Goal: Information Seeking & Learning: Learn about a topic

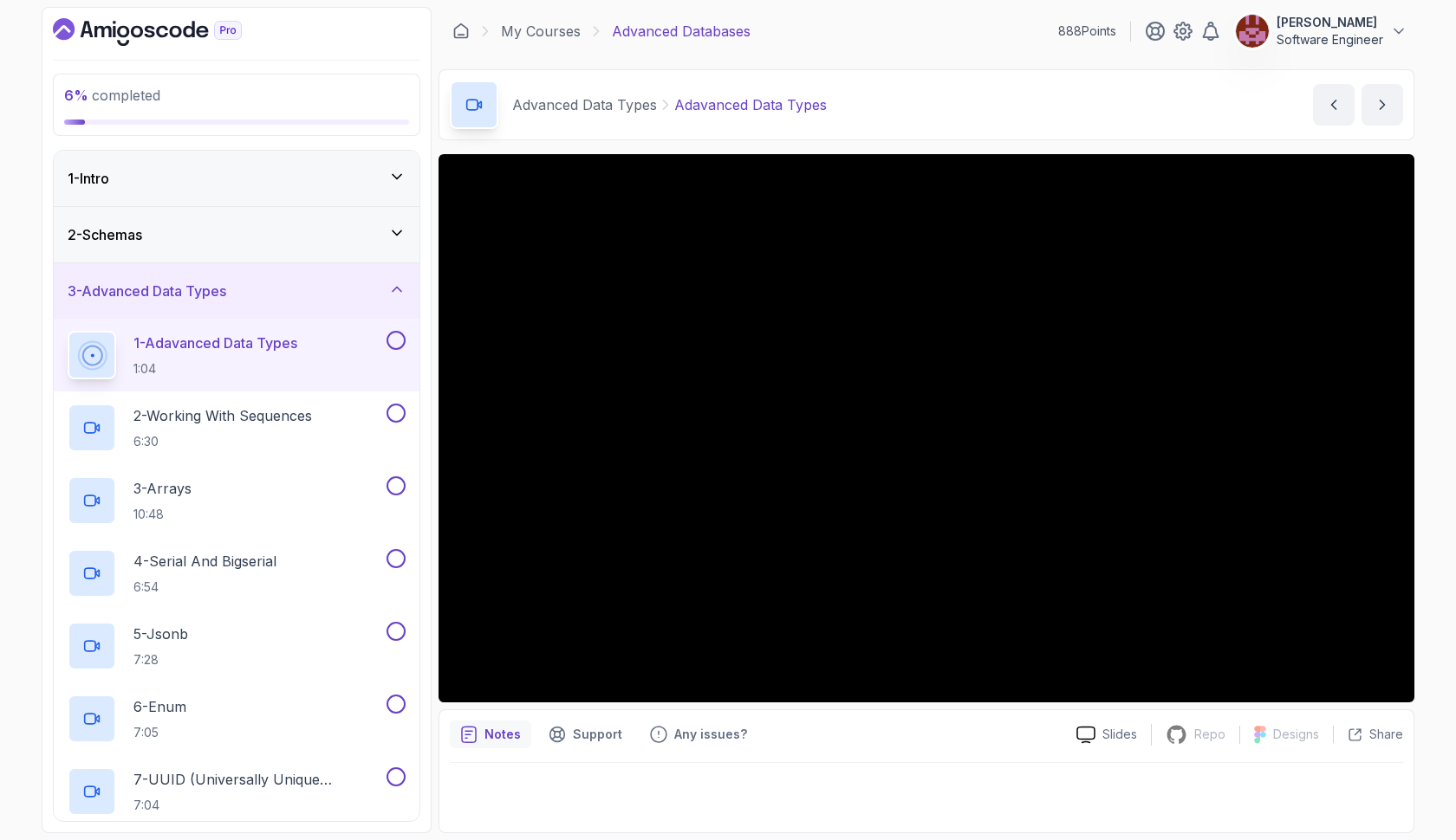
click at [400, 235] on icon at bounding box center [397, 233] width 17 height 17
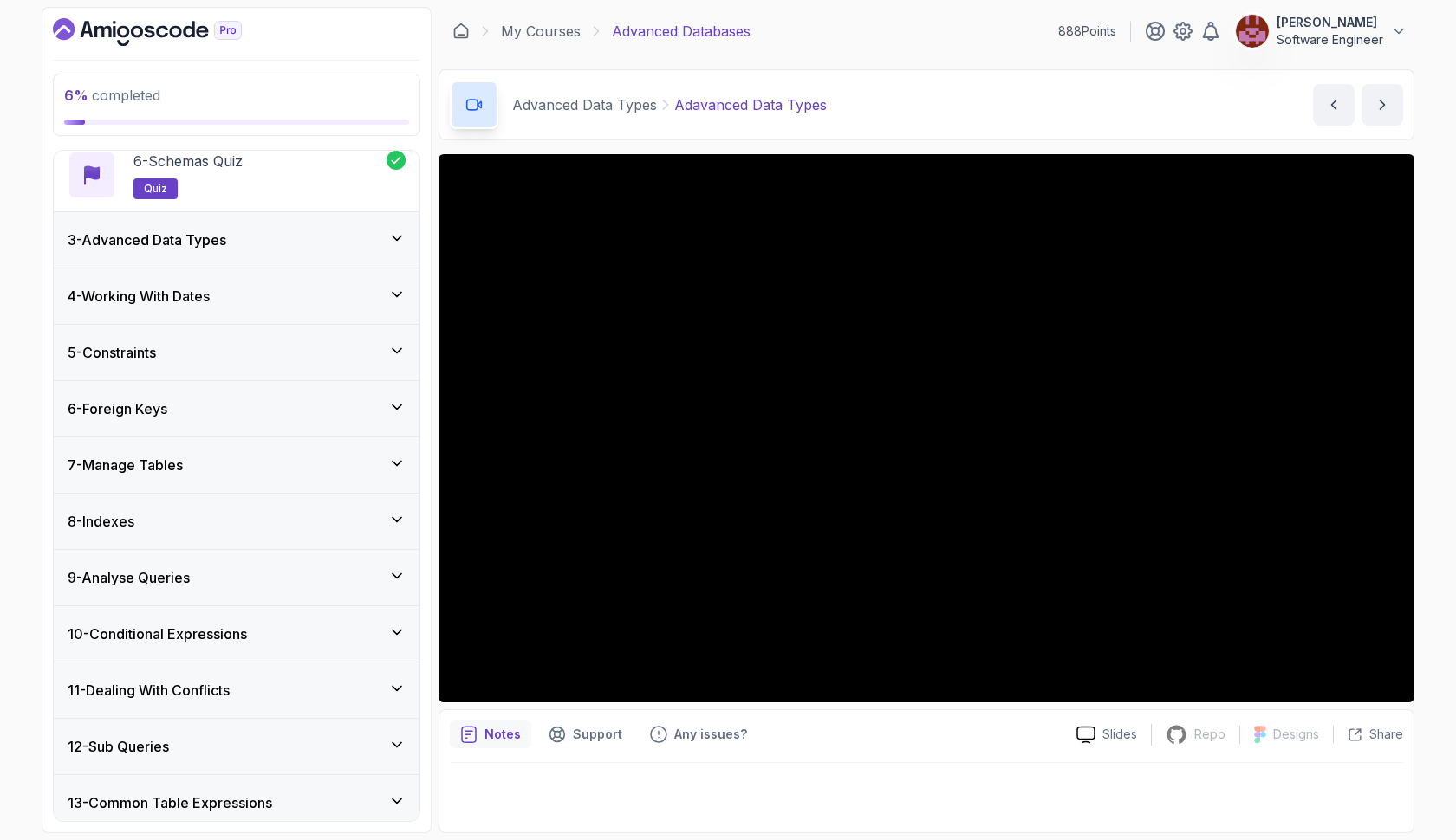
scroll to position [501, 0]
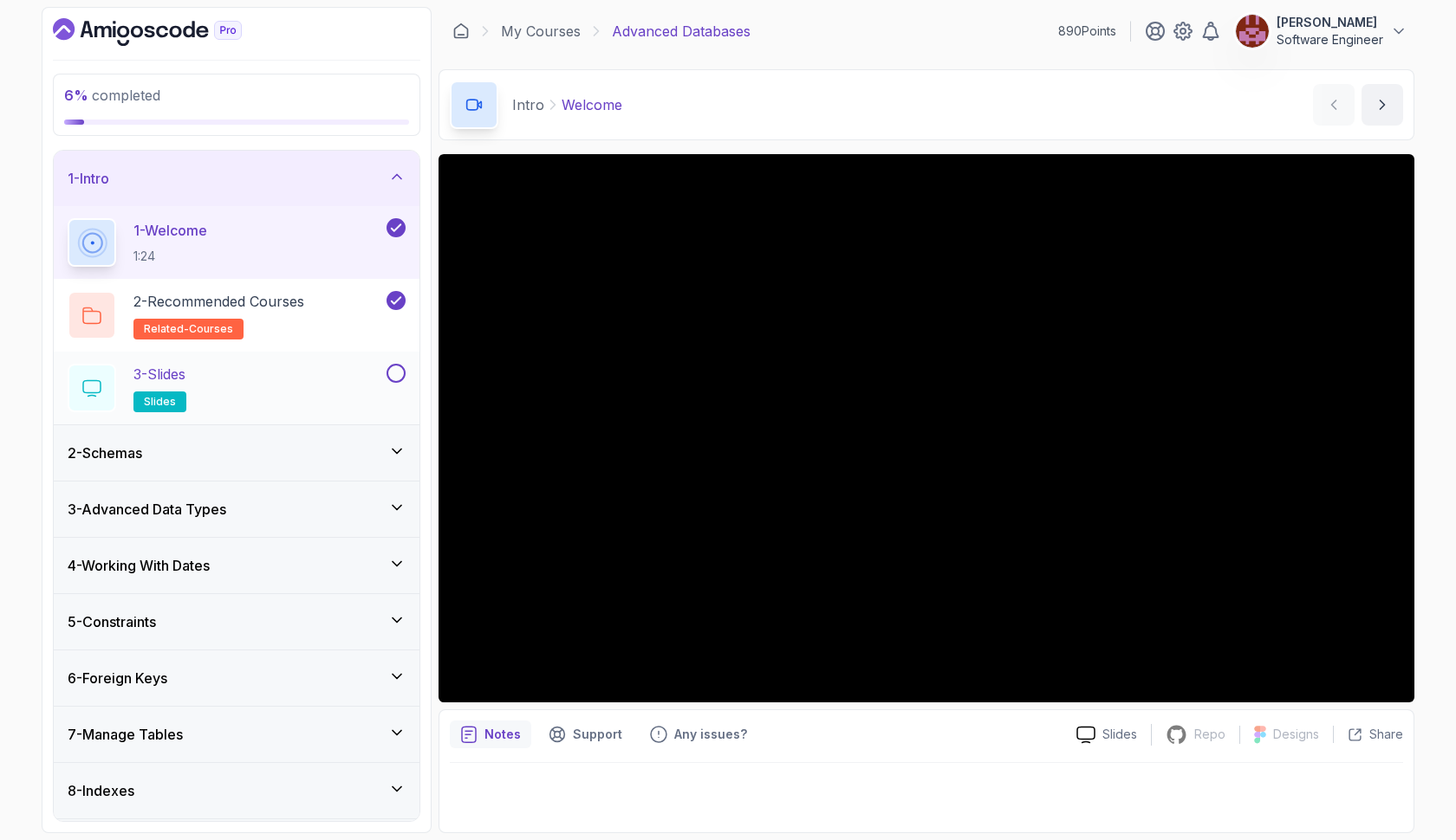
click at [391, 373] on button at bounding box center [396, 373] width 19 height 19
click at [397, 506] on icon at bounding box center [397, 508] width 17 height 17
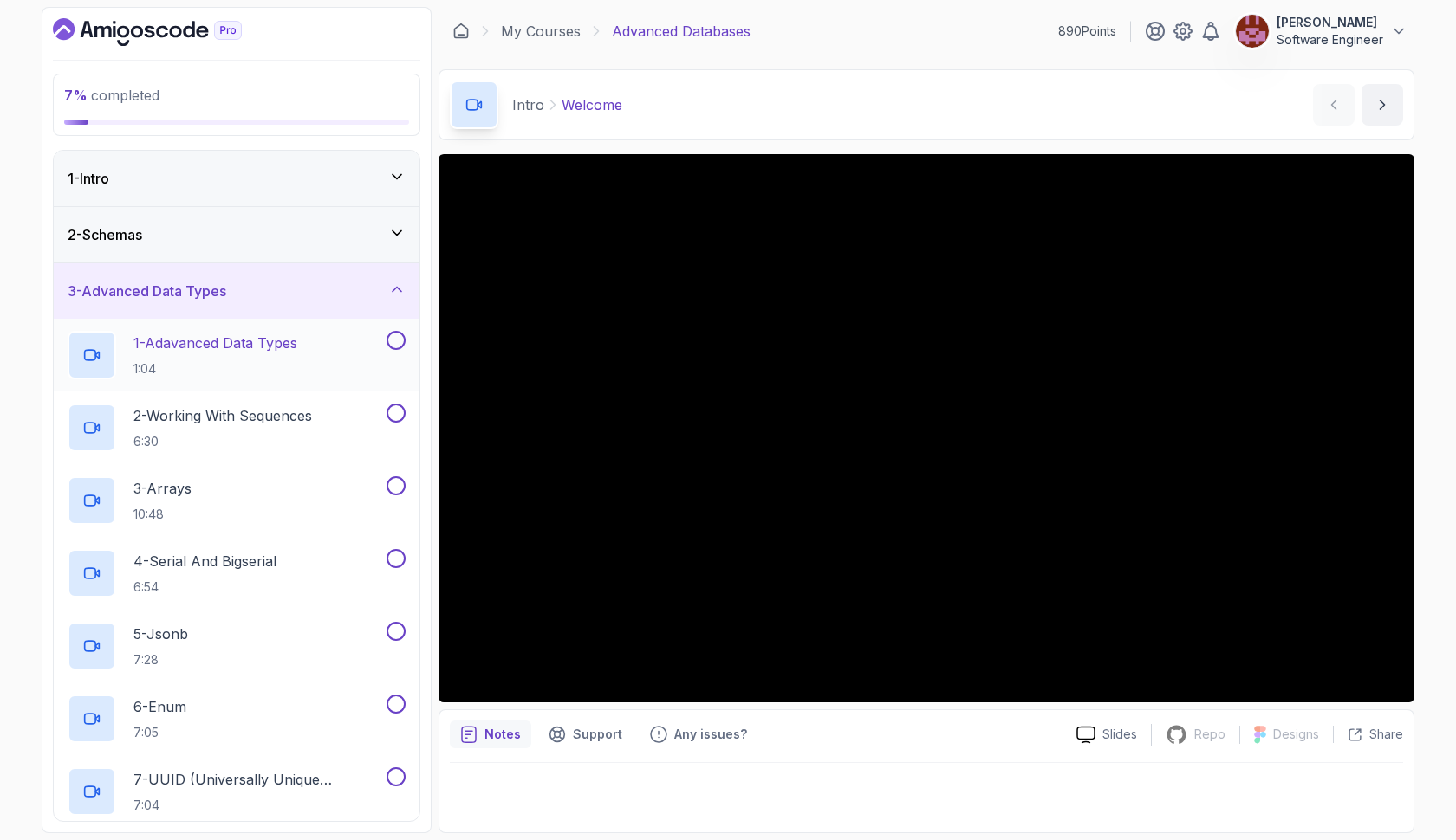
click at [268, 343] on p "1 - Adavanced Data Types" at bounding box center [216, 343] width 164 height 21
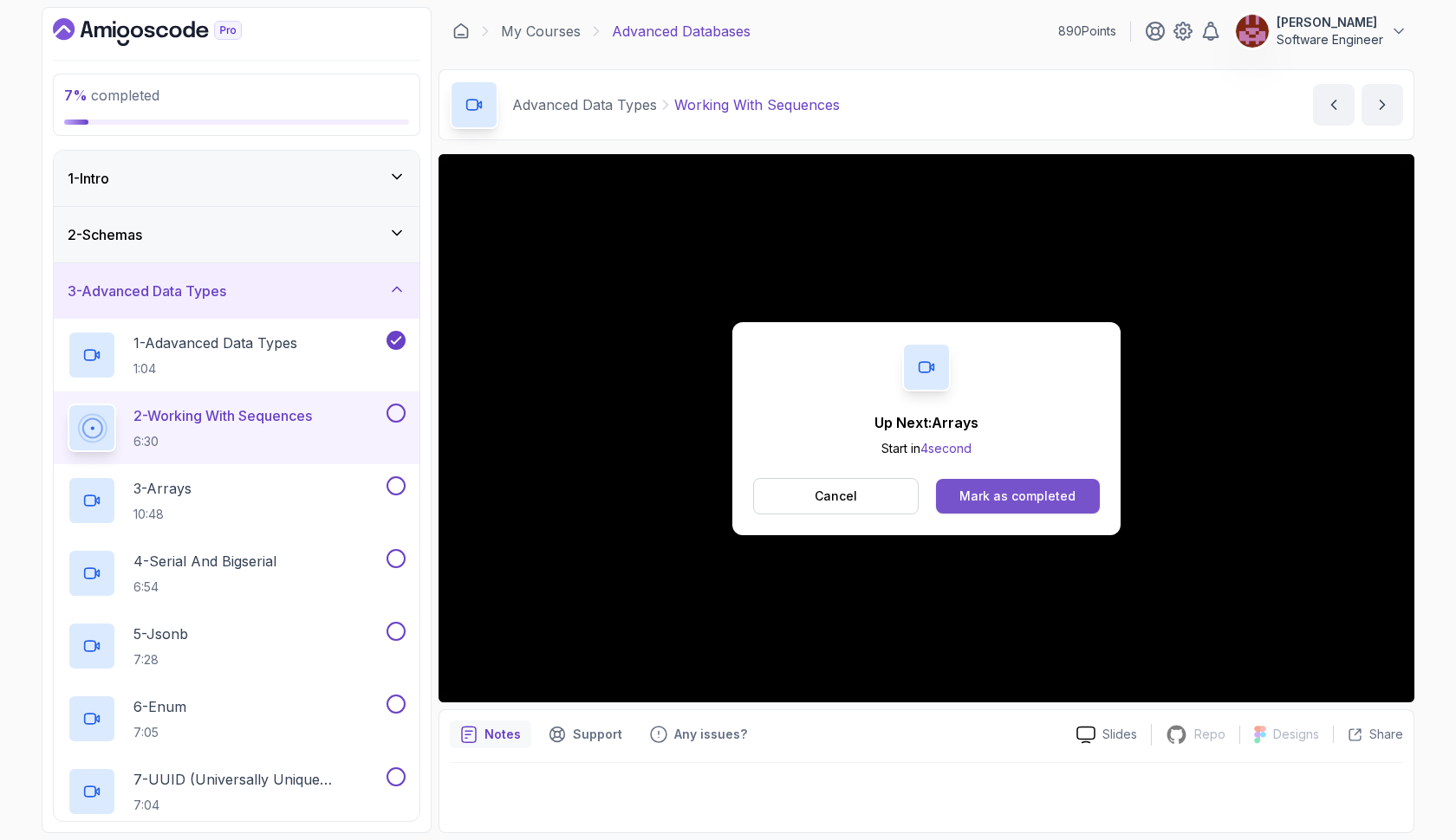
click at [1008, 489] on div "Mark as completed" at bounding box center [1018, 496] width 116 height 17
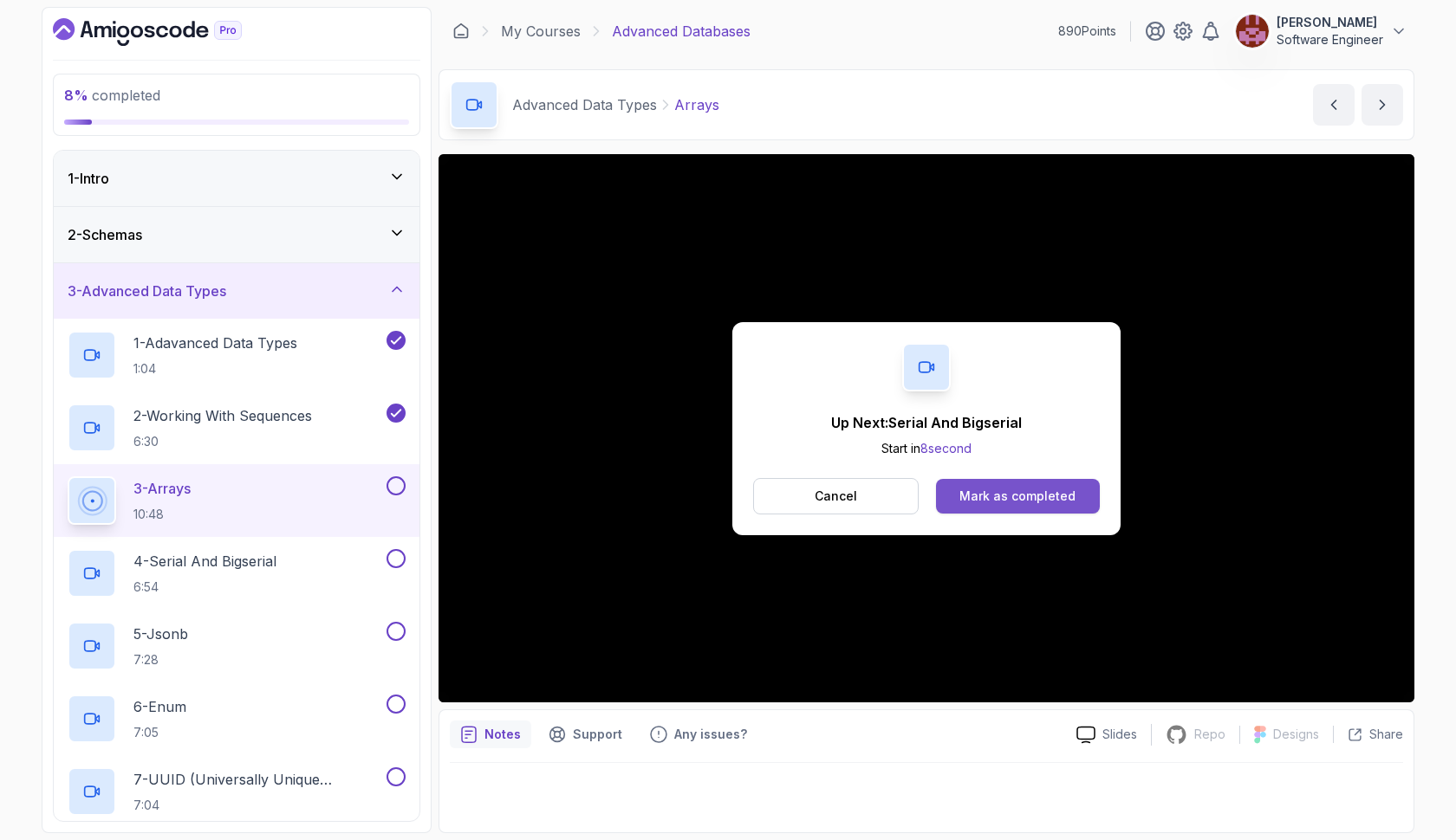
click at [1007, 492] on div "Mark as completed" at bounding box center [1018, 496] width 116 height 17
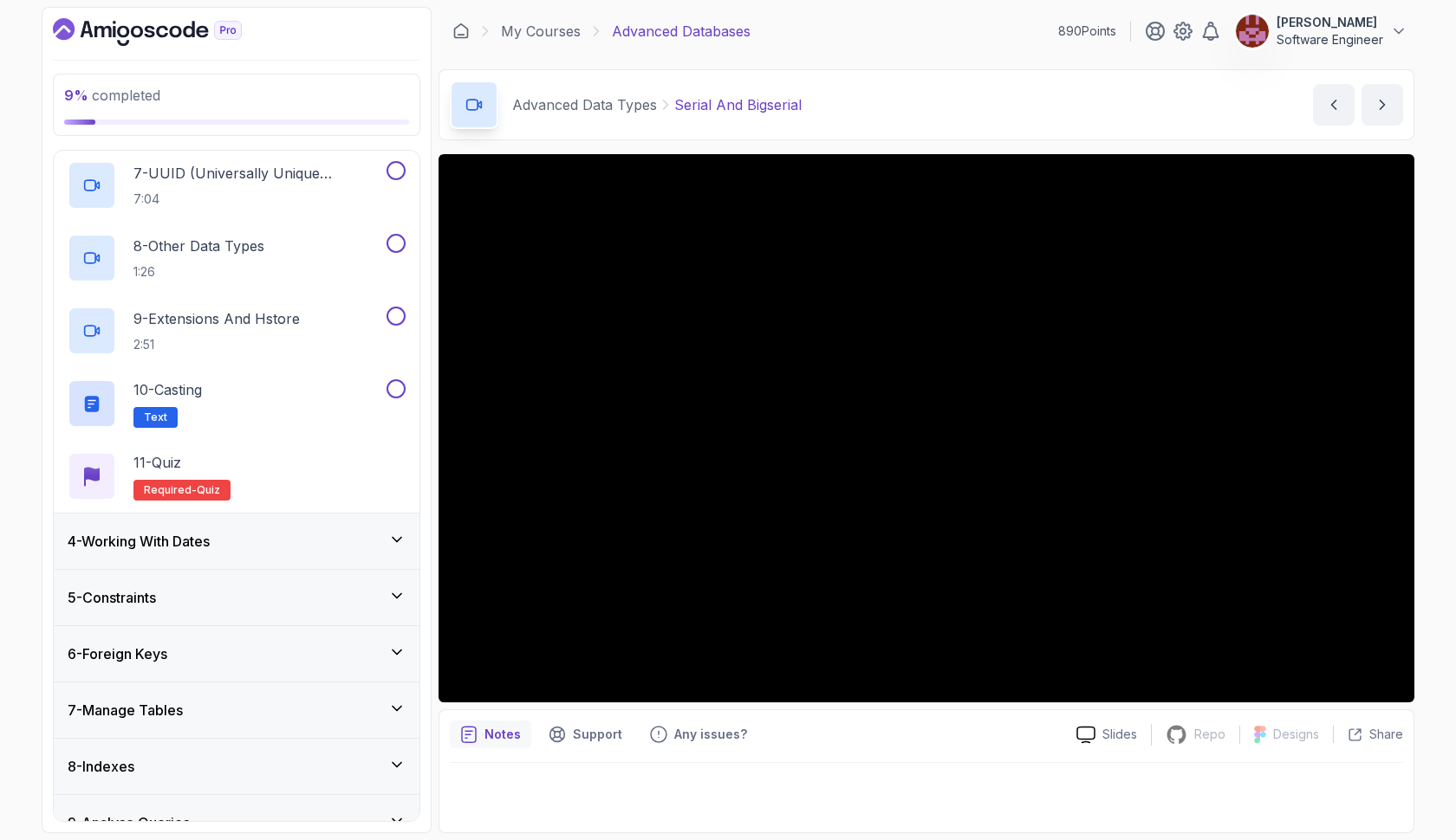
scroll to position [609, 0]
click at [398, 534] on icon at bounding box center [397, 537] width 17 height 17
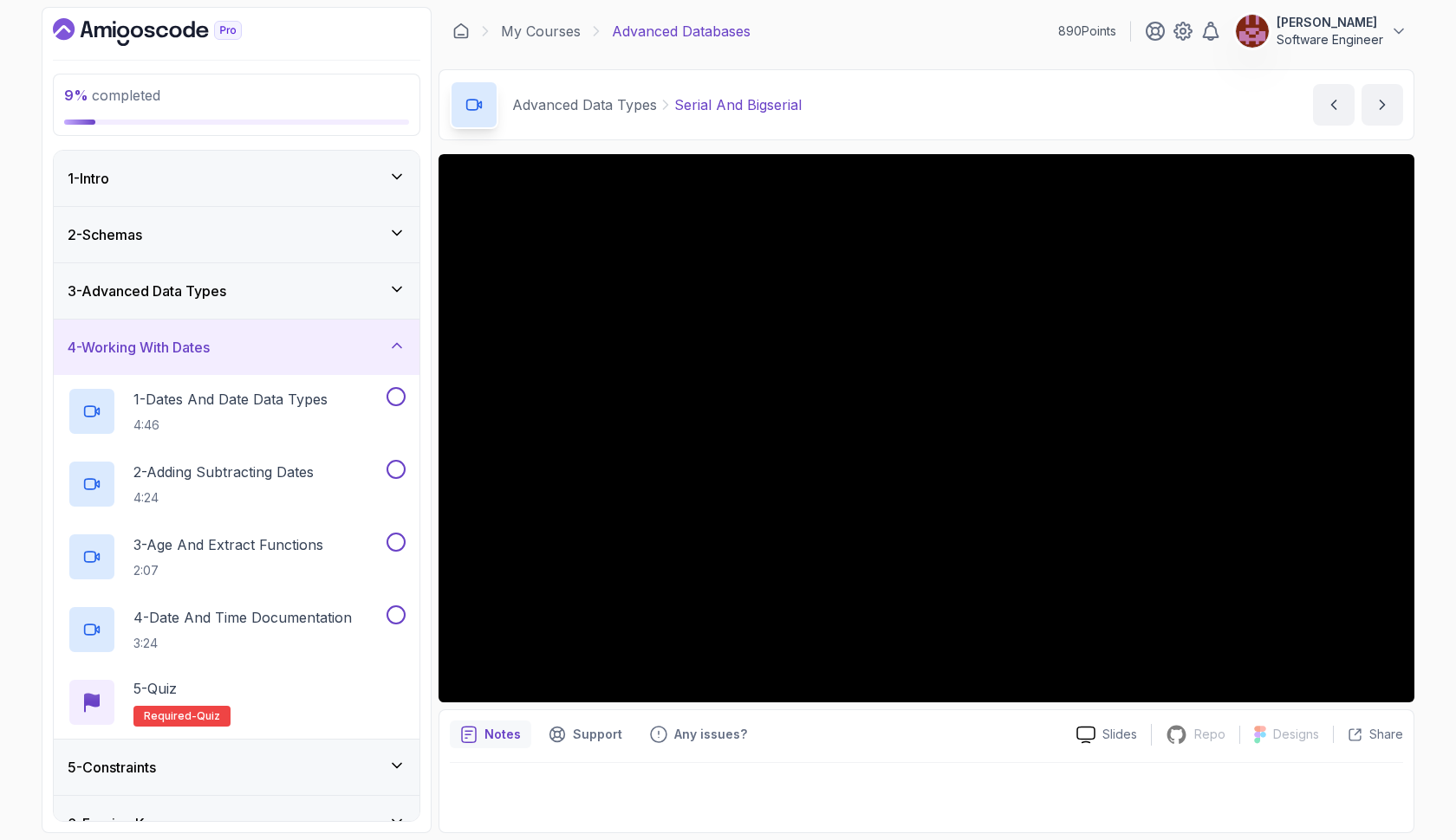
scroll to position [0, 0]
click at [399, 285] on icon at bounding box center [397, 289] width 17 height 17
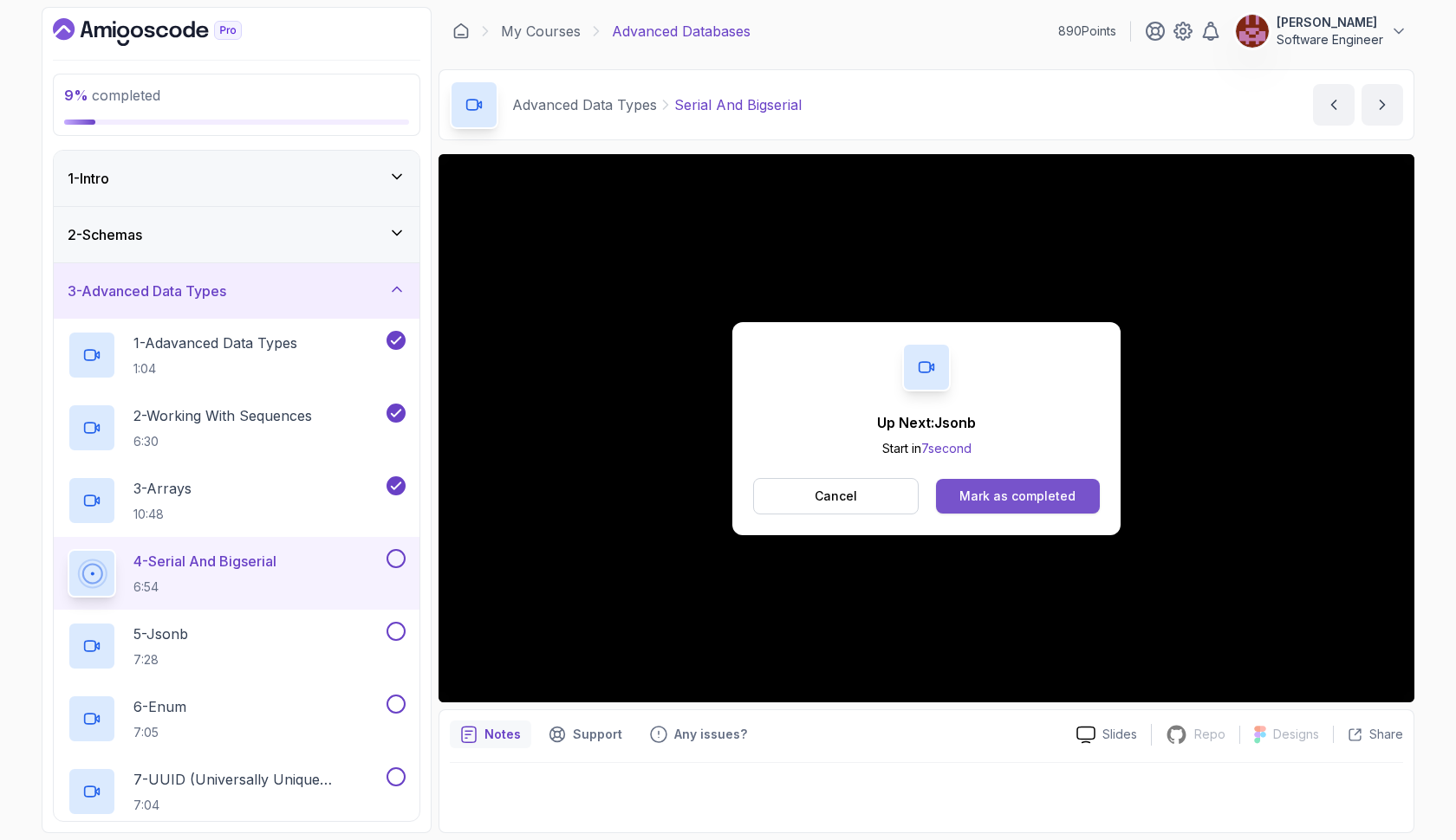
click at [1059, 488] on div "Mark as completed" at bounding box center [1018, 496] width 116 height 17
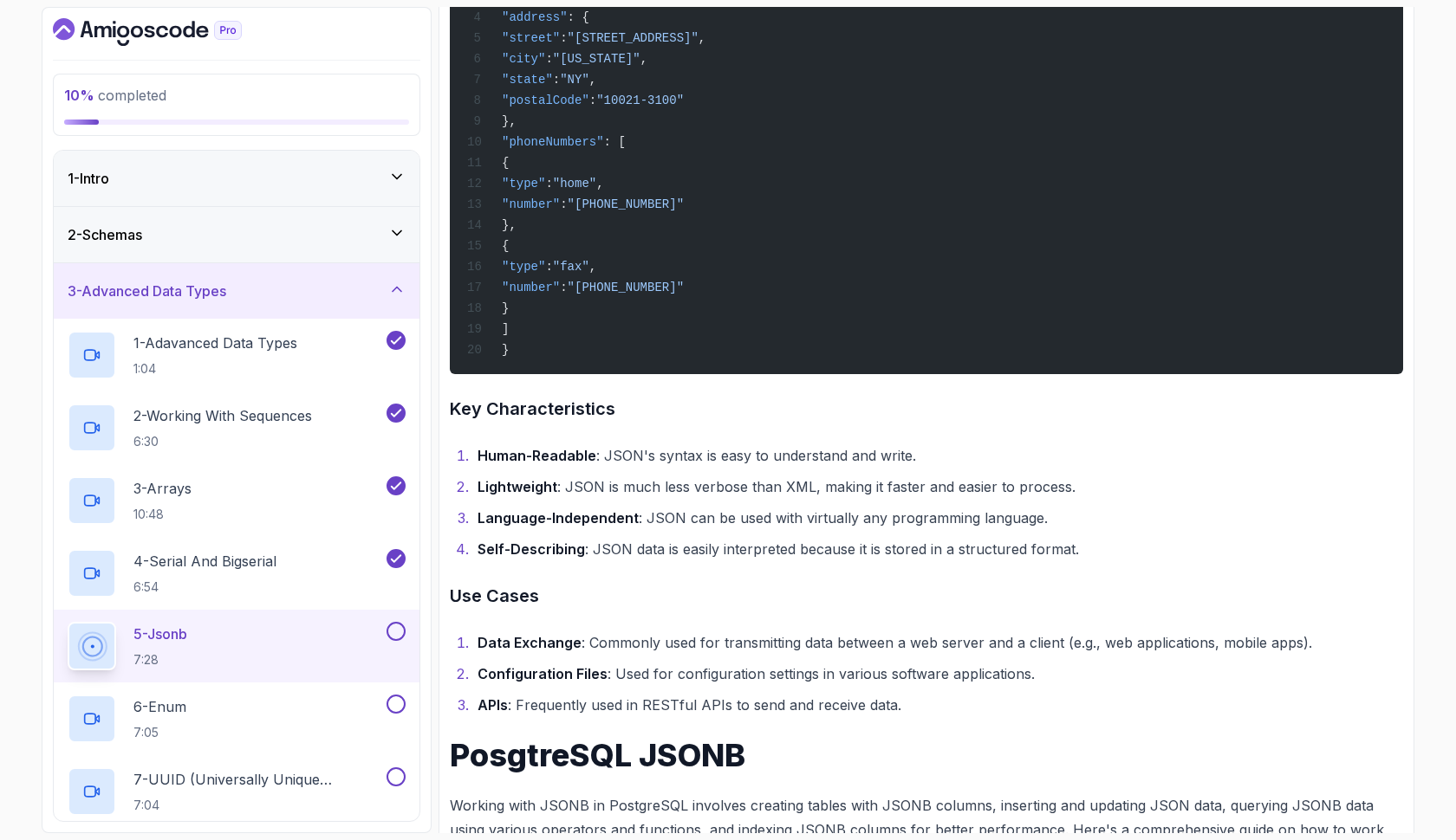
scroll to position [2351, 0]
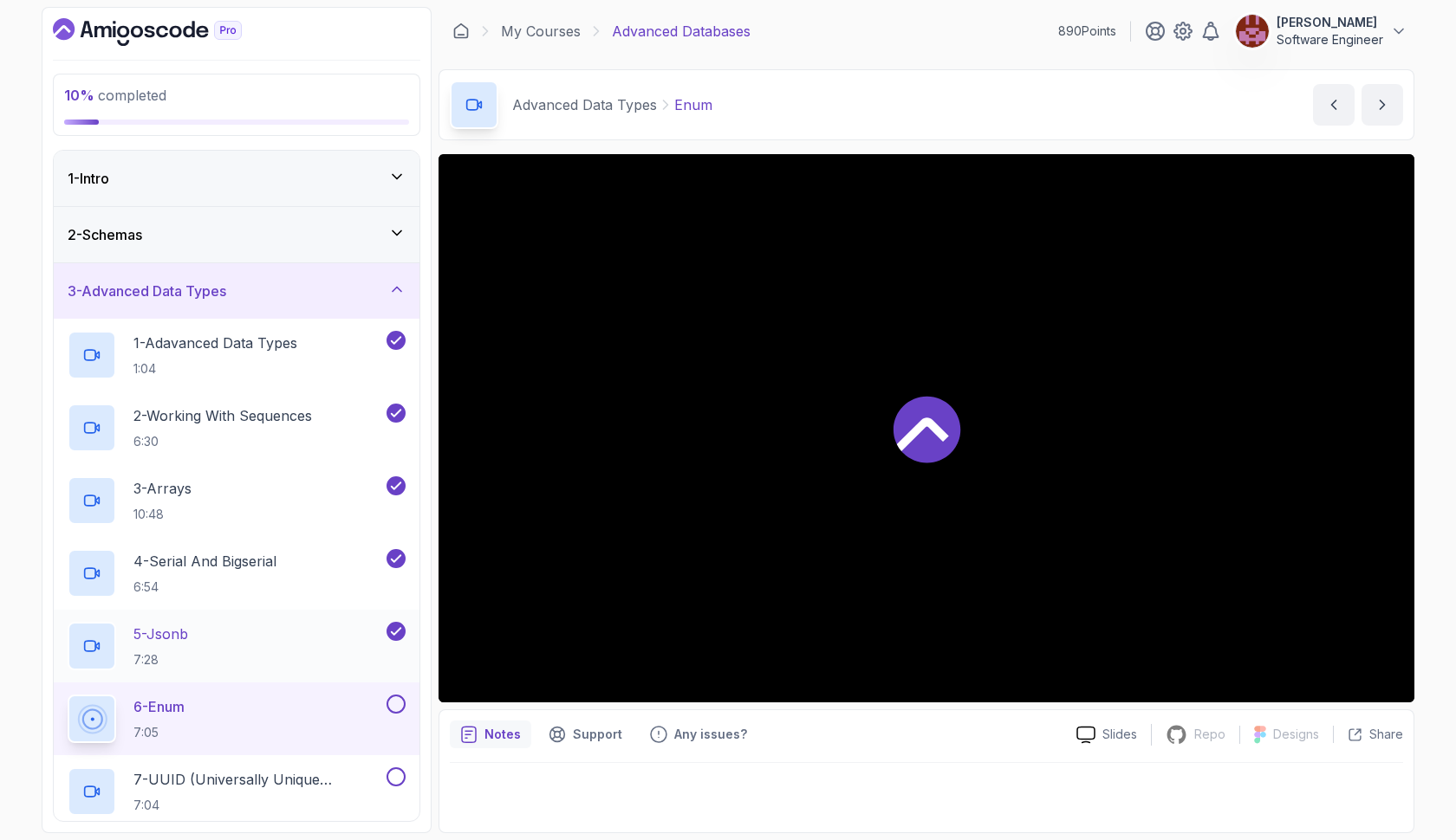
click at [264, 649] on div "5 - Jsonb 7:28" at bounding box center [225, 646] width 315 height 49
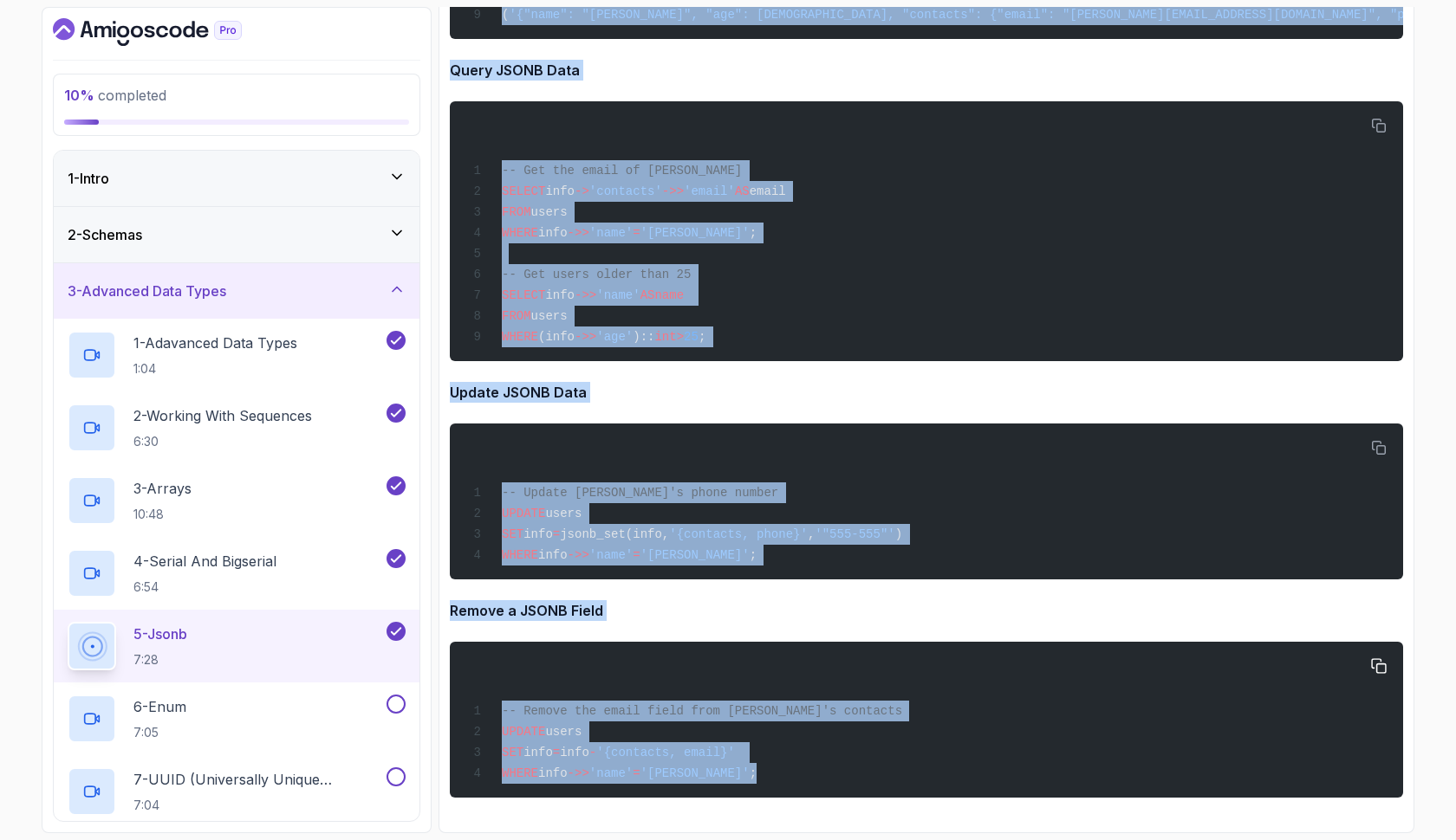
drag, startPoint x: 453, startPoint y: 105, endPoint x: 955, endPoint y: 795, distance: 853.3
copy div "JSON (JavaScript Object Notation) is a lightweight data interchange format that…"
click at [295, 700] on div "6 - Enum 7:05" at bounding box center [225, 719] width 315 height 49
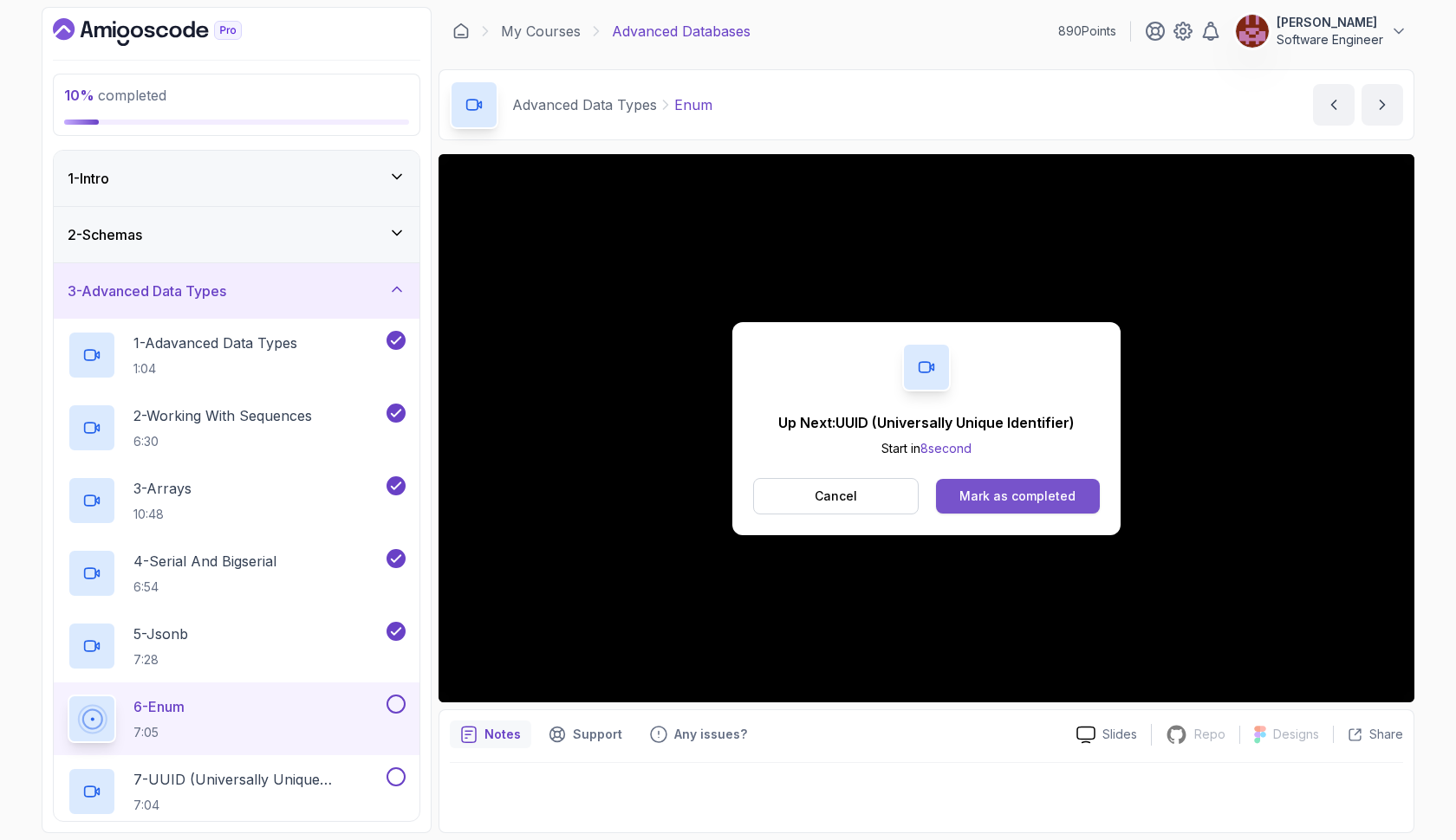
click at [984, 496] on div "Mark as completed" at bounding box center [1018, 496] width 116 height 17
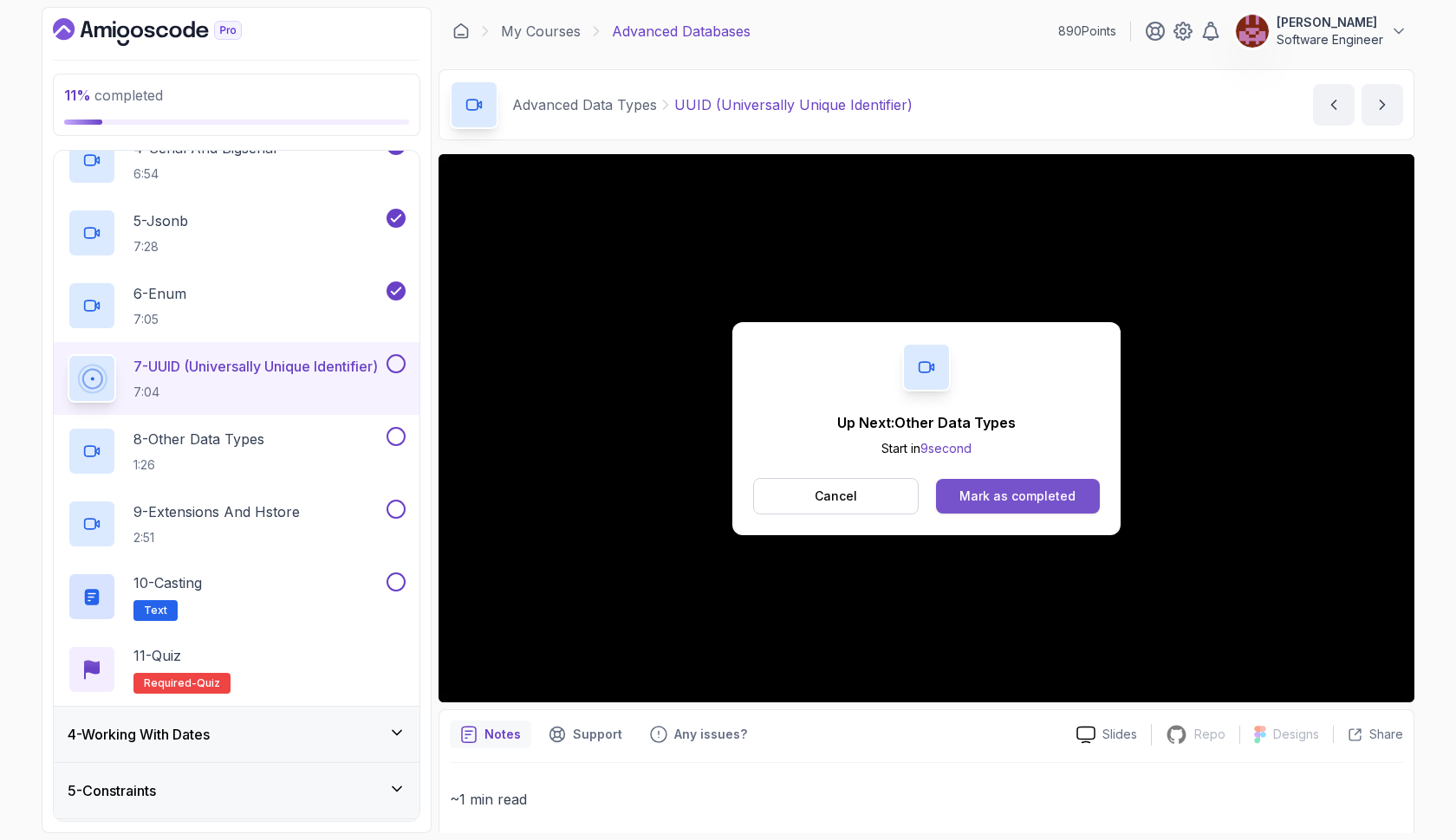
click at [1021, 493] on div "Mark as completed" at bounding box center [1018, 496] width 116 height 17
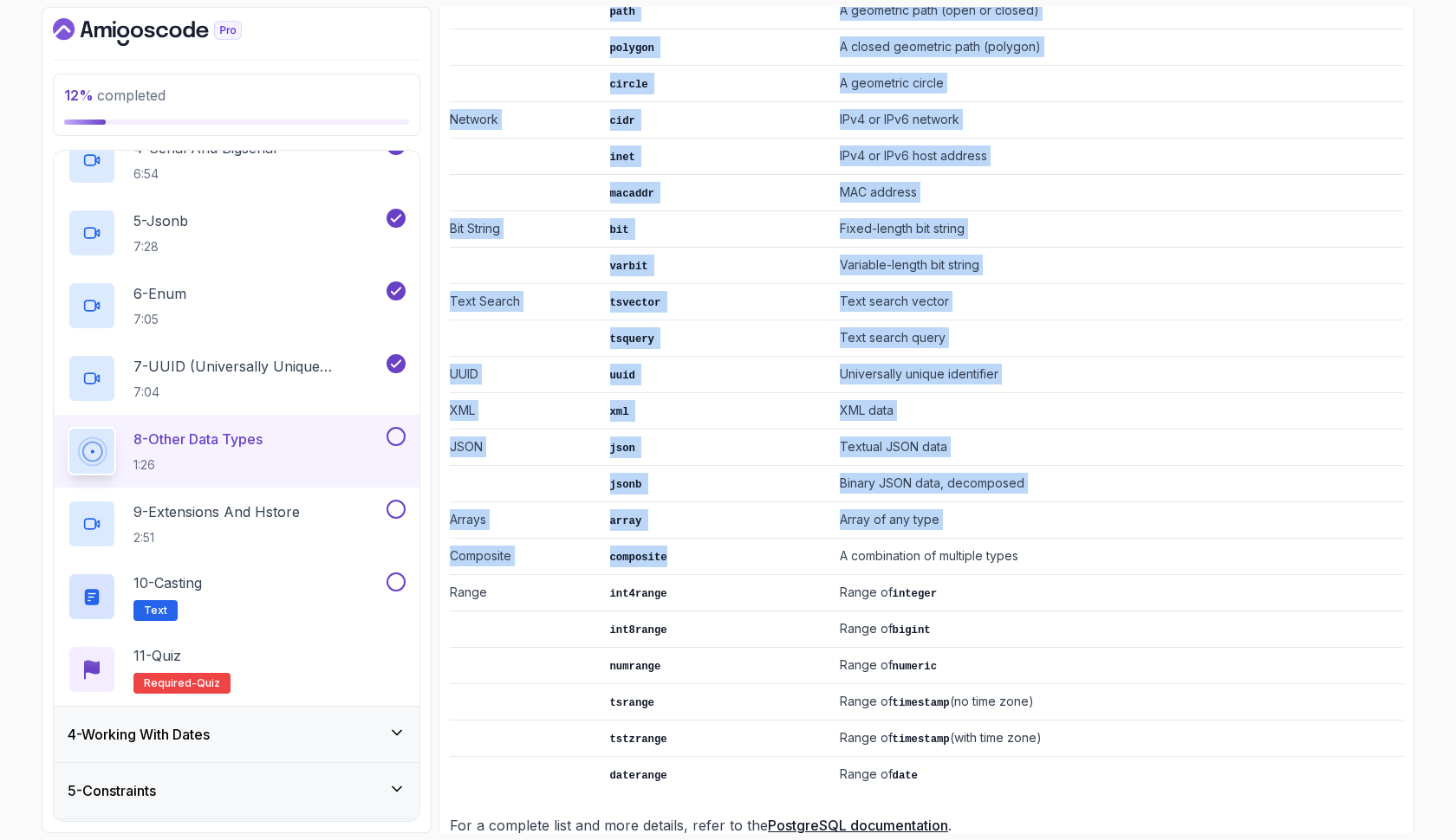
scroll to position [1977, 0]
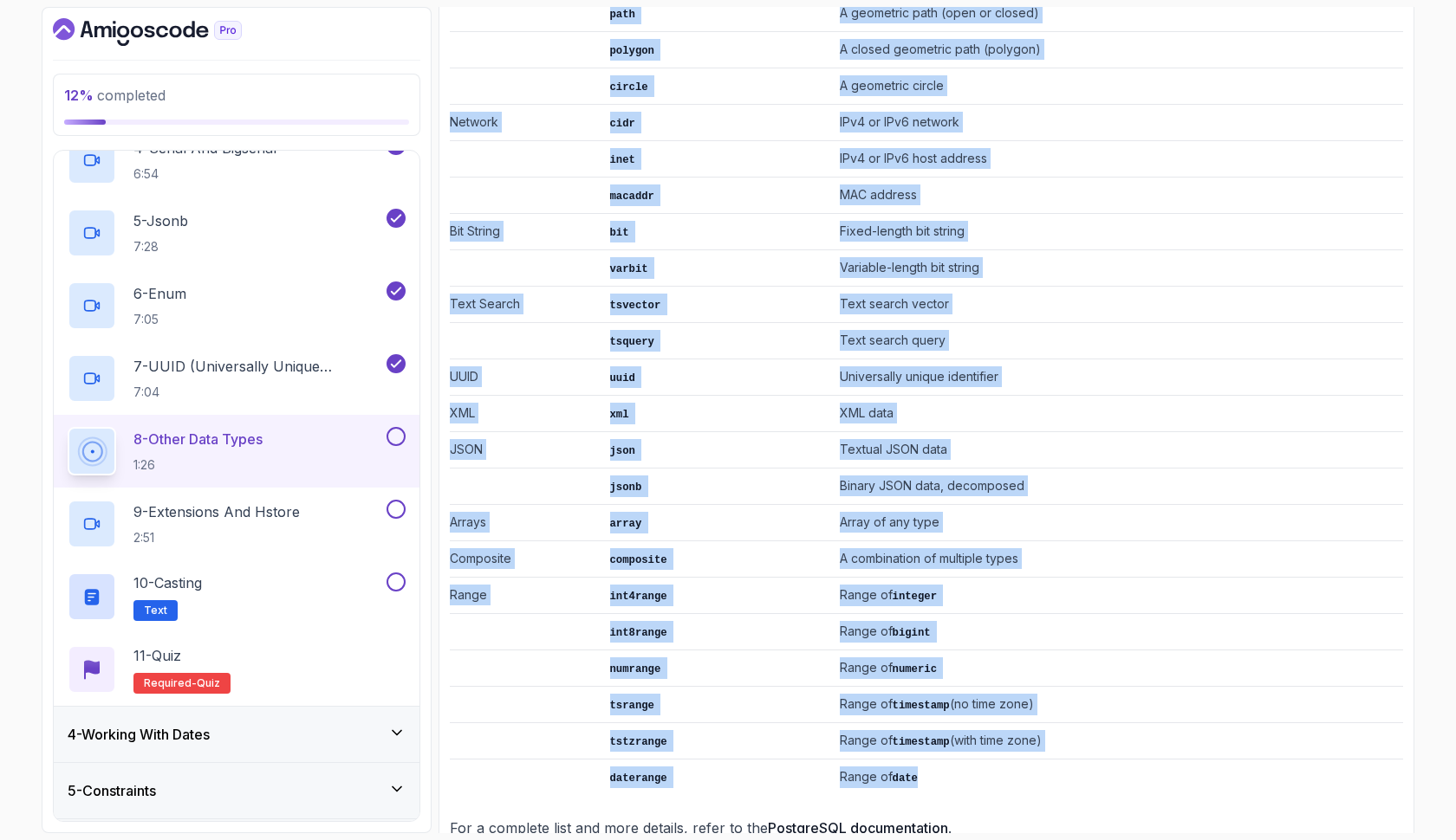
drag, startPoint x: 454, startPoint y: 332, endPoint x: 1144, endPoint y: 739, distance: 801.1
copy div "All PostgreSQL Data Types For a comprehensive list of all PostgreSQL data types…"
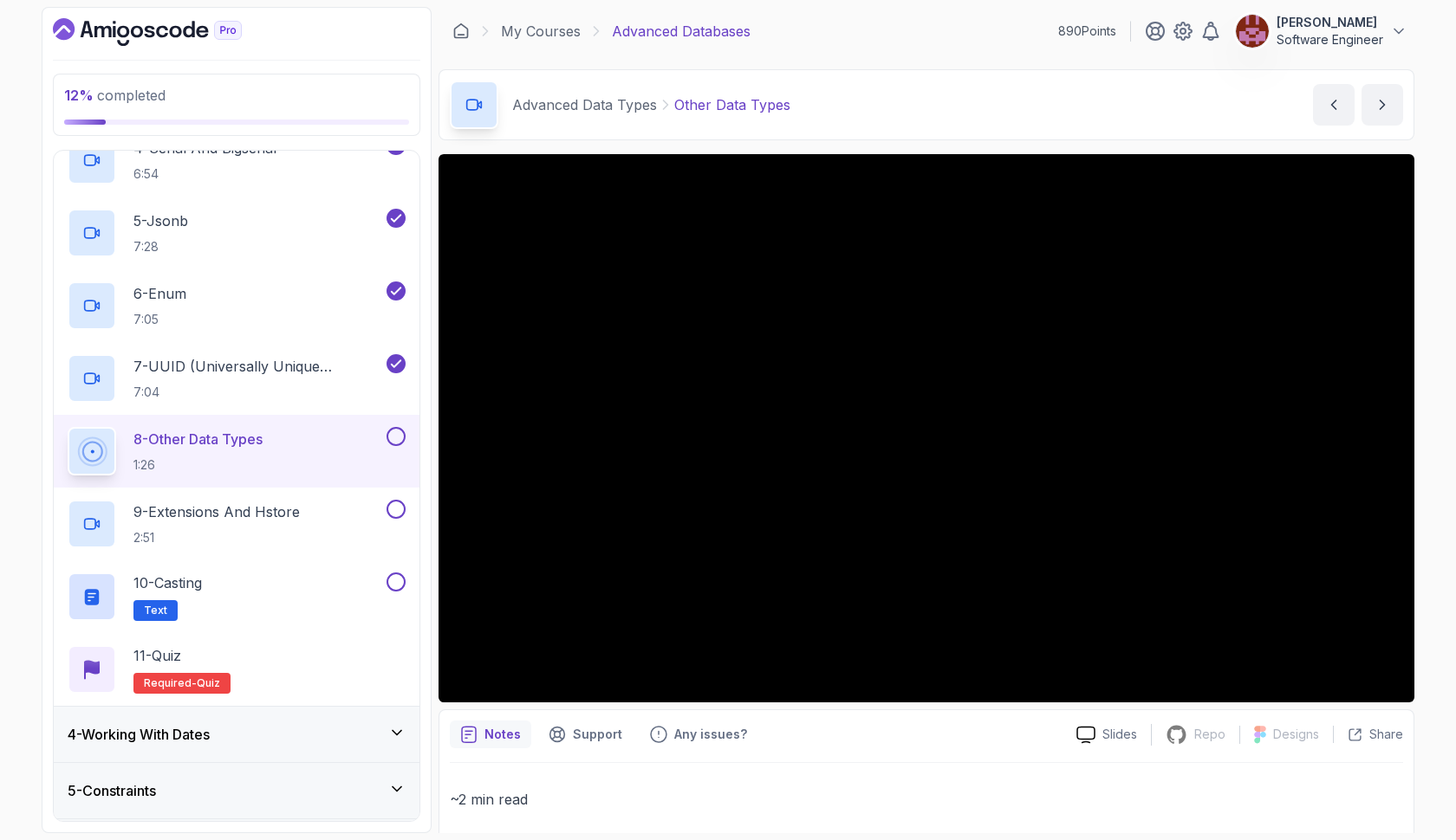
scroll to position [0, 0]
click at [390, 439] on button at bounding box center [396, 436] width 19 height 19
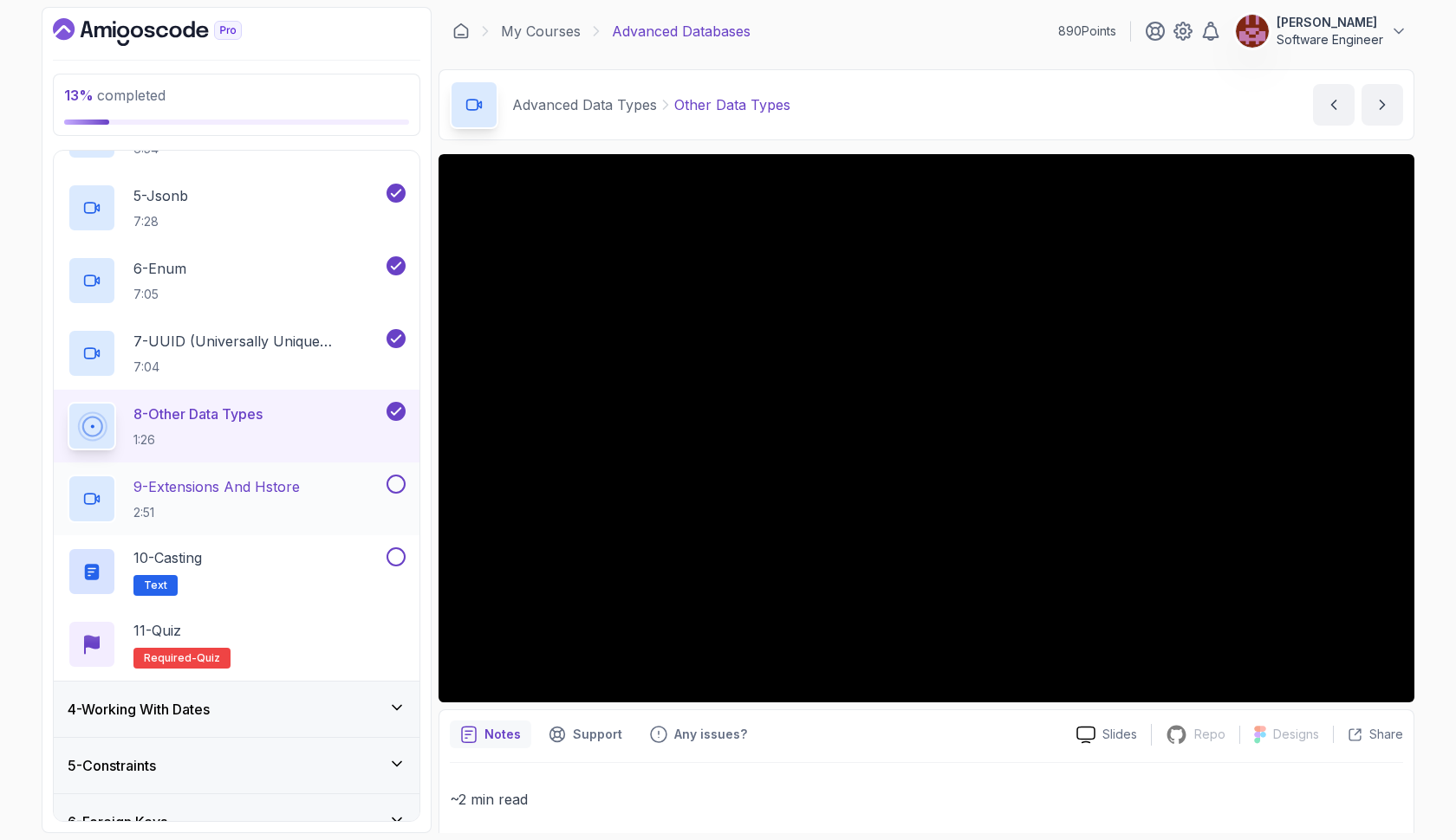
scroll to position [450, 0]
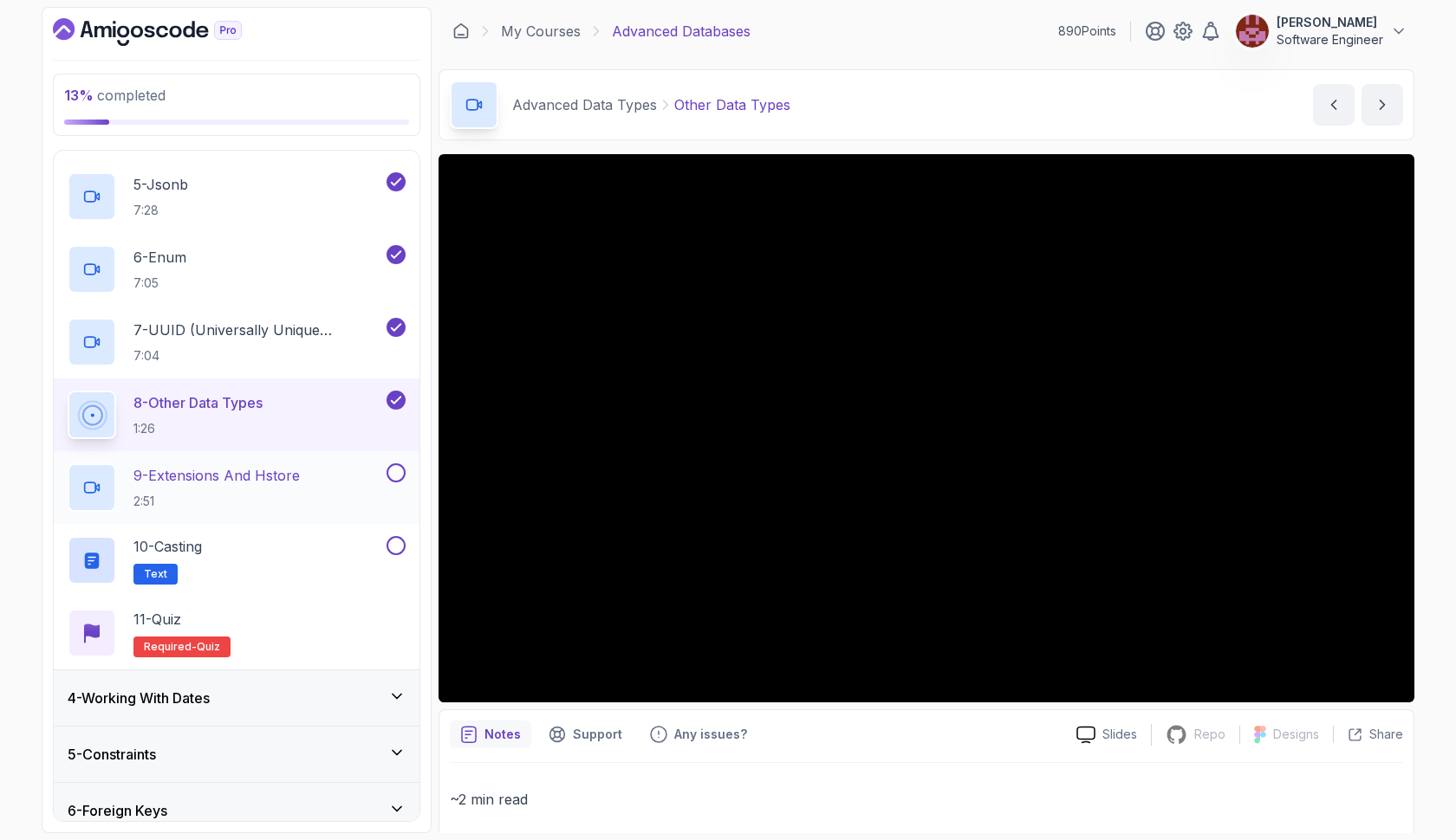
click at [316, 494] on div "9 - Extensions And Hstore 2:51" at bounding box center [225, 488] width 315 height 49
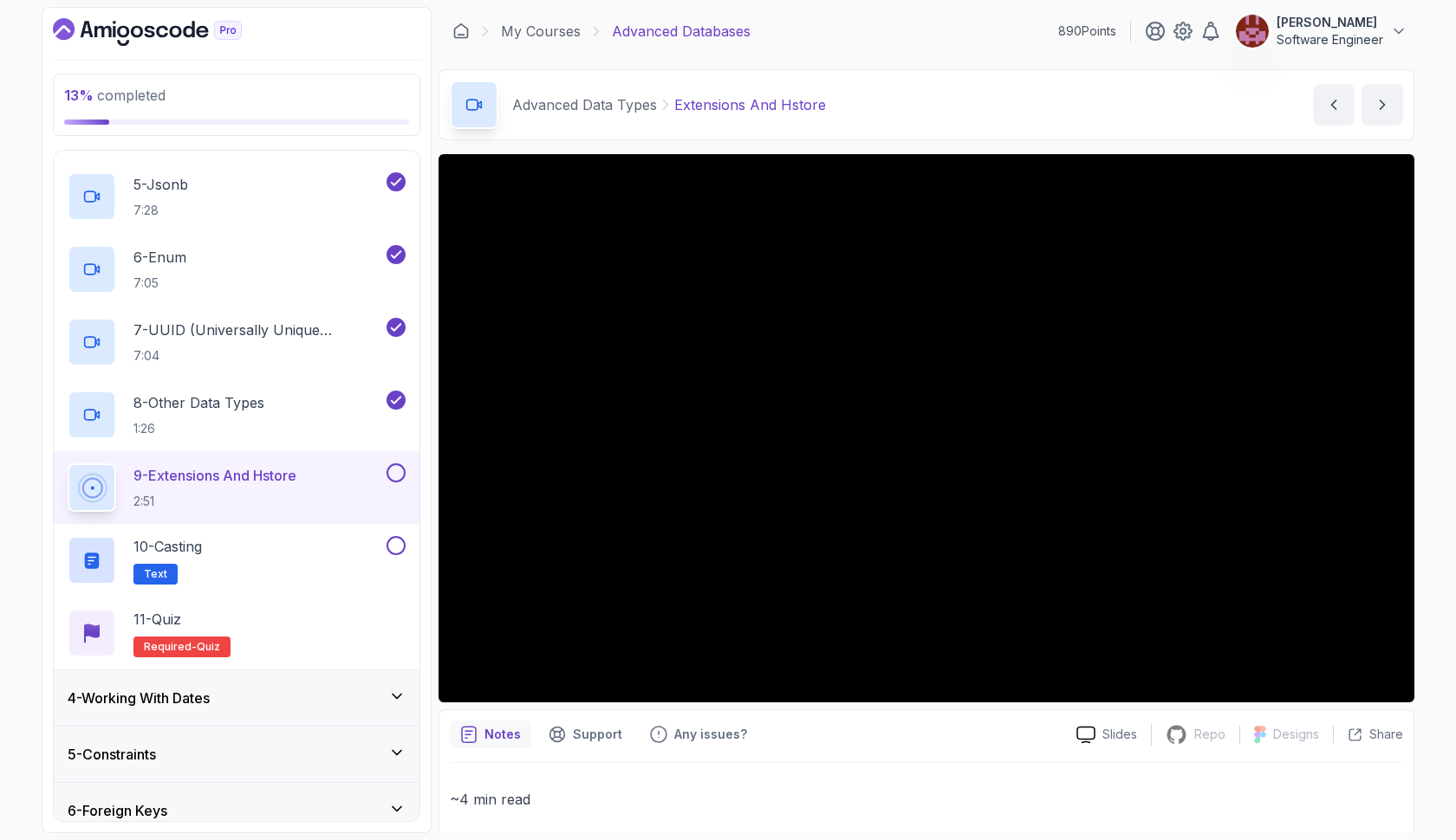
click at [398, 472] on button at bounding box center [396, 473] width 19 height 19
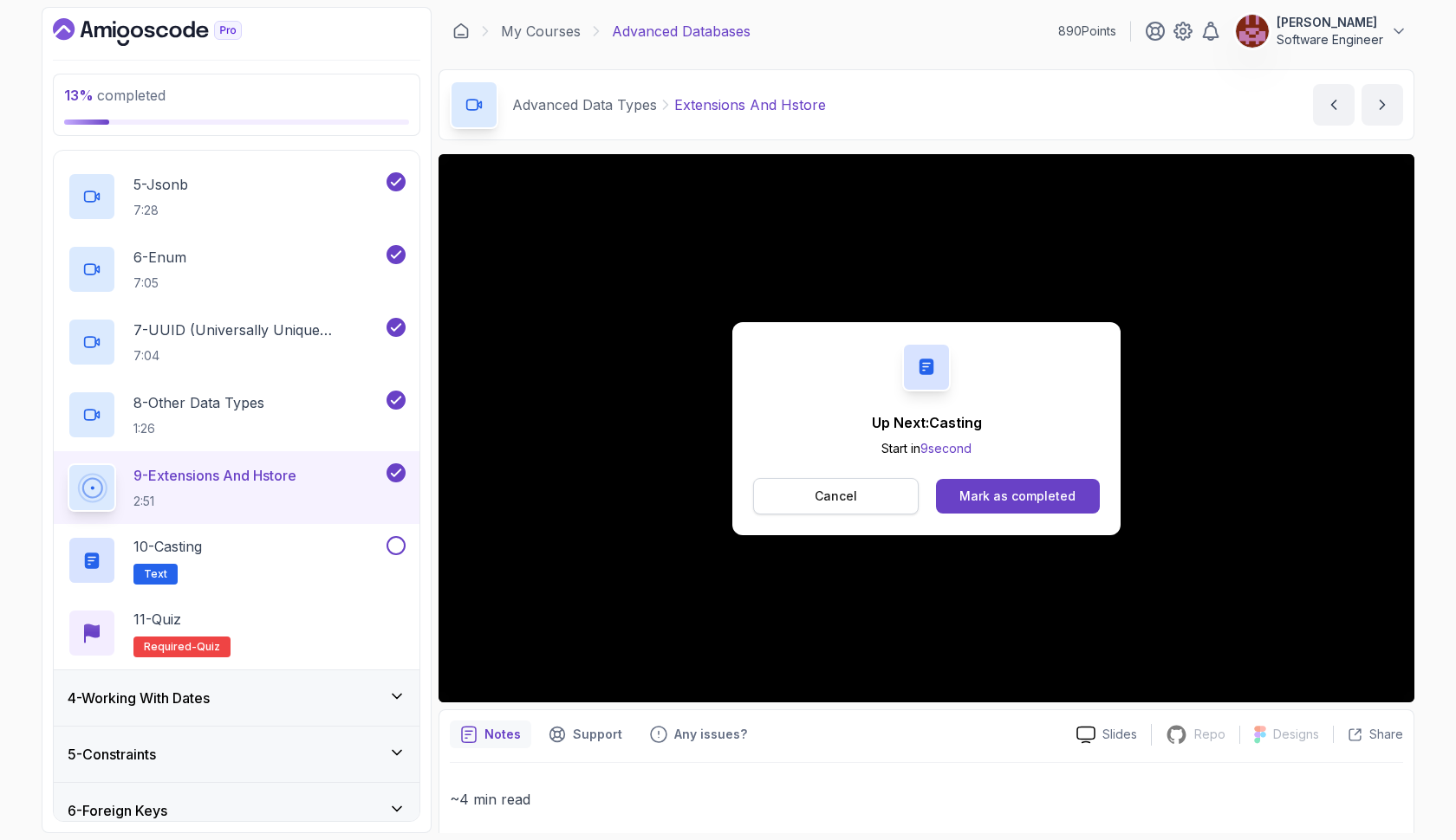
click at [862, 499] on button "Cancel" at bounding box center [835, 496] width 165 height 36
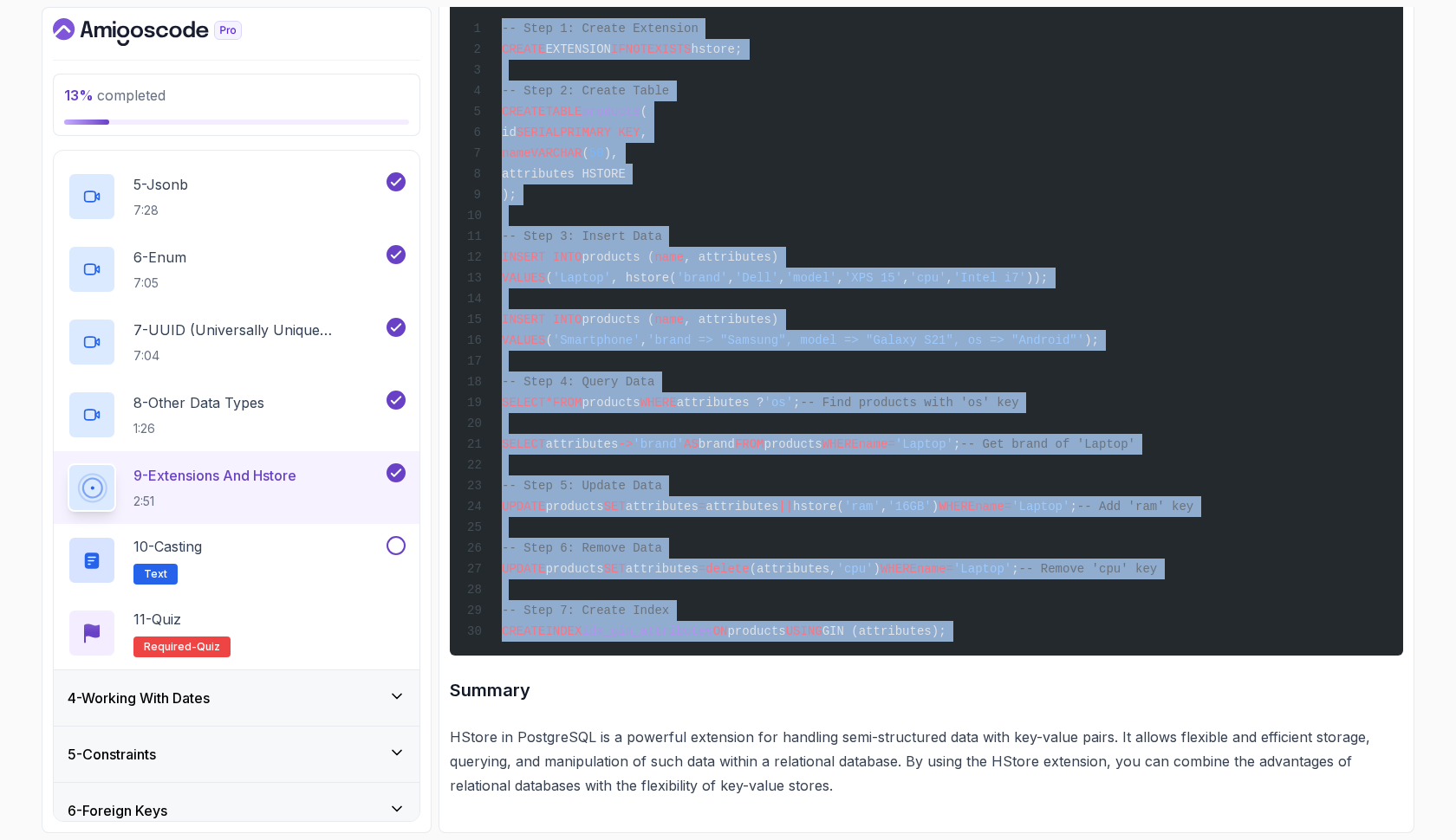
scroll to position [3277, 0]
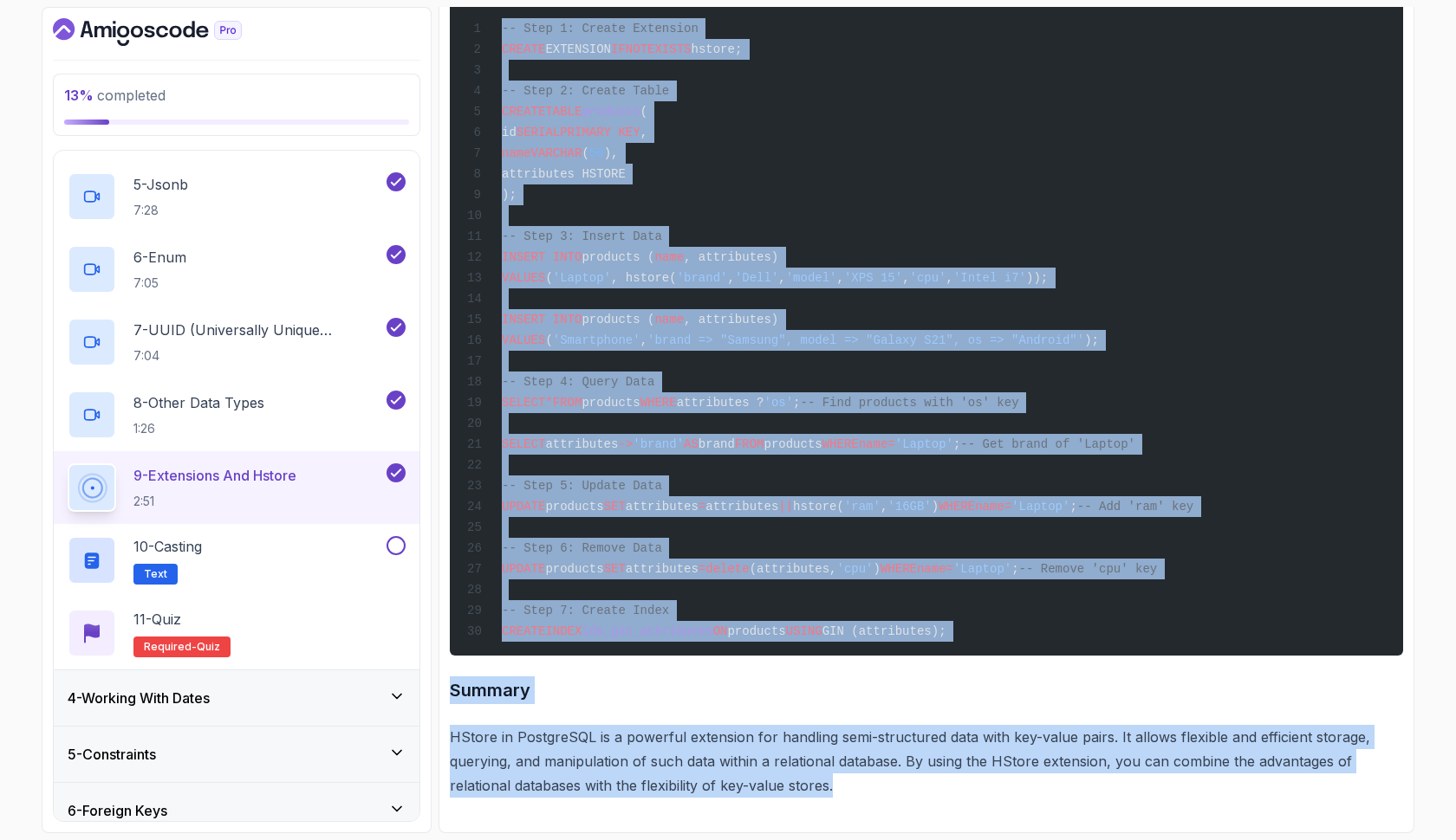
drag, startPoint x: 451, startPoint y: 346, endPoint x: 975, endPoint y: 824, distance: 709.3
copy div "Installing HStore Extension First, you need to install the HStore extension. Th…"
click at [305, 549] on div "10 - Casting Text" at bounding box center [225, 560] width 315 height 49
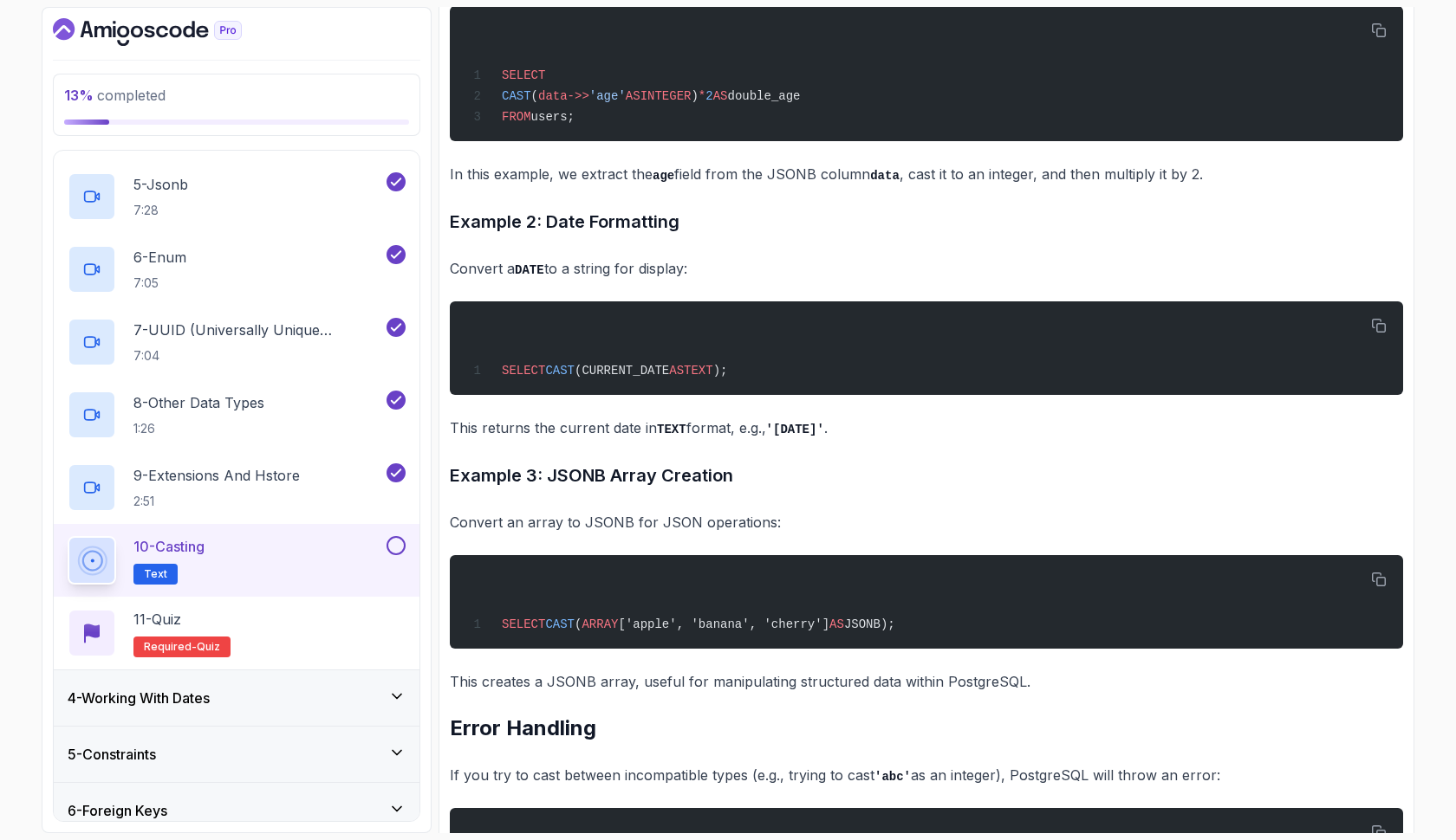
scroll to position [4705, 0]
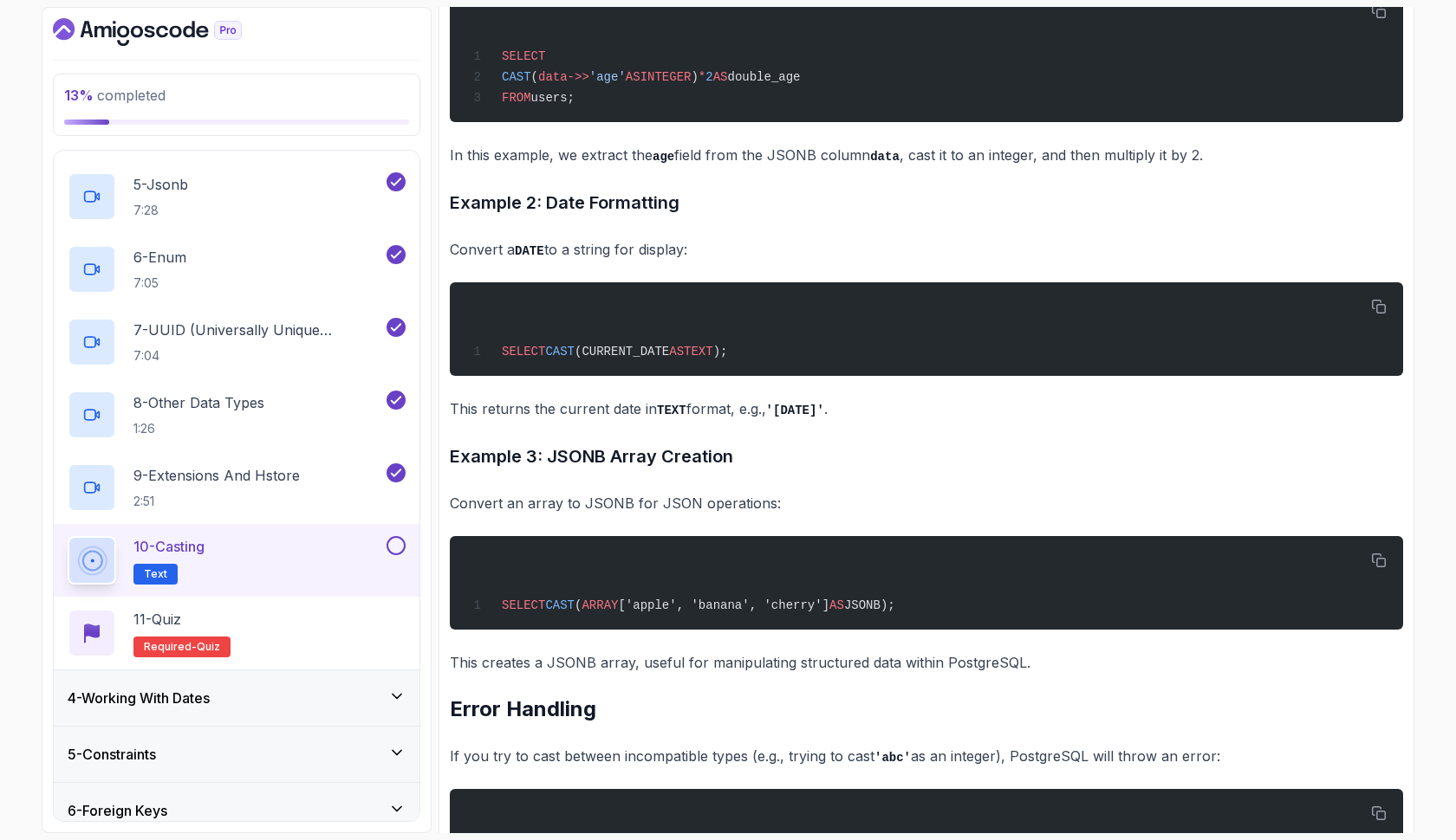
click at [399, 540] on button at bounding box center [396, 546] width 19 height 19
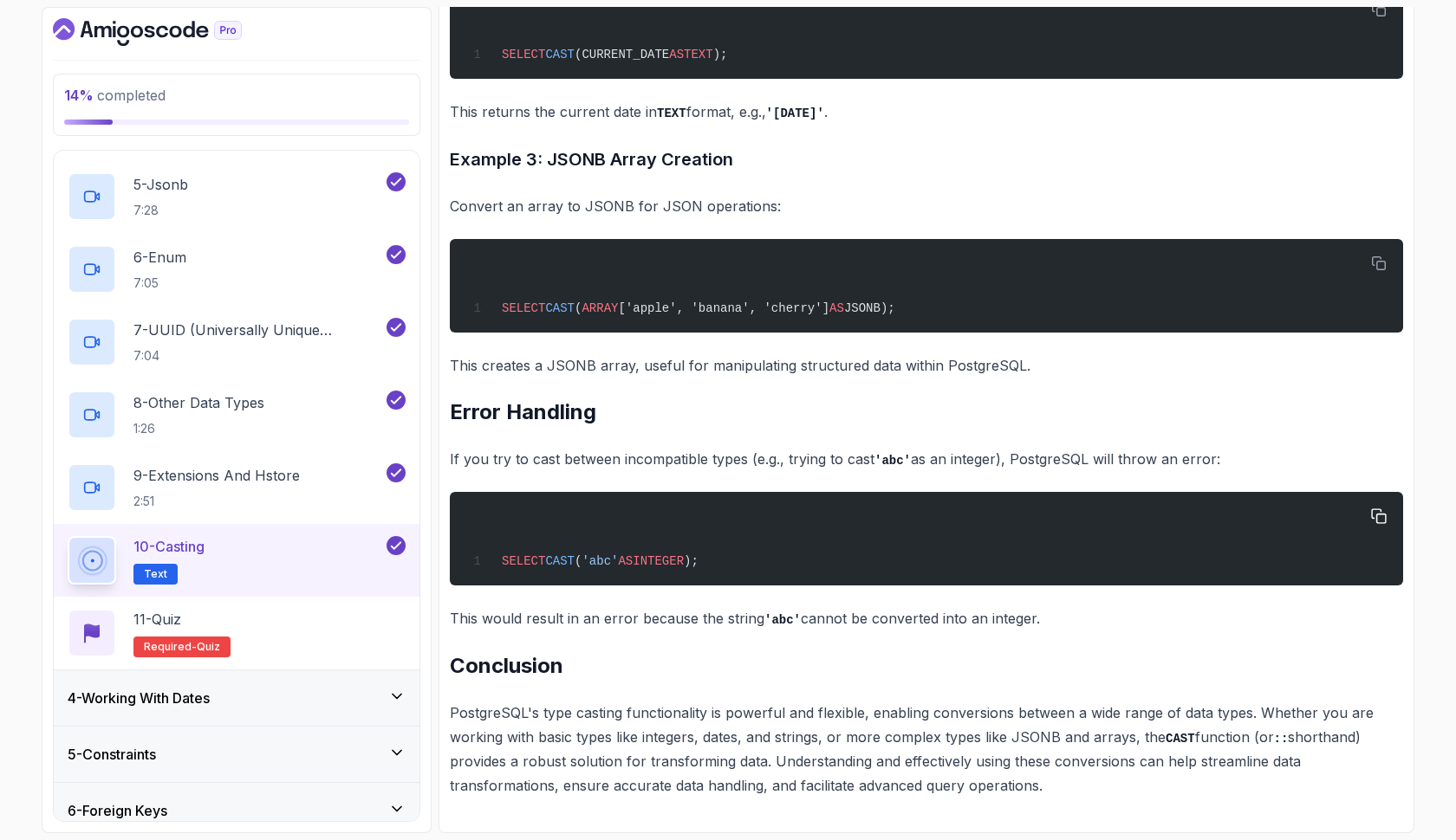
scroll to position [0, 0]
click at [325, 623] on div "11 - Quiz Required- quiz" at bounding box center [237, 633] width 338 height 49
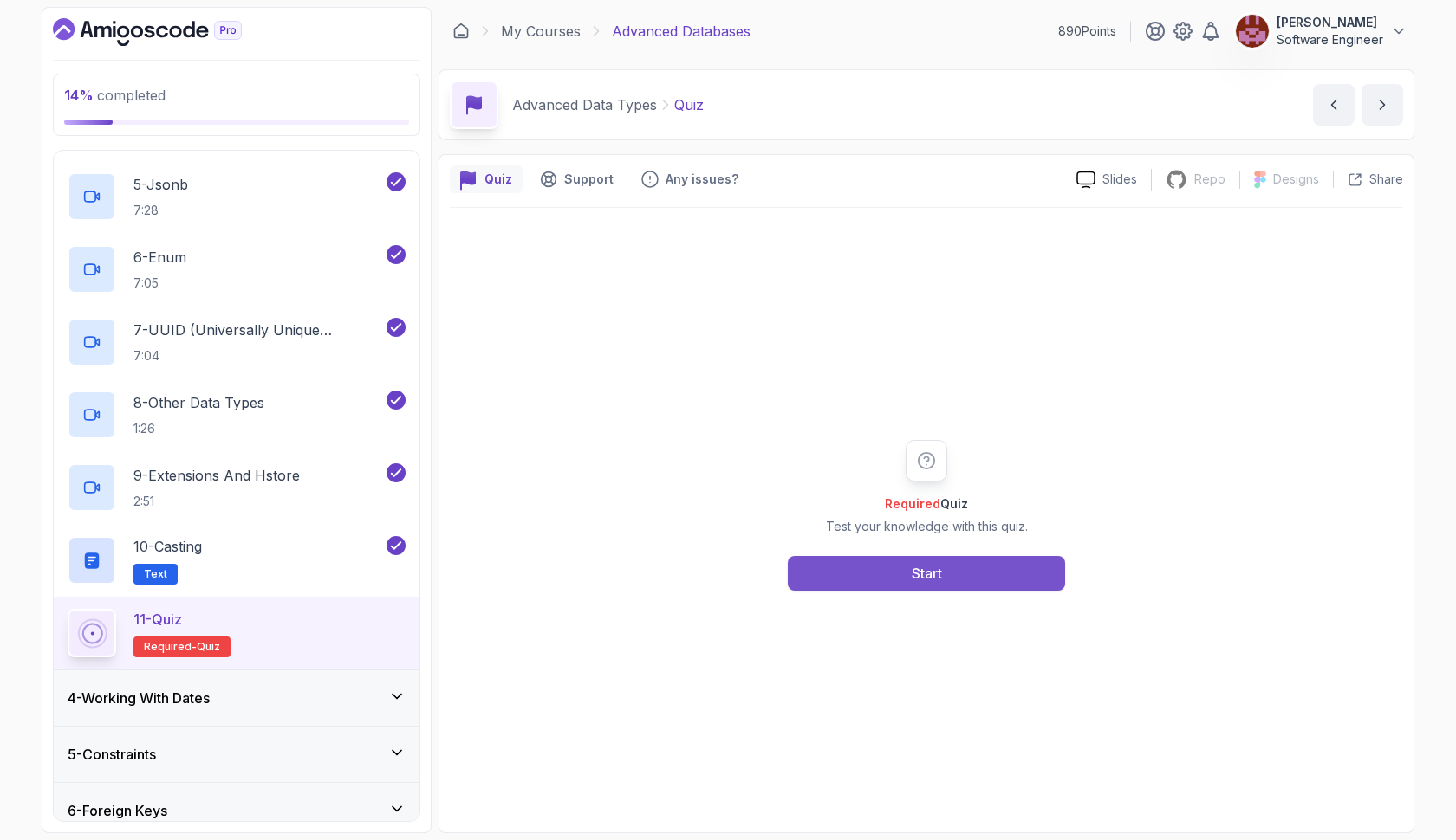
click at [819, 578] on button "Start" at bounding box center [926, 574] width 277 height 34
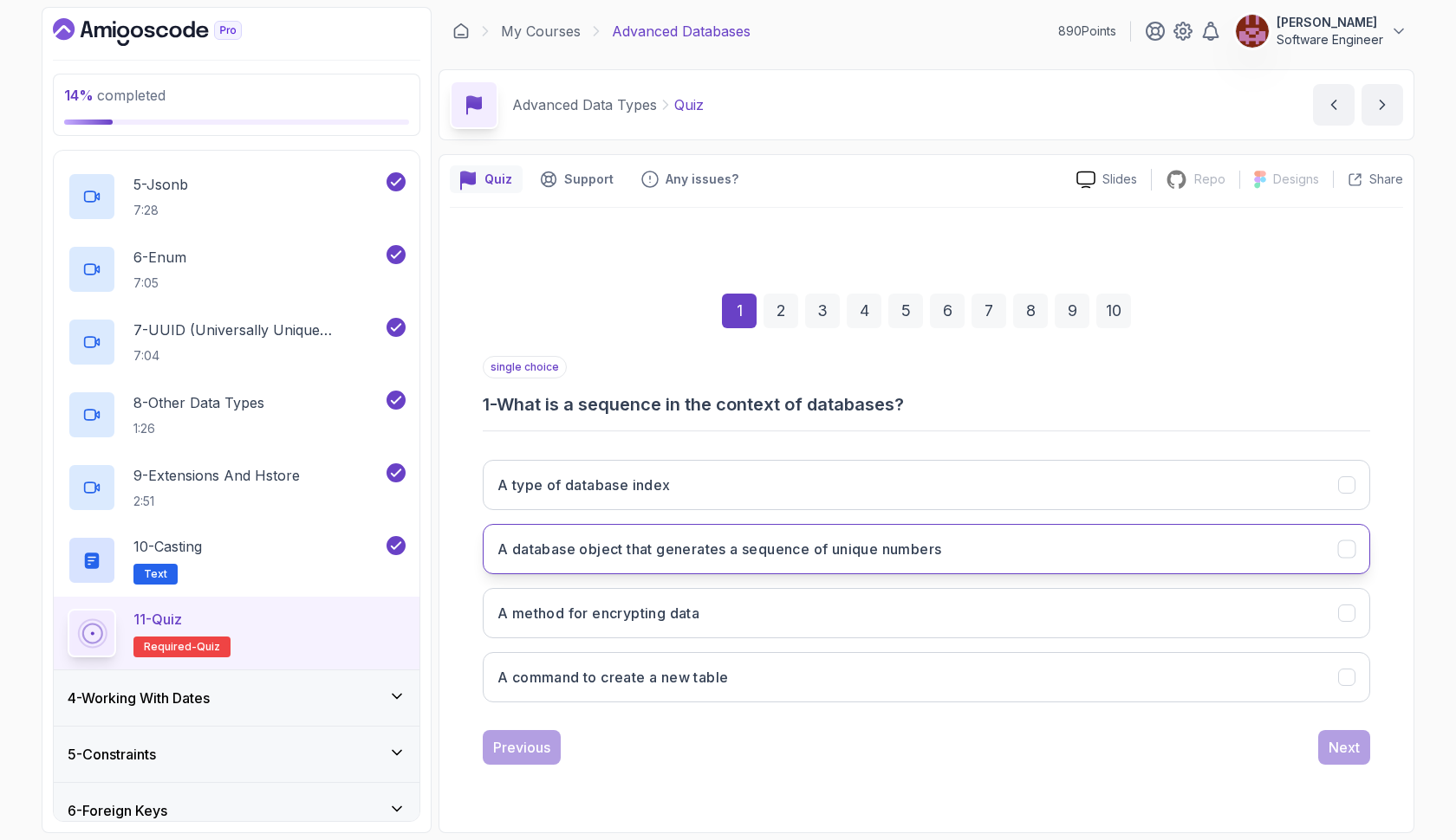
click at [836, 561] on button "A database object that generates a sequence of unique numbers" at bounding box center [925, 549] width 887 height 51
click at [1330, 735] on button "Next" at bounding box center [1343, 747] width 52 height 34
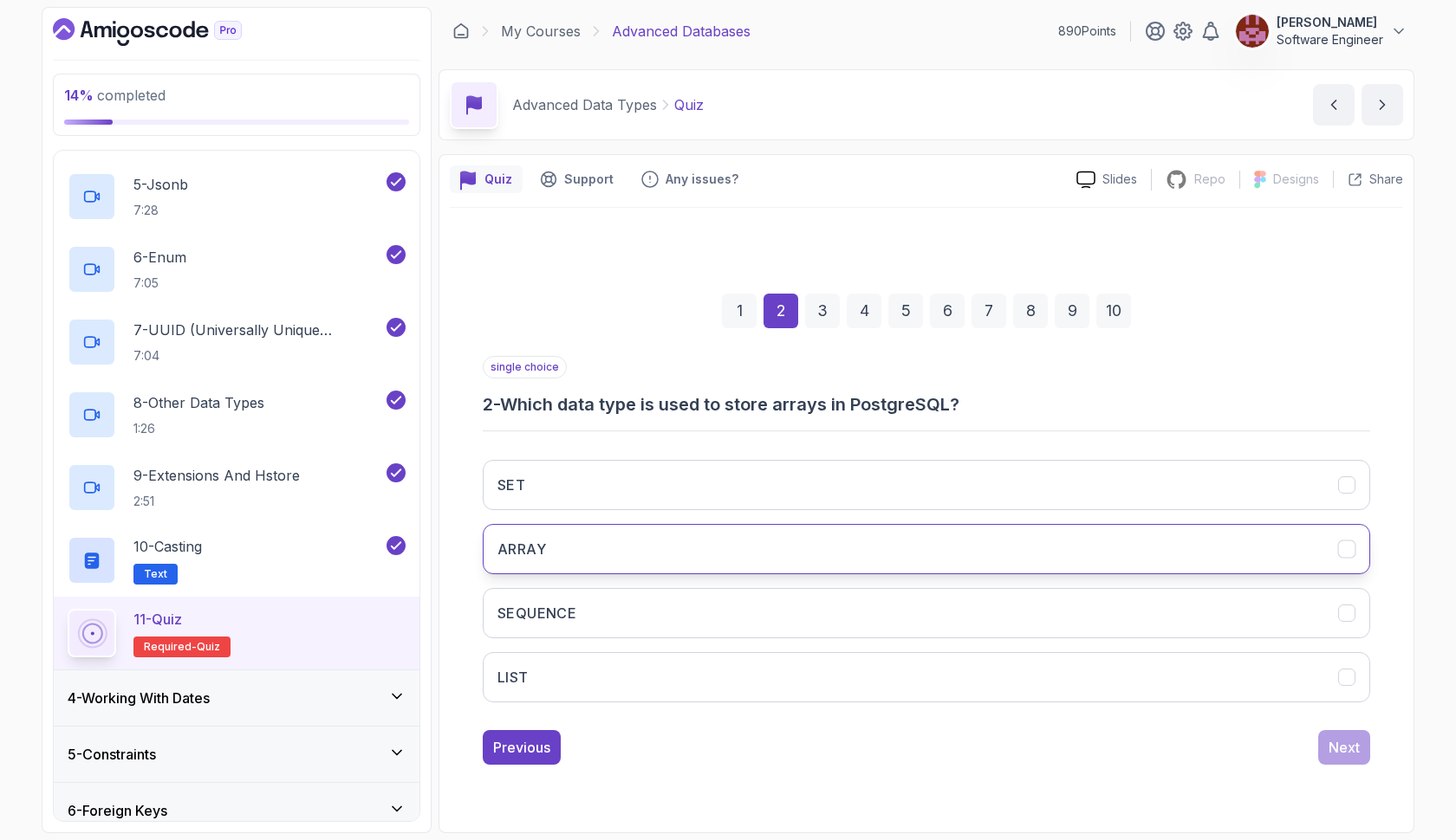
click at [687, 548] on button "ARRAY" at bounding box center [925, 549] width 887 height 51
click at [1328, 748] on div "Next" at bounding box center [1343, 747] width 32 height 21
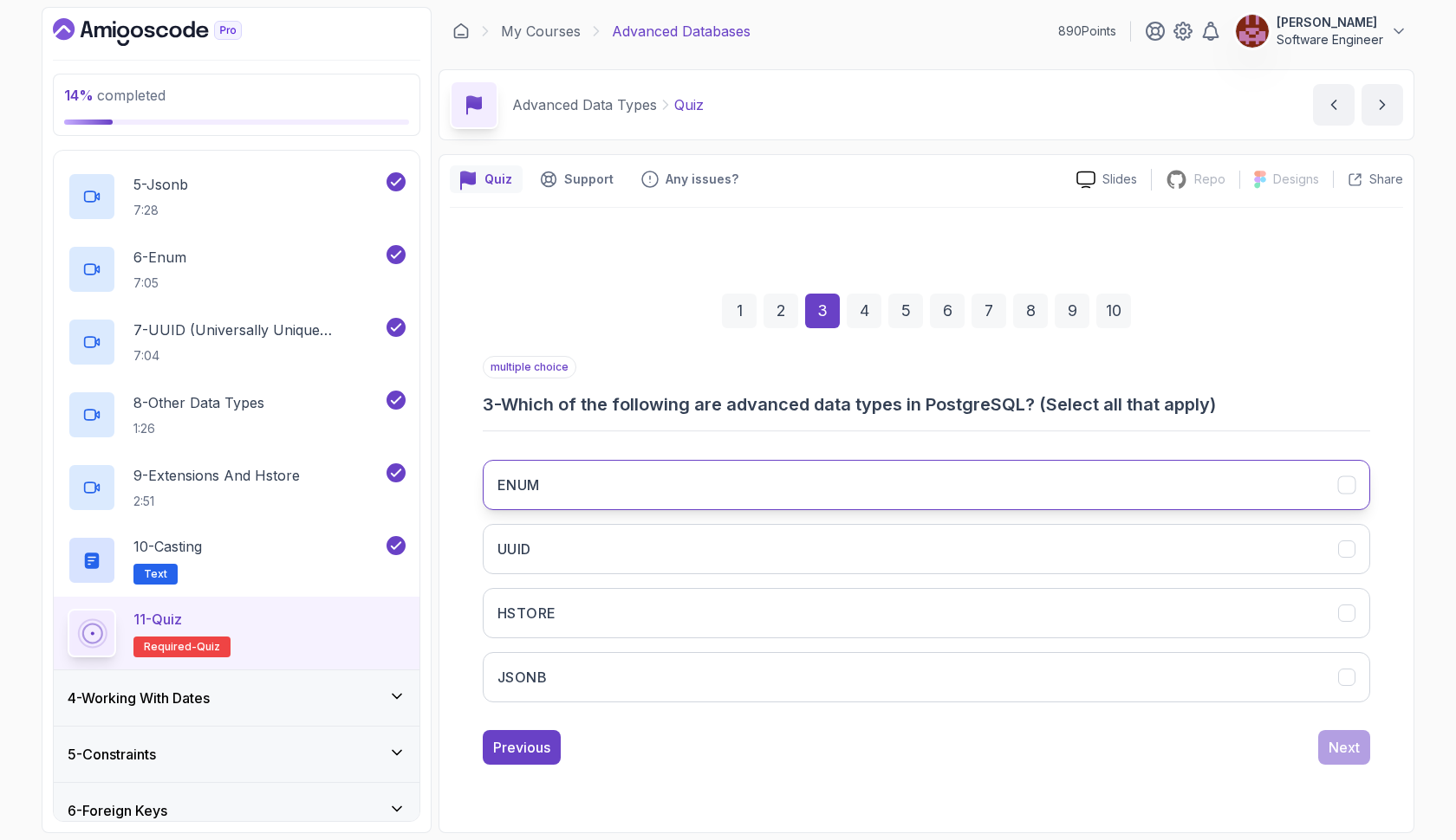
click at [1167, 482] on button "ENUM" at bounding box center [925, 485] width 887 height 51
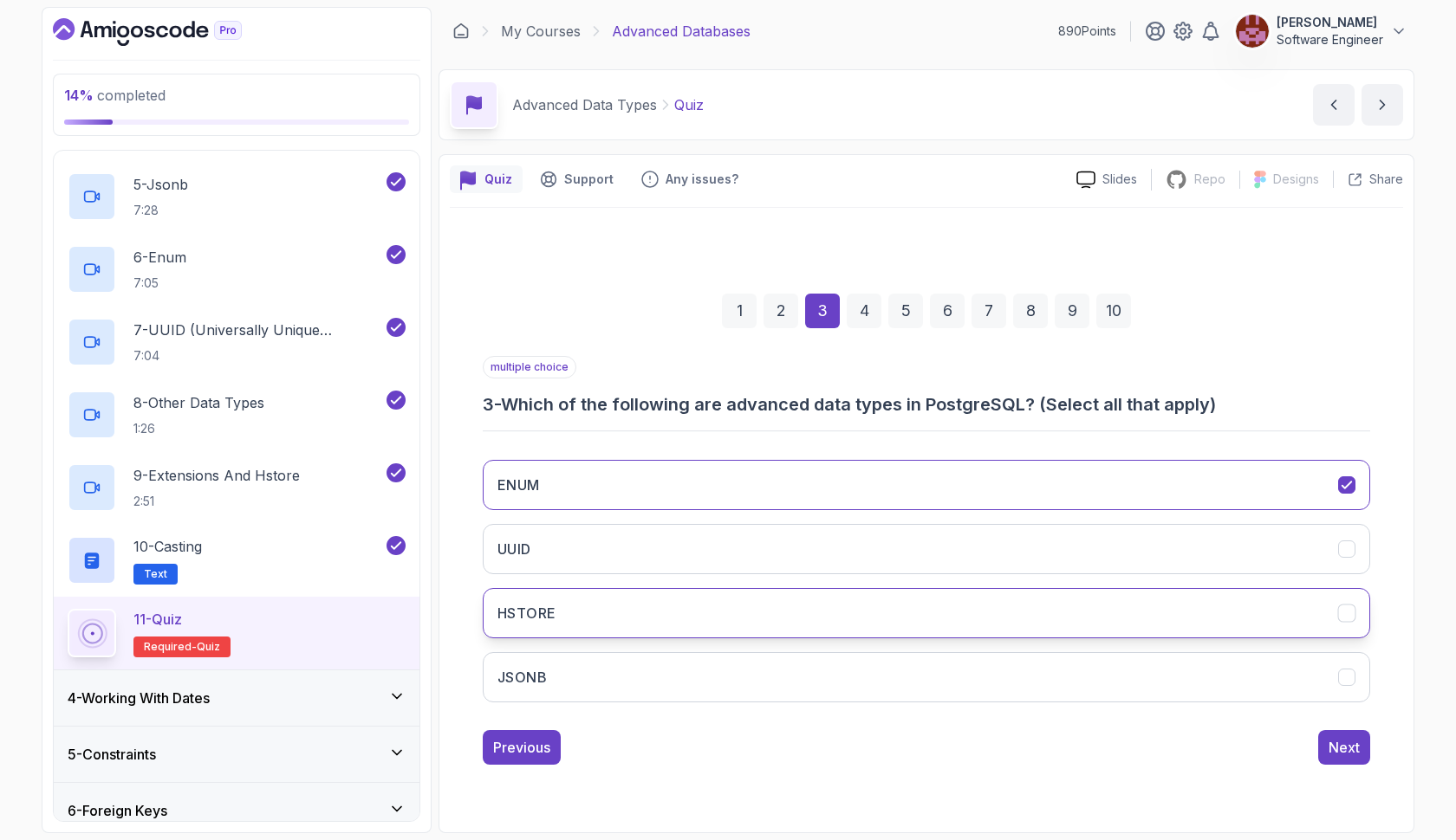
click at [1129, 614] on button "HSTORE" at bounding box center [925, 613] width 887 height 51
click at [1122, 674] on button "JSONB" at bounding box center [925, 677] width 887 height 51
click at [1222, 549] on button "UUID" at bounding box center [925, 549] width 887 height 51
click at [1349, 737] on div "Next" at bounding box center [1343, 747] width 32 height 21
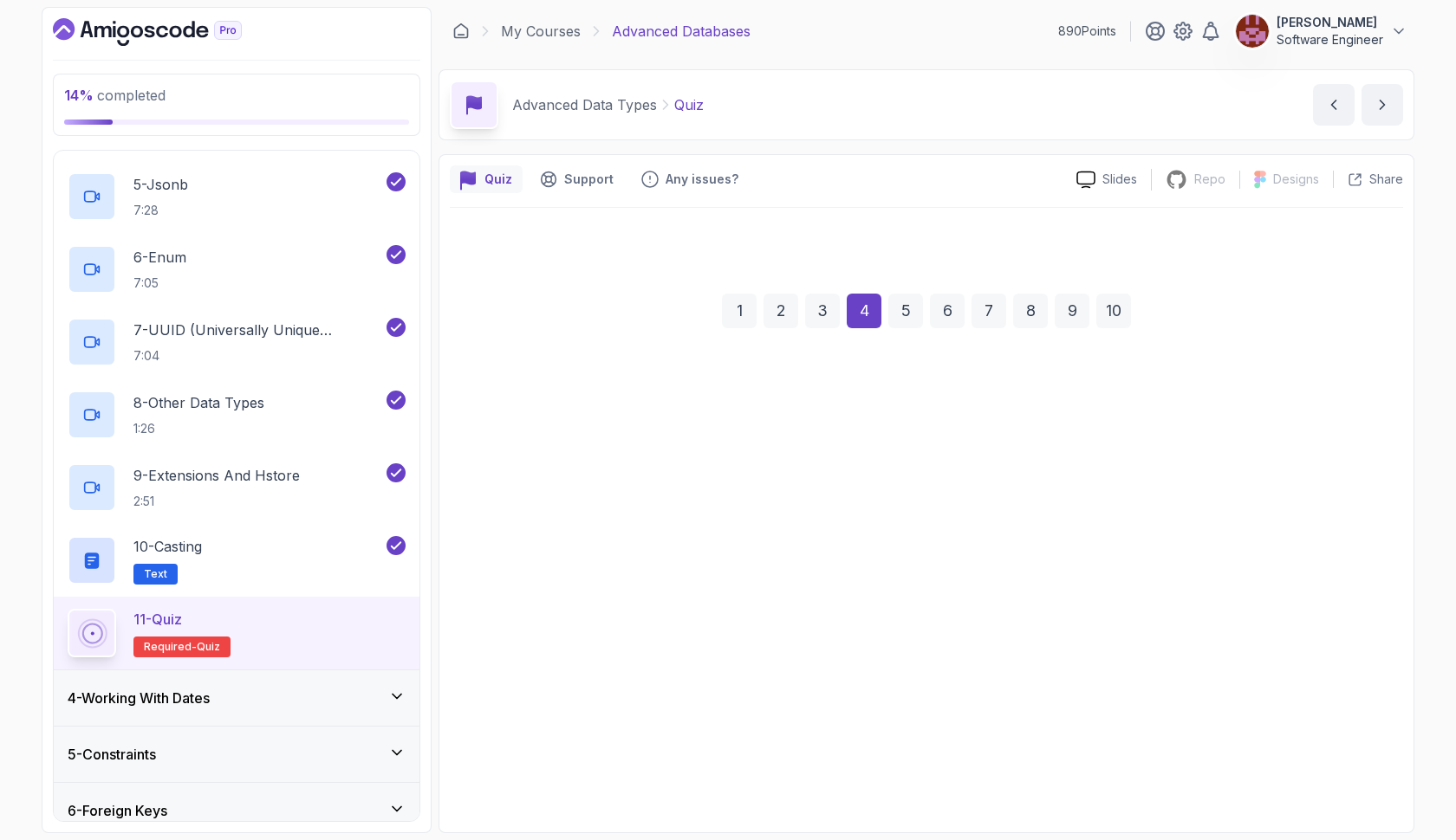
click at [1349, 737] on div "Next" at bounding box center [1343, 738] width 32 height 21
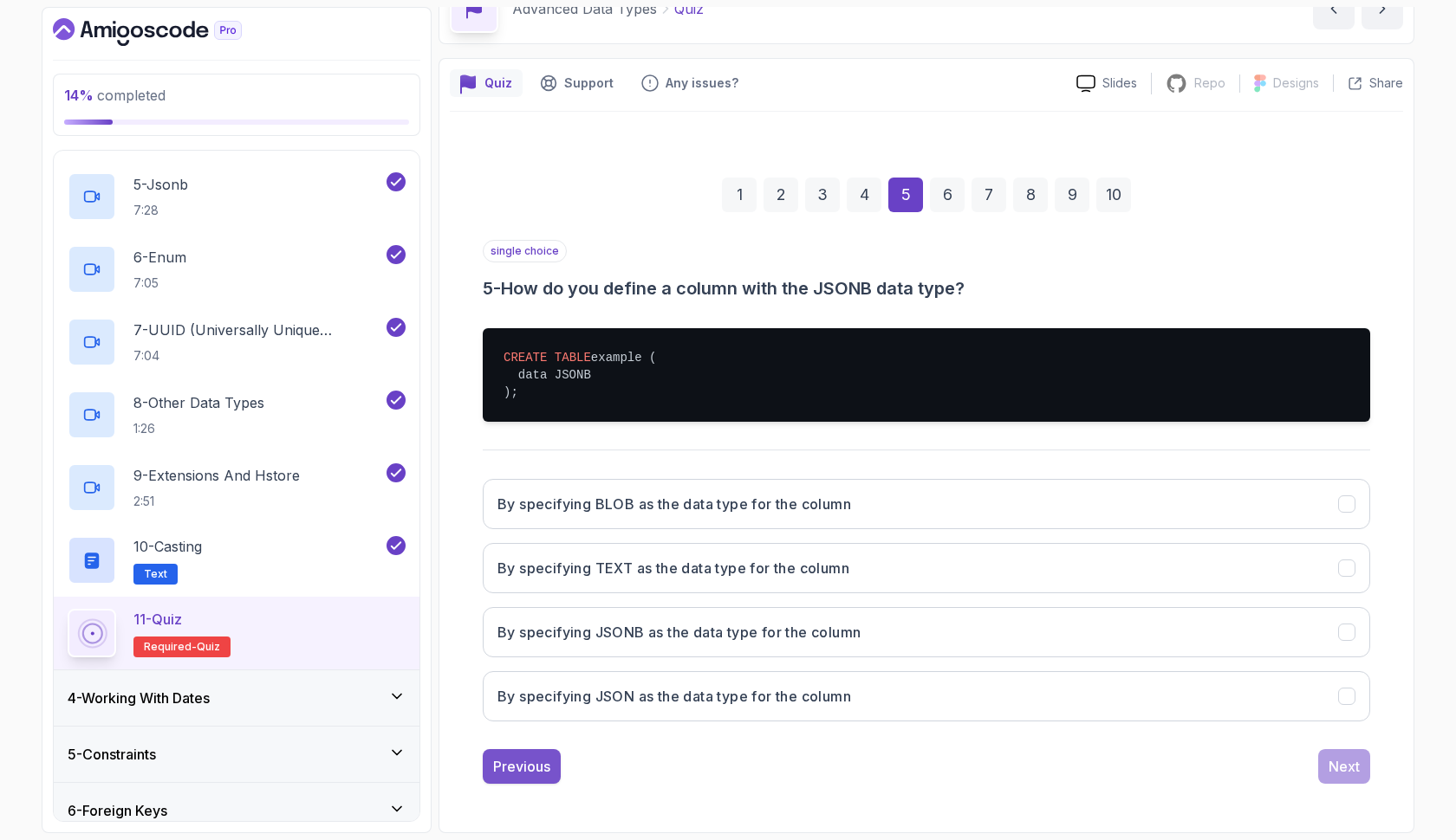
scroll to position [96, 0]
click at [522, 769] on div "Previous" at bounding box center [521, 766] width 57 height 21
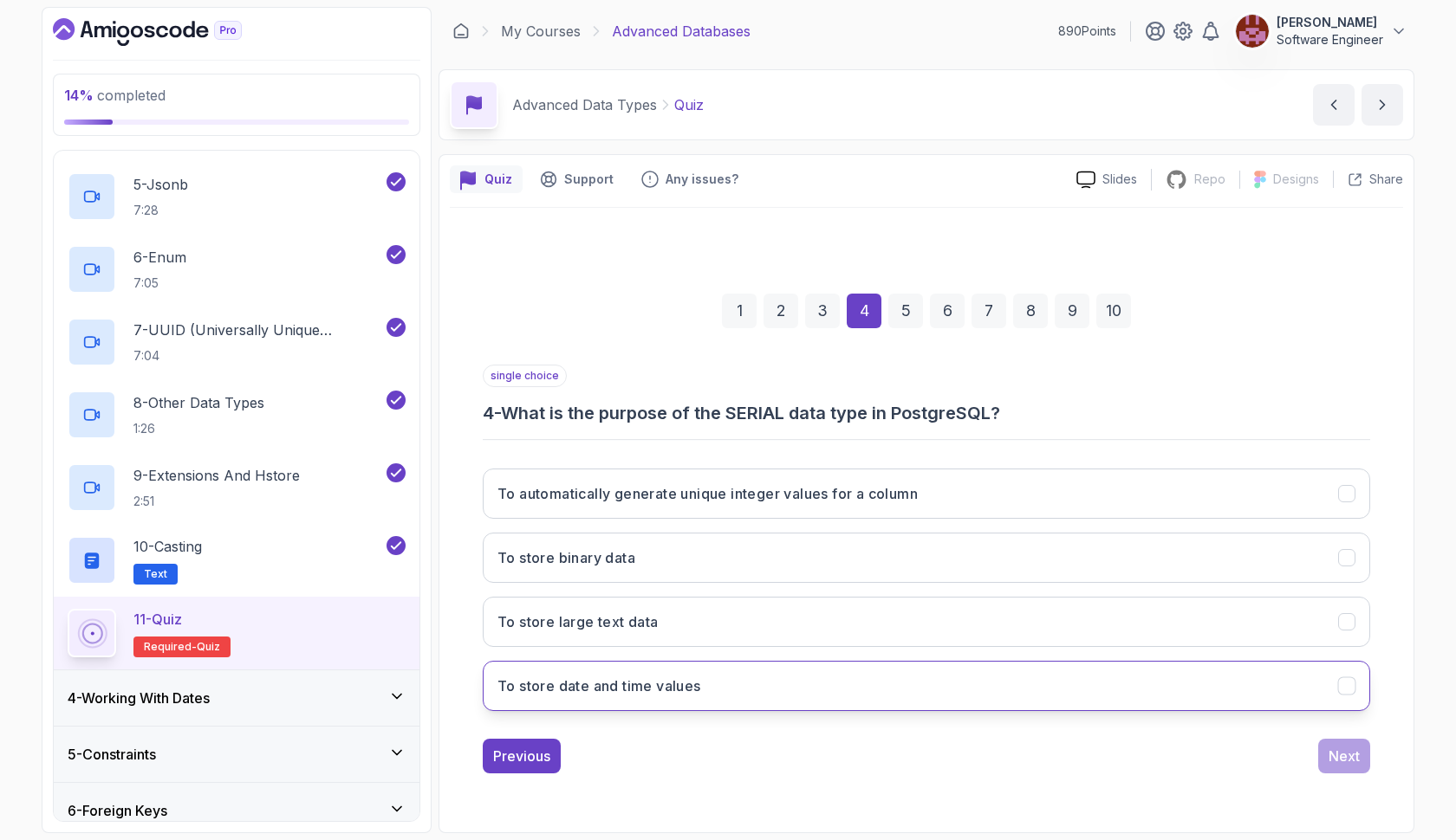
scroll to position [0, 0]
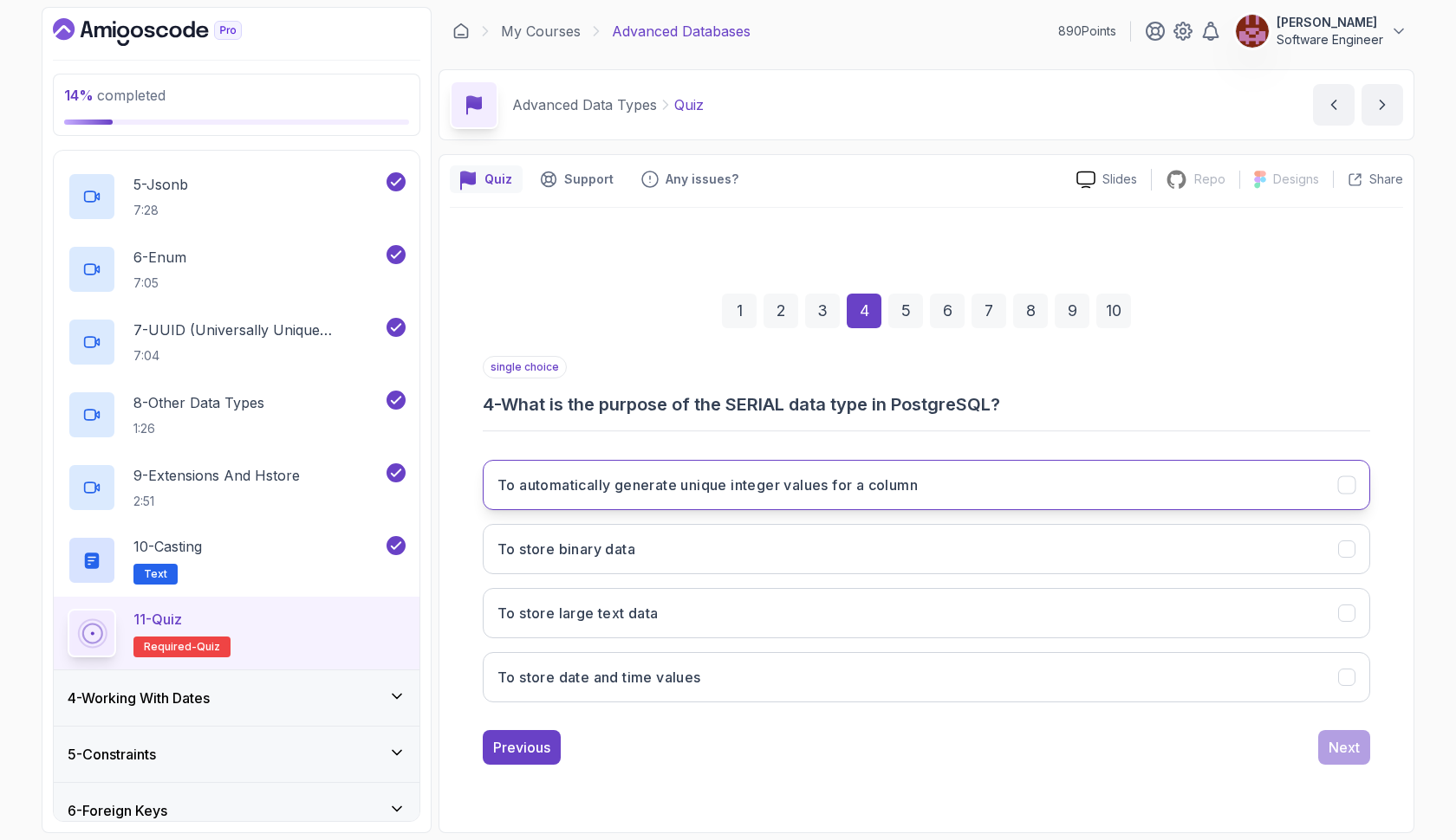
click at [687, 488] on h3 "To automatically generate unique integer values for a column" at bounding box center [707, 485] width 420 height 21
click at [1327, 740] on button "Next" at bounding box center [1343, 747] width 52 height 34
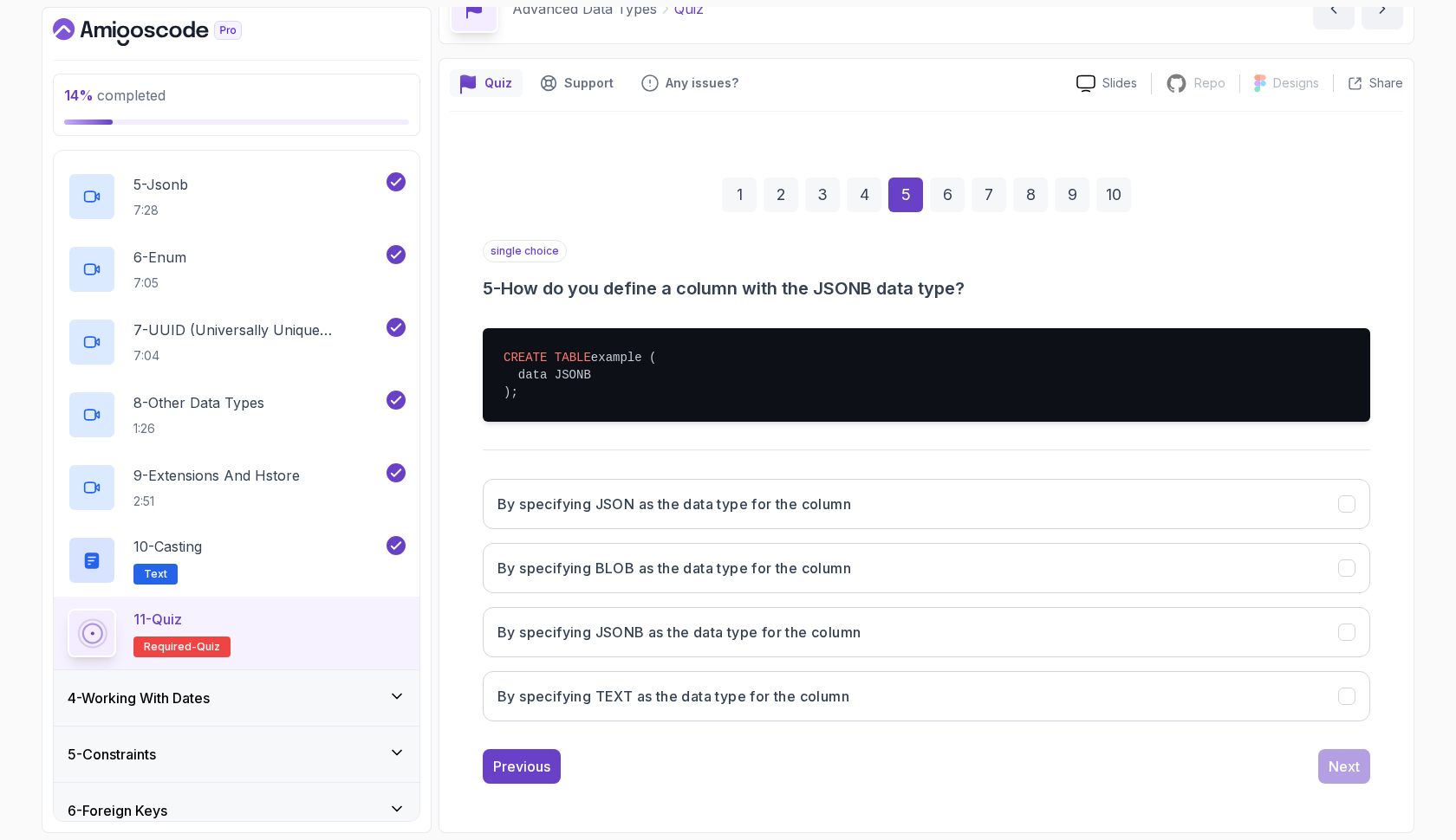
scroll to position [96, 0]
click at [1126, 517] on button "By specifying JSON as the data type for the column" at bounding box center [925, 504] width 887 height 51
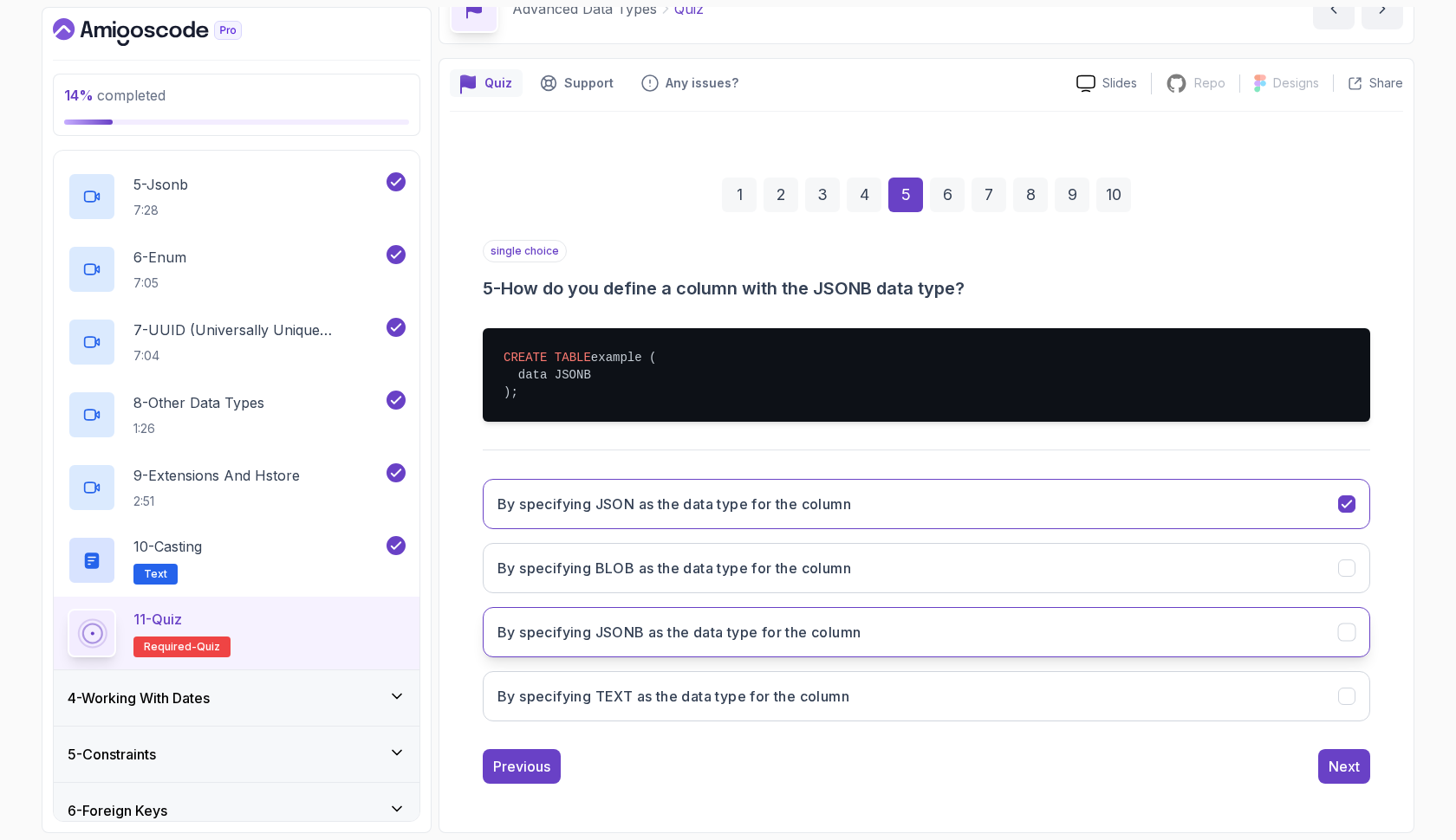
click at [1091, 630] on button "By specifying JSONB as the data type for the column" at bounding box center [925, 632] width 887 height 51
click at [1338, 759] on div "Next" at bounding box center [1343, 766] width 32 height 21
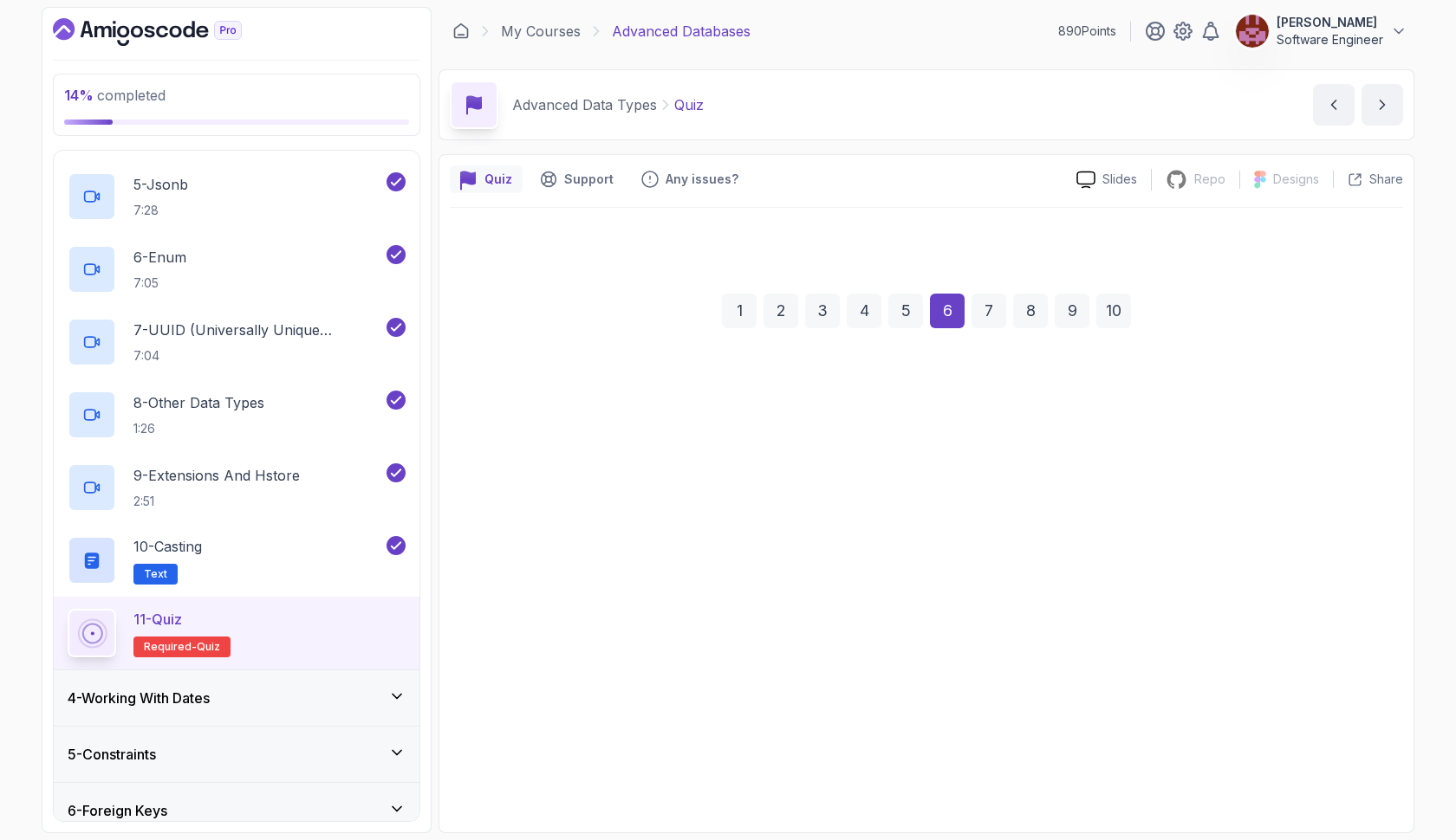
scroll to position [0, 0]
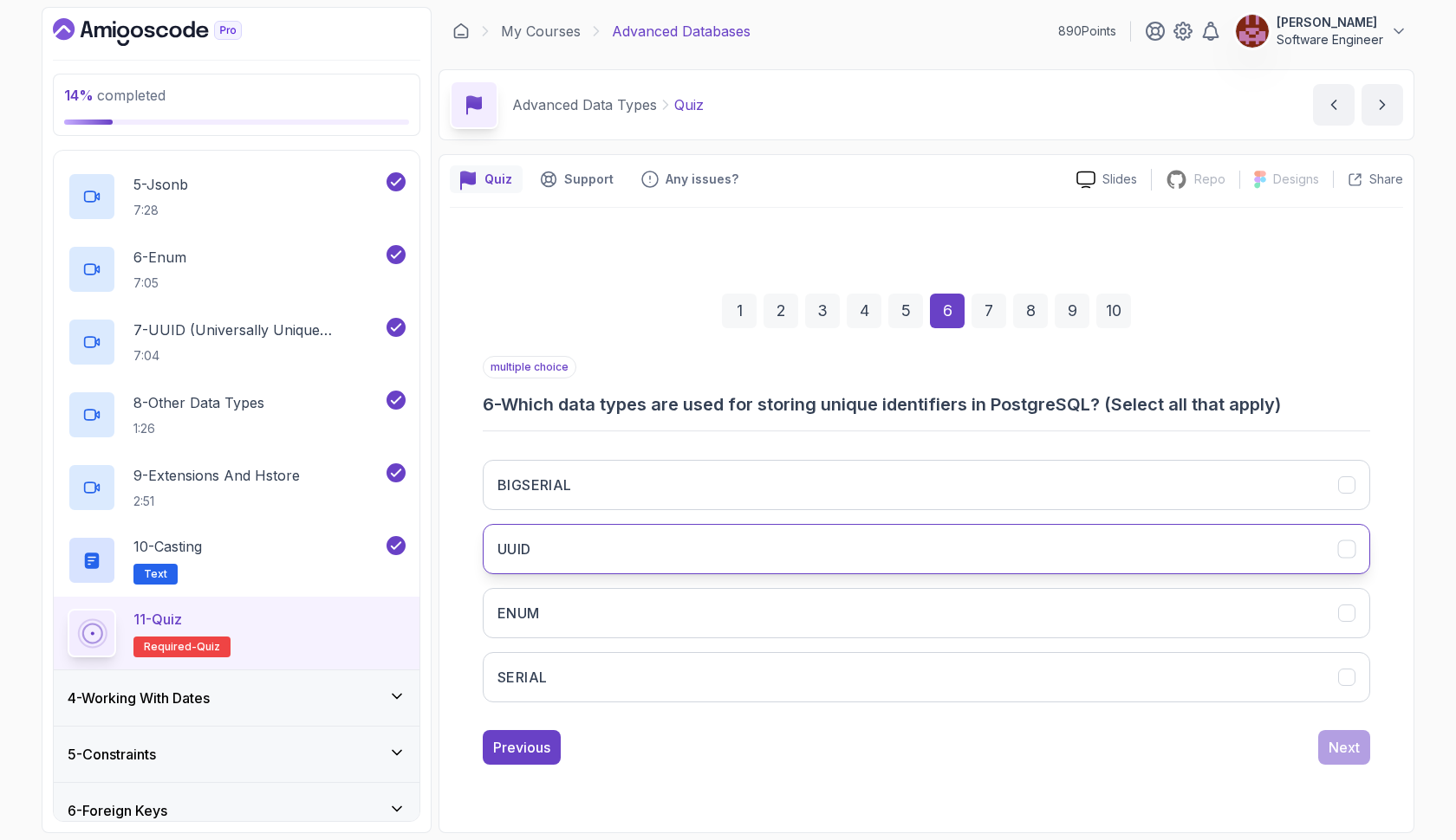
click at [827, 524] on button "UUID" at bounding box center [925, 549] width 887 height 51
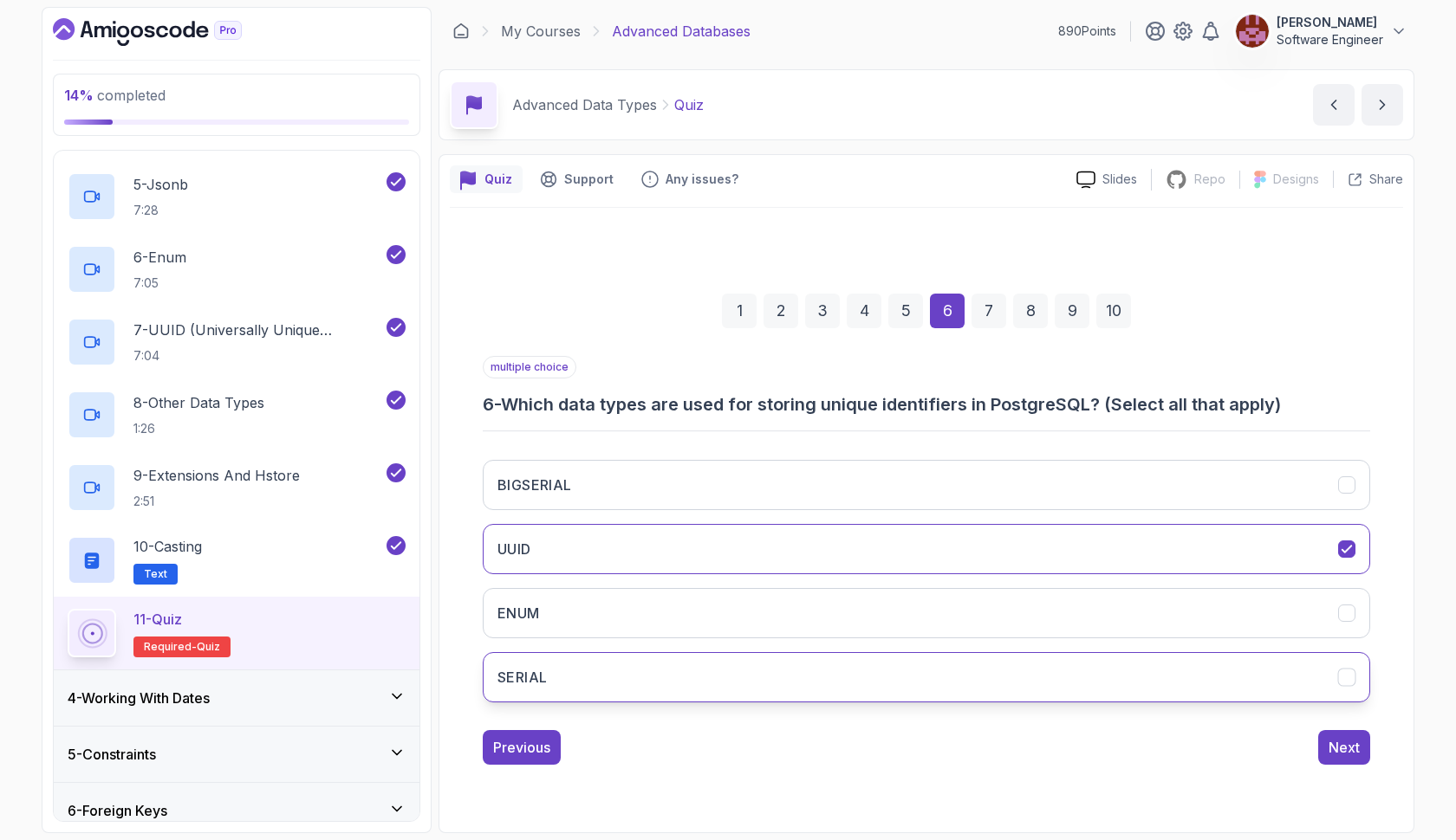
click at [1181, 662] on button "SERIAL" at bounding box center [925, 677] width 887 height 51
click at [1241, 477] on button "BIGSERIAL" at bounding box center [925, 485] width 887 height 51
click at [1338, 747] on div "Next" at bounding box center [1343, 747] width 32 height 21
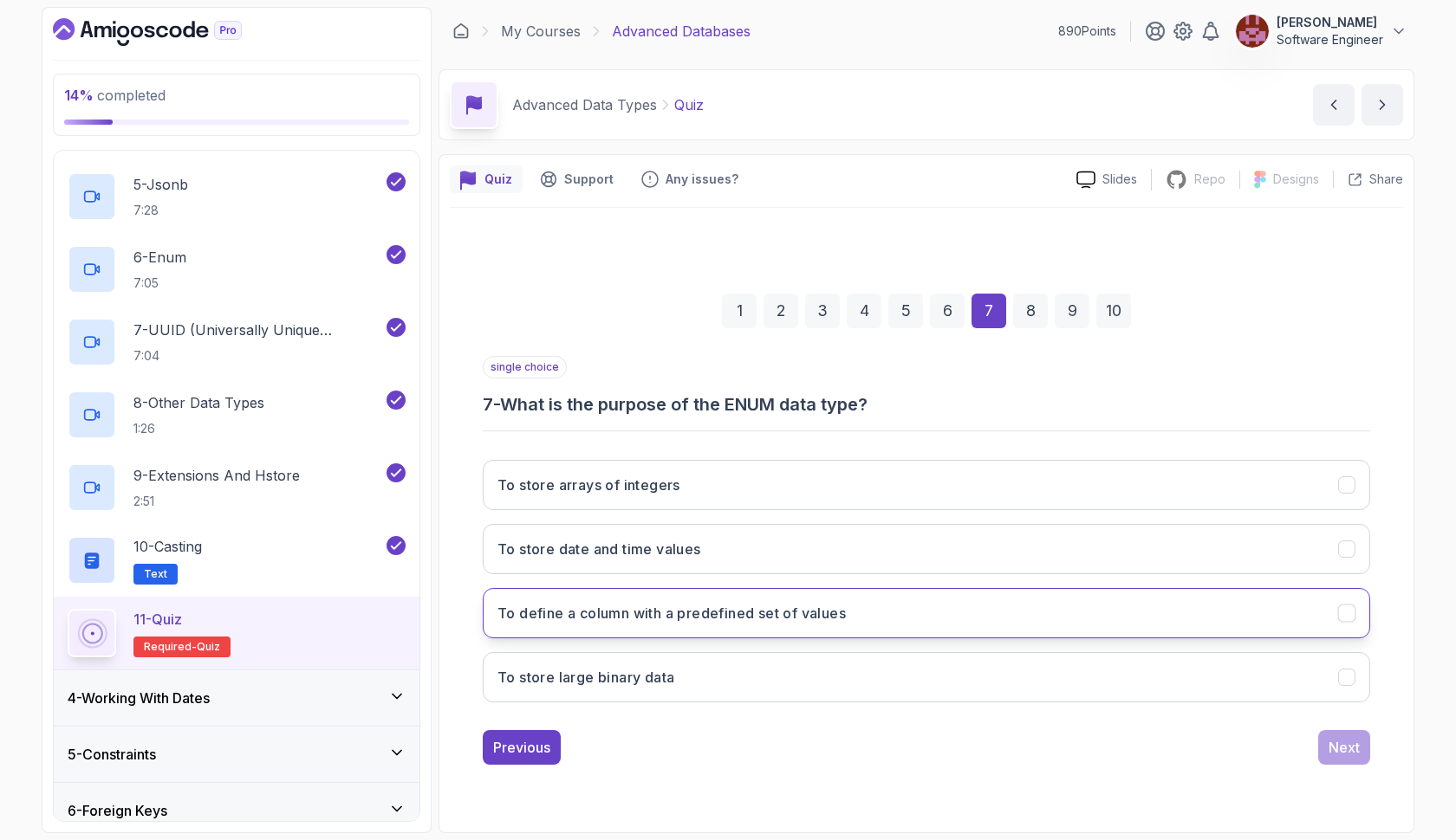
click at [966, 610] on button "To define a column with a predefined set of values" at bounding box center [925, 613] width 887 height 51
click at [1325, 744] on button "Next" at bounding box center [1343, 747] width 52 height 34
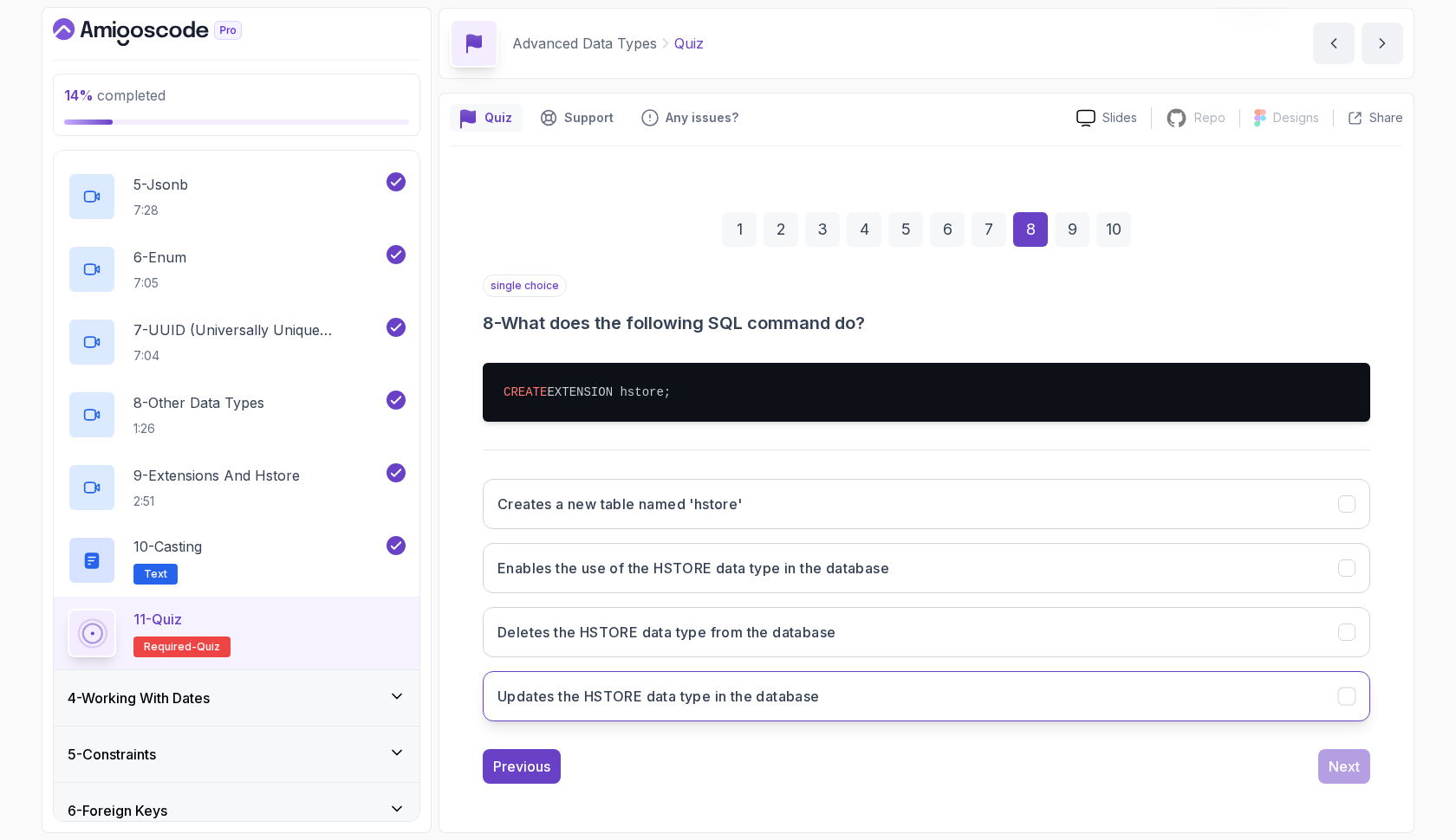
scroll to position [61, 0]
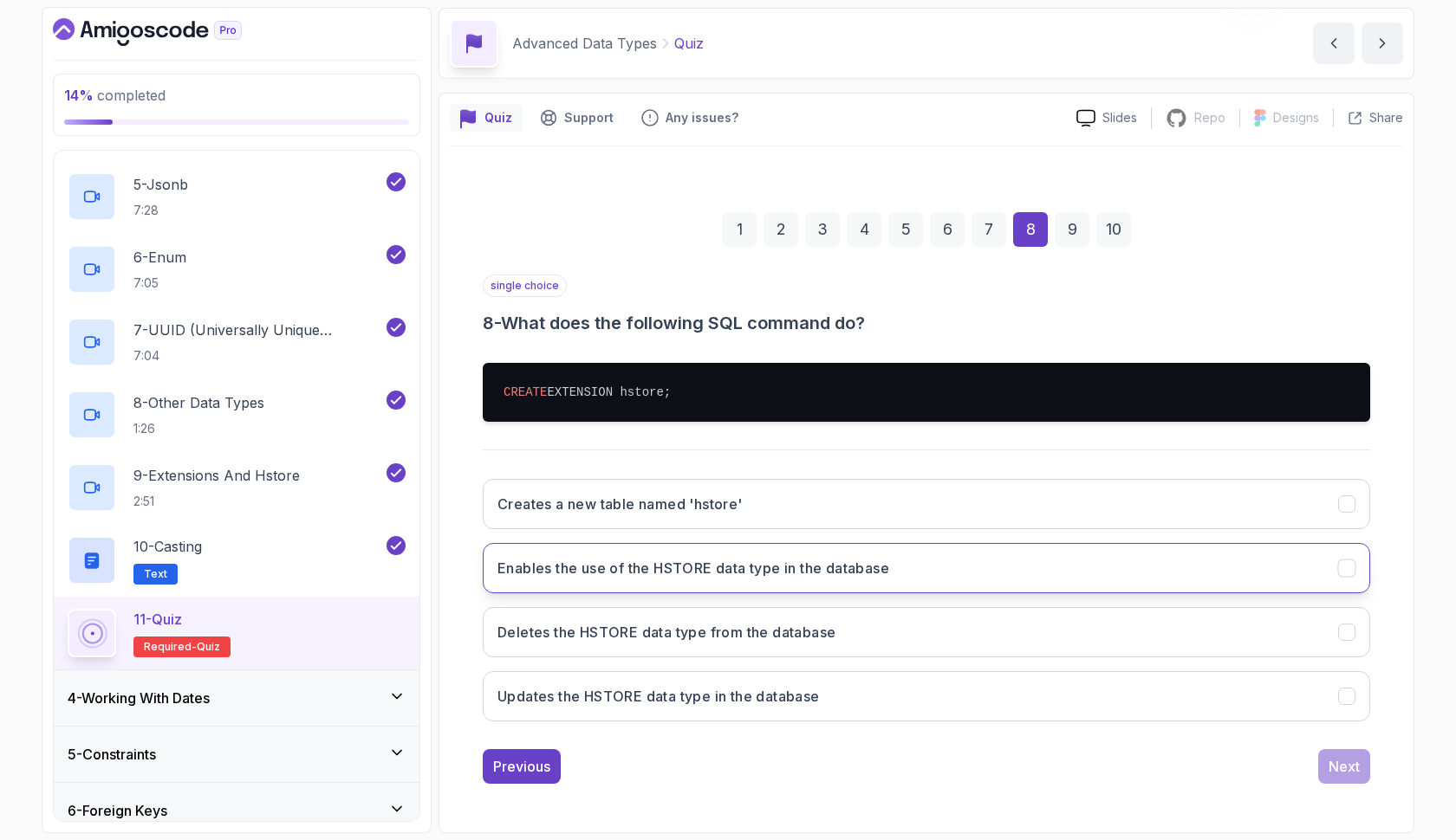
click at [1012, 580] on button "Enables the use of the HSTORE data type in the database" at bounding box center [925, 568] width 887 height 51
click at [1338, 768] on div "Next" at bounding box center [1343, 766] width 32 height 21
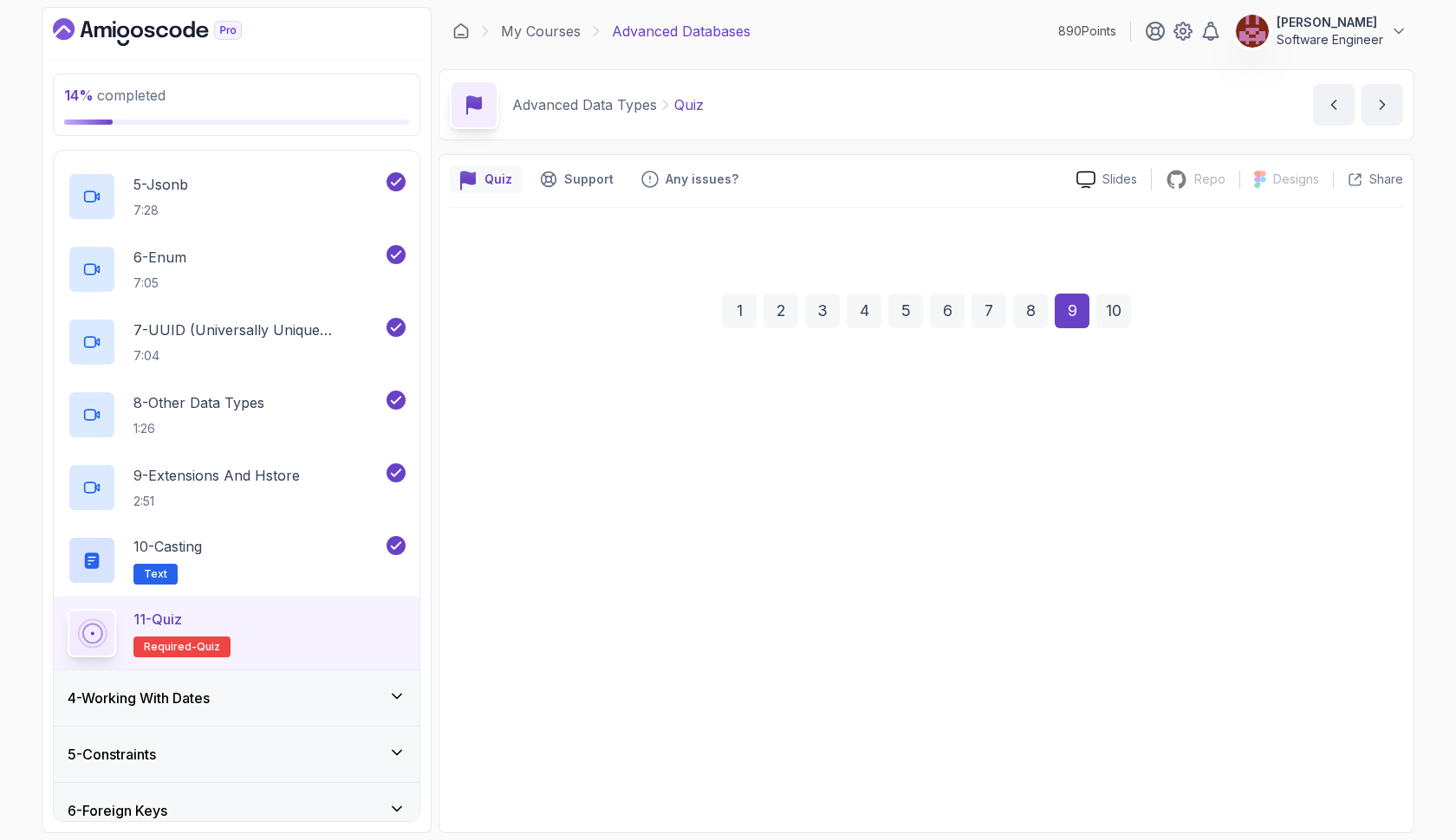
scroll to position [0, 0]
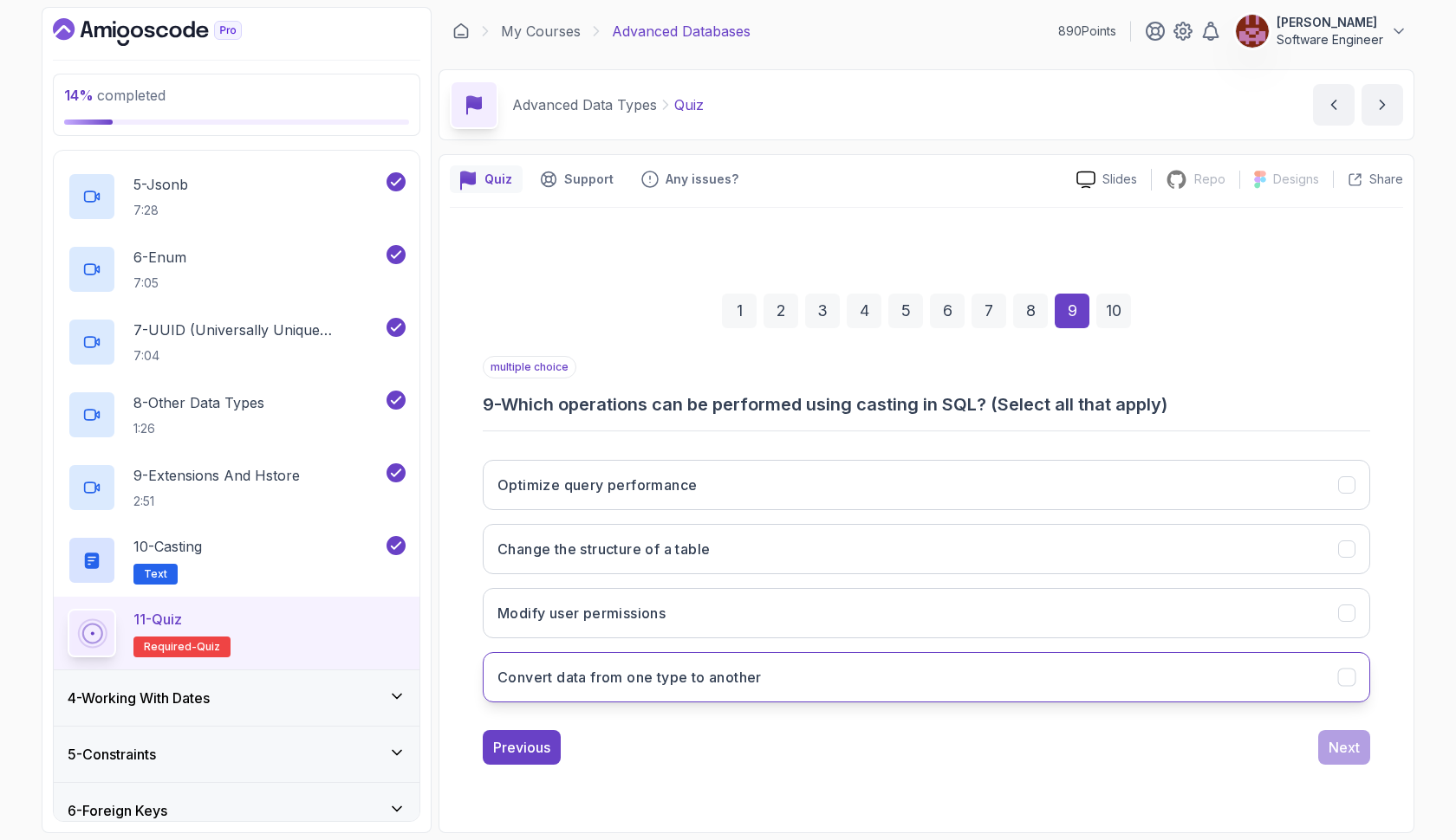
click at [972, 678] on button "Convert data from one type to another" at bounding box center [925, 677] width 887 height 51
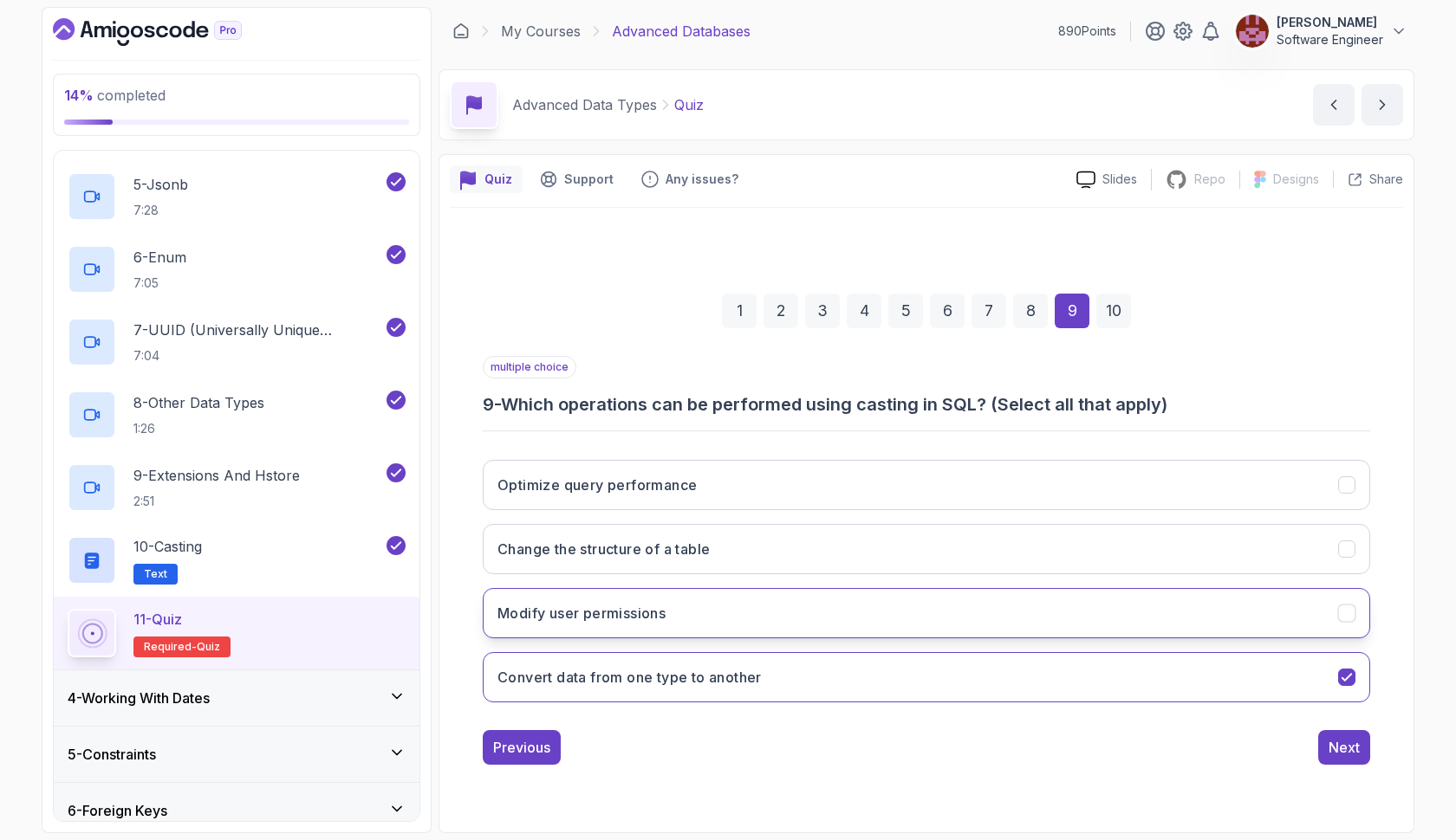
click at [1207, 613] on button "Modify user permissions" at bounding box center [925, 613] width 887 height 51
click at [1329, 746] on div "Next" at bounding box center [1343, 747] width 32 height 21
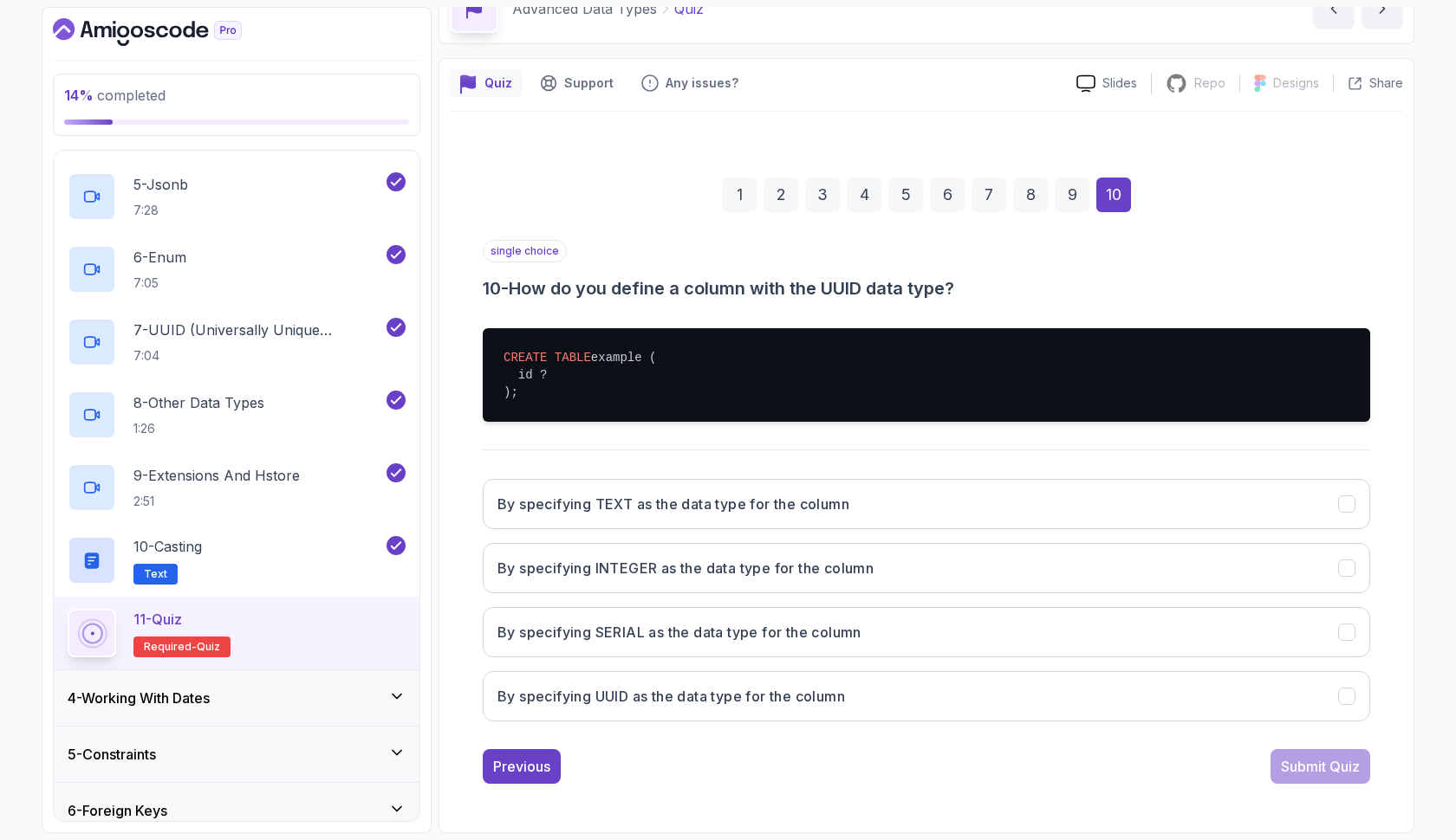
scroll to position [96, 0]
click at [1138, 698] on button "By specifying UUID as the data type for the column" at bounding box center [925, 696] width 887 height 51
click at [1307, 773] on div "Submit Quiz" at bounding box center [1319, 766] width 79 height 21
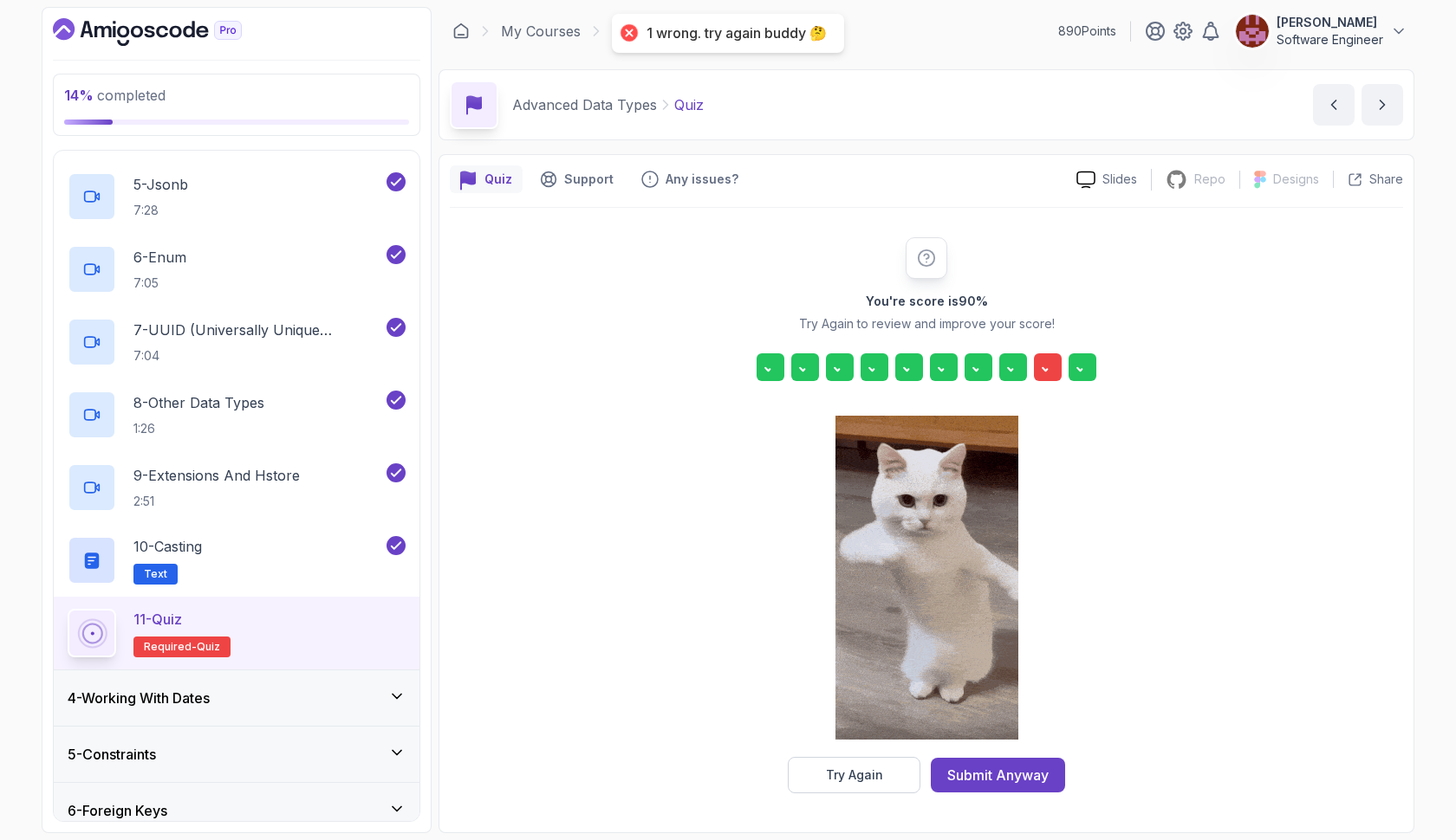
scroll to position [0, 0]
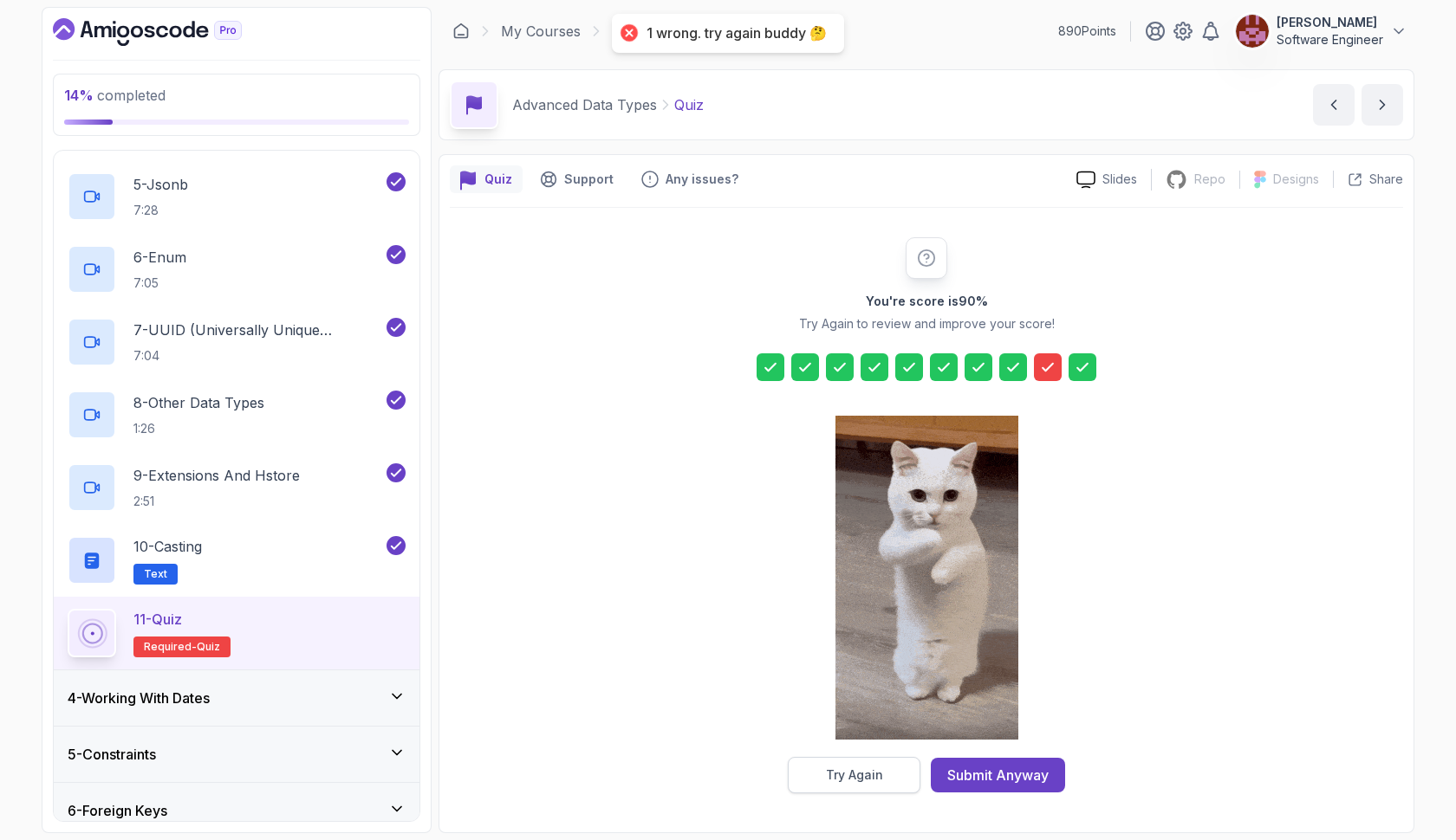
click at [900, 764] on button "Try Again" at bounding box center [854, 775] width 133 height 36
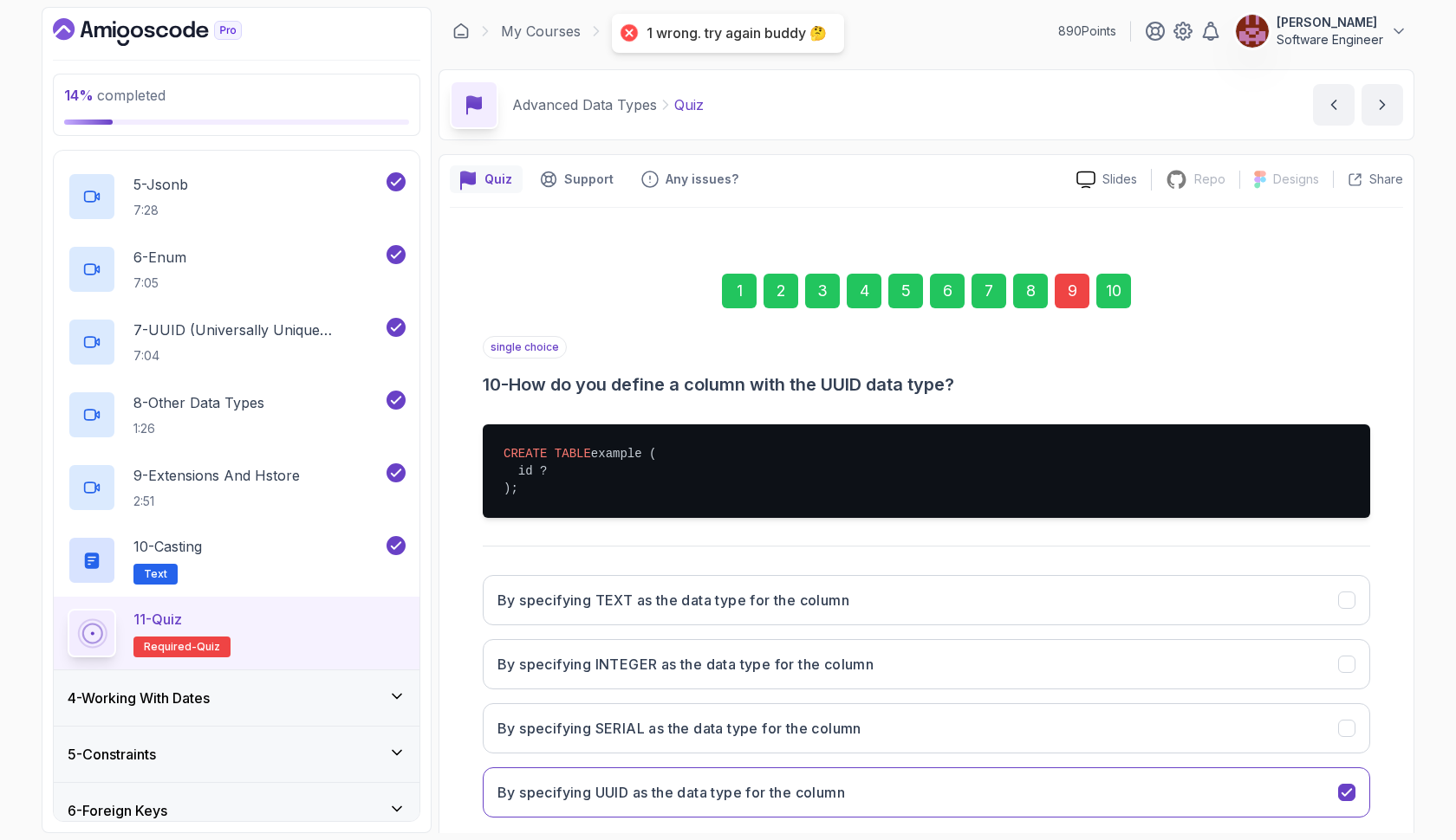
click at [1066, 283] on div "9" at bounding box center [1071, 291] width 34 height 34
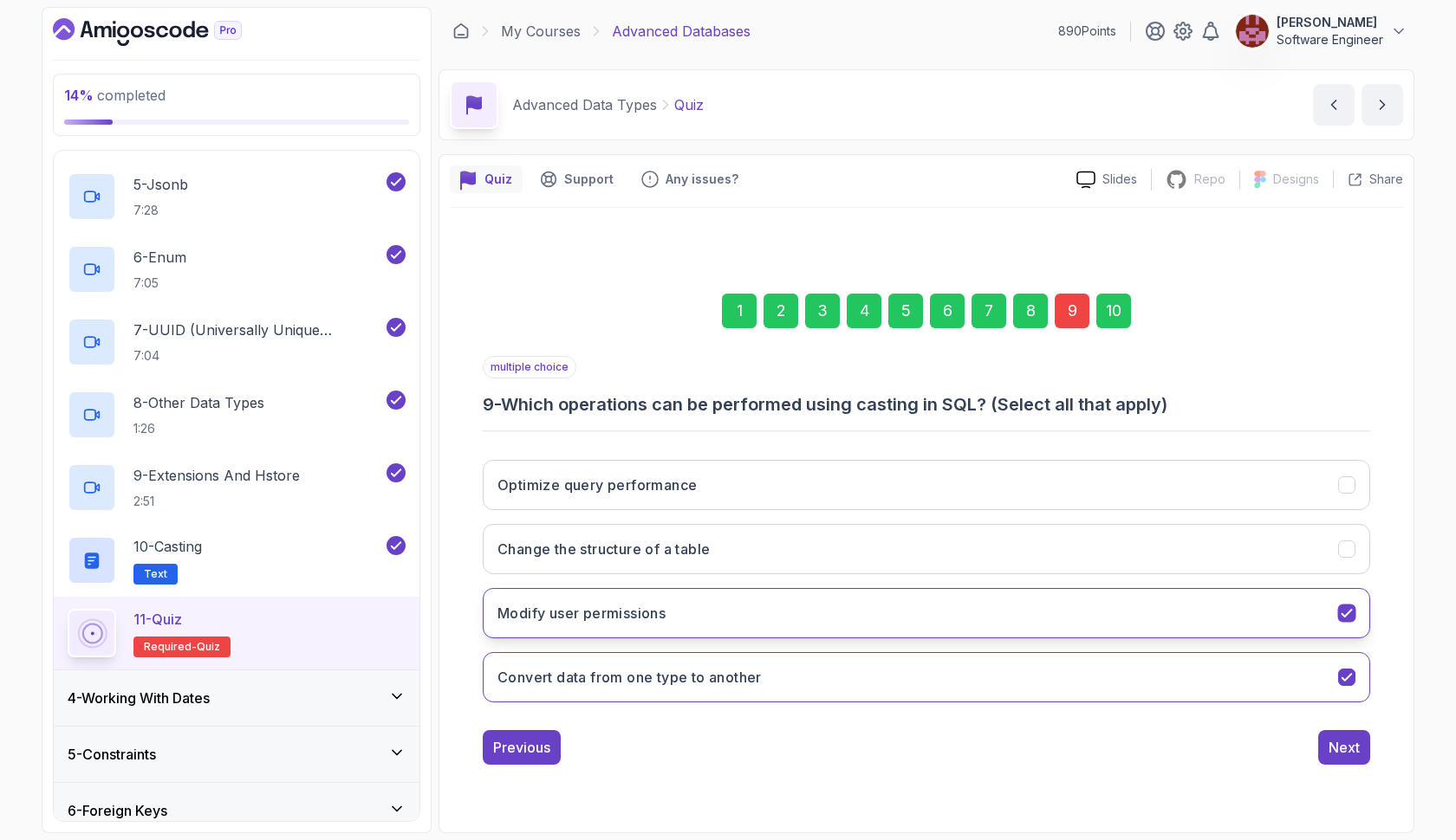
click at [912, 608] on button "Modify user permissions" at bounding box center [925, 613] width 887 height 51
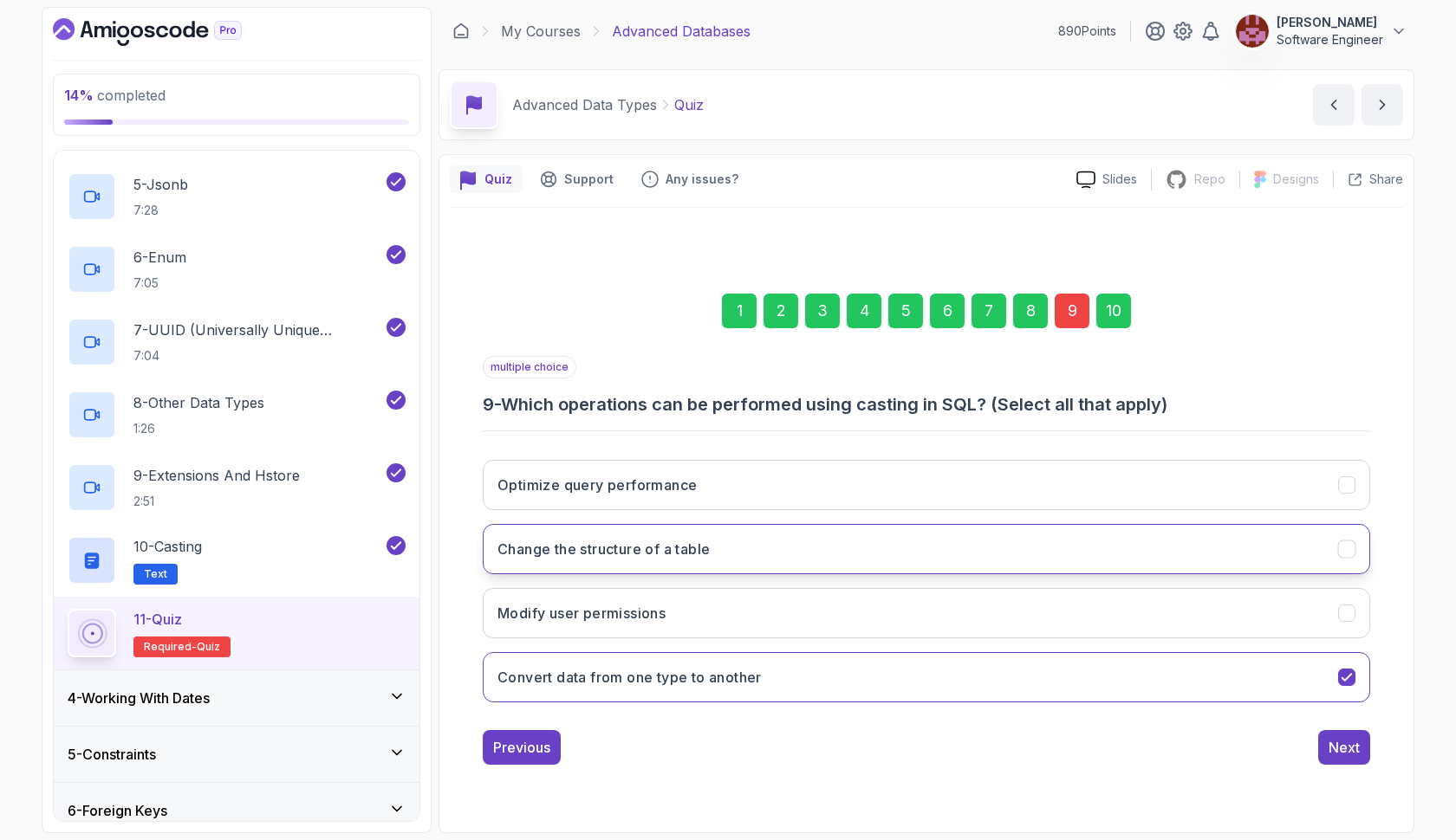
click at [921, 553] on button "Change the structure of a table" at bounding box center [925, 549] width 887 height 51
click at [1329, 739] on div "Next" at bounding box center [1343, 747] width 32 height 21
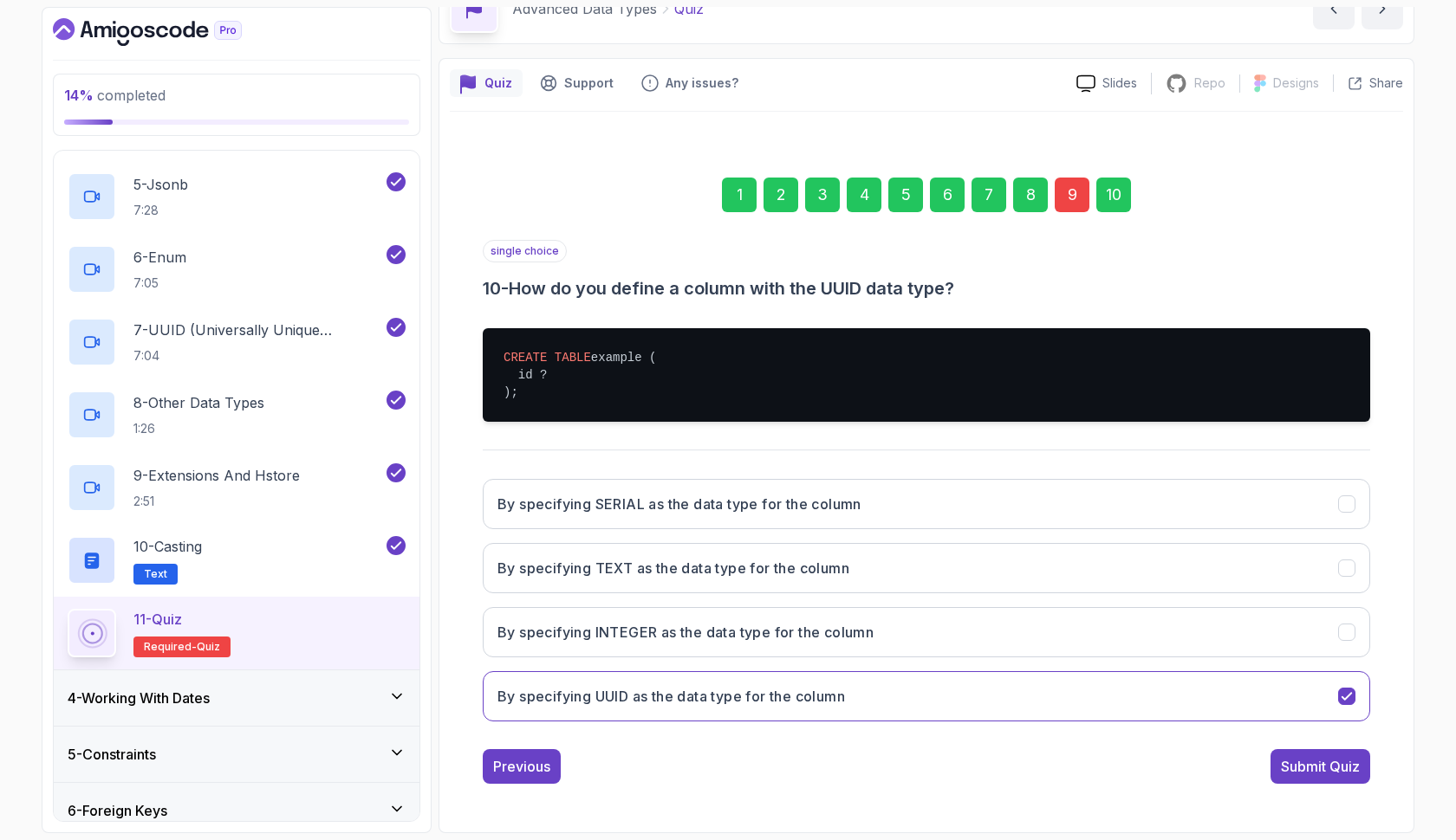
scroll to position [96, 0]
click at [1326, 758] on div "Submit Quiz" at bounding box center [1319, 766] width 79 height 21
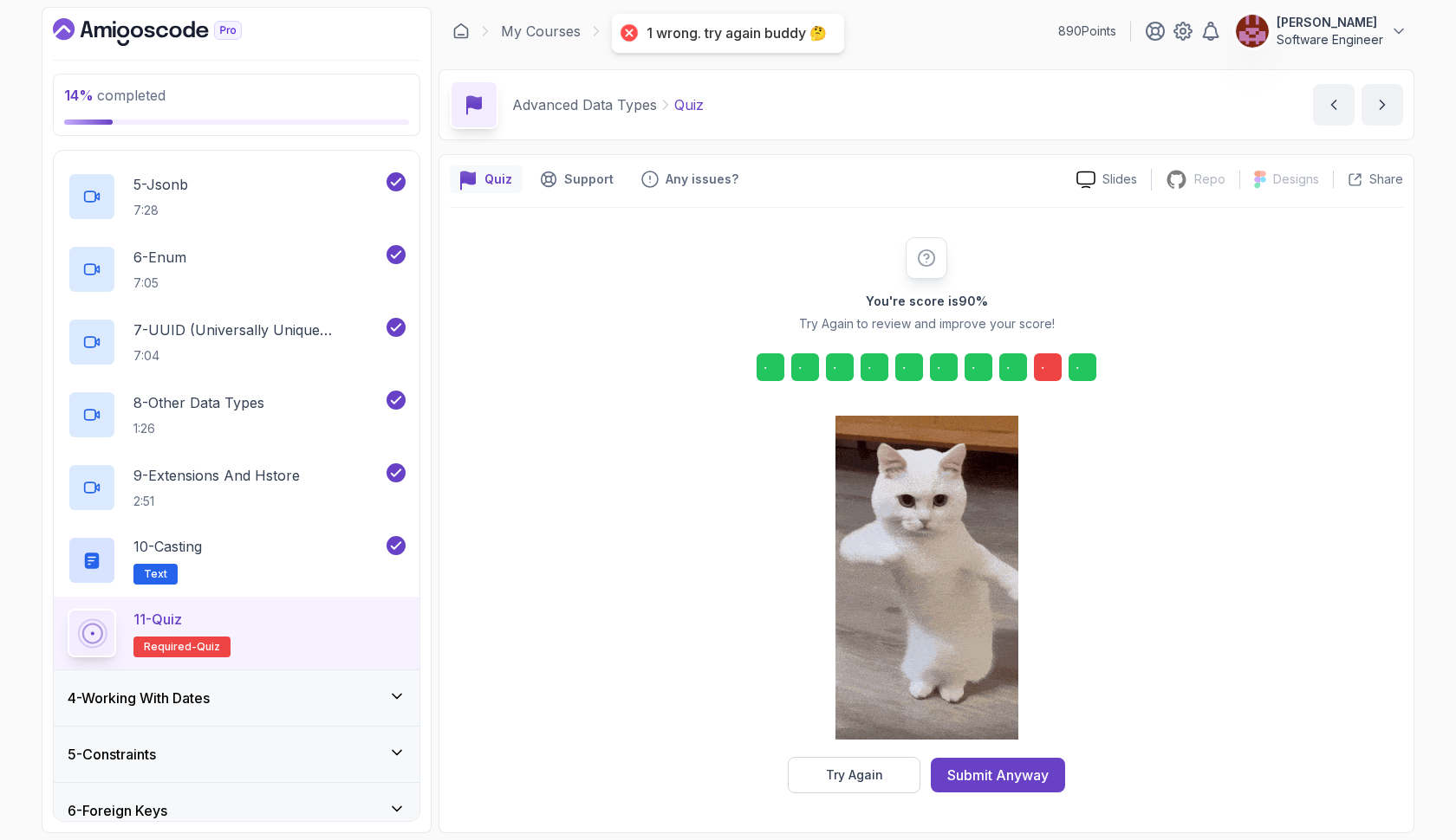
scroll to position [0, 0]
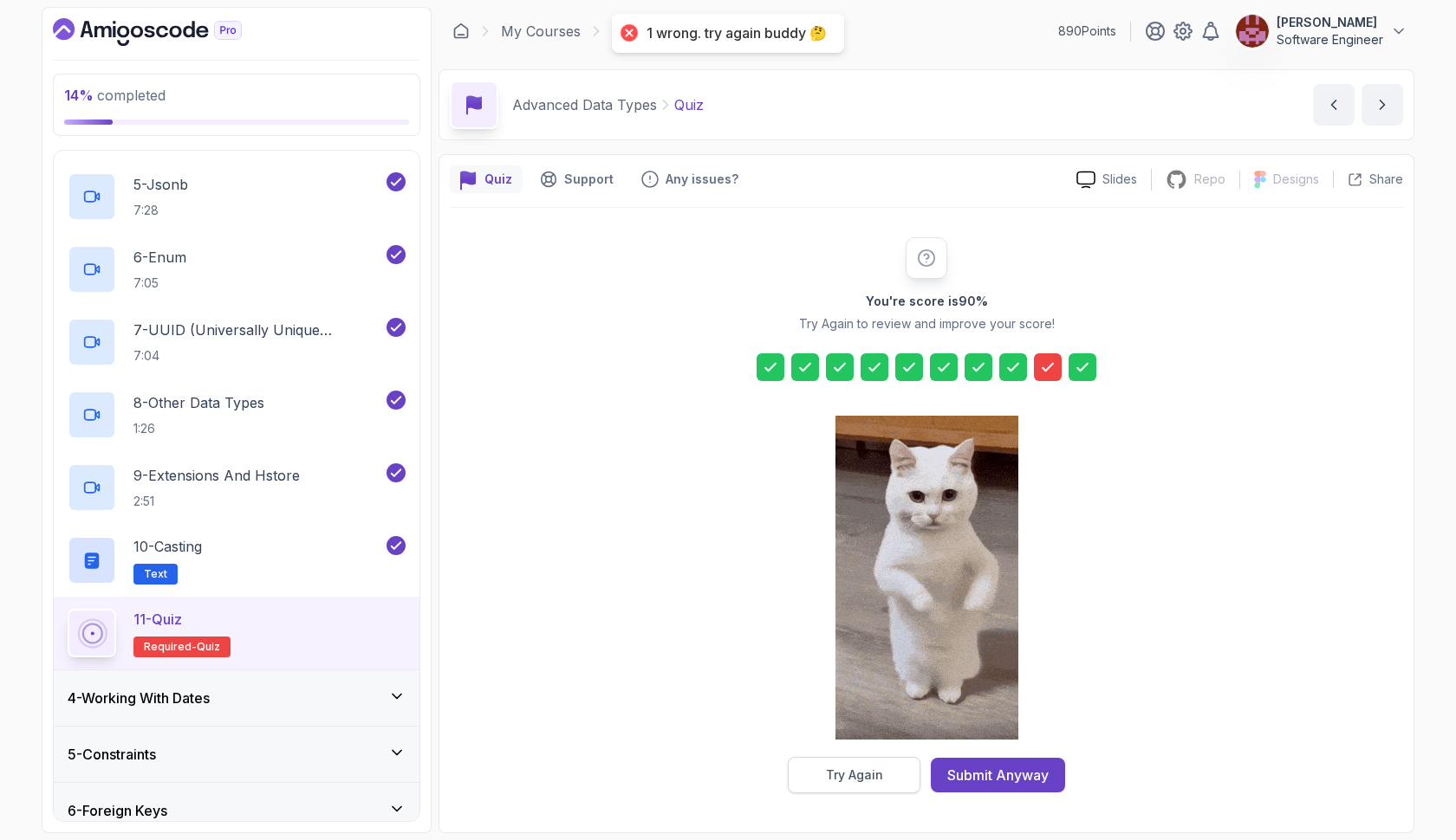
click at [813, 787] on button "Try Again" at bounding box center [854, 775] width 133 height 36
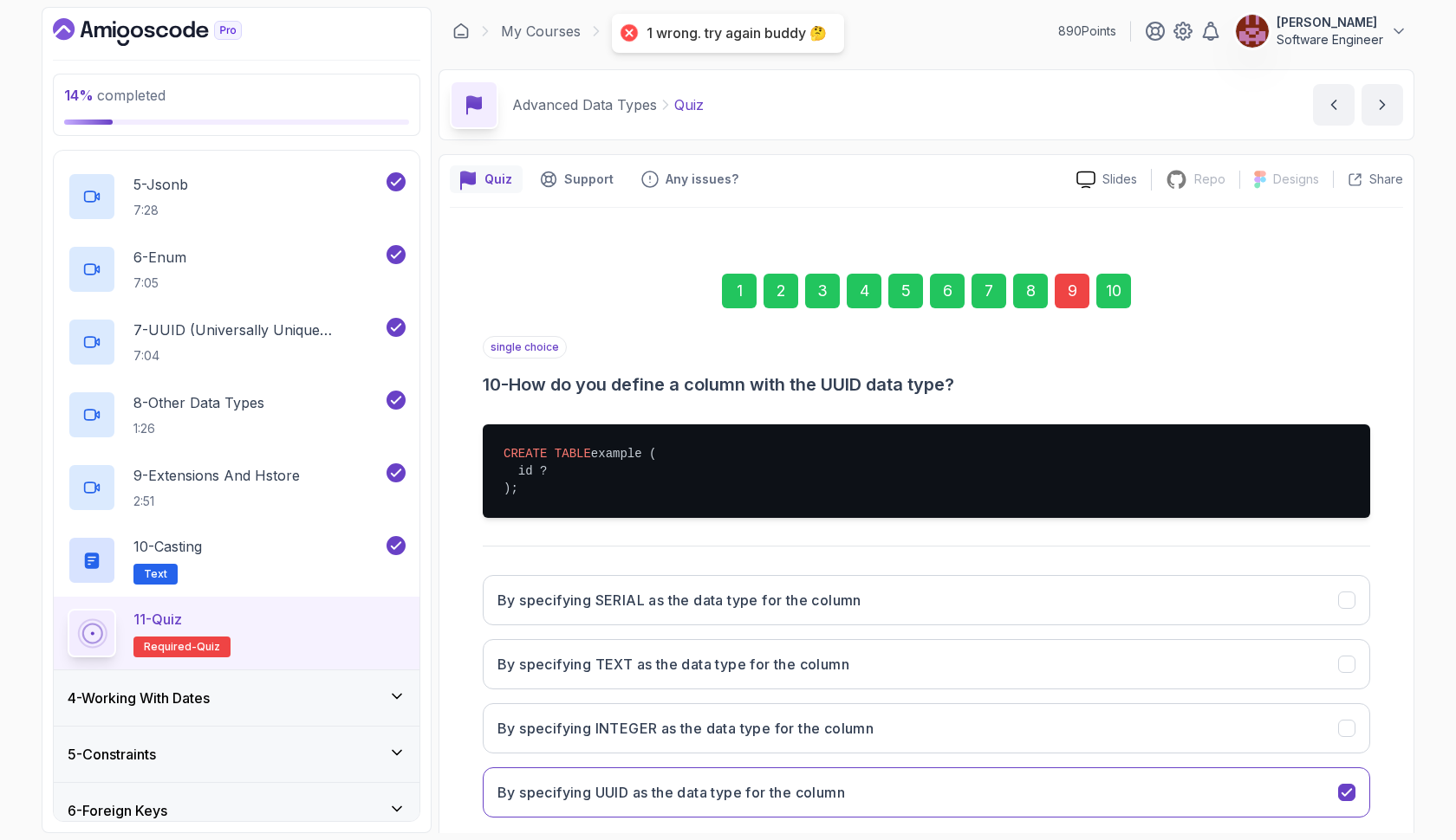
click at [1074, 288] on div "9" at bounding box center [1071, 291] width 34 height 34
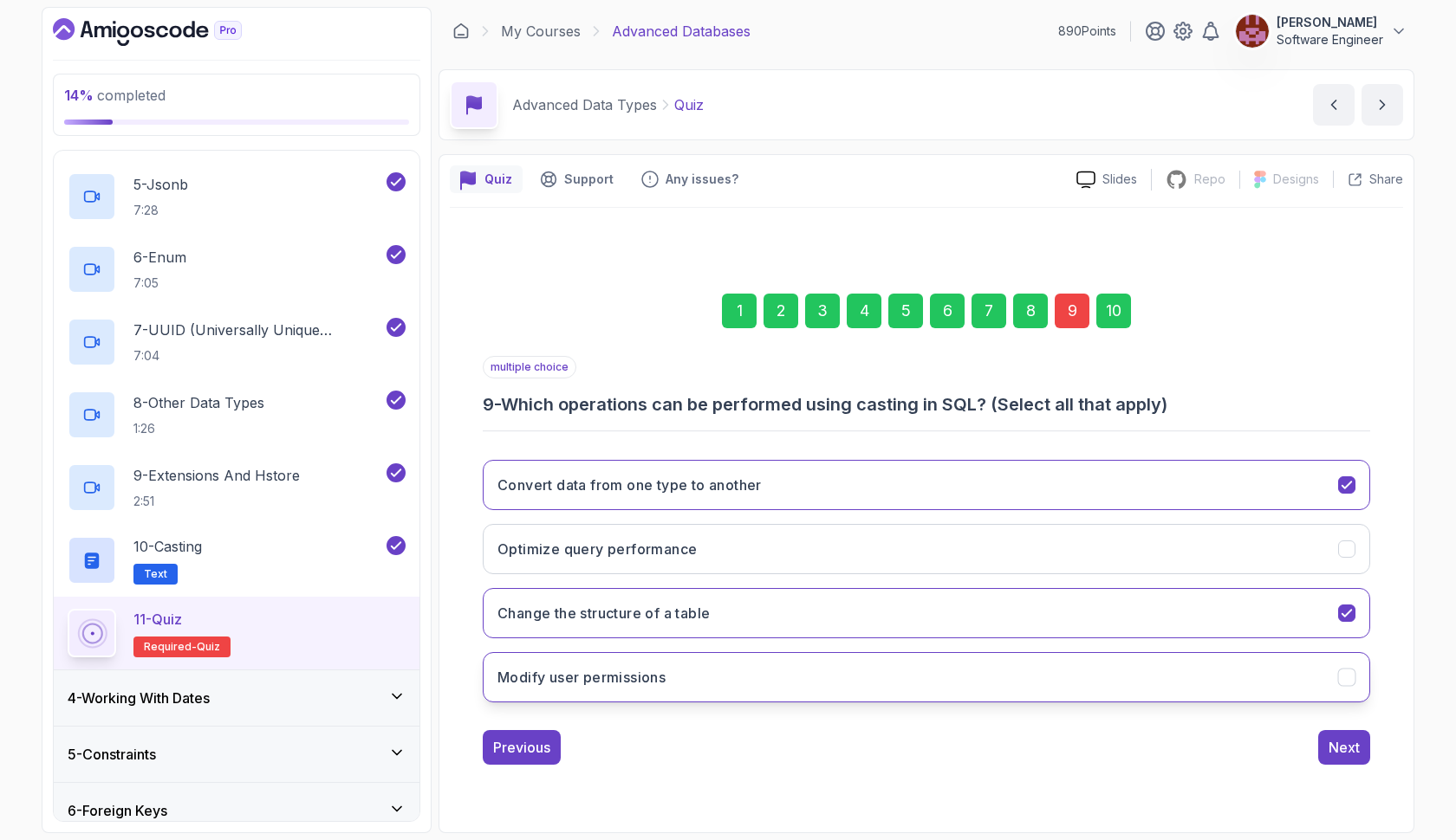
click at [790, 662] on button "Modify user permissions" at bounding box center [925, 677] width 887 height 51
click at [1107, 308] on div "10" at bounding box center [1113, 311] width 34 height 34
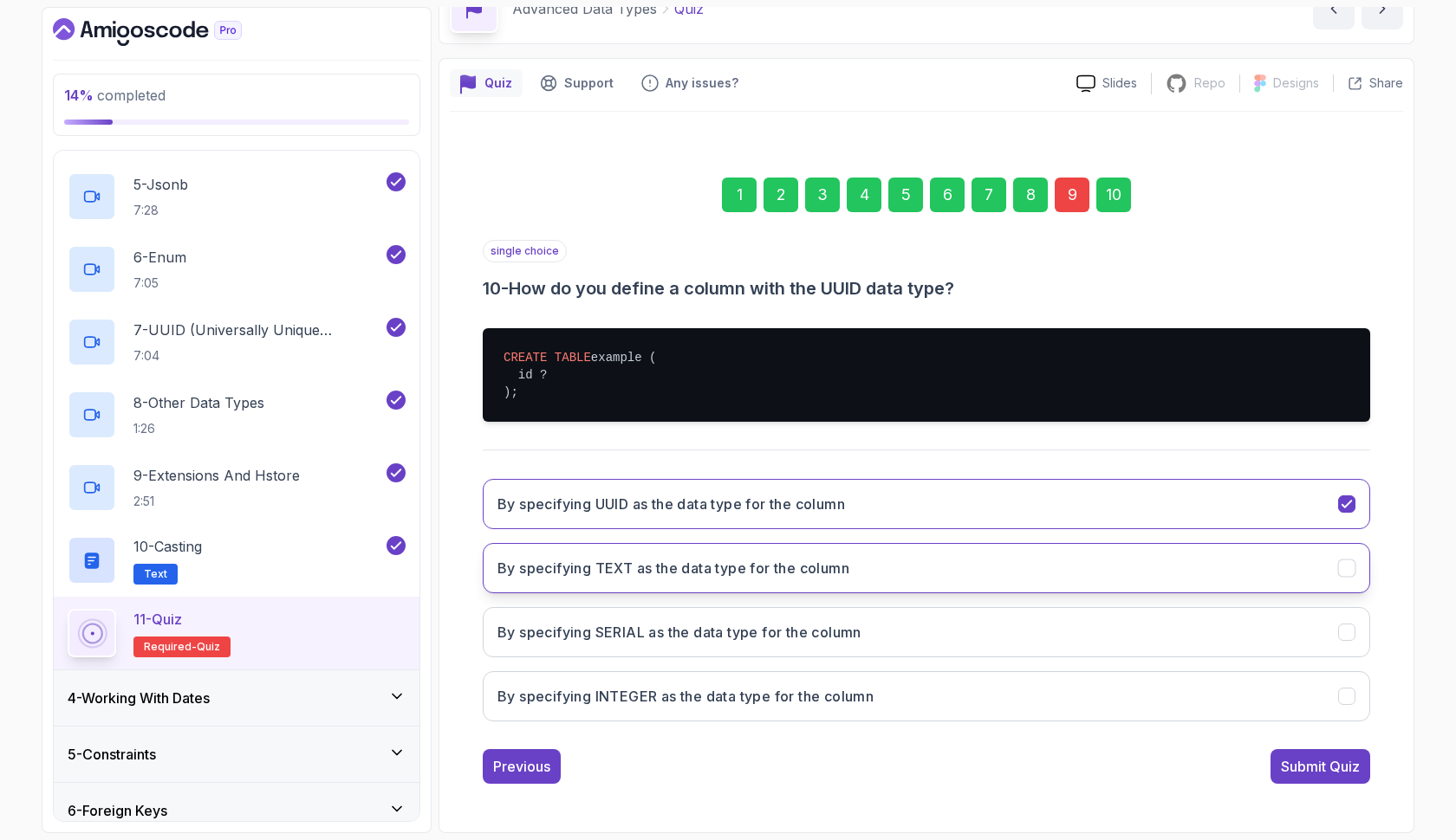
scroll to position [96, 0]
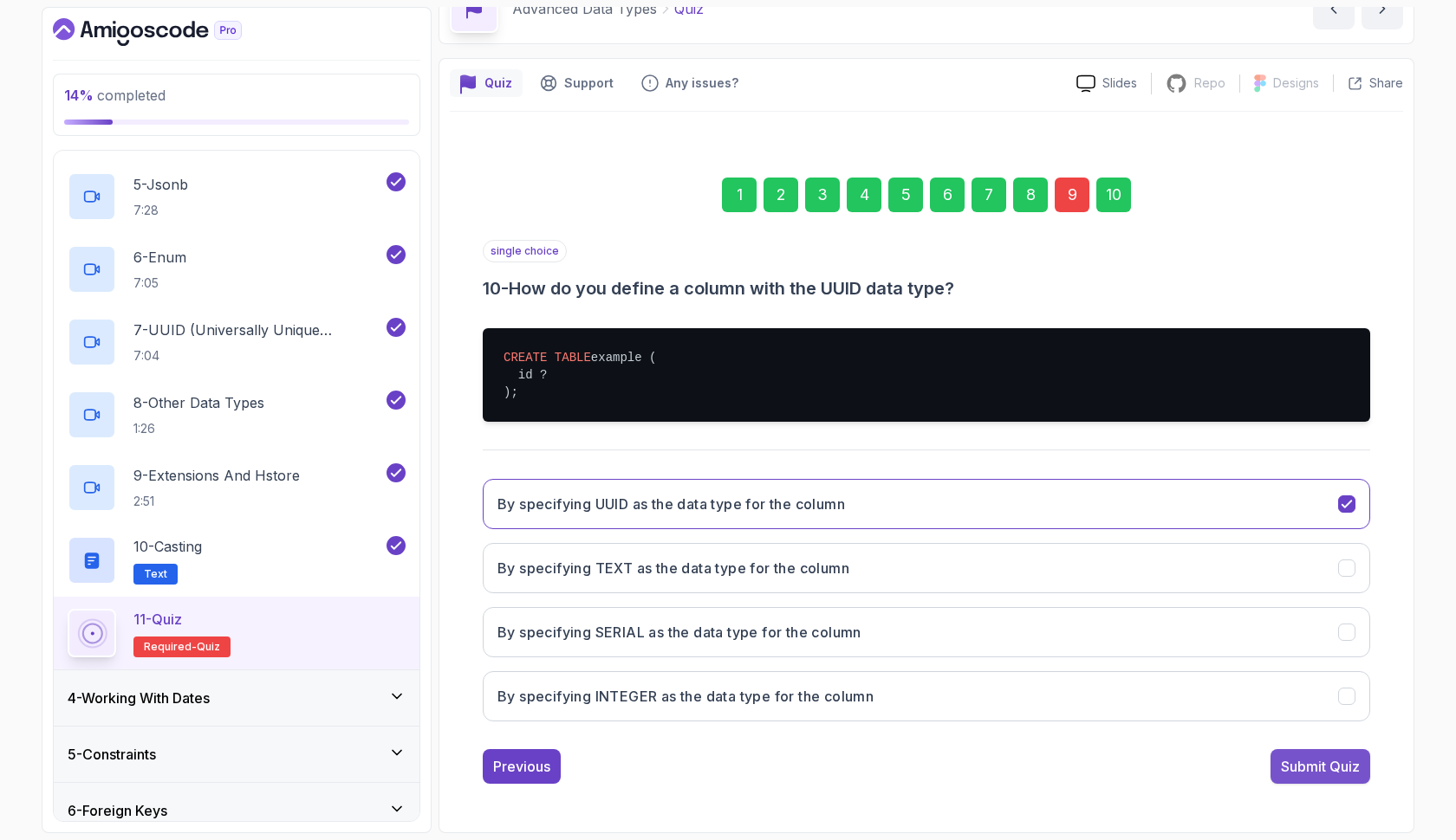
click at [1286, 767] on div "Submit Quiz" at bounding box center [1319, 766] width 79 height 21
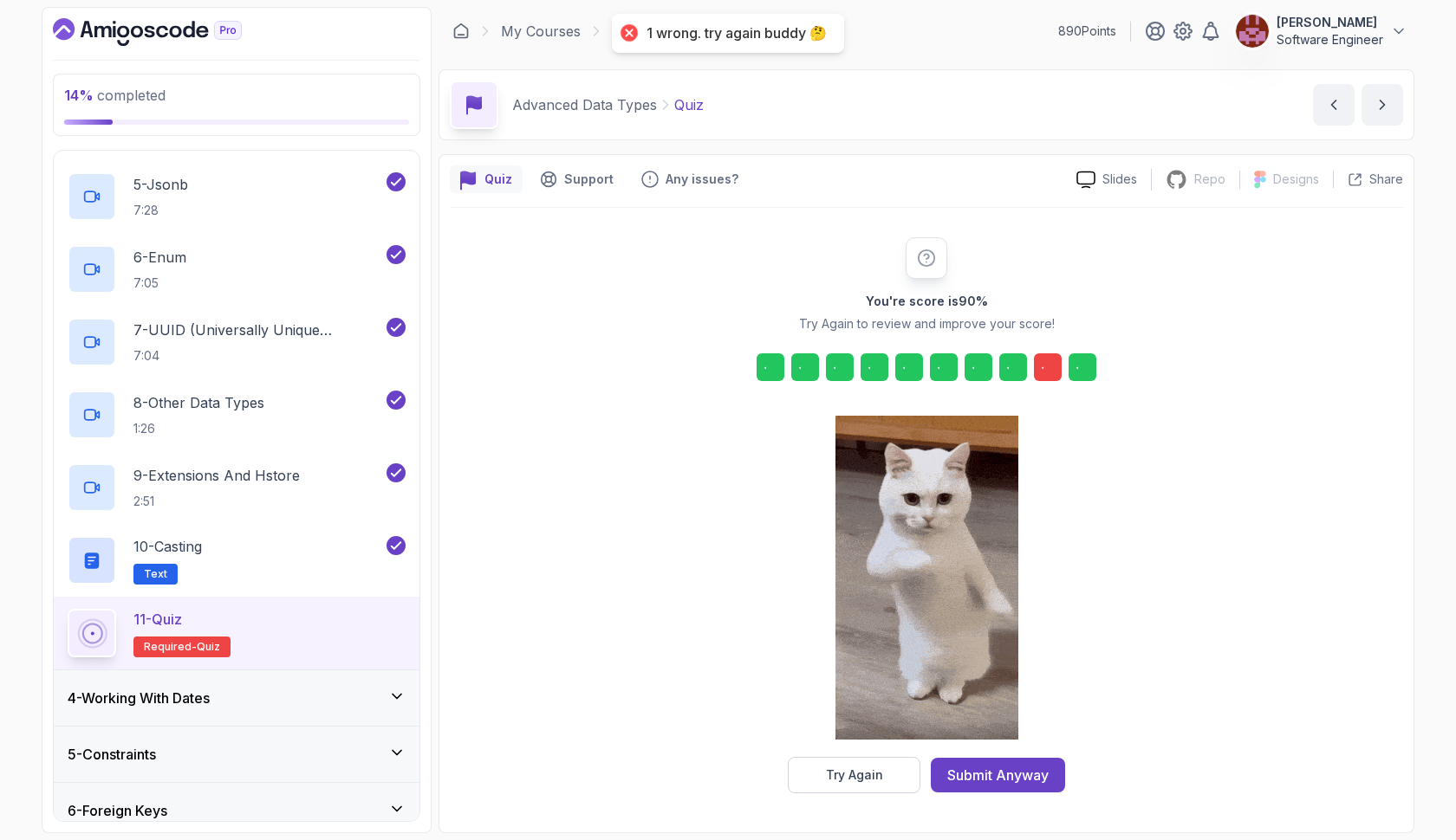
scroll to position [0, 0]
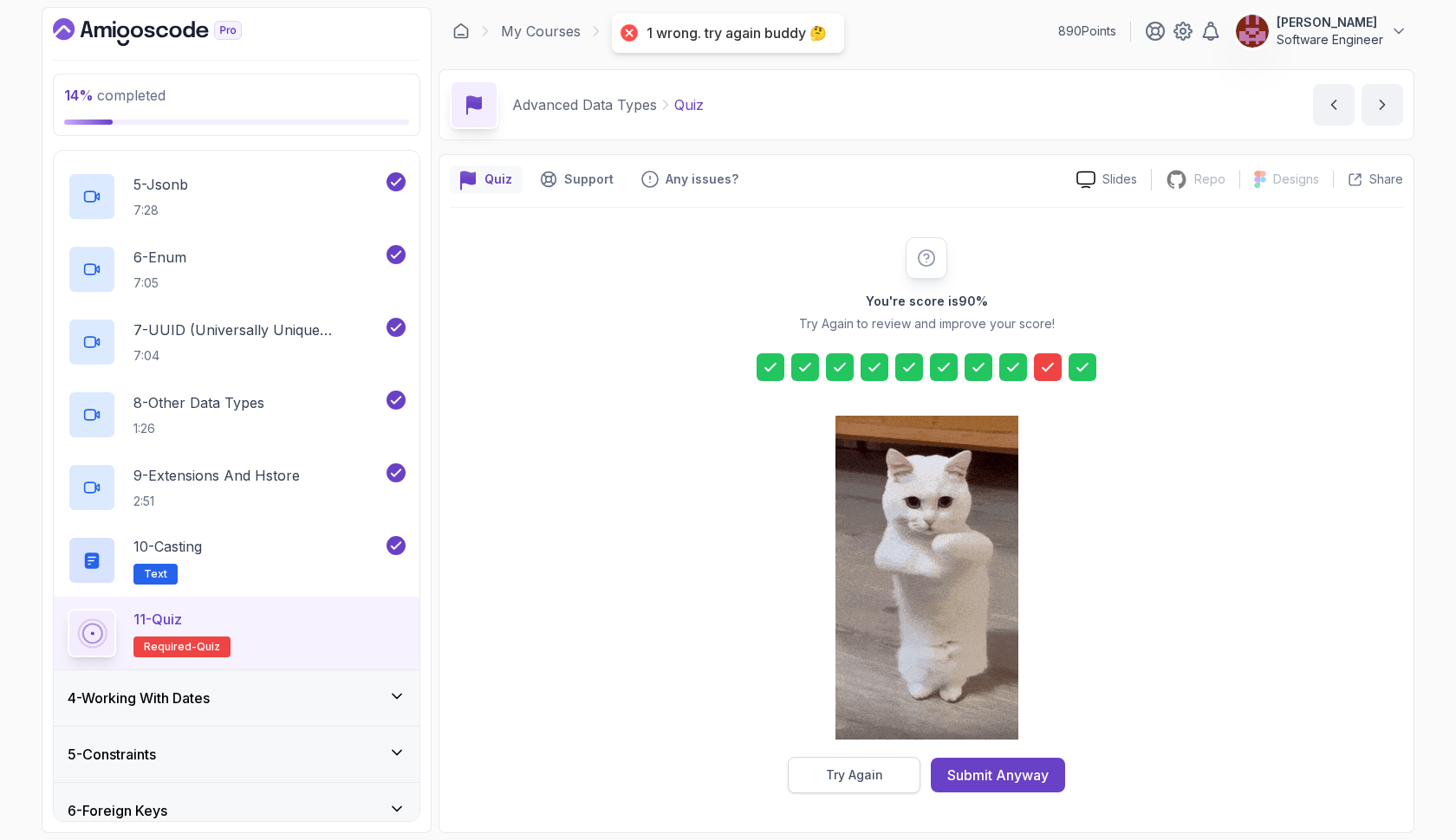
click at [891, 784] on button "Try Again" at bounding box center [854, 775] width 133 height 36
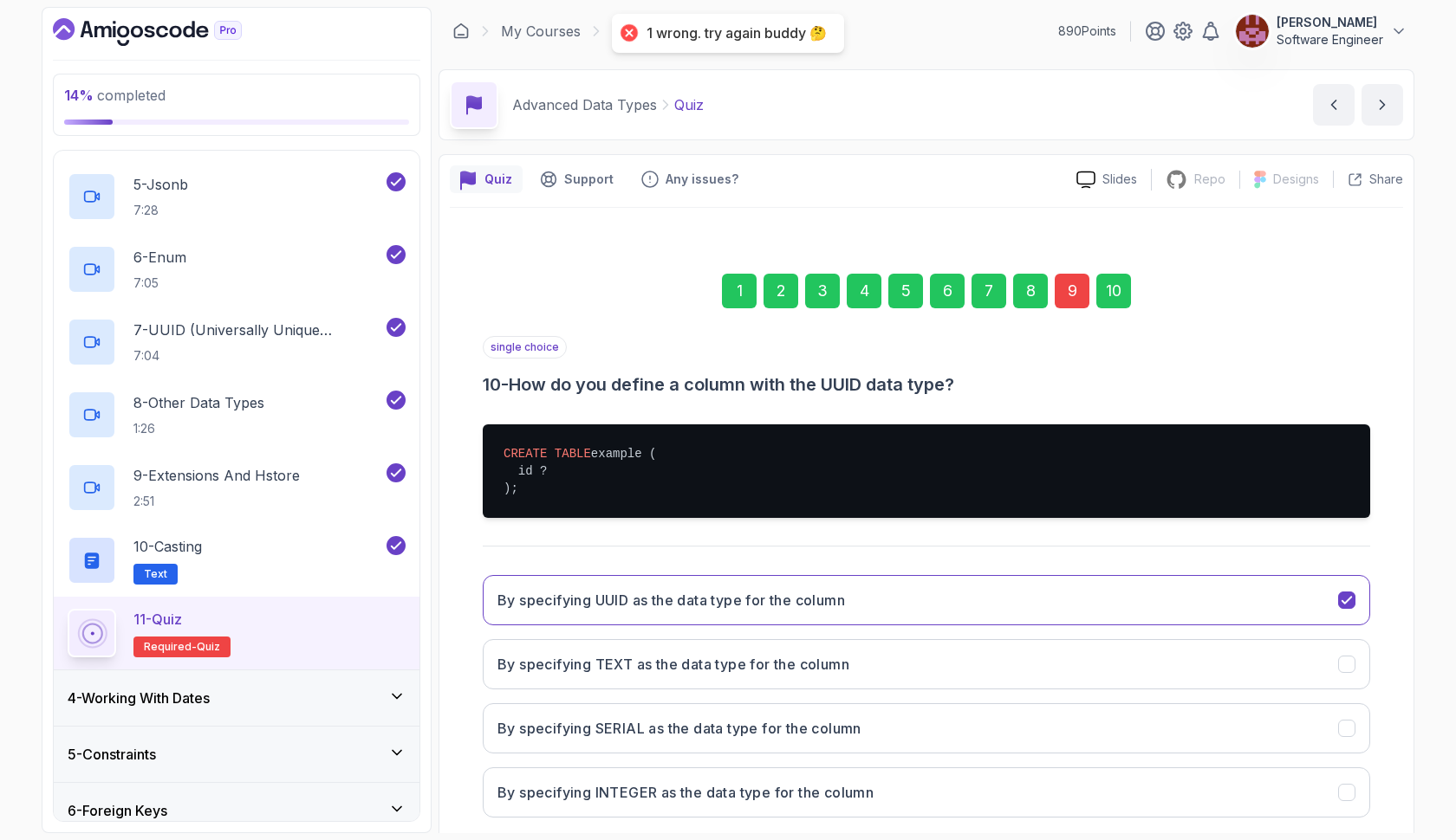
click at [1077, 292] on div "9" at bounding box center [1071, 291] width 34 height 34
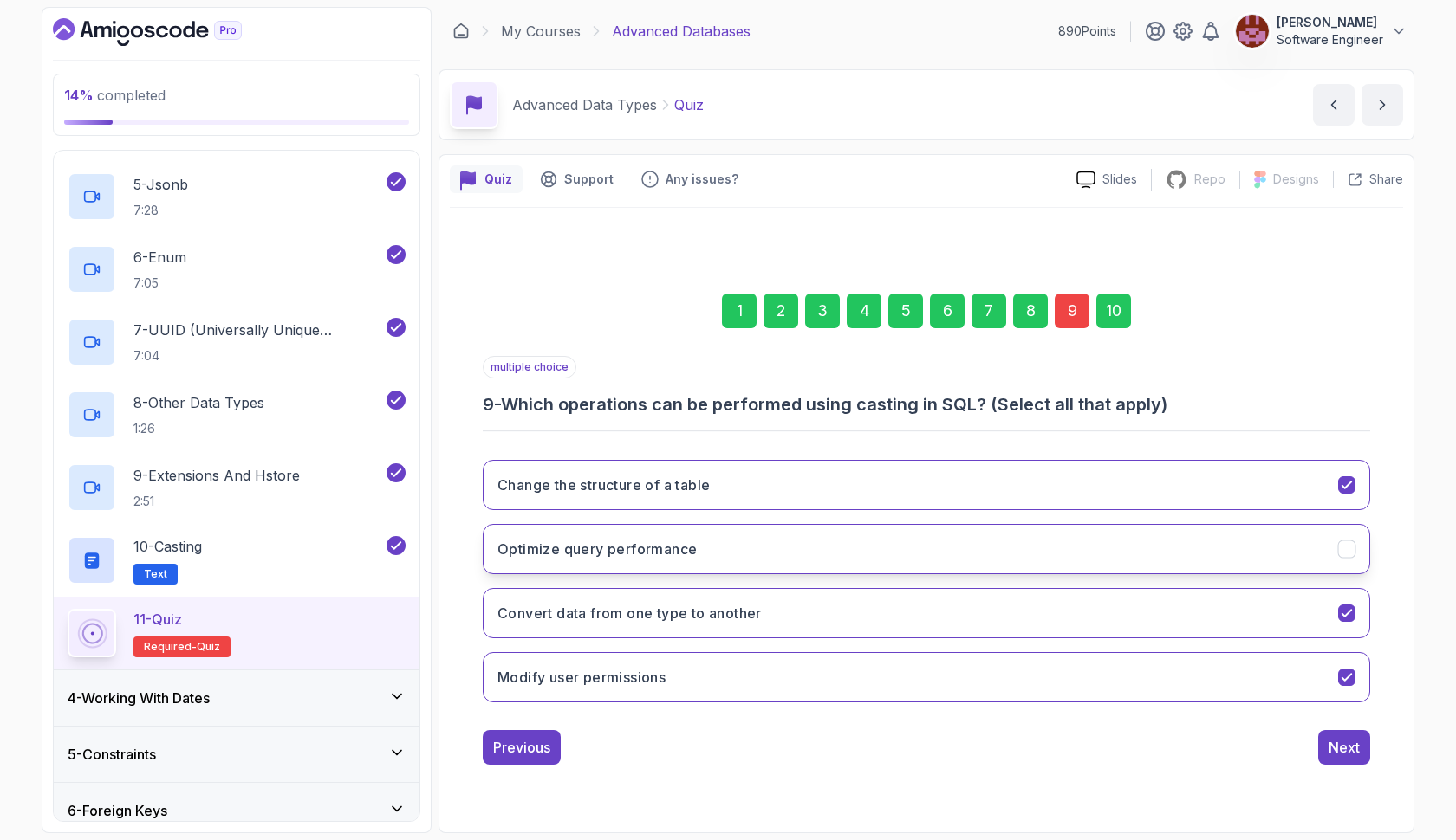
click at [892, 560] on button "Optimize query performance" at bounding box center [925, 549] width 887 height 51
click at [1114, 318] on div "10" at bounding box center [1113, 311] width 34 height 34
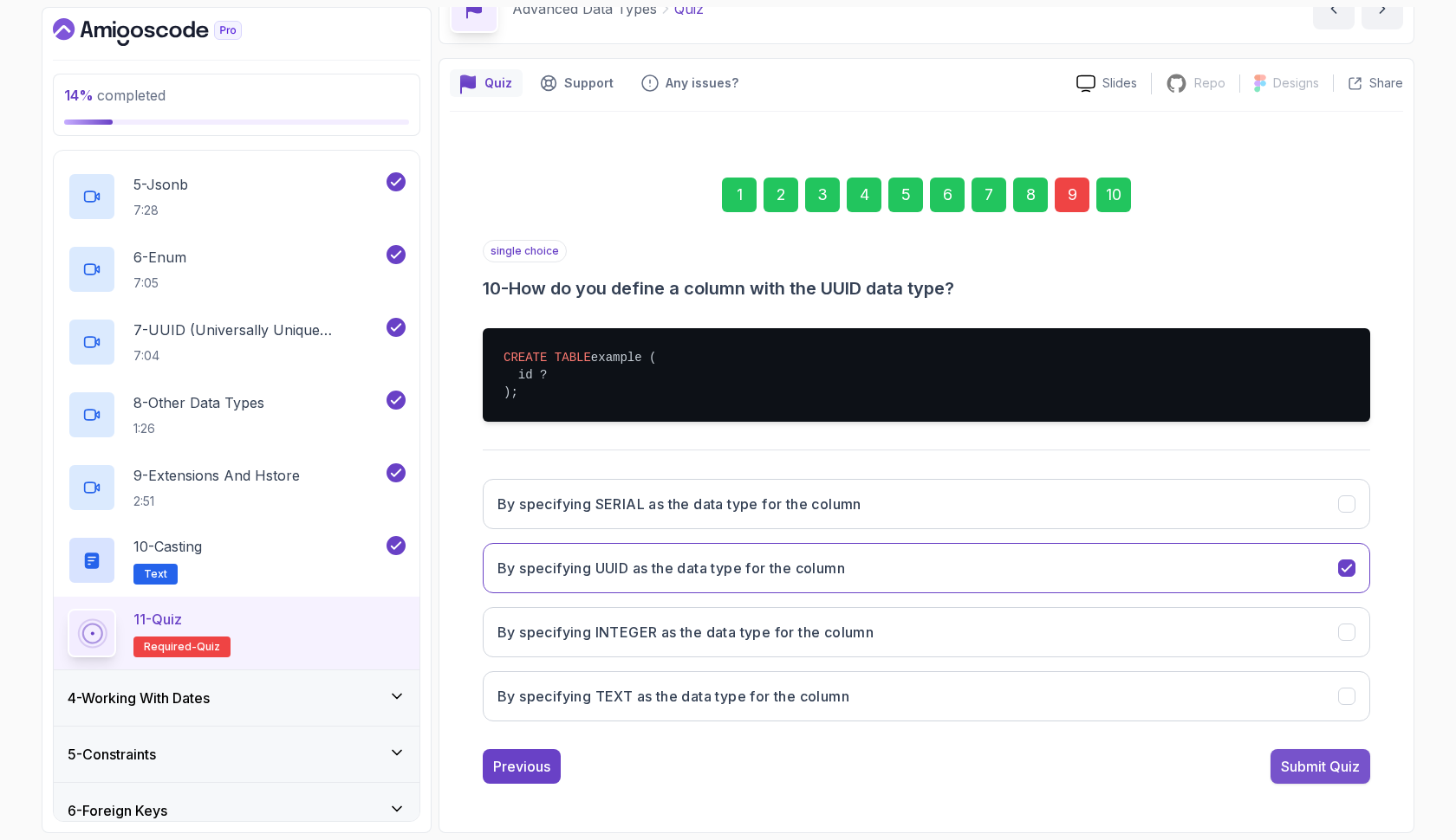
scroll to position [97, 0]
click at [1313, 756] on div "Submit Quiz" at bounding box center [1319, 766] width 79 height 21
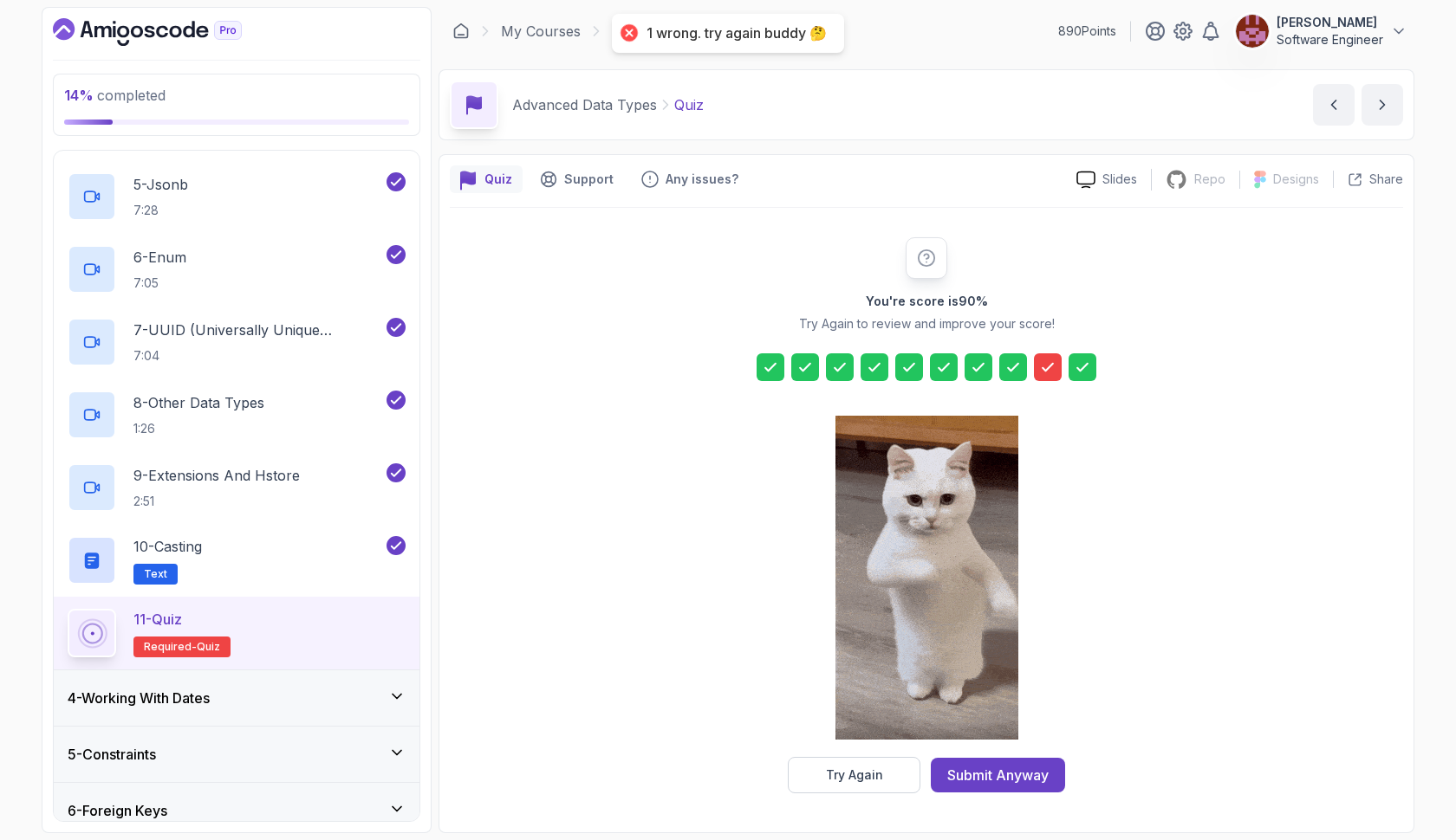
scroll to position [0, 0]
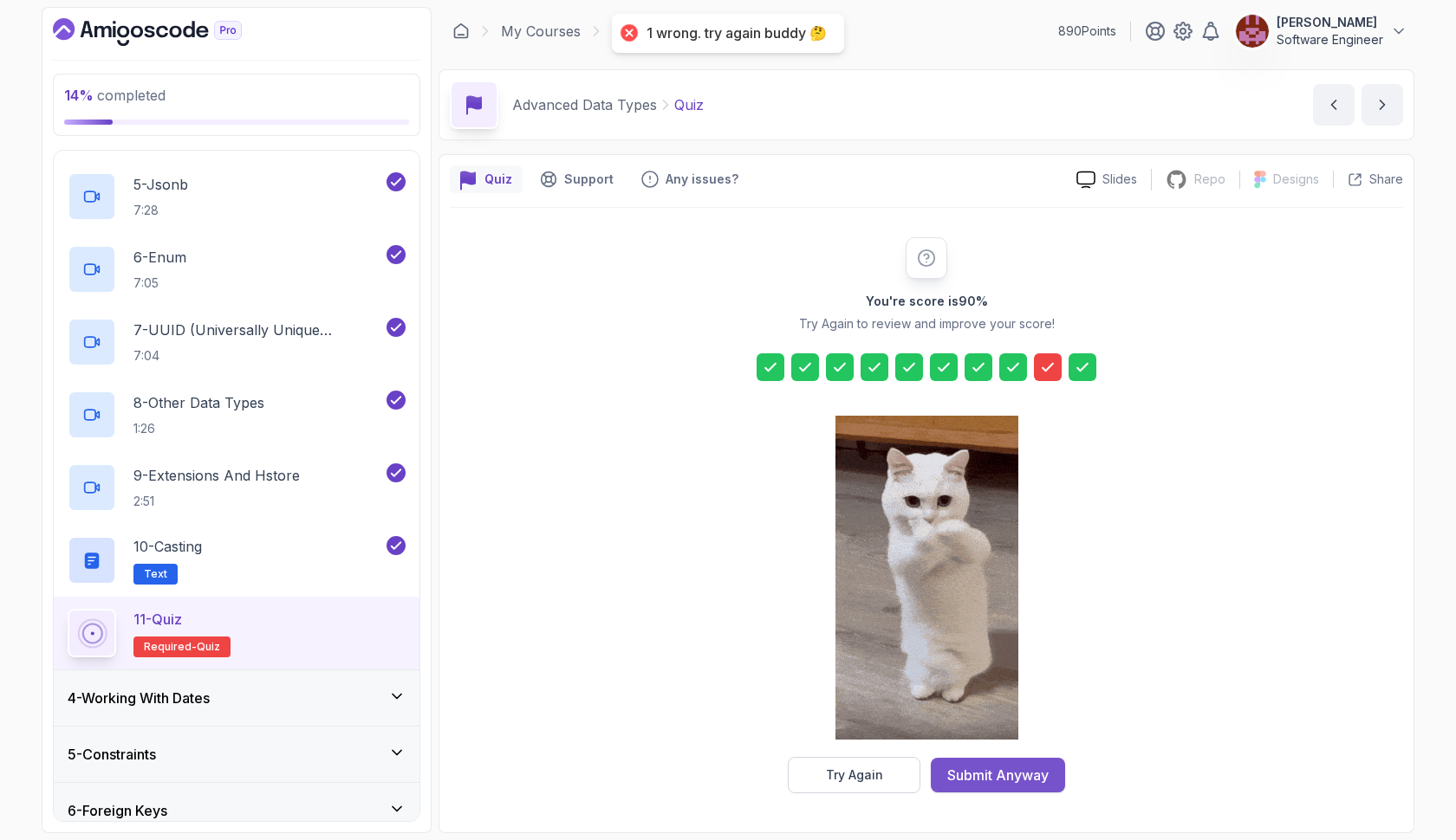
click at [1045, 769] on div "Submit Anyway" at bounding box center [998, 775] width 101 height 21
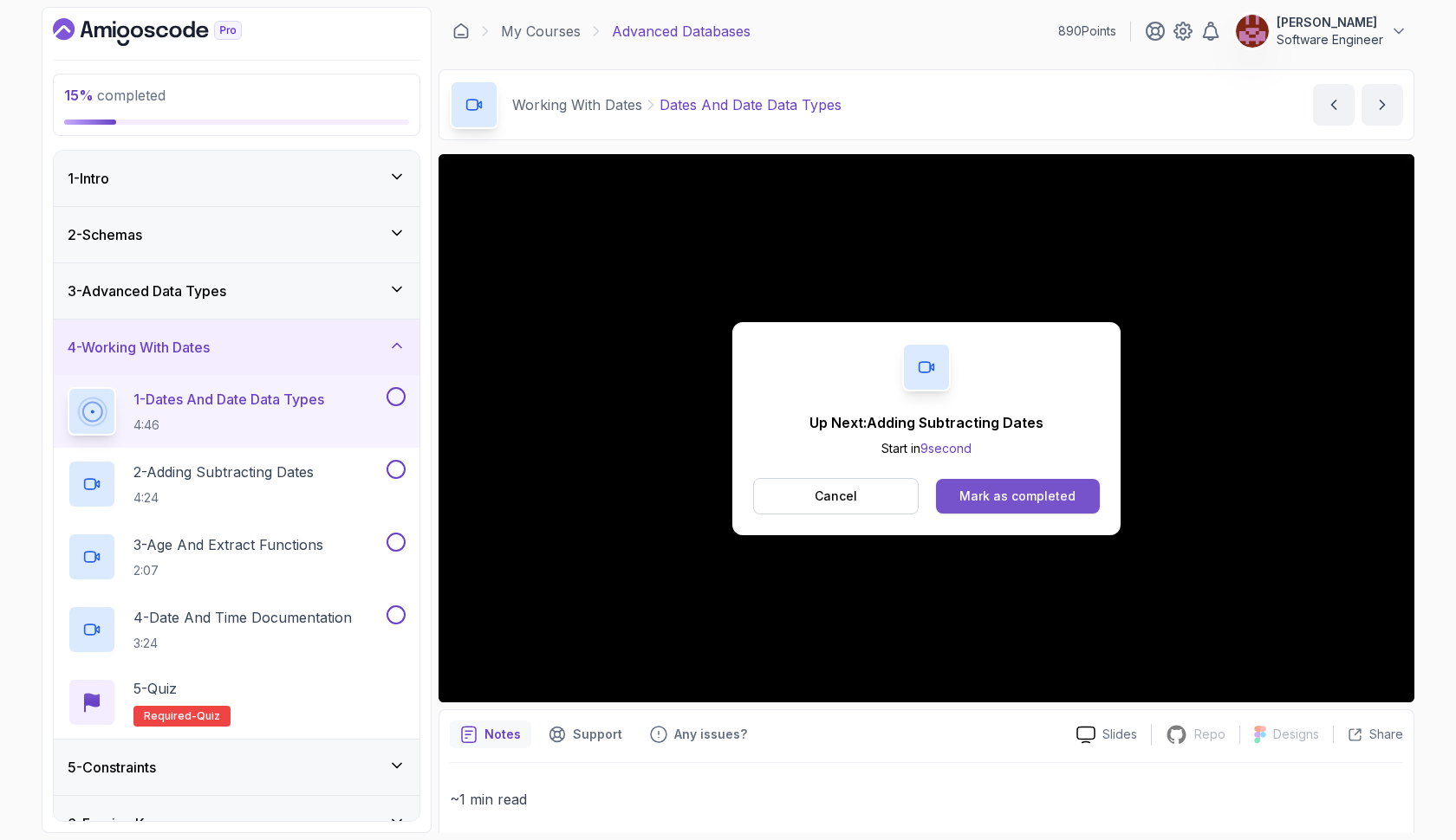
click at [983, 498] on div "Mark as completed" at bounding box center [1018, 496] width 116 height 17
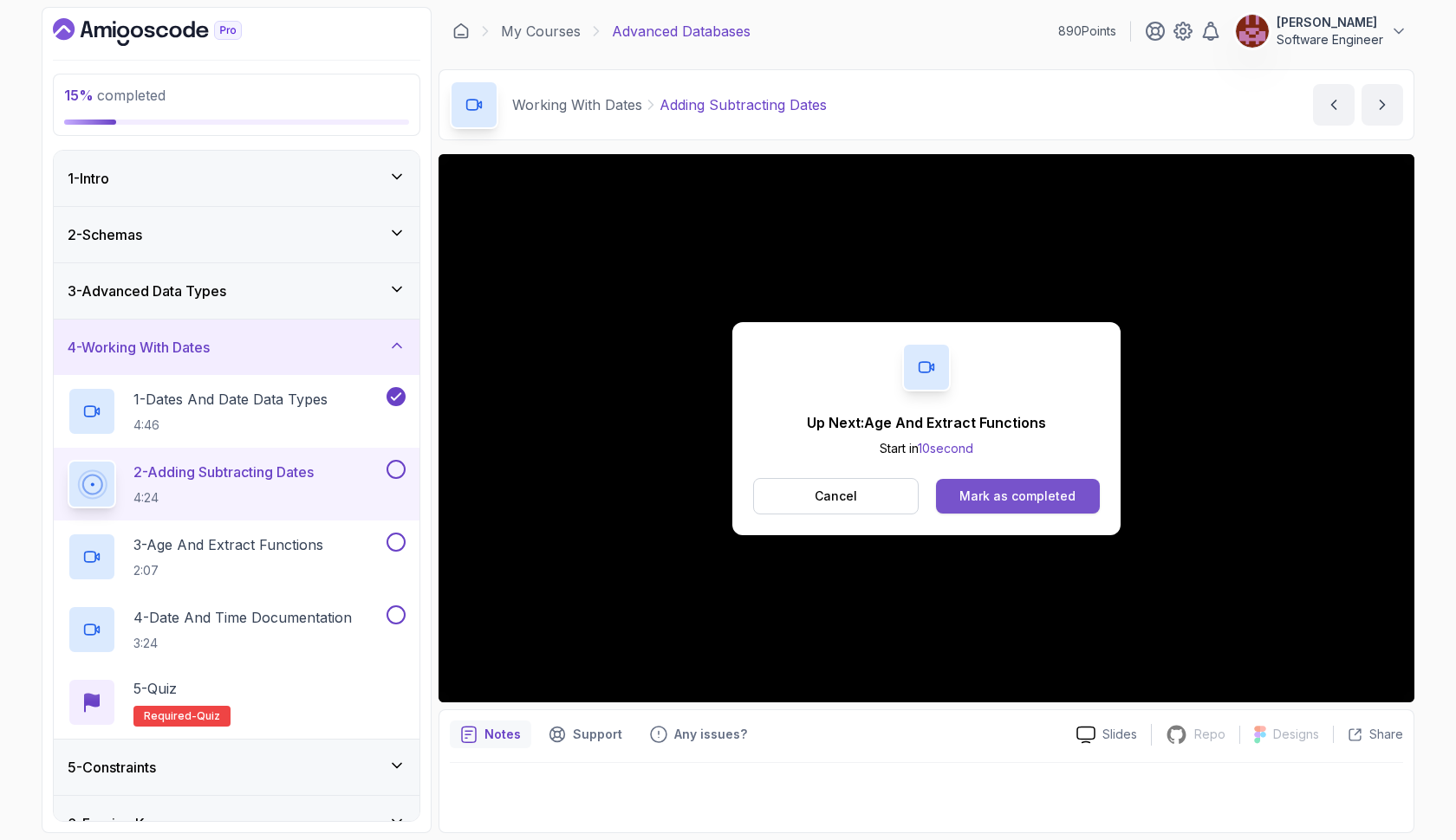
click at [1036, 488] on div "Mark as completed" at bounding box center [1018, 496] width 116 height 17
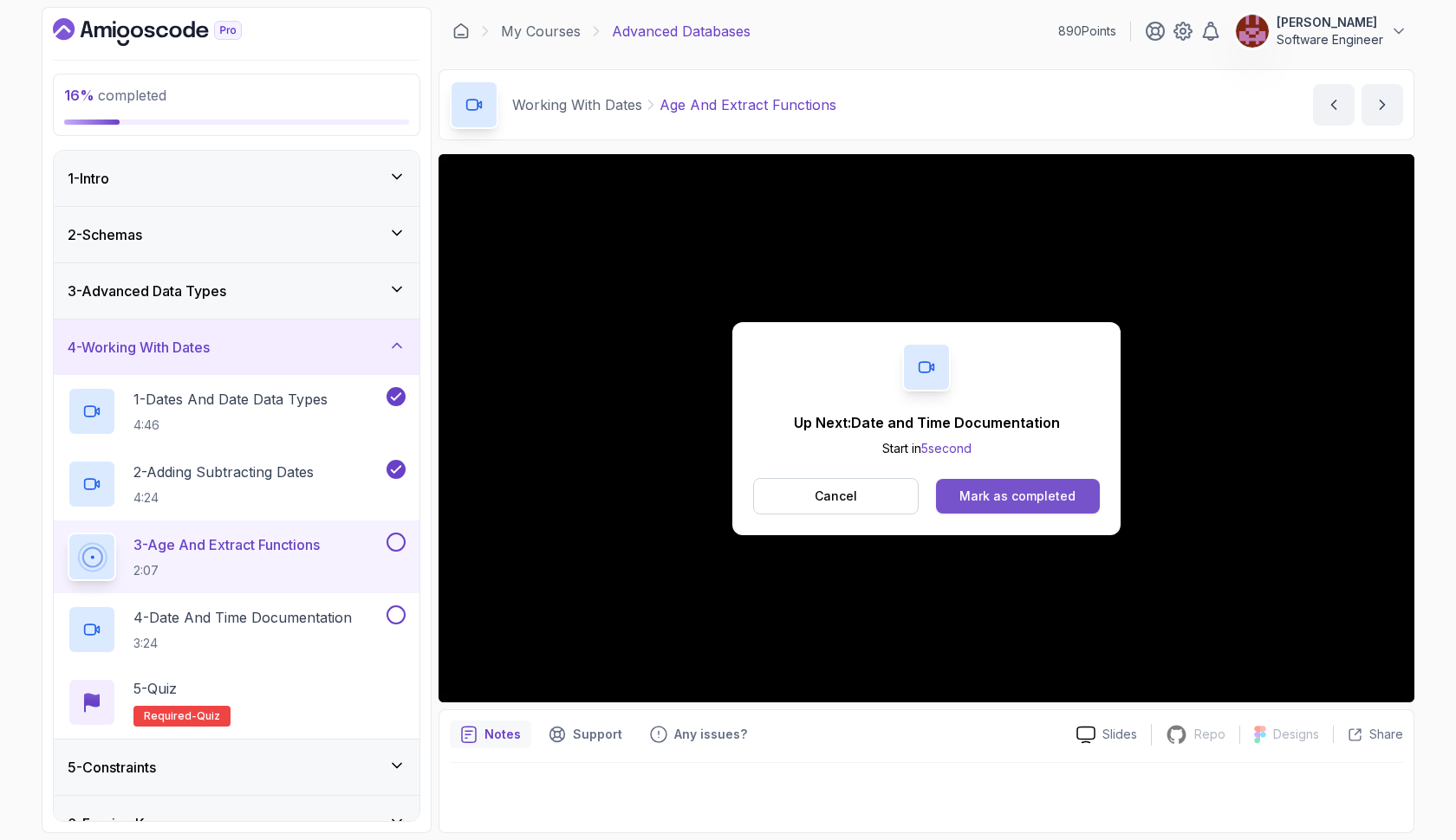
click at [1073, 501] on div "Mark as completed" at bounding box center [1018, 496] width 116 height 17
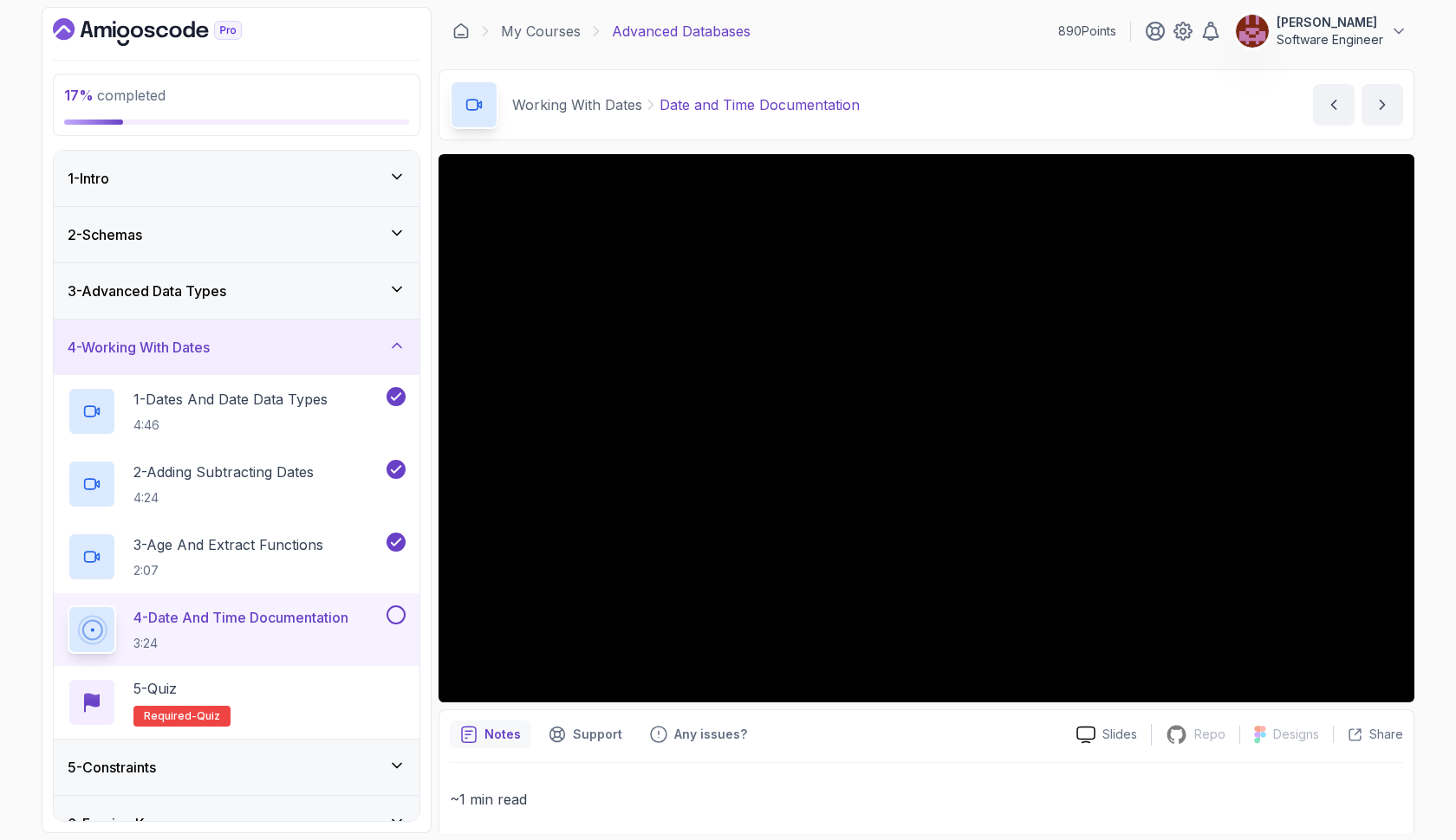
click at [399, 614] on button at bounding box center [396, 615] width 19 height 19
click at [348, 674] on div "5 - Quiz Required- quiz" at bounding box center [236, 703] width 366 height 73
click at [338, 702] on div "5 - Quiz Required- quiz" at bounding box center [237, 703] width 338 height 49
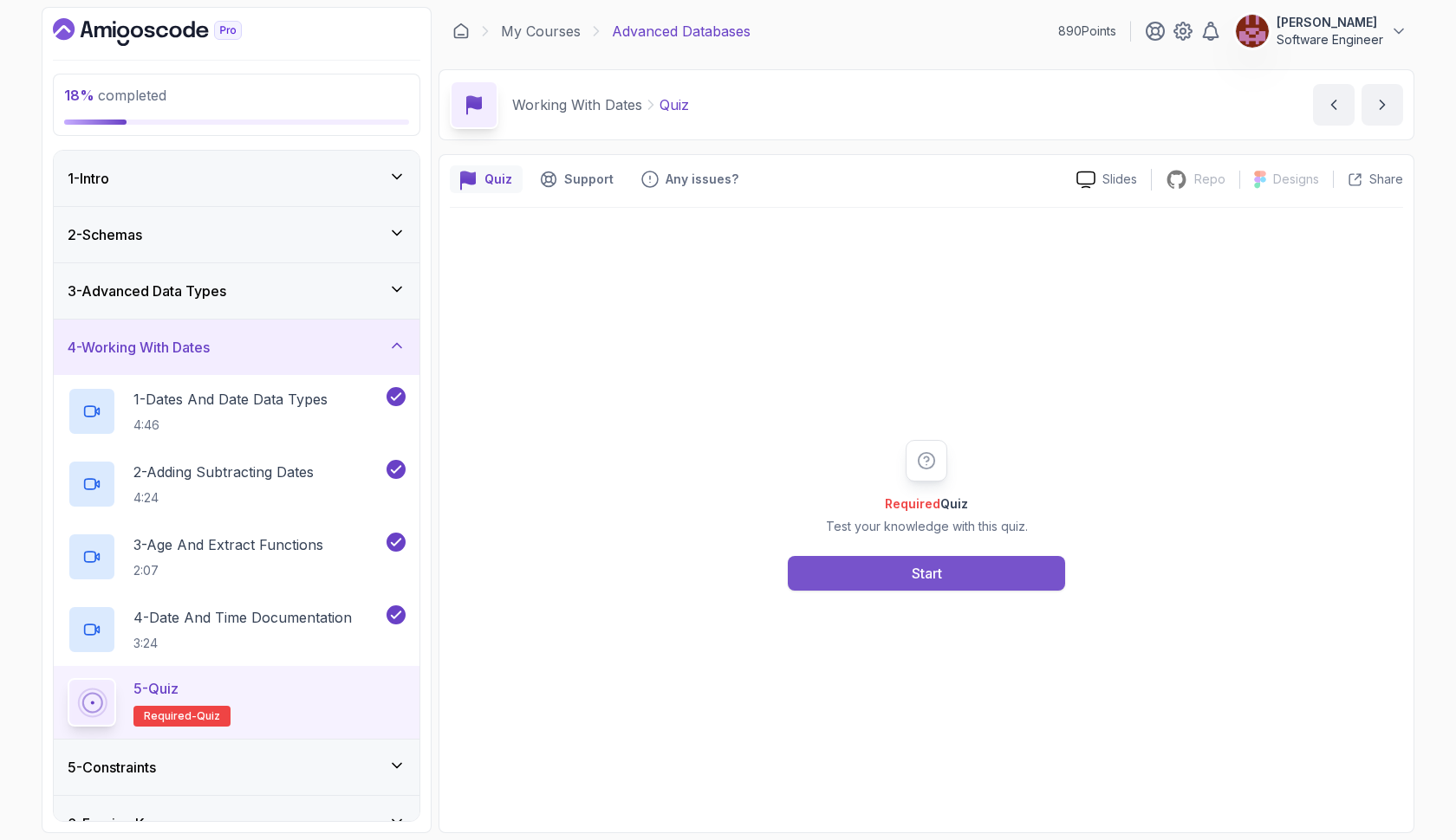
click at [985, 567] on button "Start" at bounding box center [926, 574] width 277 height 34
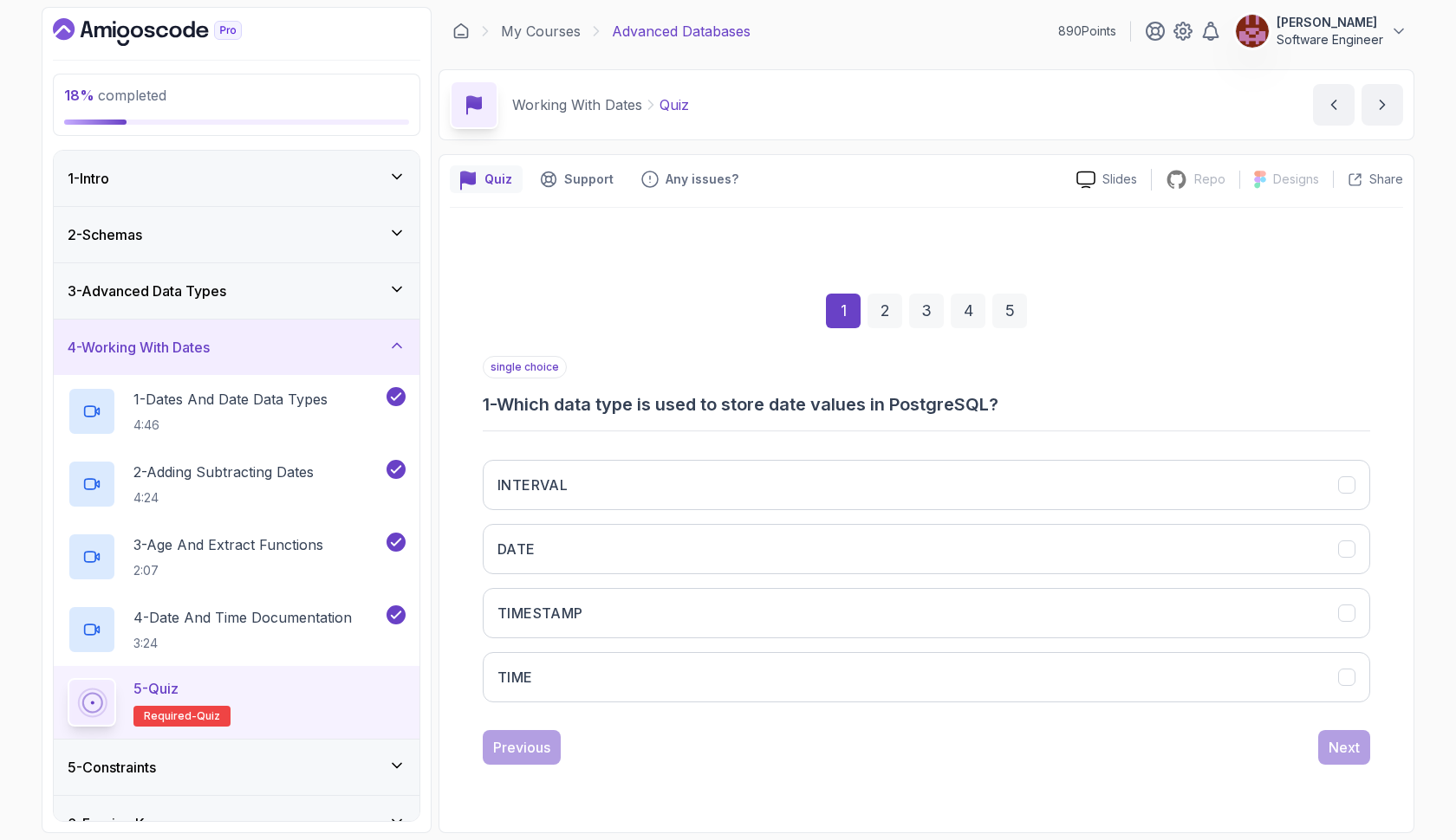
click at [985, 567] on button "DATE" at bounding box center [925, 549] width 887 height 51
click at [1332, 744] on div "Next" at bounding box center [1343, 747] width 32 height 21
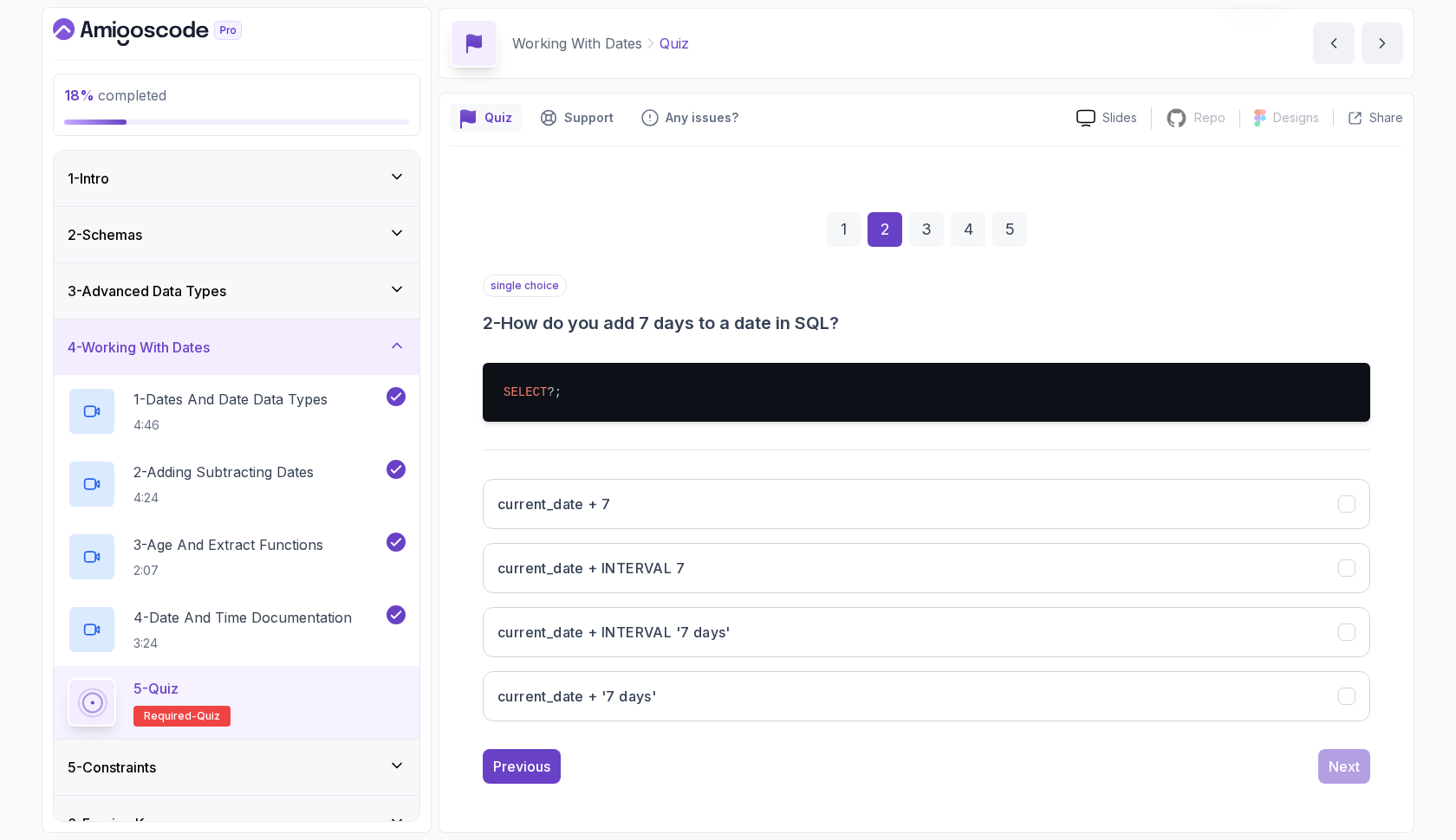
scroll to position [61, 0]
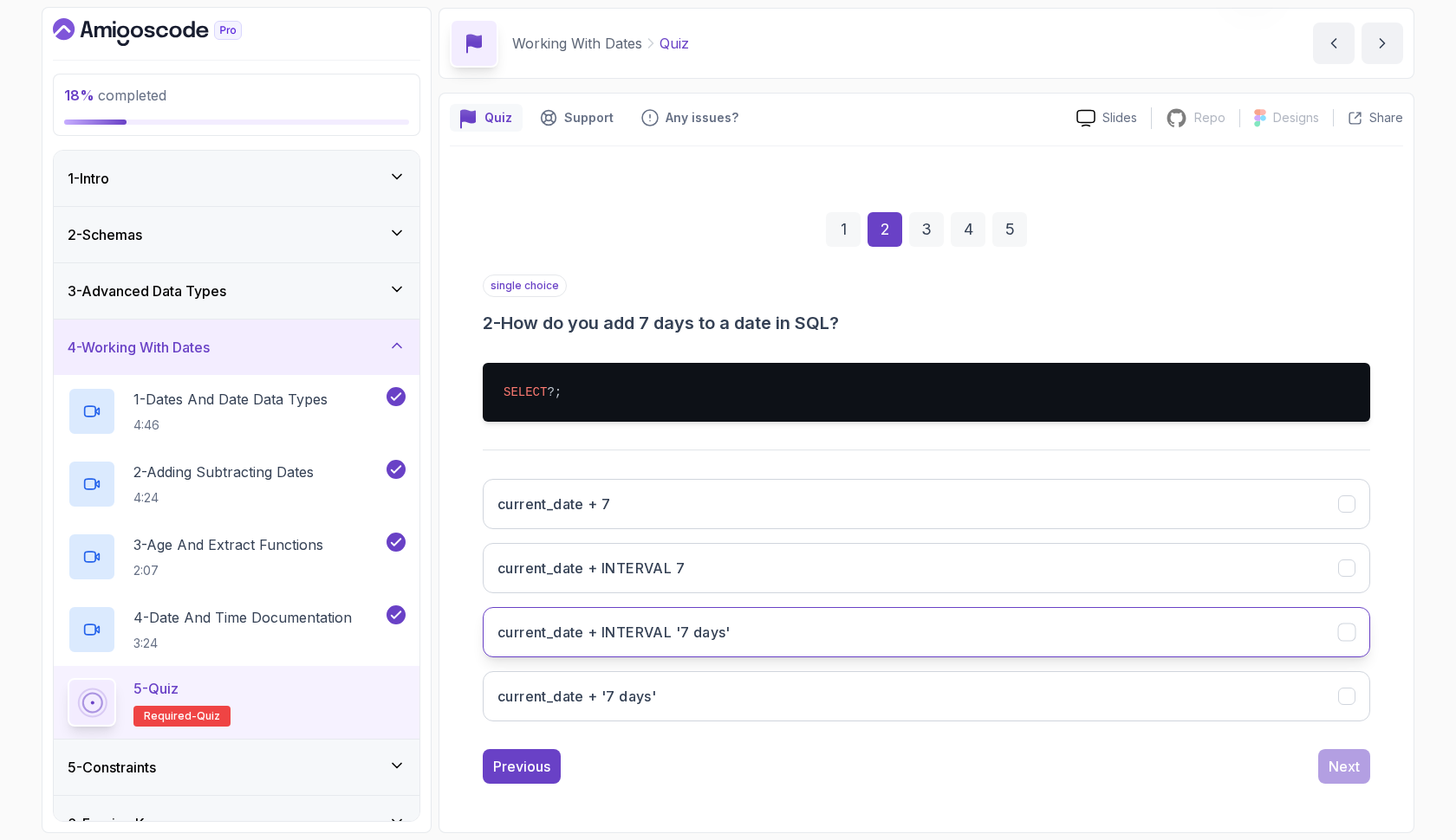
click at [1099, 623] on button "current_date + INTERVAL '7 days'" at bounding box center [925, 632] width 887 height 51
click at [1340, 763] on div "Next" at bounding box center [1343, 766] width 32 height 21
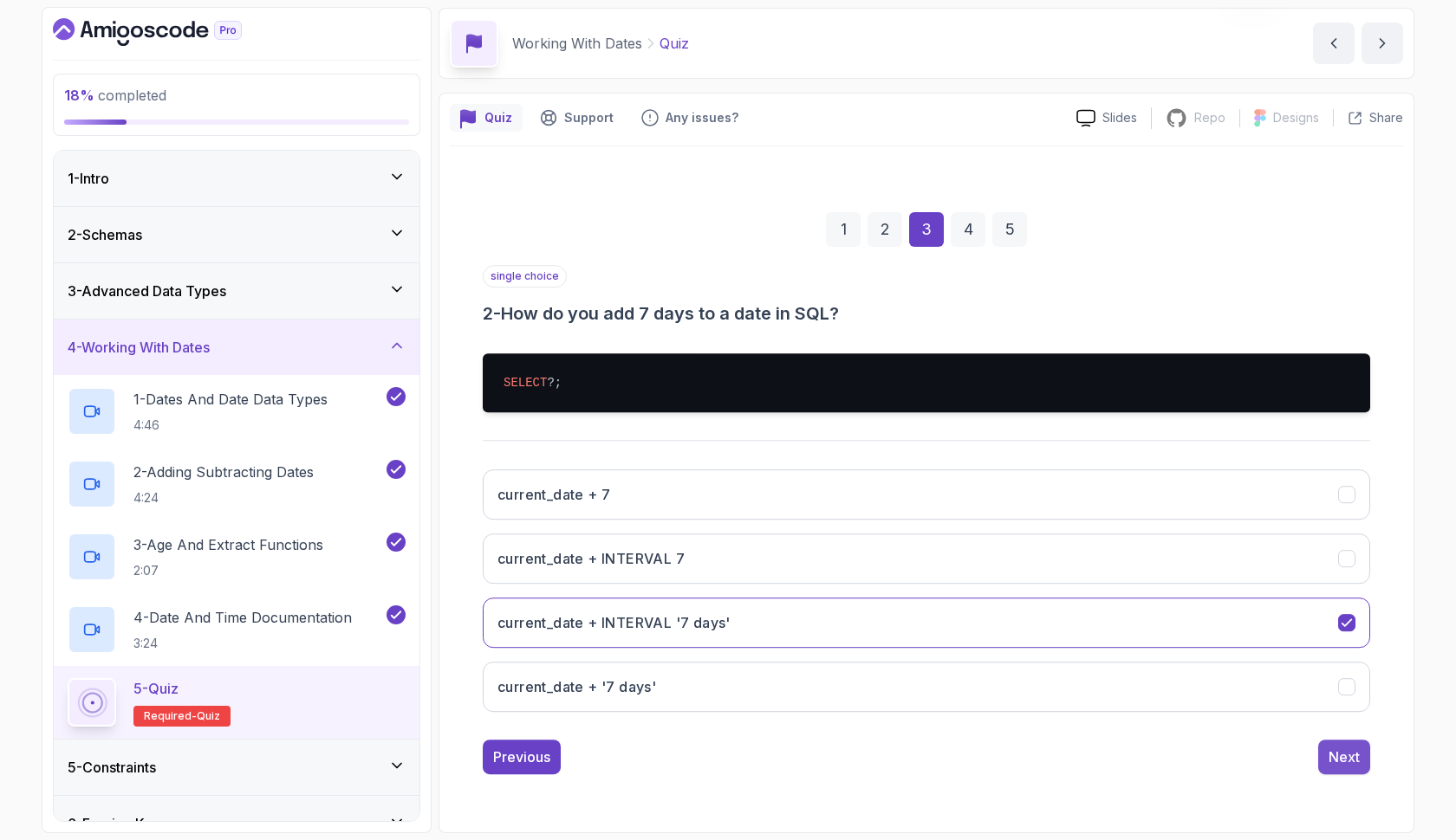
scroll to position [0, 0]
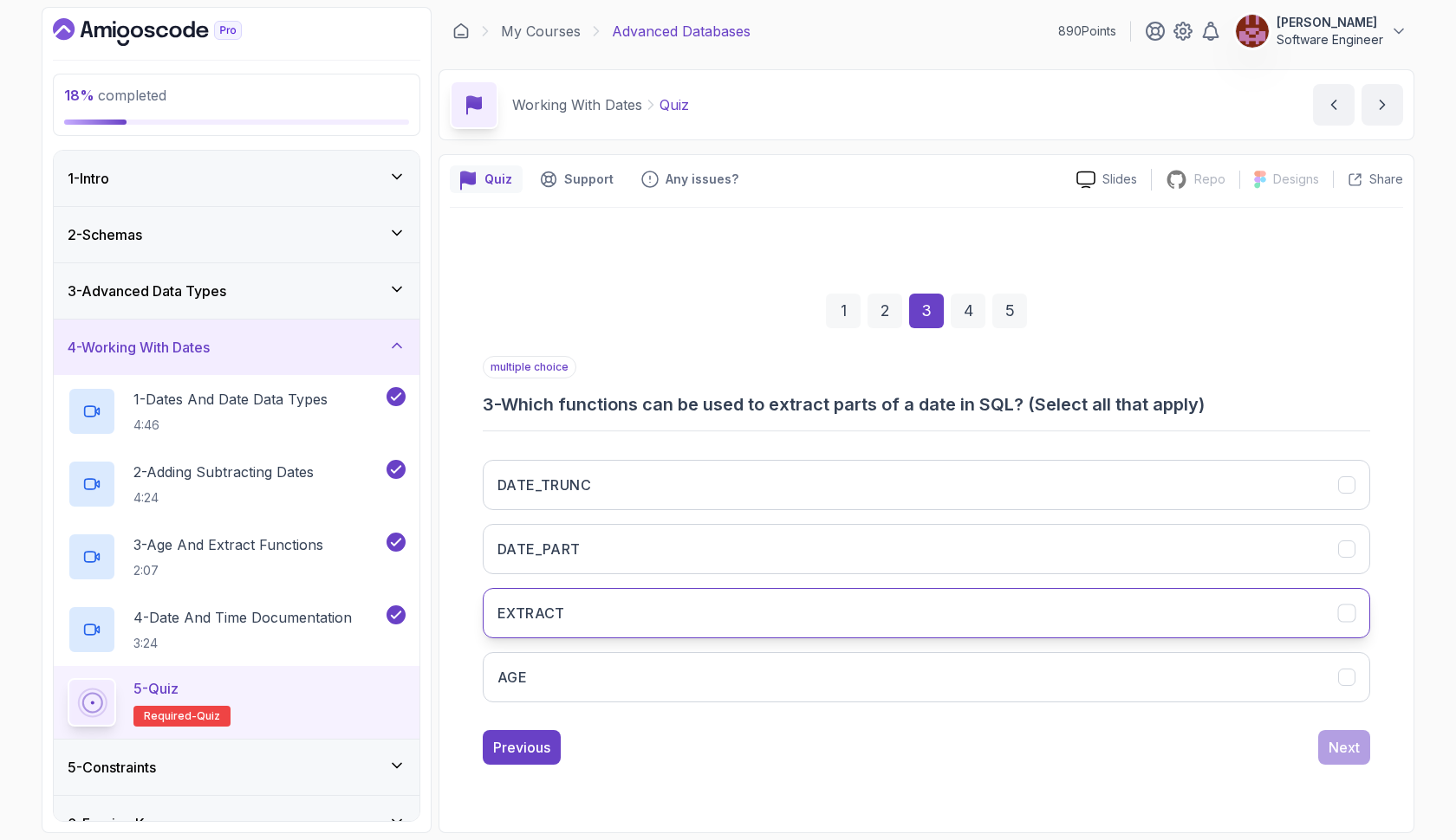
click at [1127, 621] on button "EXTRACT" at bounding box center [925, 613] width 887 height 51
click at [1337, 749] on div "Next" at bounding box center [1343, 747] width 32 height 21
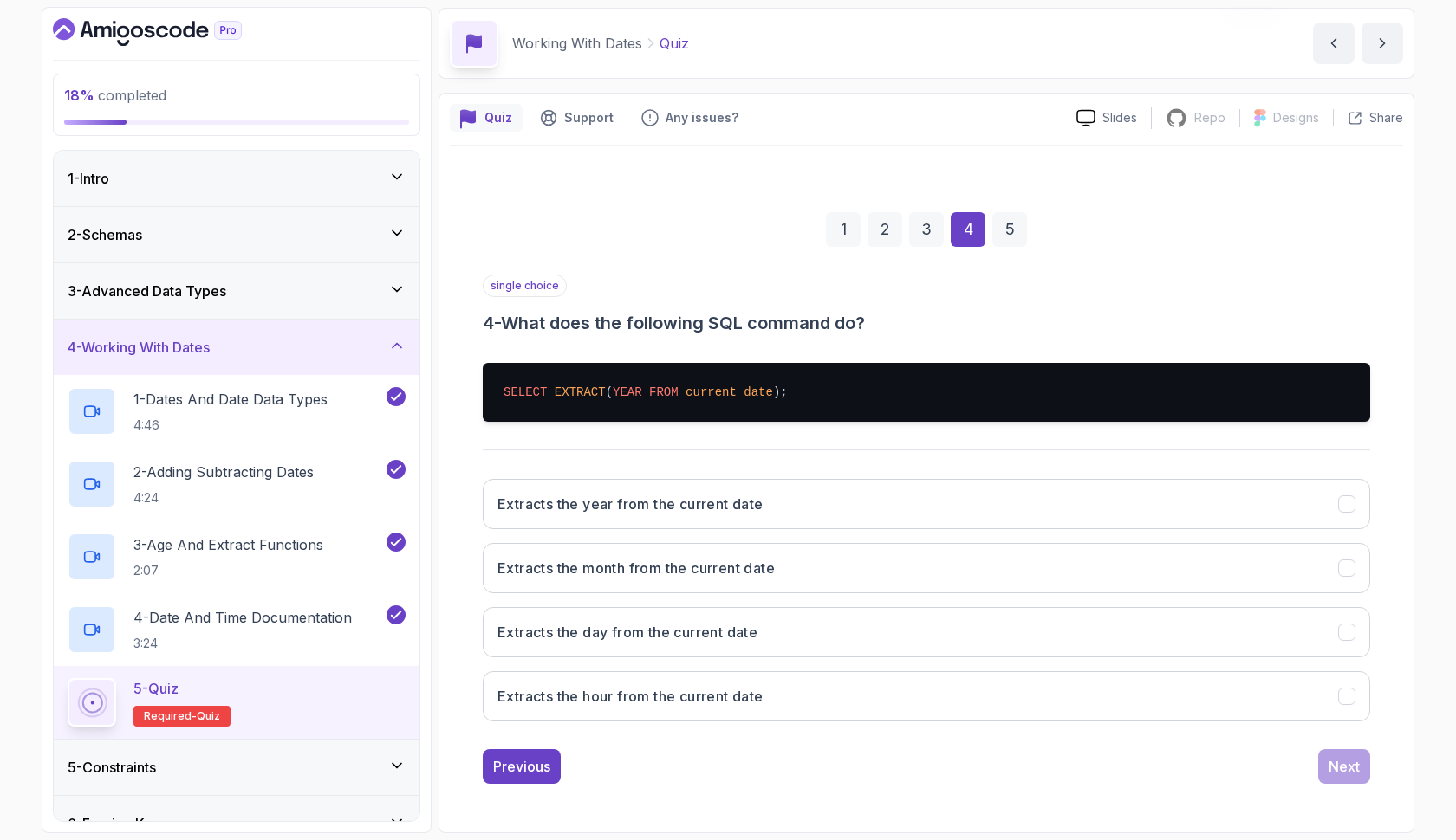
scroll to position [61, 0]
click at [1032, 508] on button "Extracts the year from the current date" at bounding box center [925, 504] width 887 height 51
click at [1325, 764] on button "Next" at bounding box center [1343, 766] width 52 height 34
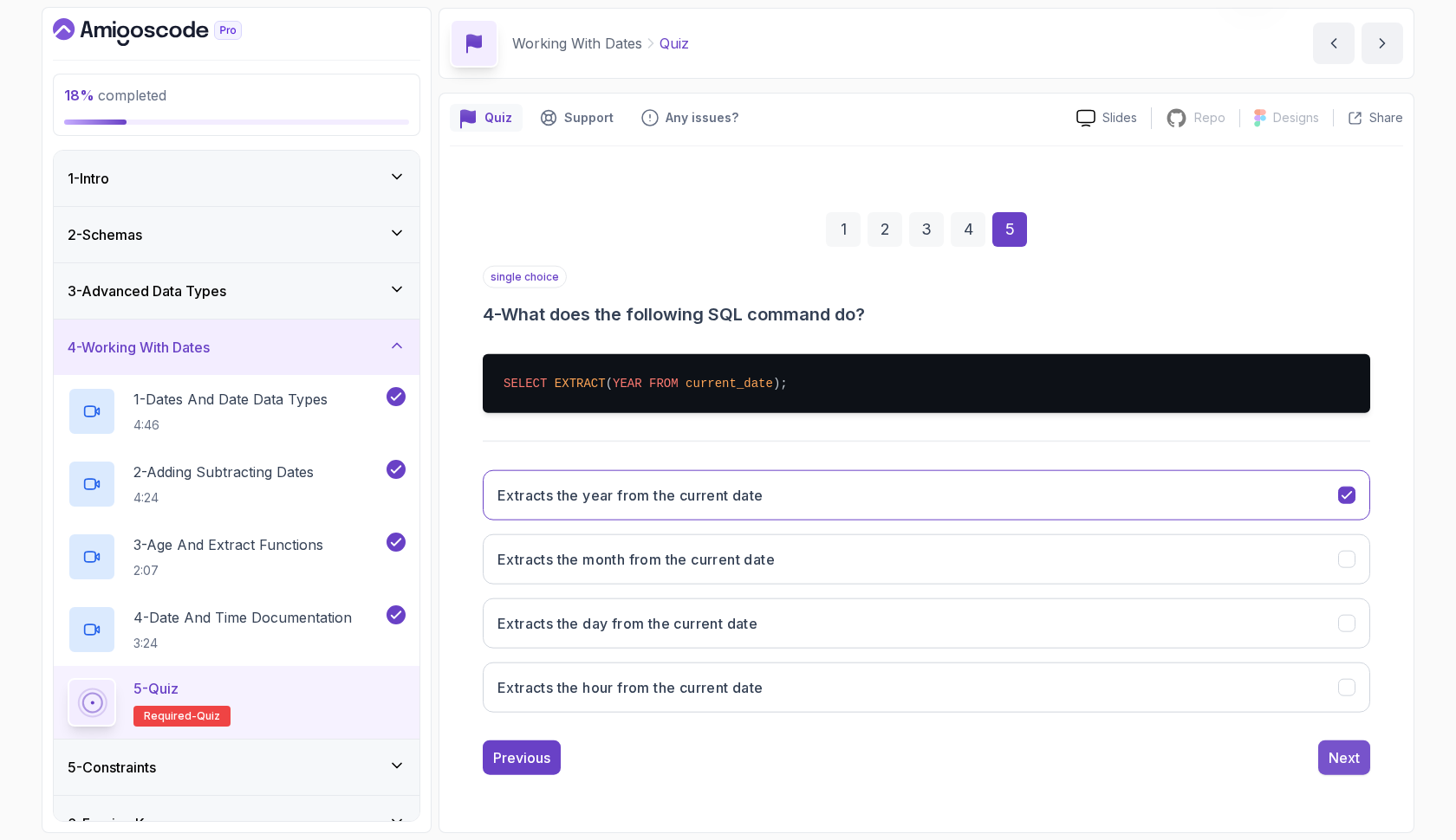
scroll to position [0, 0]
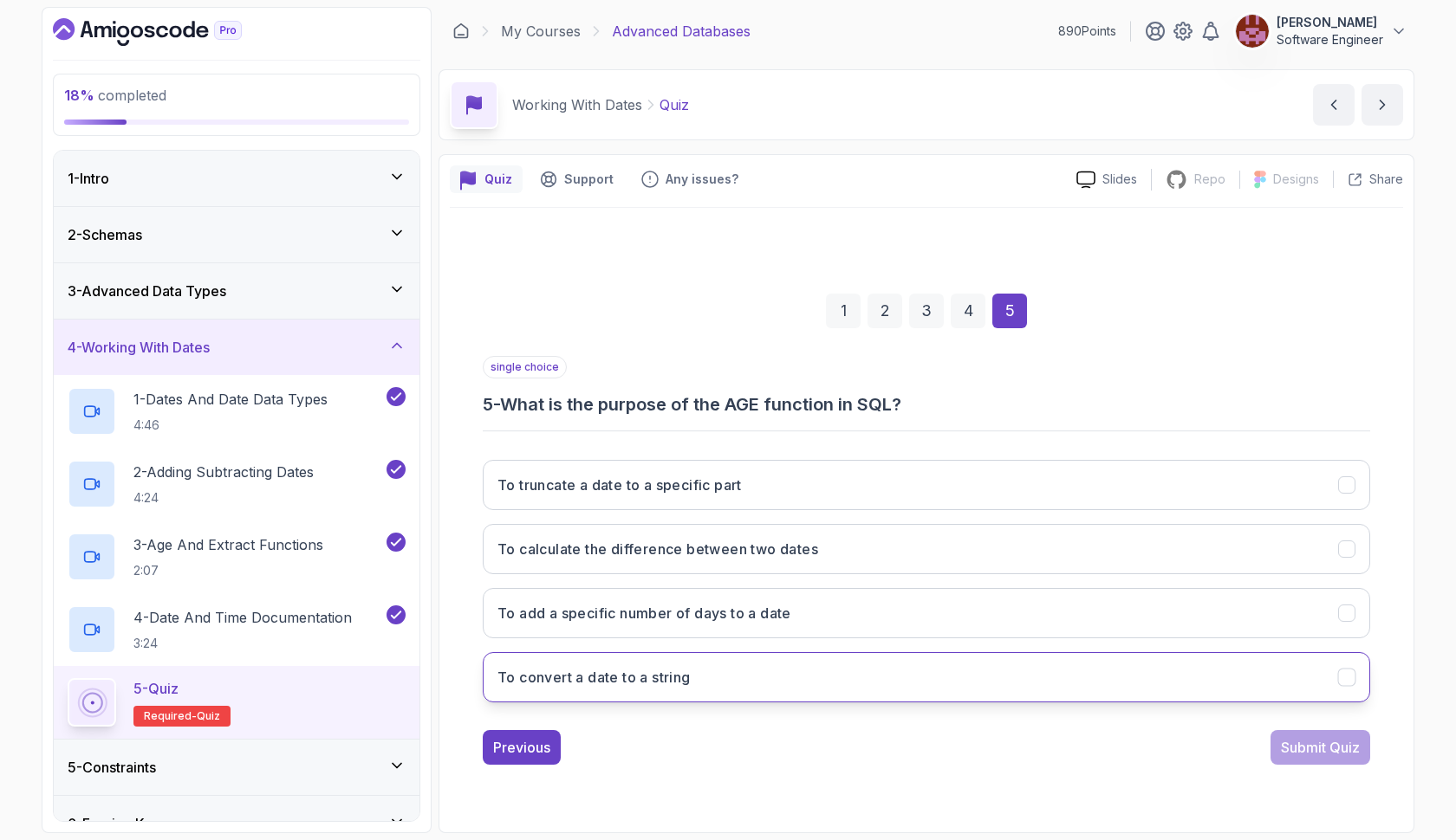
click at [1042, 679] on button "To convert a date to a string" at bounding box center [925, 677] width 887 height 51
click at [1286, 749] on div "Submit Quiz" at bounding box center [1319, 747] width 79 height 21
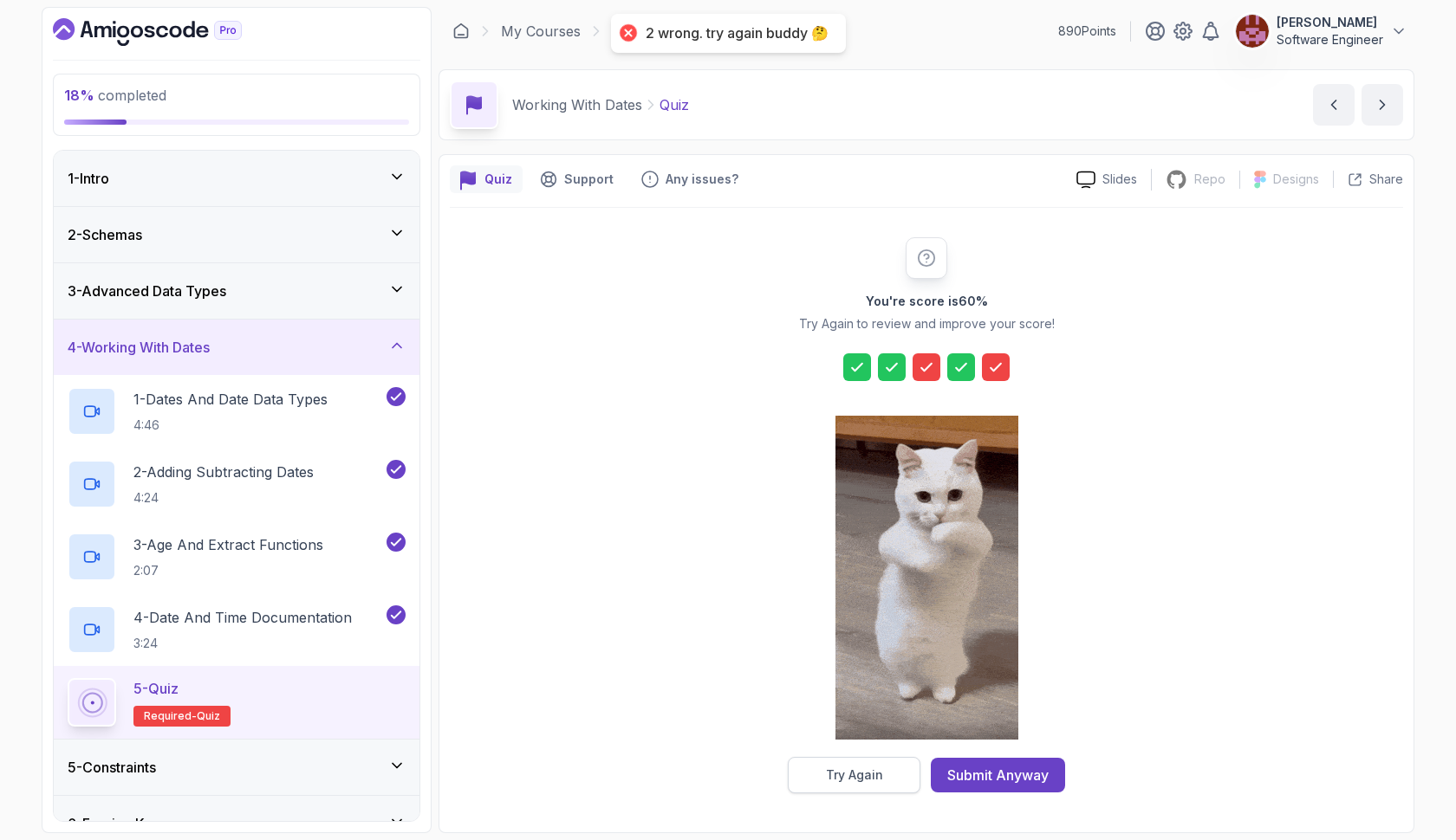
click at [838, 771] on div "Try Again" at bounding box center [855, 775] width 57 height 17
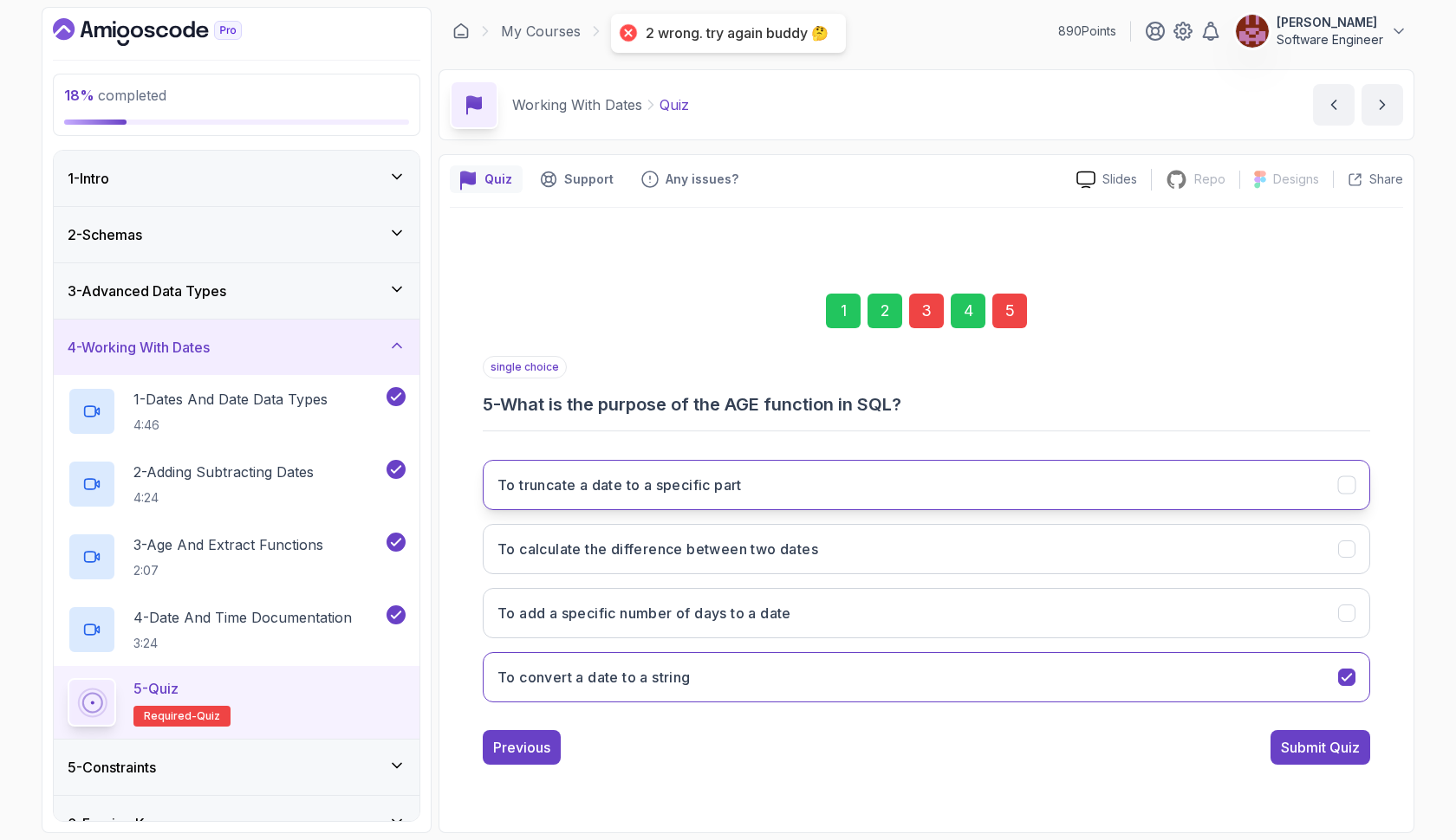
click at [901, 484] on button "To truncate a date to a specific part" at bounding box center [925, 485] width 887 height 51
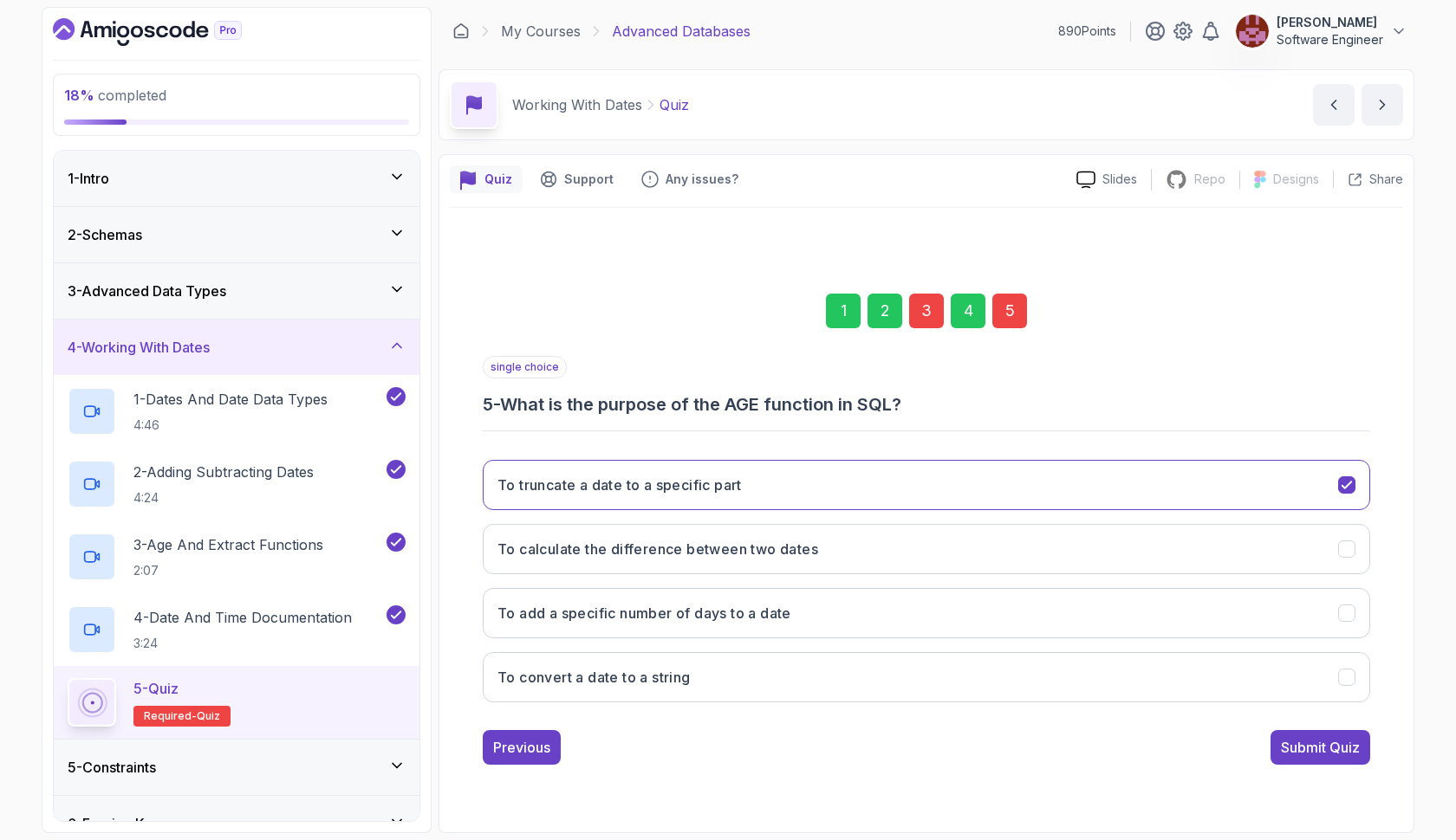
click at [930, 310] on div "3" at bounding box center [926, 311] width 34 height 34
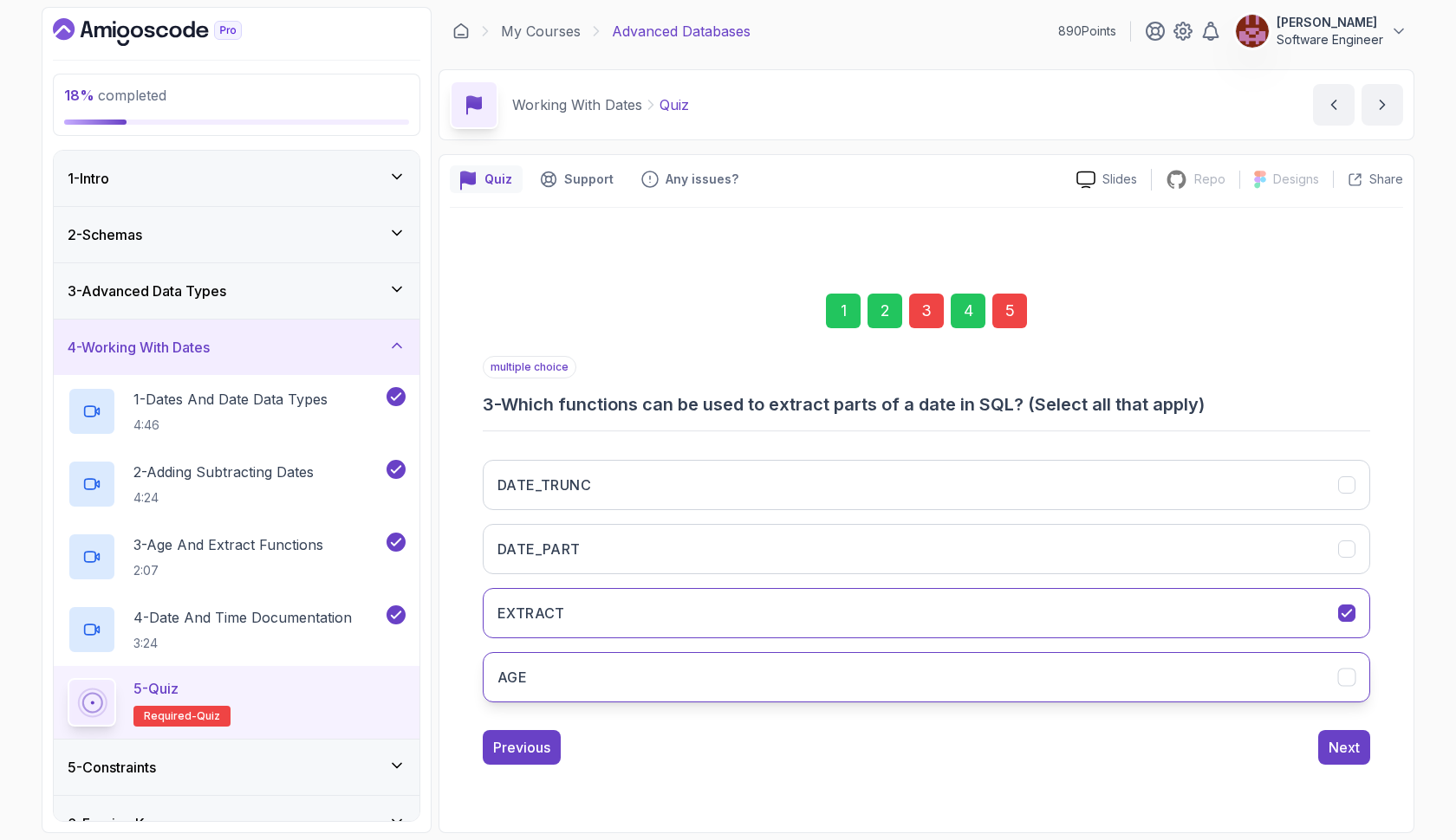
click at [801, 661] on button "AGE" at bounding box center [925, 677] width 887 height 51
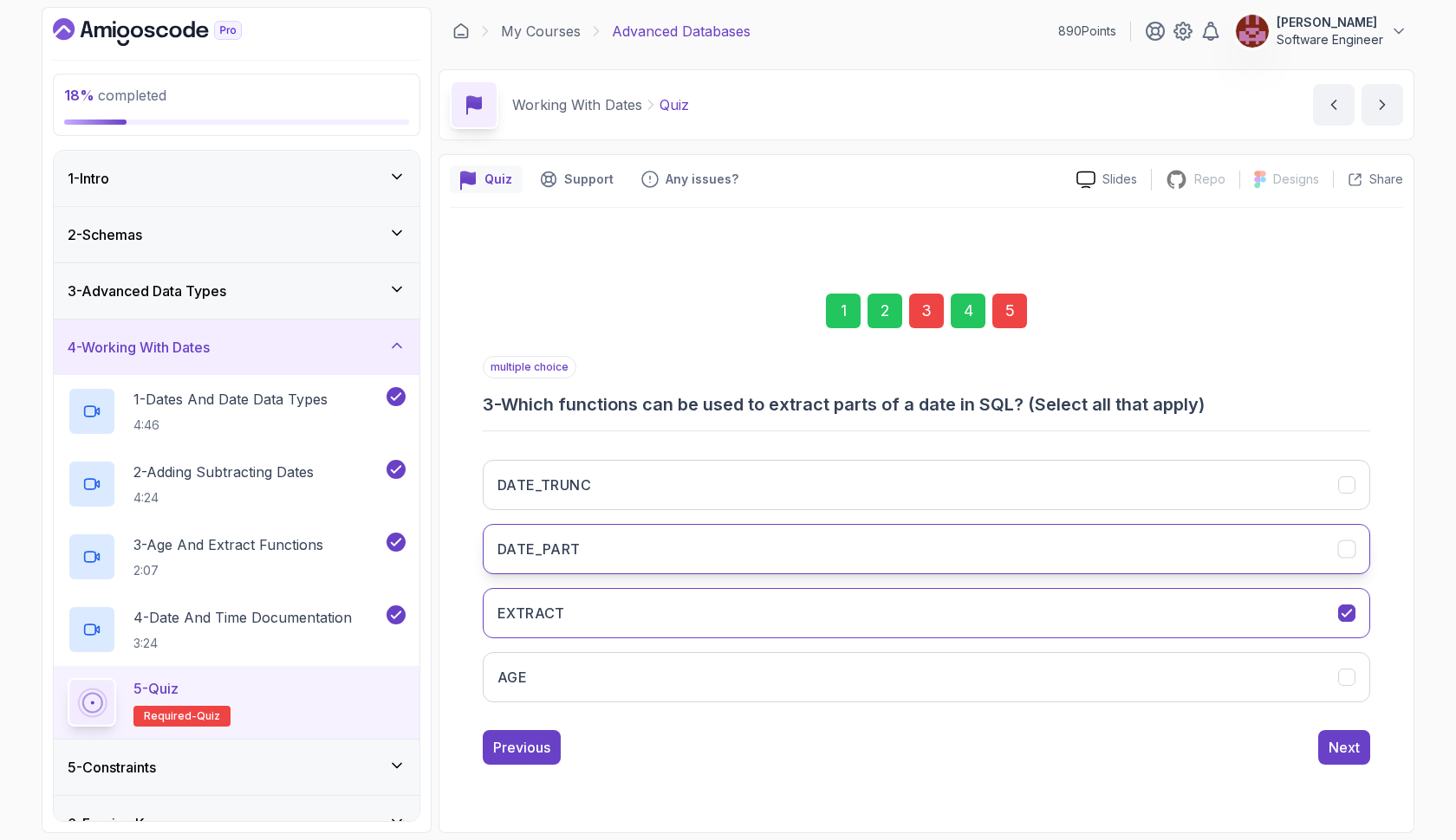
click at [802, 545] on button "DATE_PART" at bounding box center [925, 549] width 887 height 51
click at [1005, 324] on div "5" at bounding box center [1009, 311] width 34 height 34
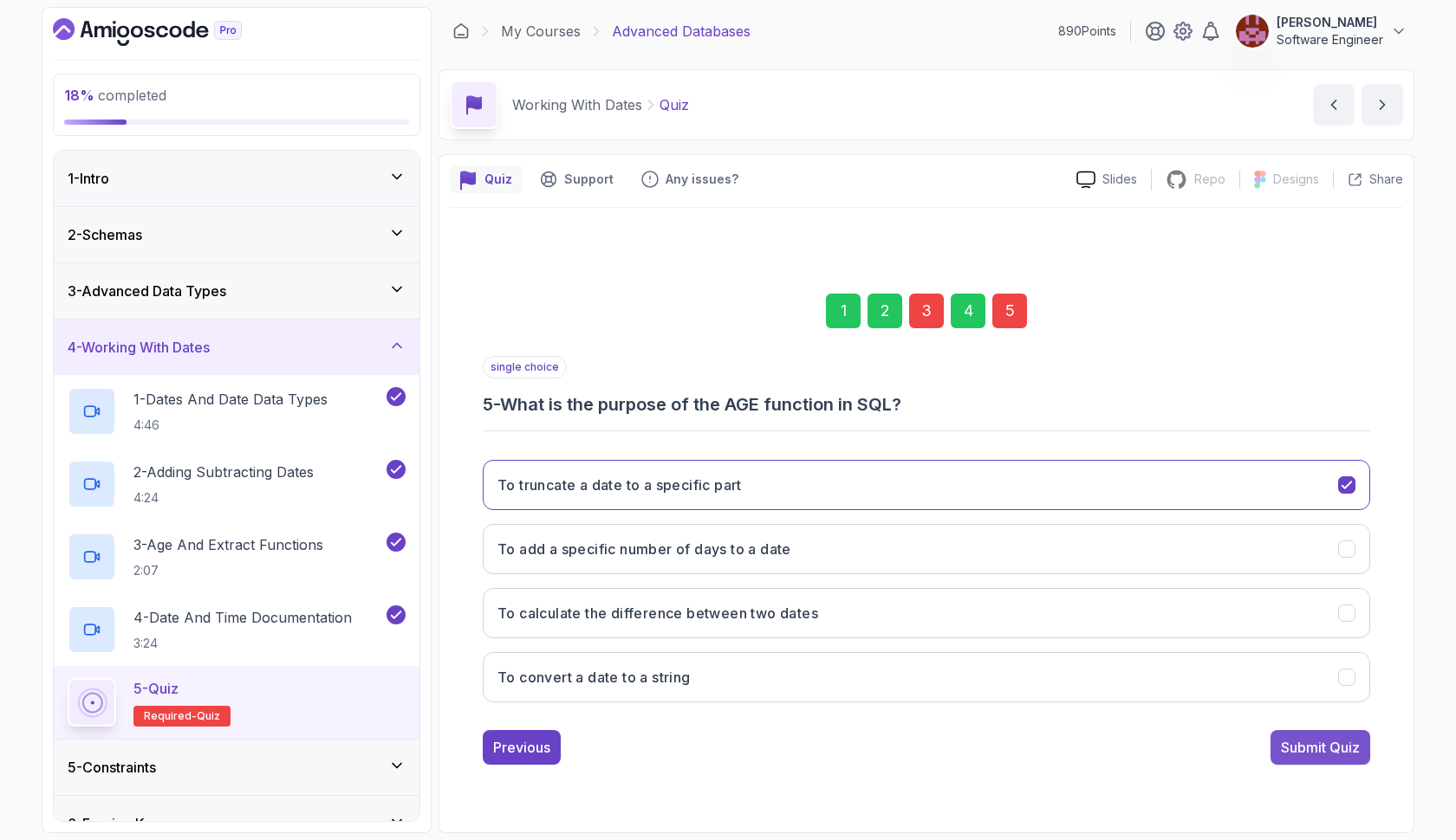
click at [1324, 756] on div "Submit Quiz" at bounding box center [1319, 747] width 79 height 21
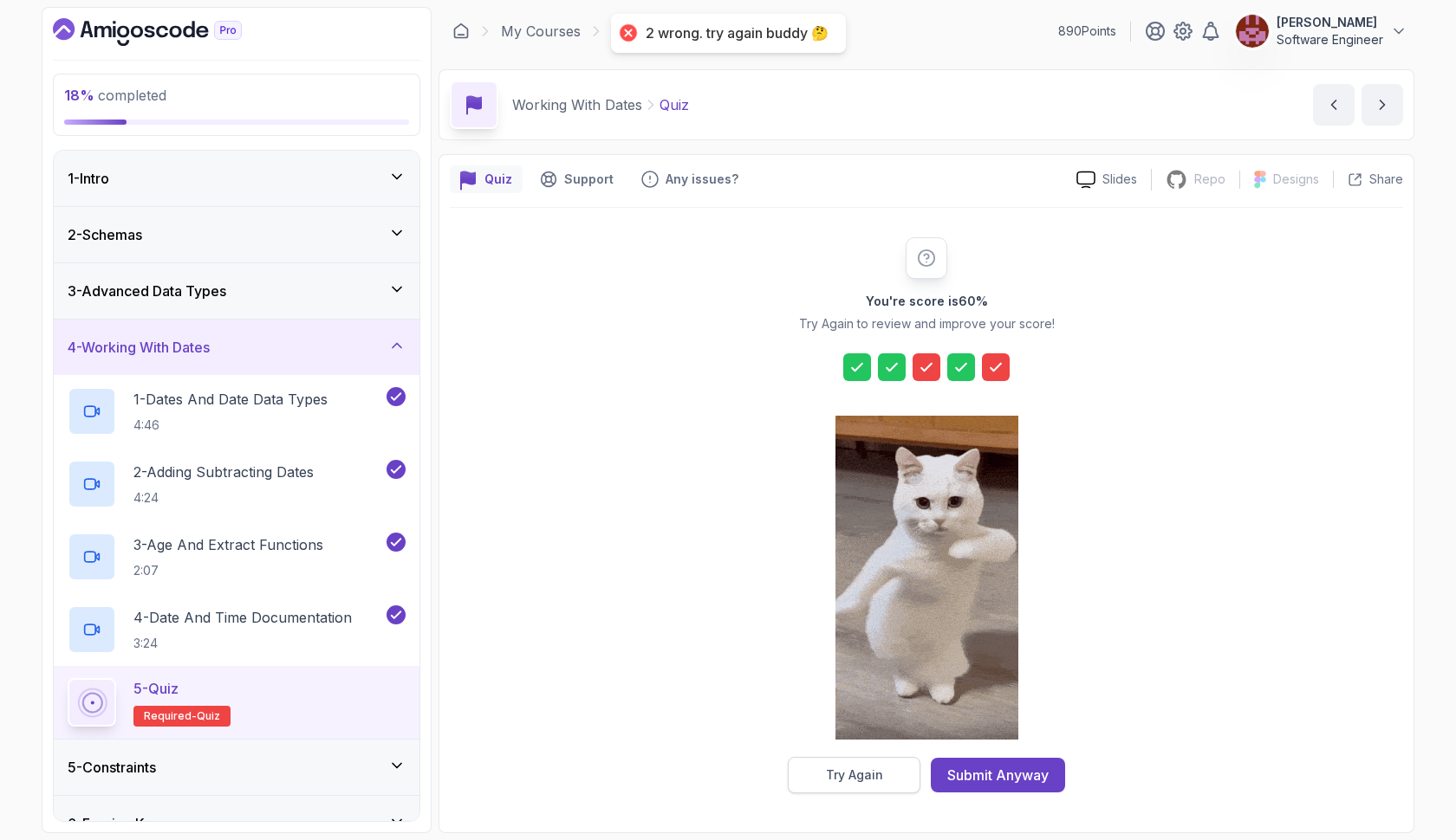
click at [879, 778] on div "Try Again" at bounding box center [855, 775] width 57 height 17
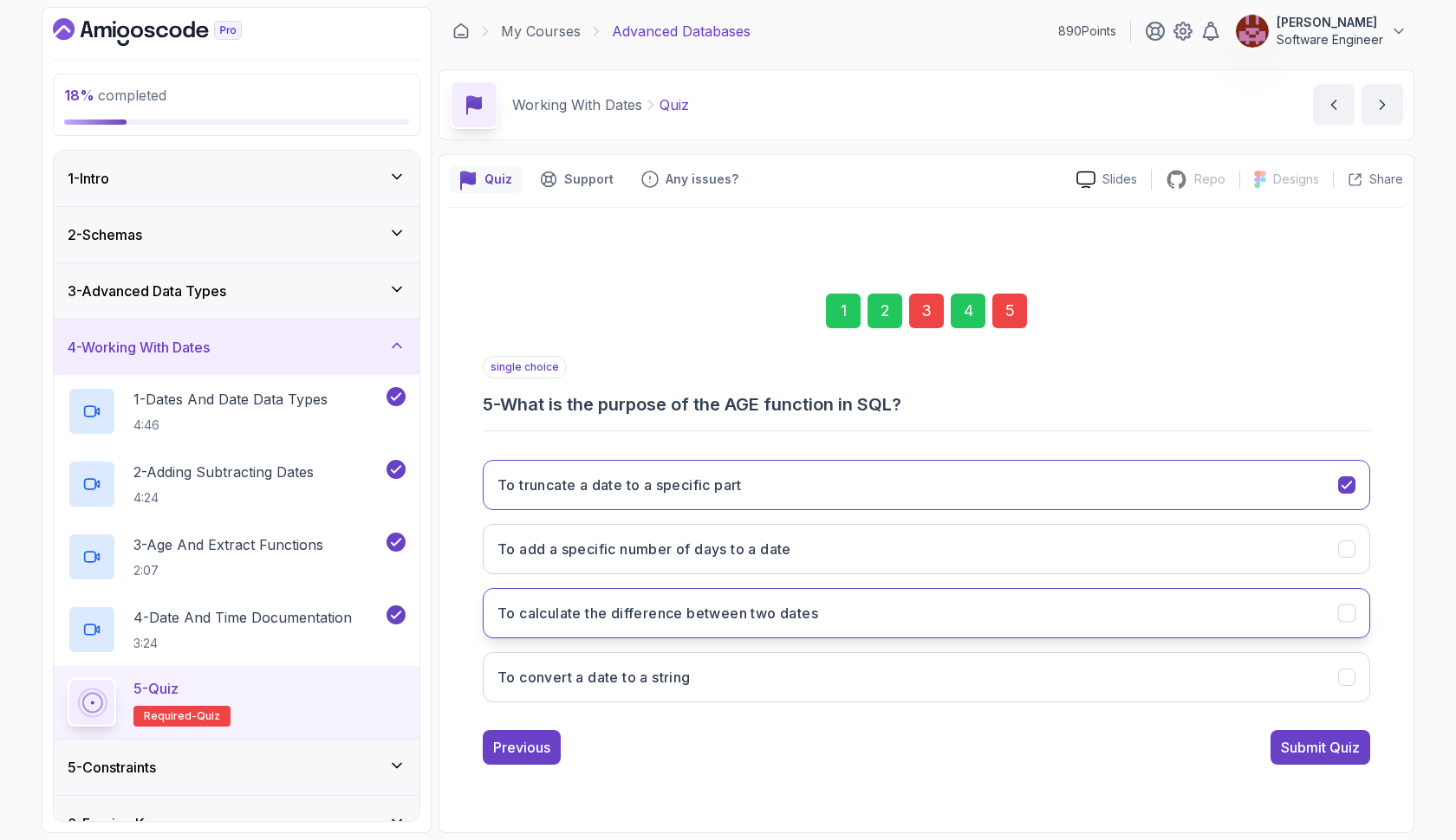
click at [879, 605] on button "To calculate the difference between two dates" at bounding box center [925, 613] width 887 height 51
click at [922, 322] on div "3" at bounding box center [926, 311] width 34 height 34
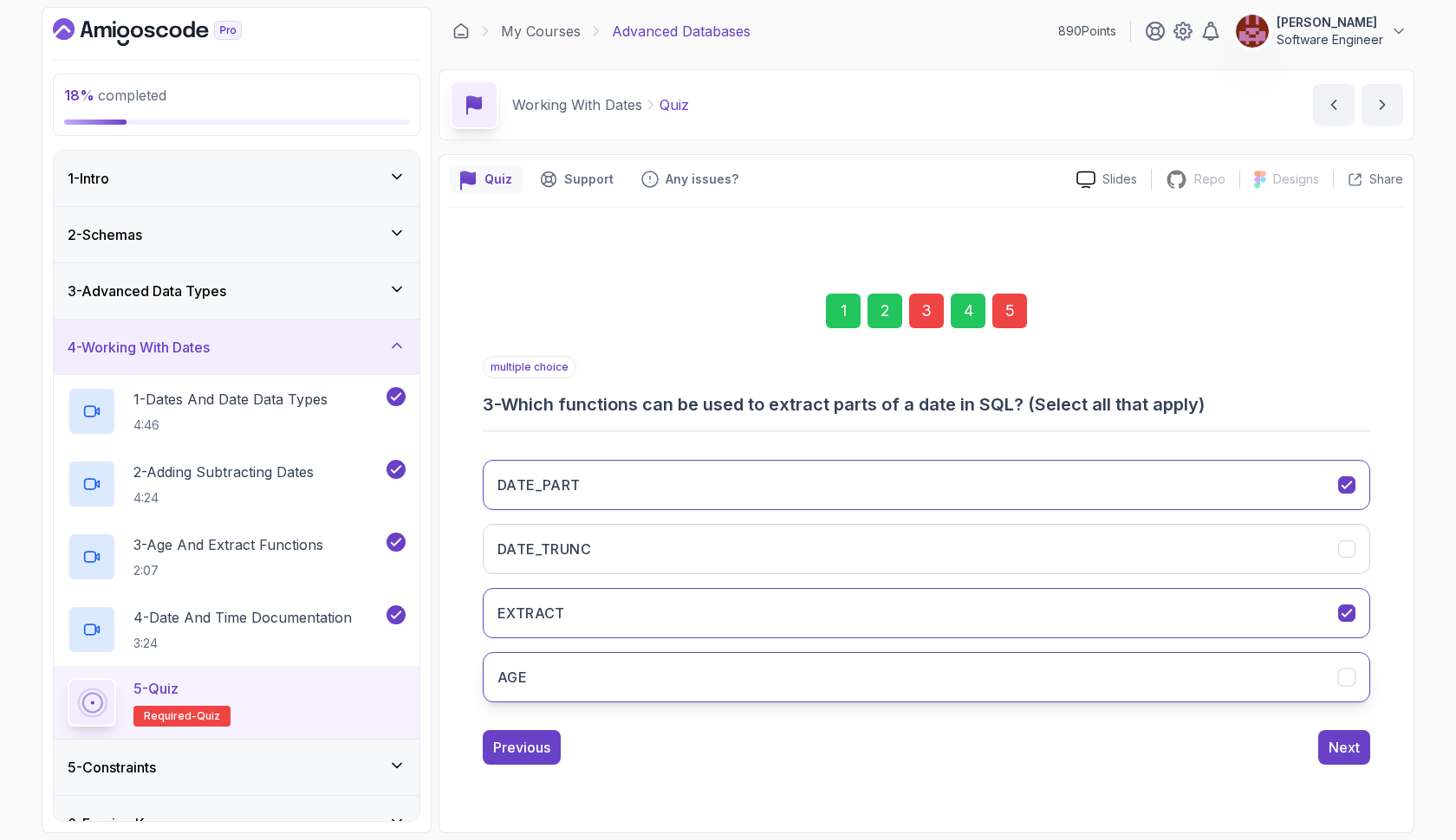
click at [863, 677] on button "AGE" at bounding box center [925, 677] width 887 height 51
click at [1036, 492] on button "DATE_PART" at bounding box center [925, 485] width 887 height 51
click at [1014, 314] on div "5" at bounding box center [1009, 311] width 34 height 34
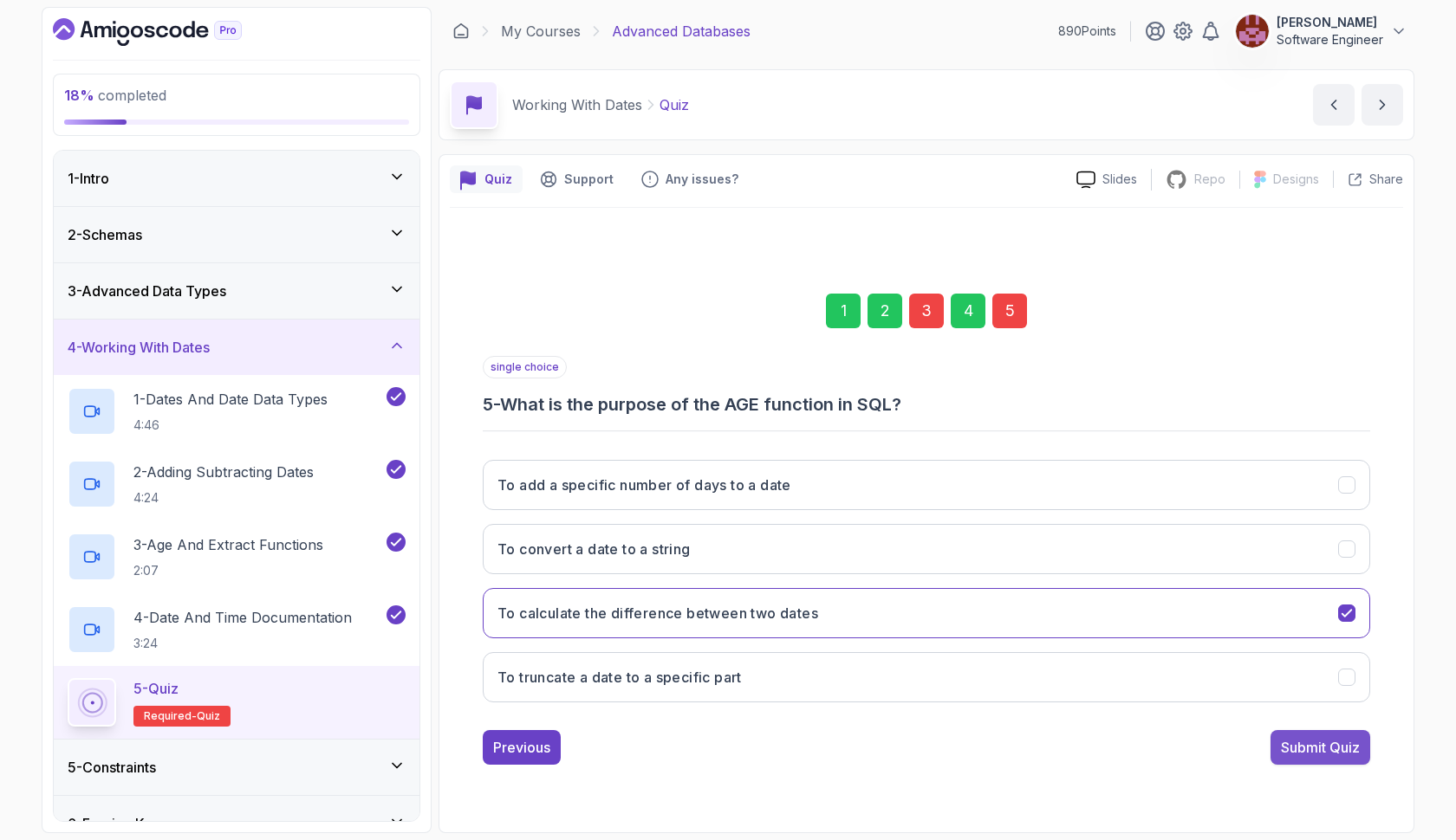
click at [1306, 743] on div "Submit Quiz" at bounding box center [1319, 747] width 79 height 21
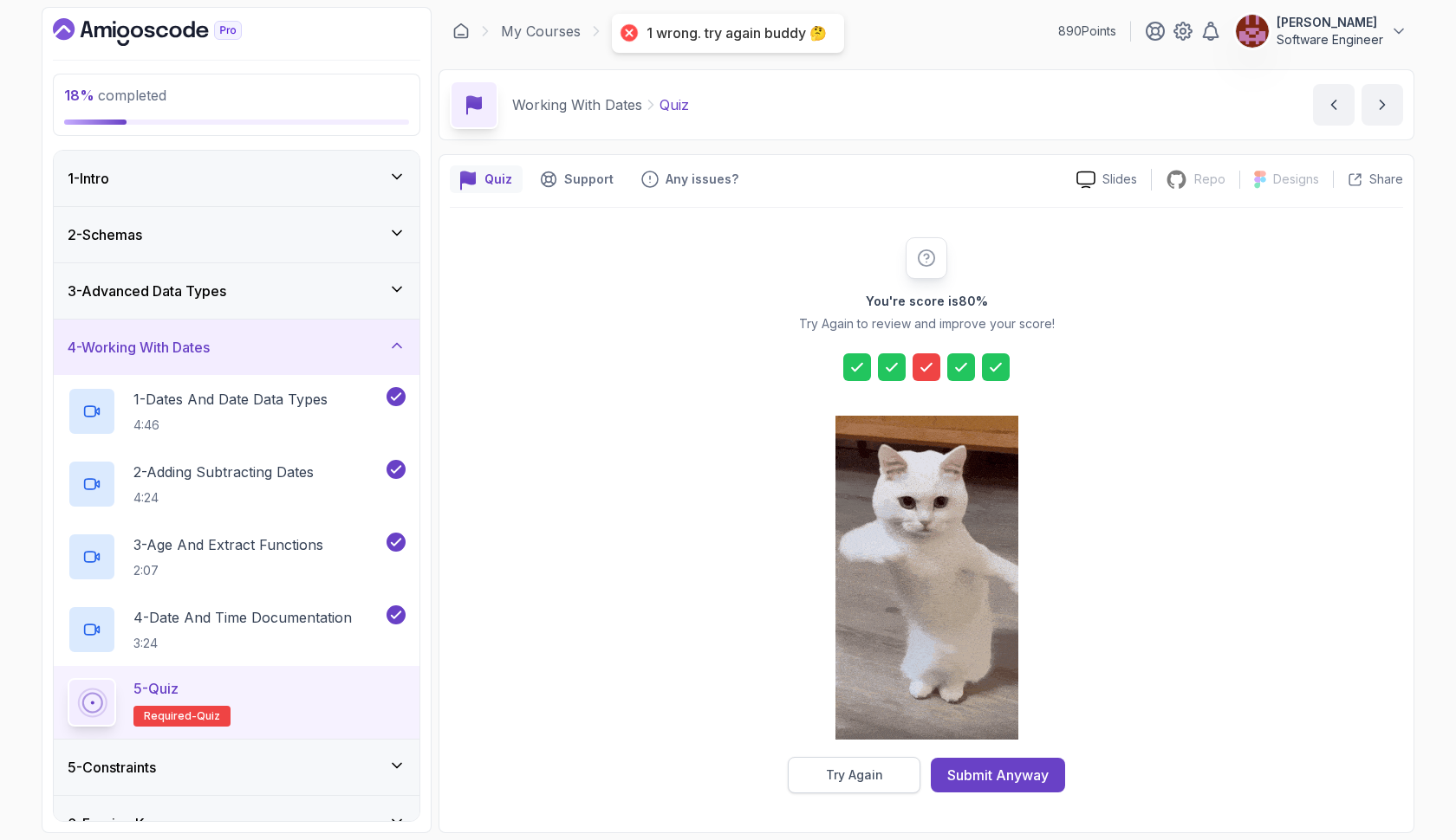
click at [826, 783] on div "Try Again" at bounding box center [855, 775] width 57 height 17
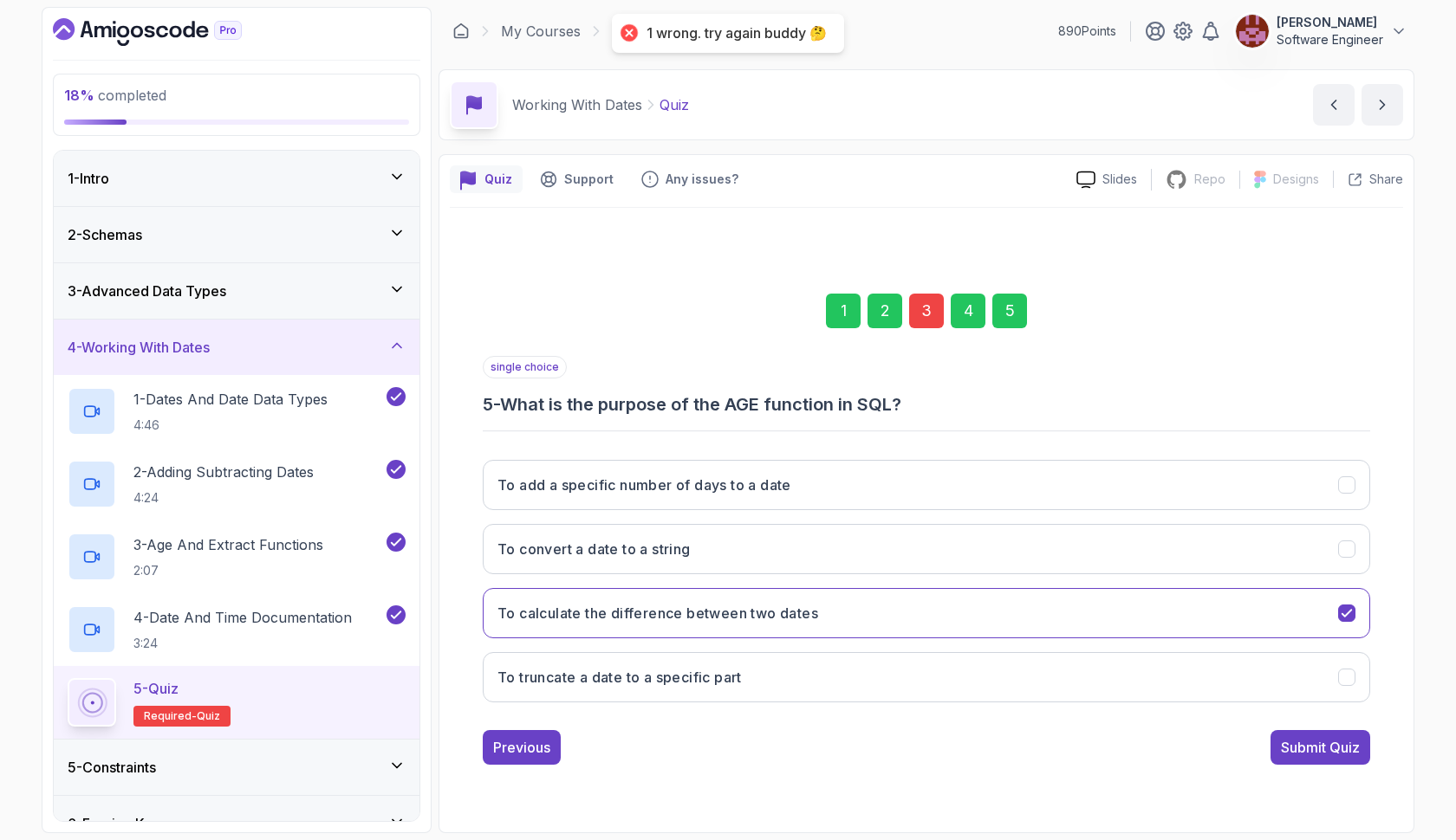
click at [926, 309] on div "3" at bounding box center [926, 311] width 34 height 34
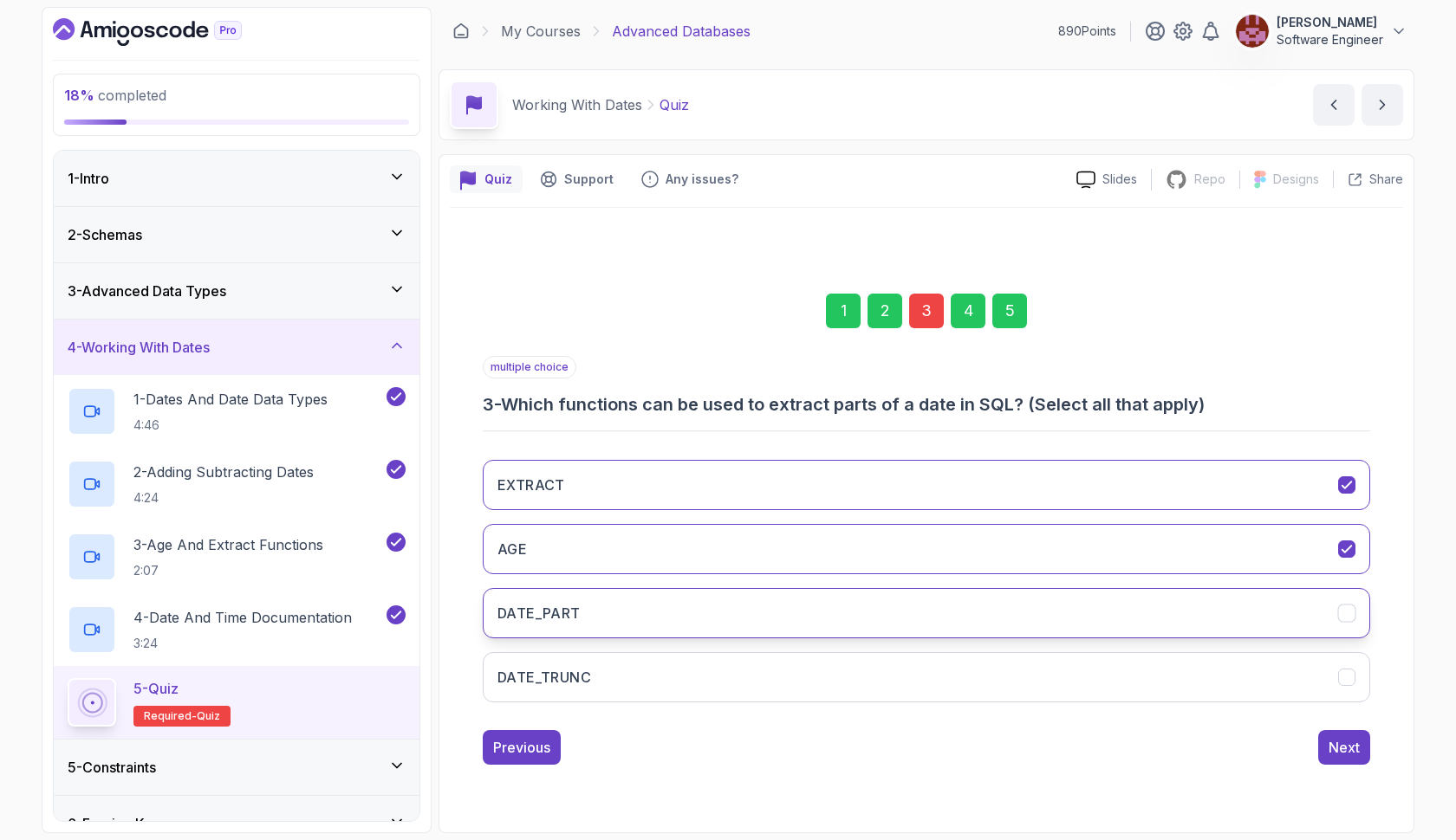
click at [837, 594] on button "DATE_PART" at bounding box center [925, 613] width 887 height 51
click at [838, 678] on button "DATE_TRUNC" at bounding box center [925, 677] width 887 height 51
click at [1007, 308] on div "5" at bounding box center [1009, 311] width 34 height 34
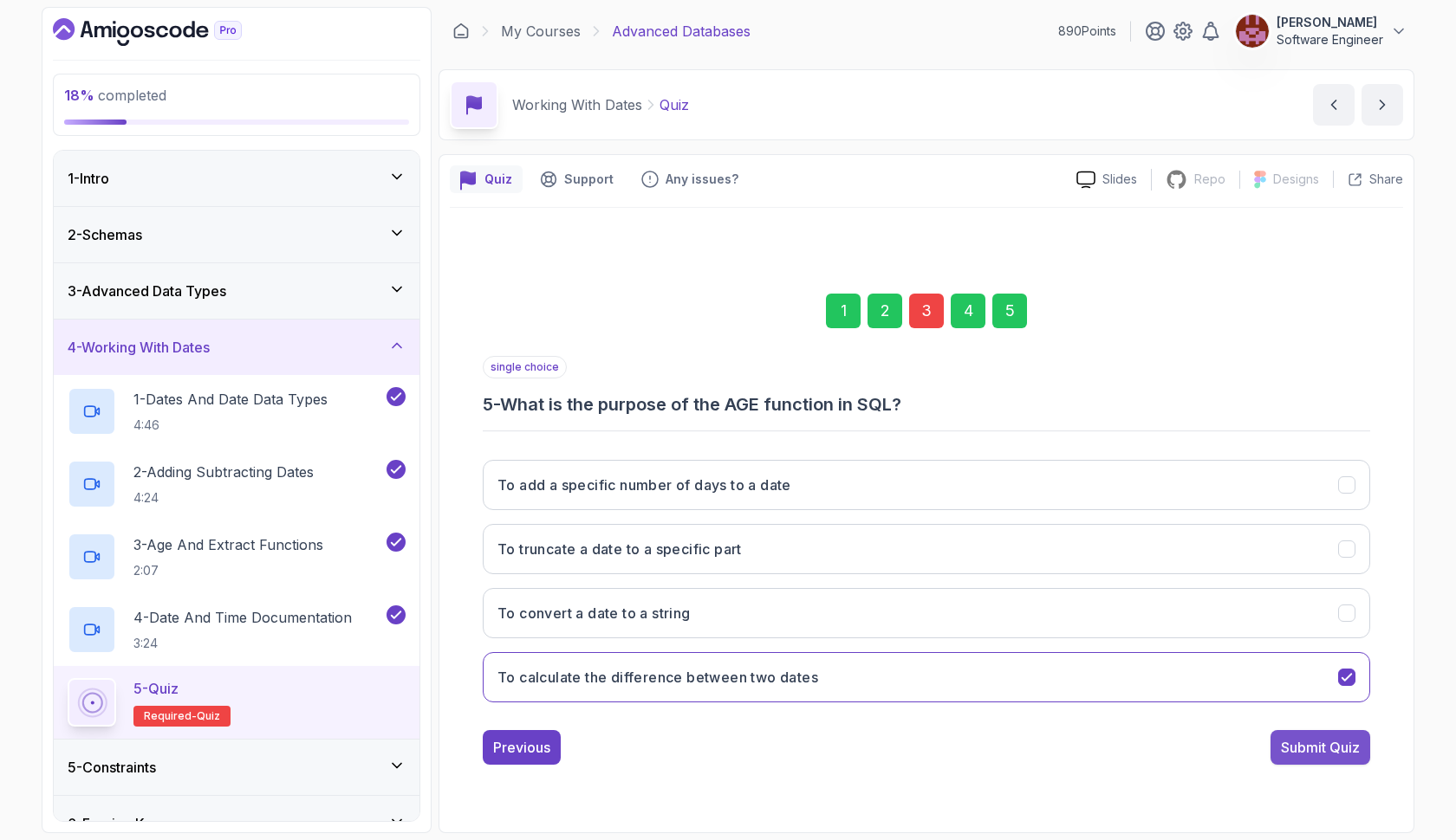
click at [1298, 739] on div "Submit Quiz" at bounding box center [1319, 747] width 79 height 21
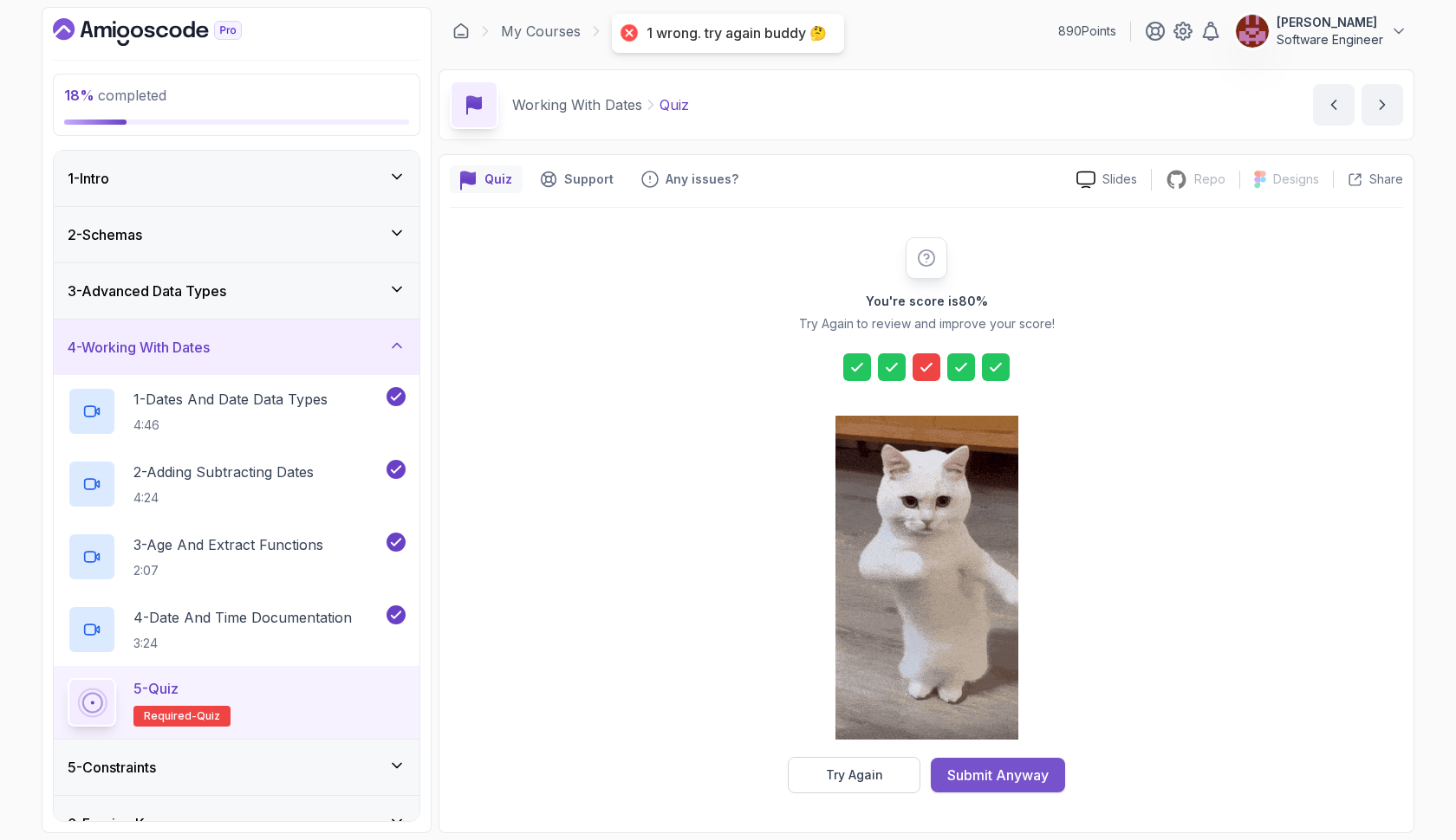
click at [964, 773] on div "Submit Anyway" at bounding box center [998, 775] width 101 height 21
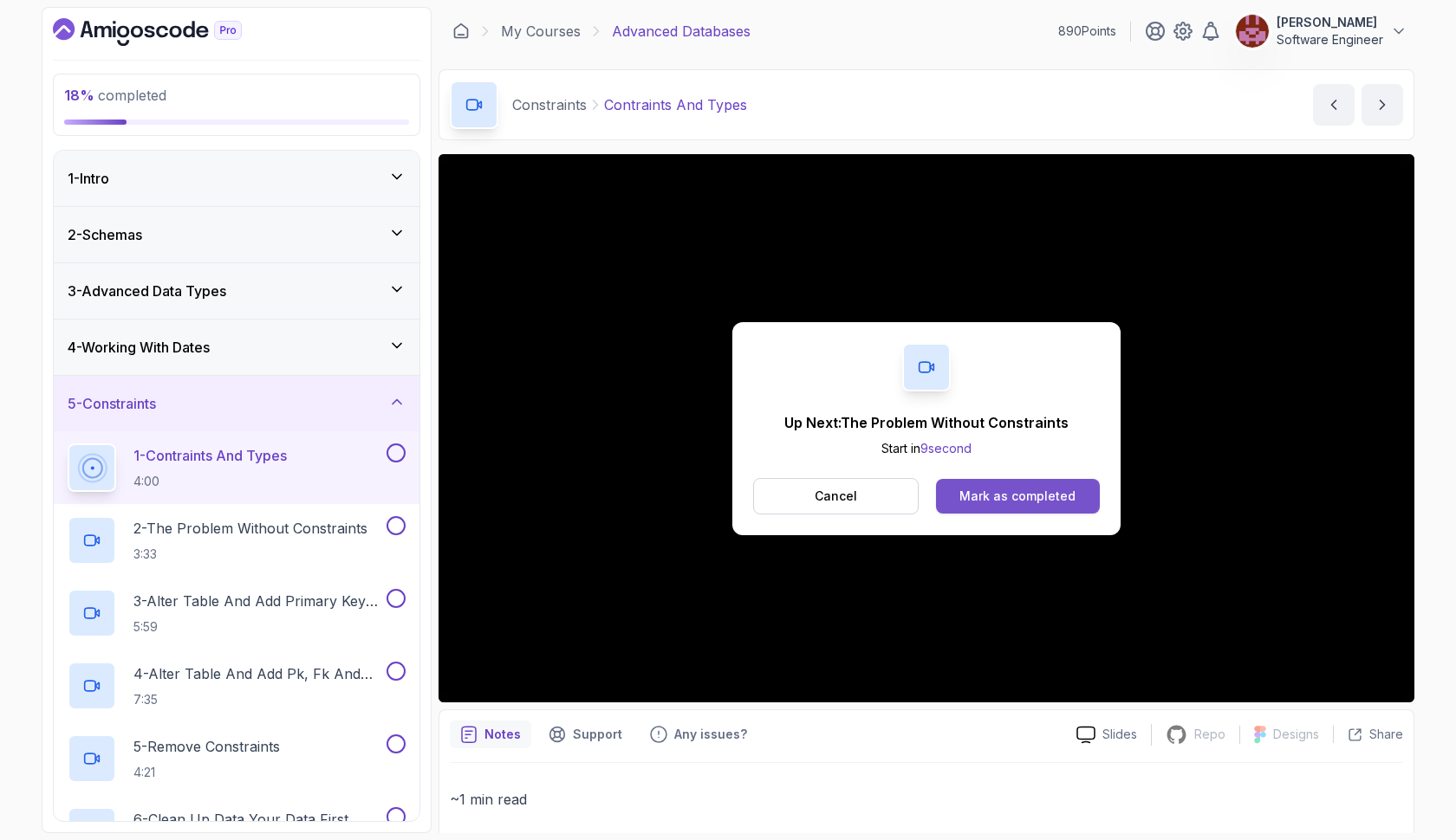
click at [1034, 492] on div "Mark as completed" at bounding box center [1018, 496] width 116 height 17
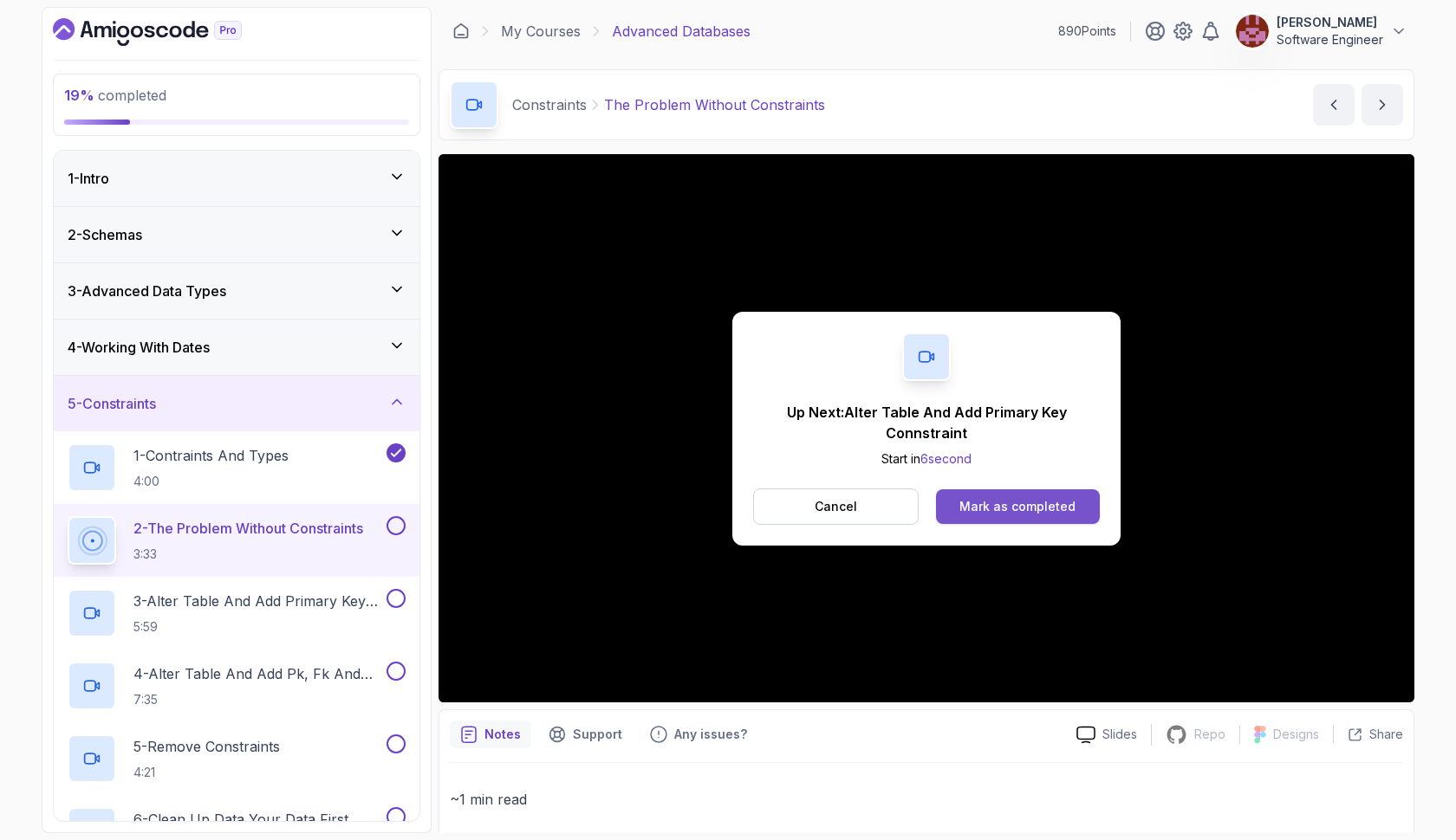
click at [1034, 499] on div "Mark as completed" at bounding box center [1018, 507] width 116 height 17
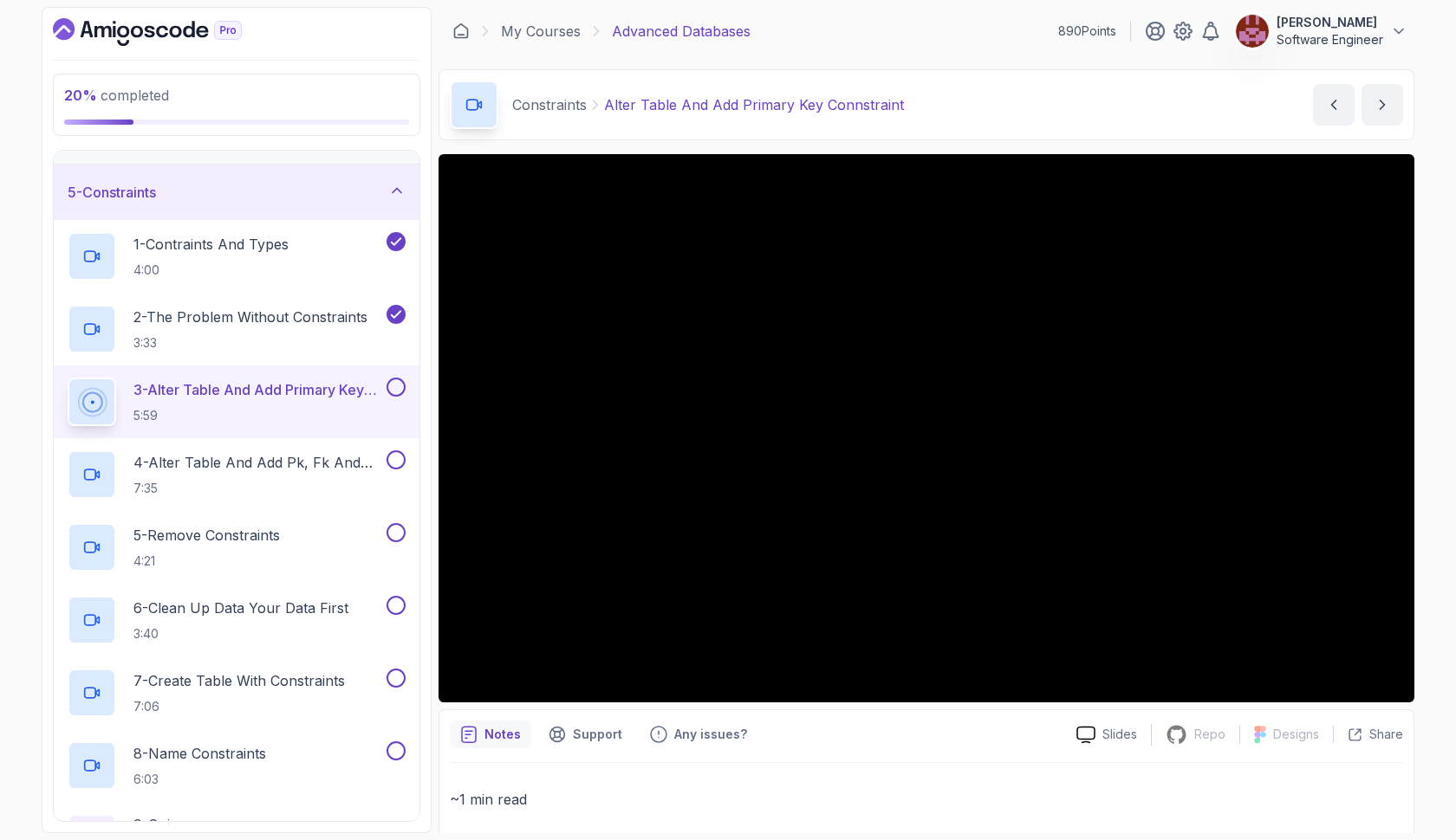
scroll to position [206, 0]
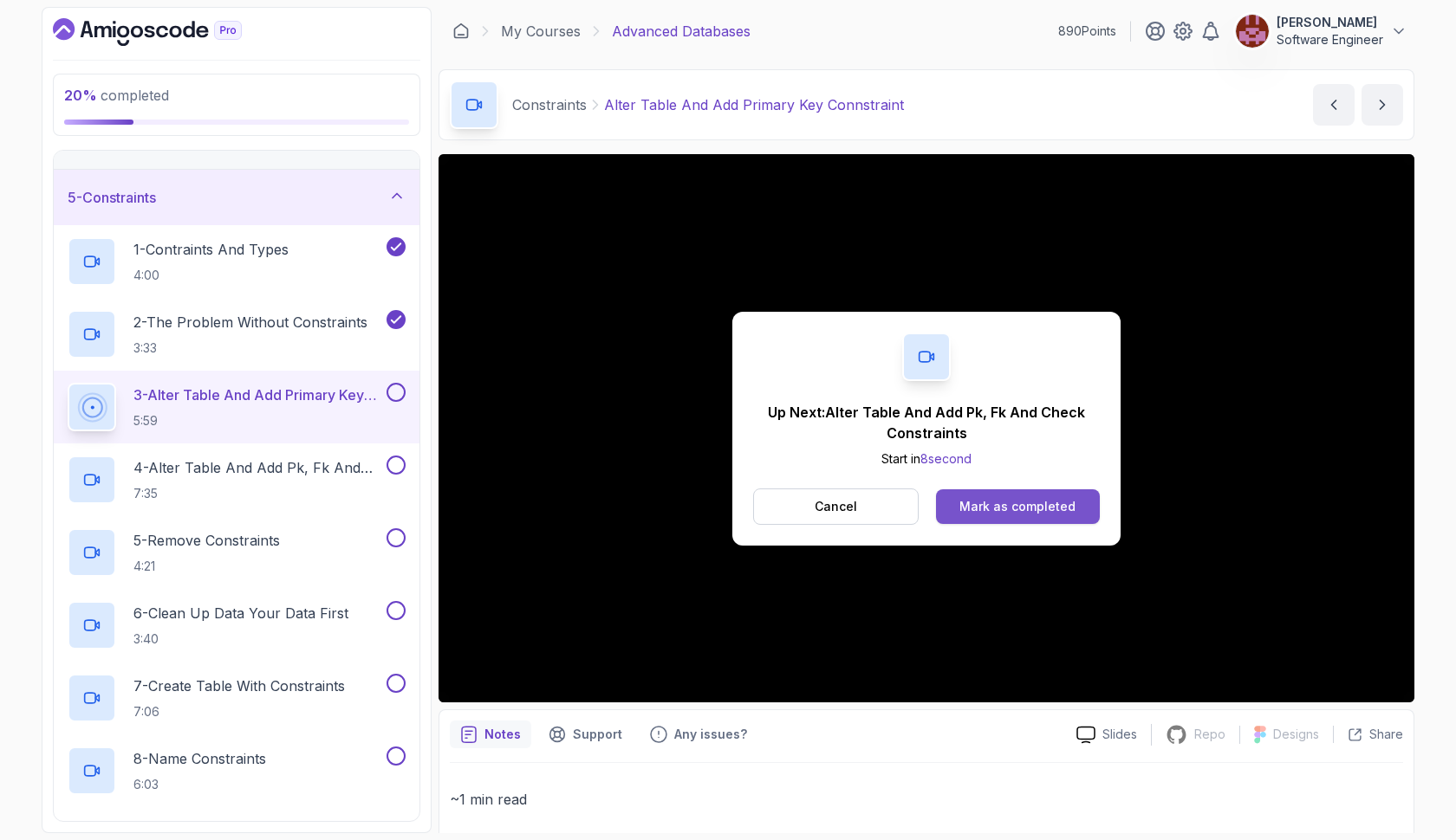
click at [996, 516] on button "Mark as completed" at bounding box center [1018, 507] width 164 height 34
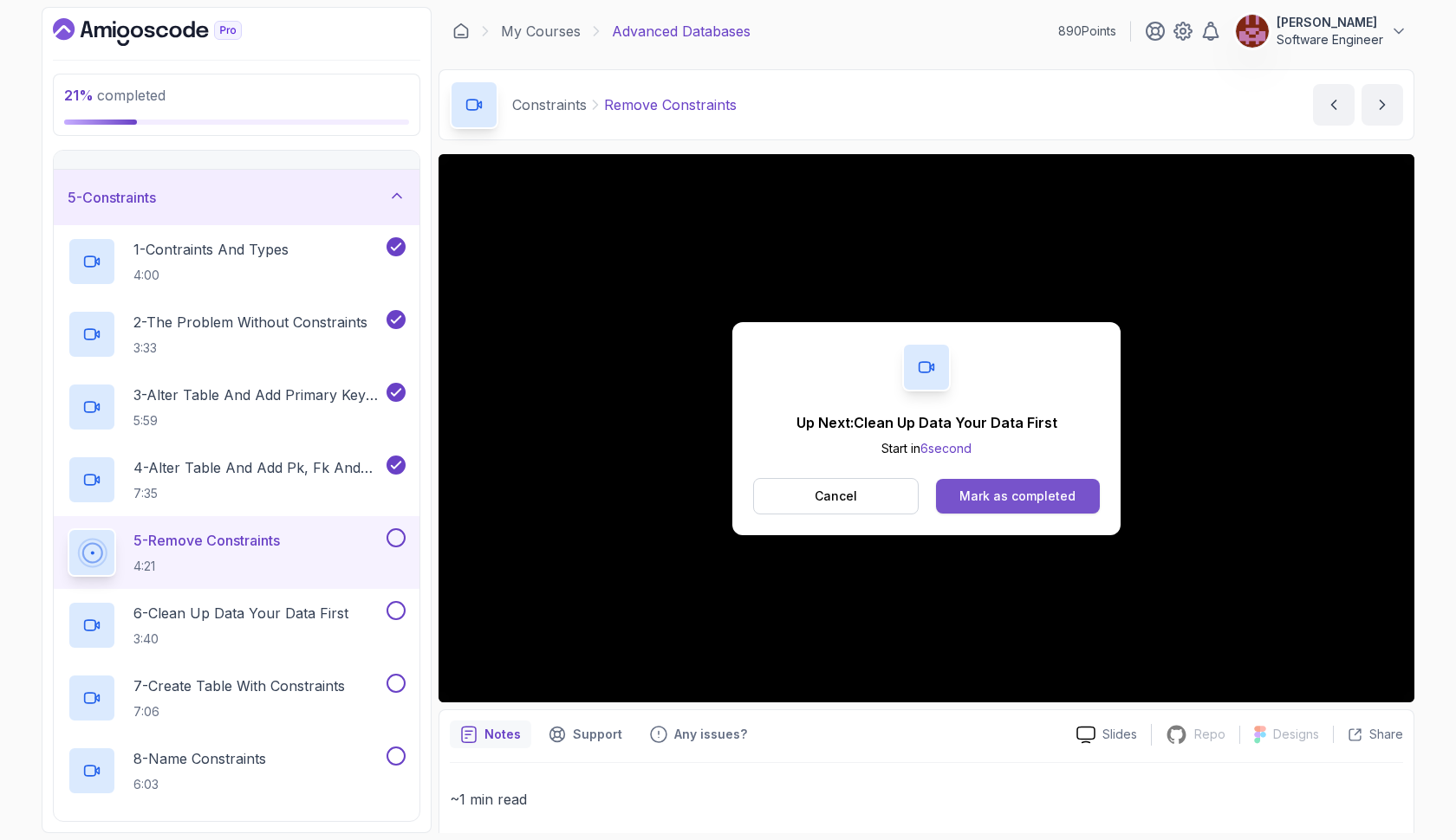
click at [1068, 496] on div "Mark as completed" at bounding box center [1018, 496] width 116 height 17
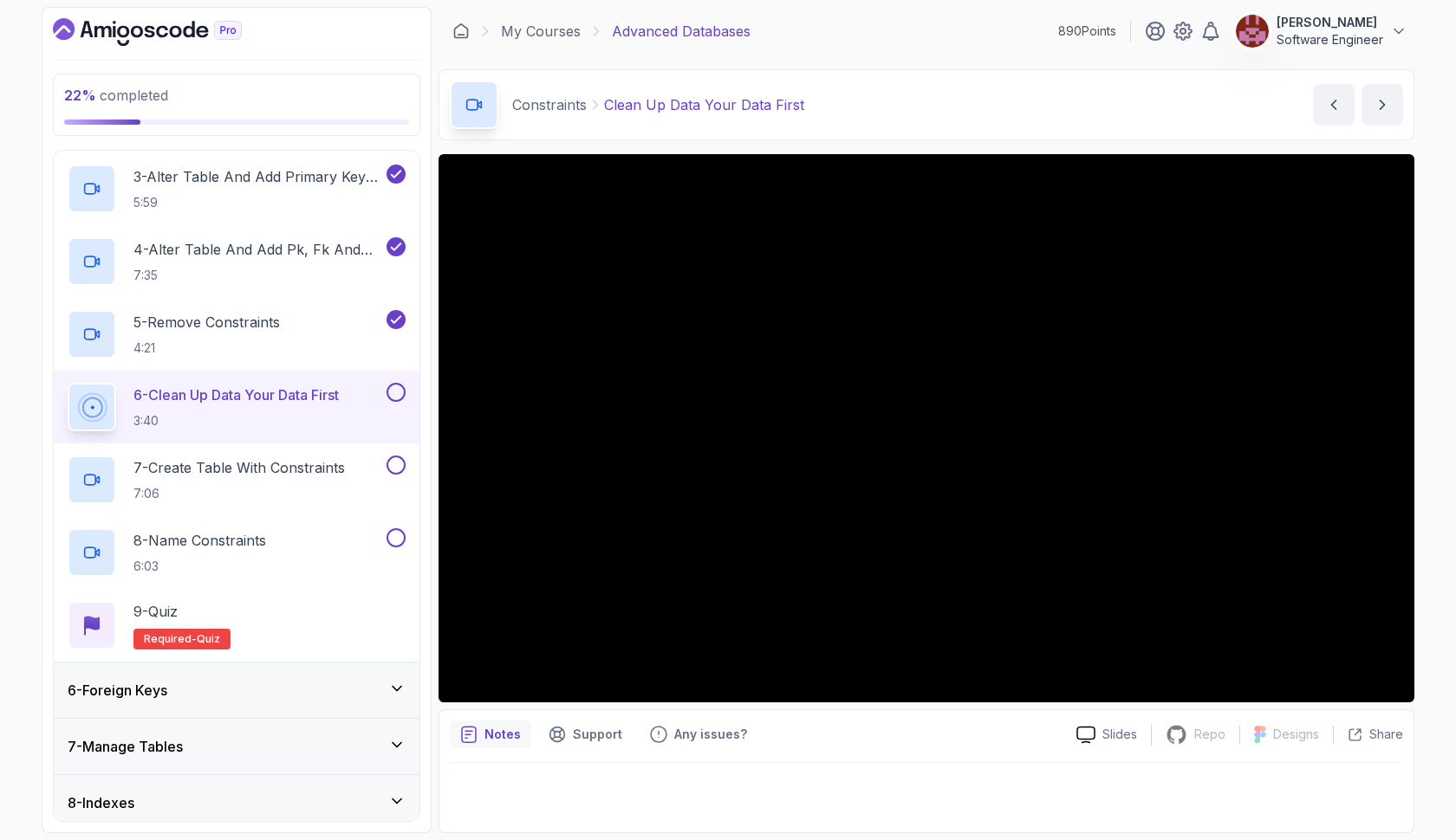
scroll to position [426, 0]
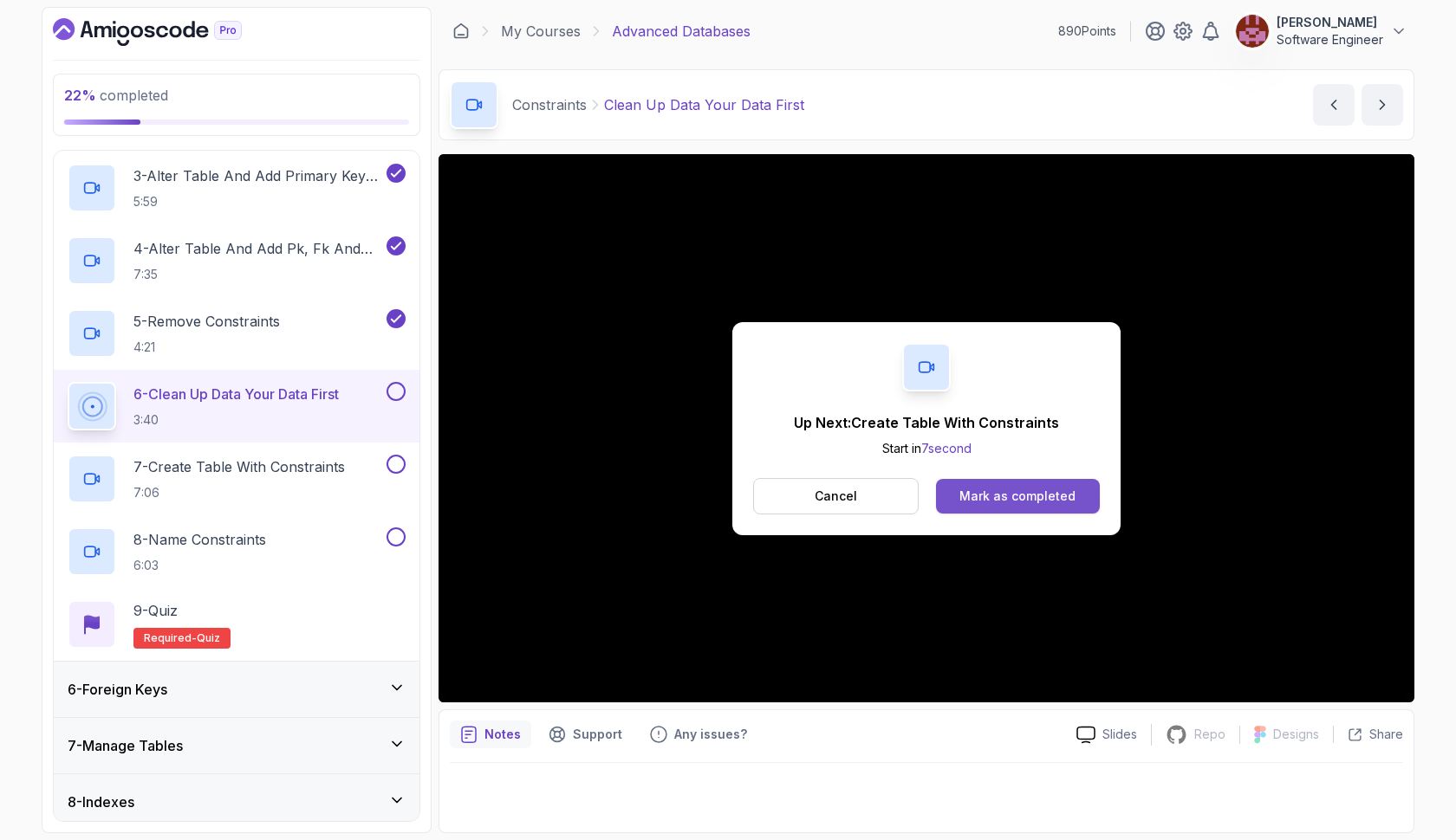
click at [979, 492] on div "Mark as completed" at bounding box center [1018, 496] width 116 height 17
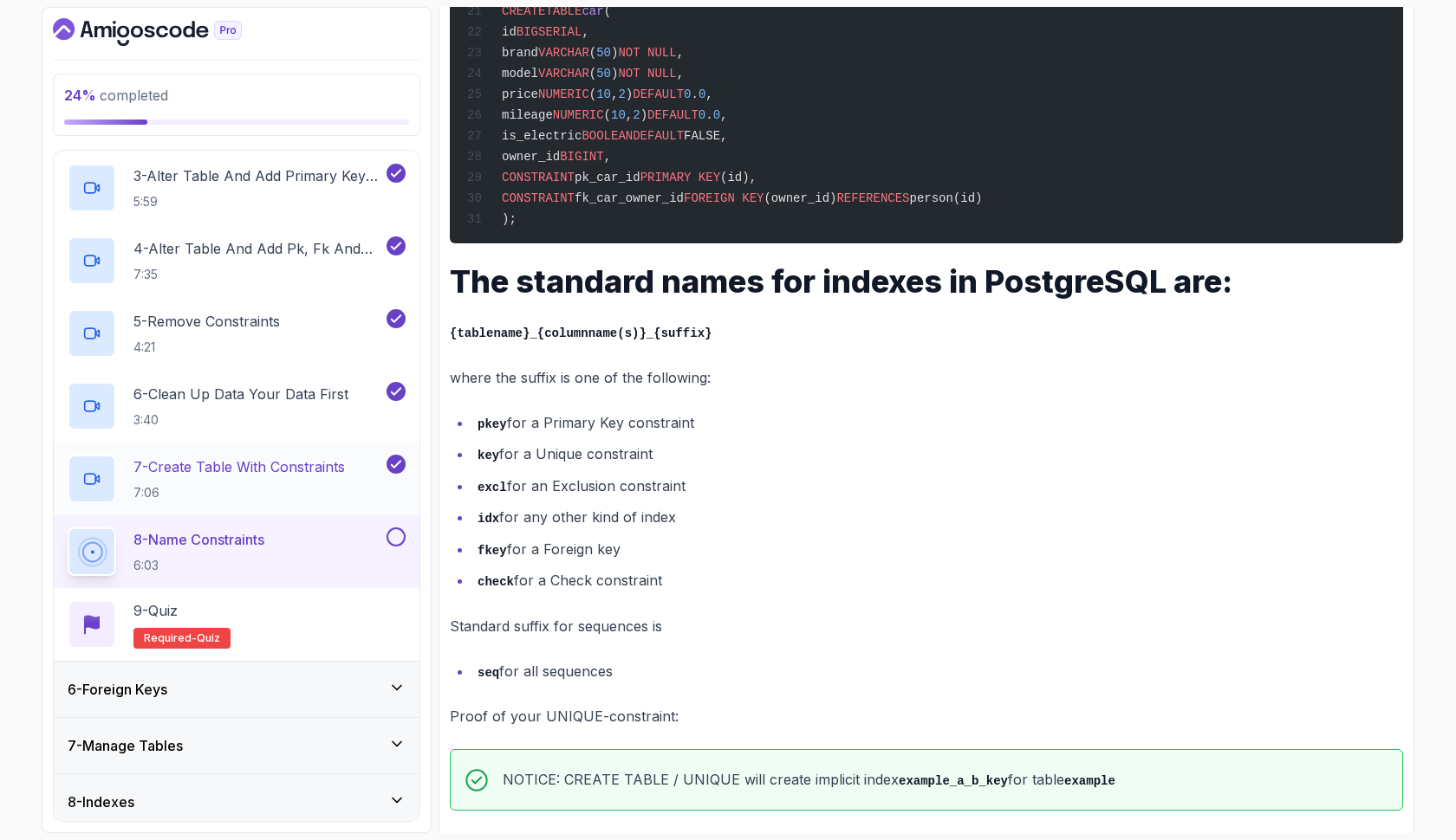
click at [318, 475] on p "7 - Create Table With Constraints" at bounding box center [239, 467] width 211 height 21
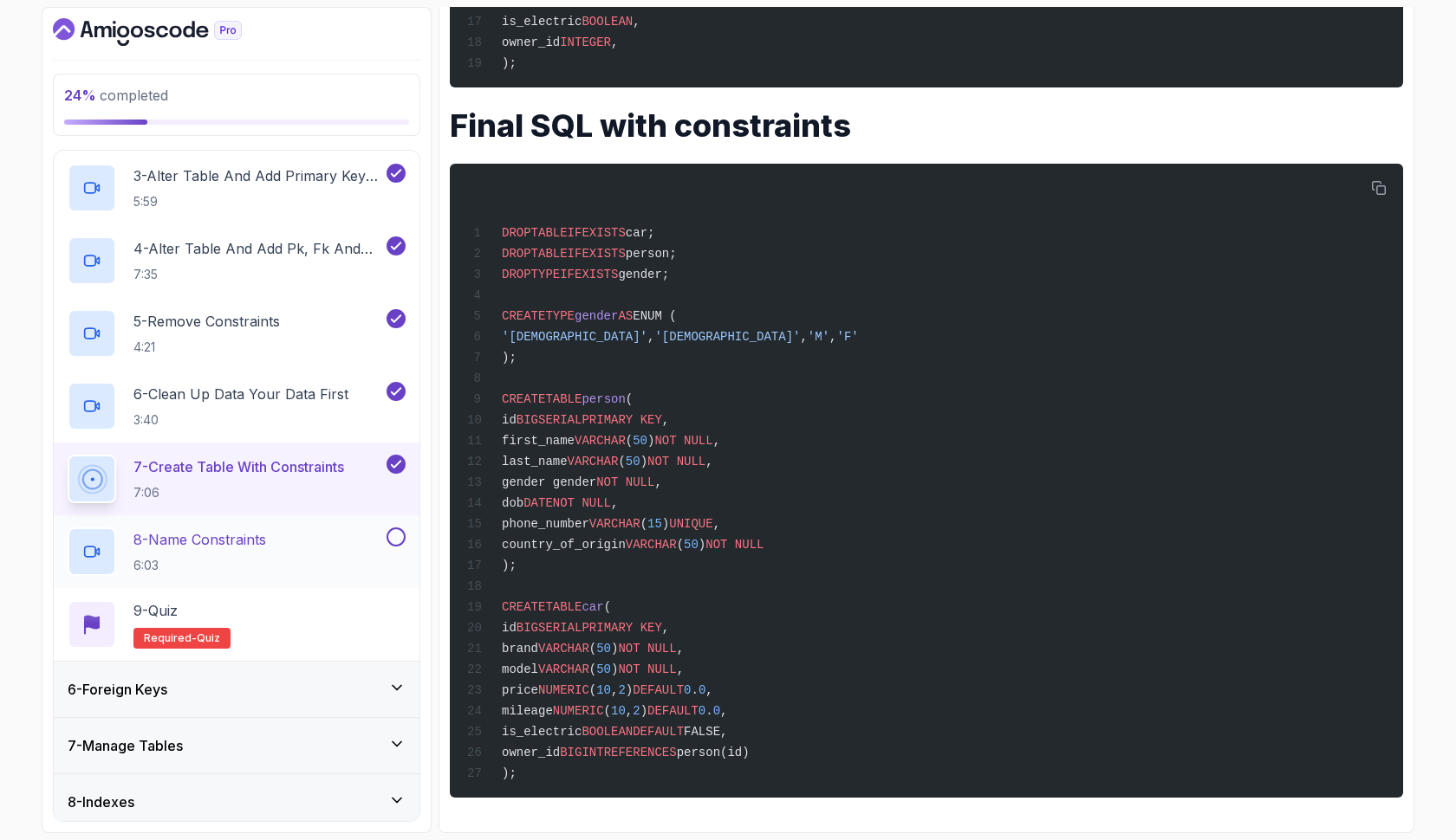
click at [180, 573] on p "6:03" at bounding box center [200, 566] width 133 height 17
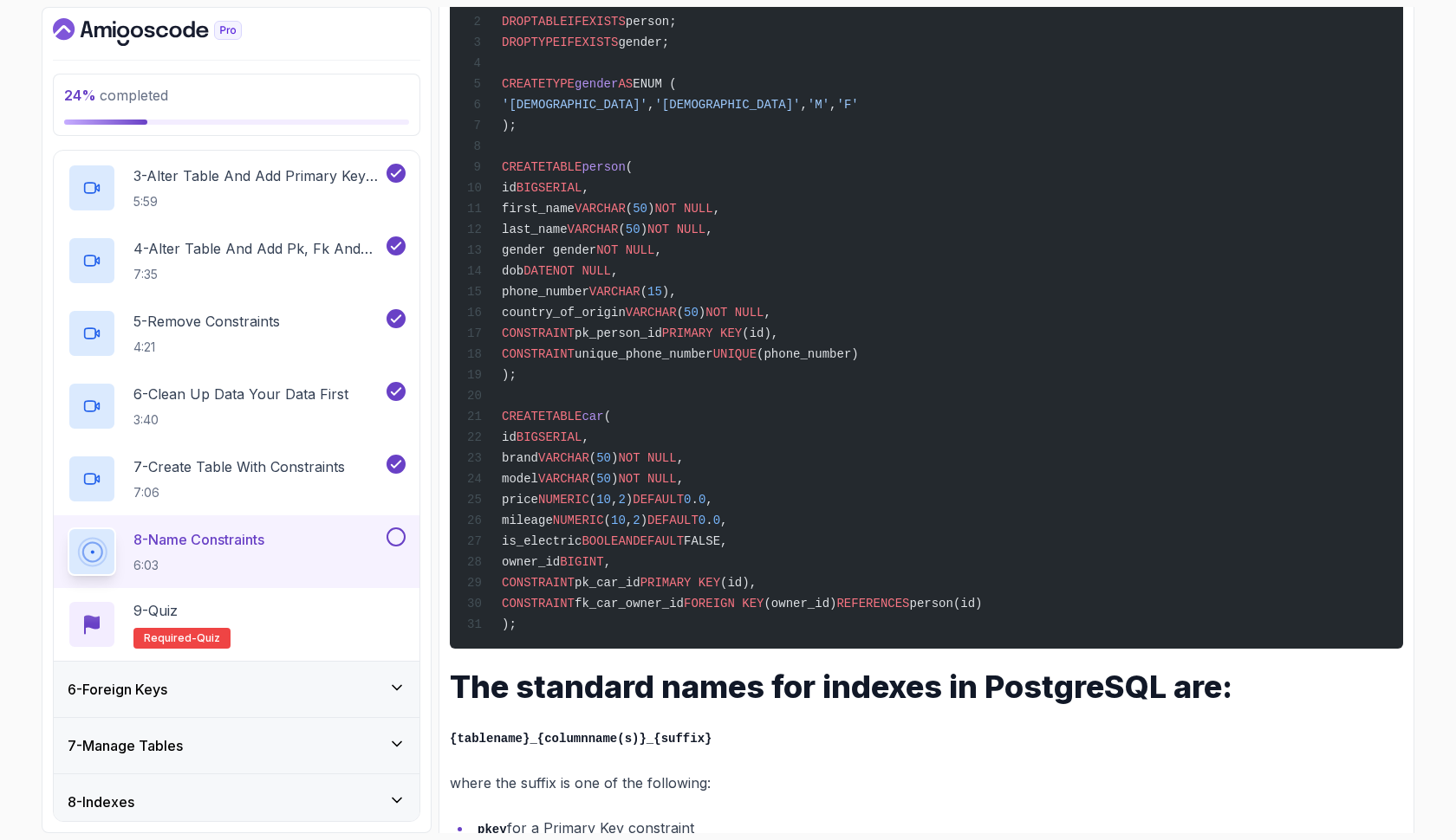
scroll to position [903, 0]
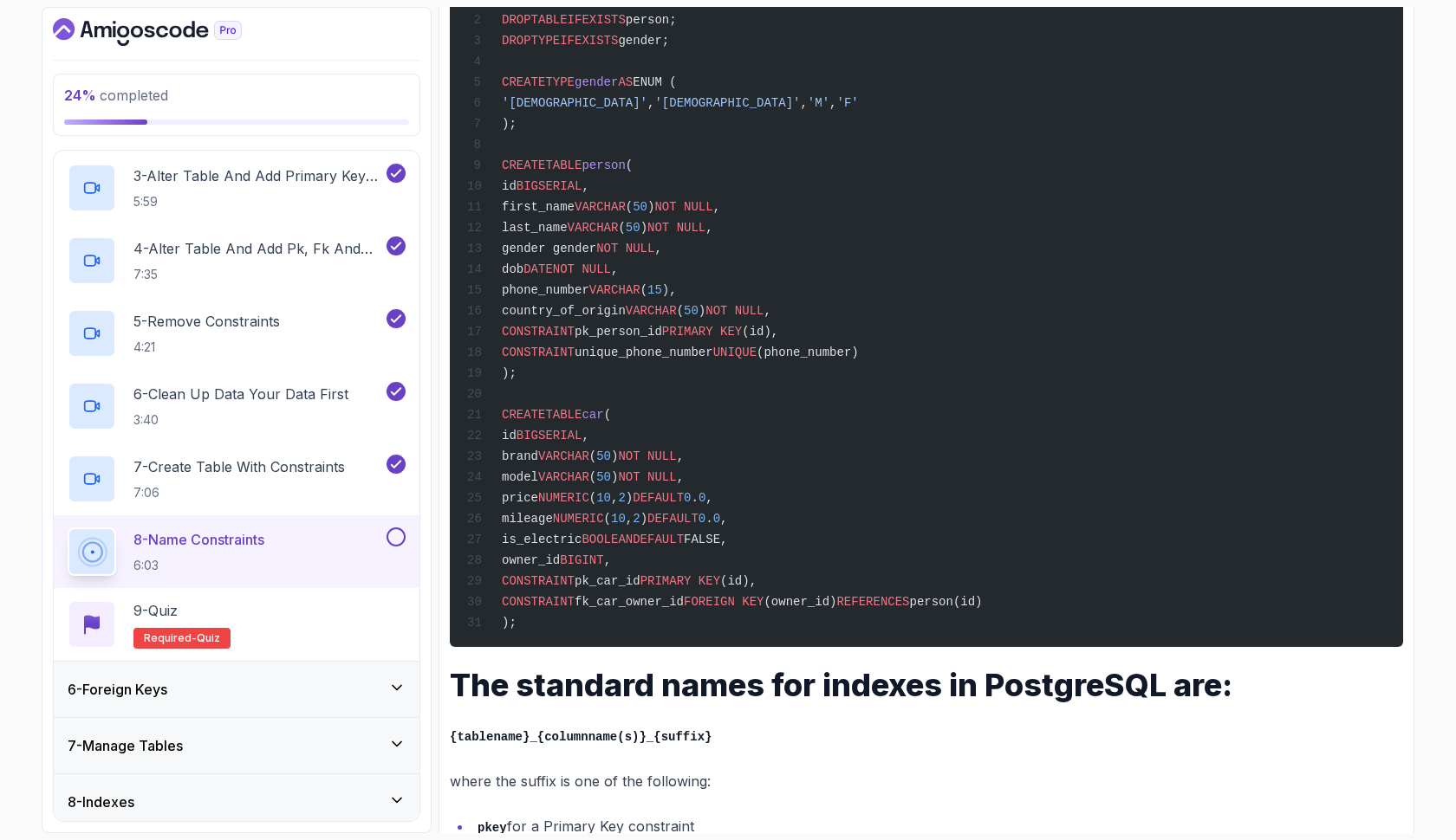
click at [388, 538] on button at bounding box center [396, 537] width 19 height 19
click at [342, 609] on div "9 - Quiz Required- quiz" at bounding box center [237, 624] width 338 height 49
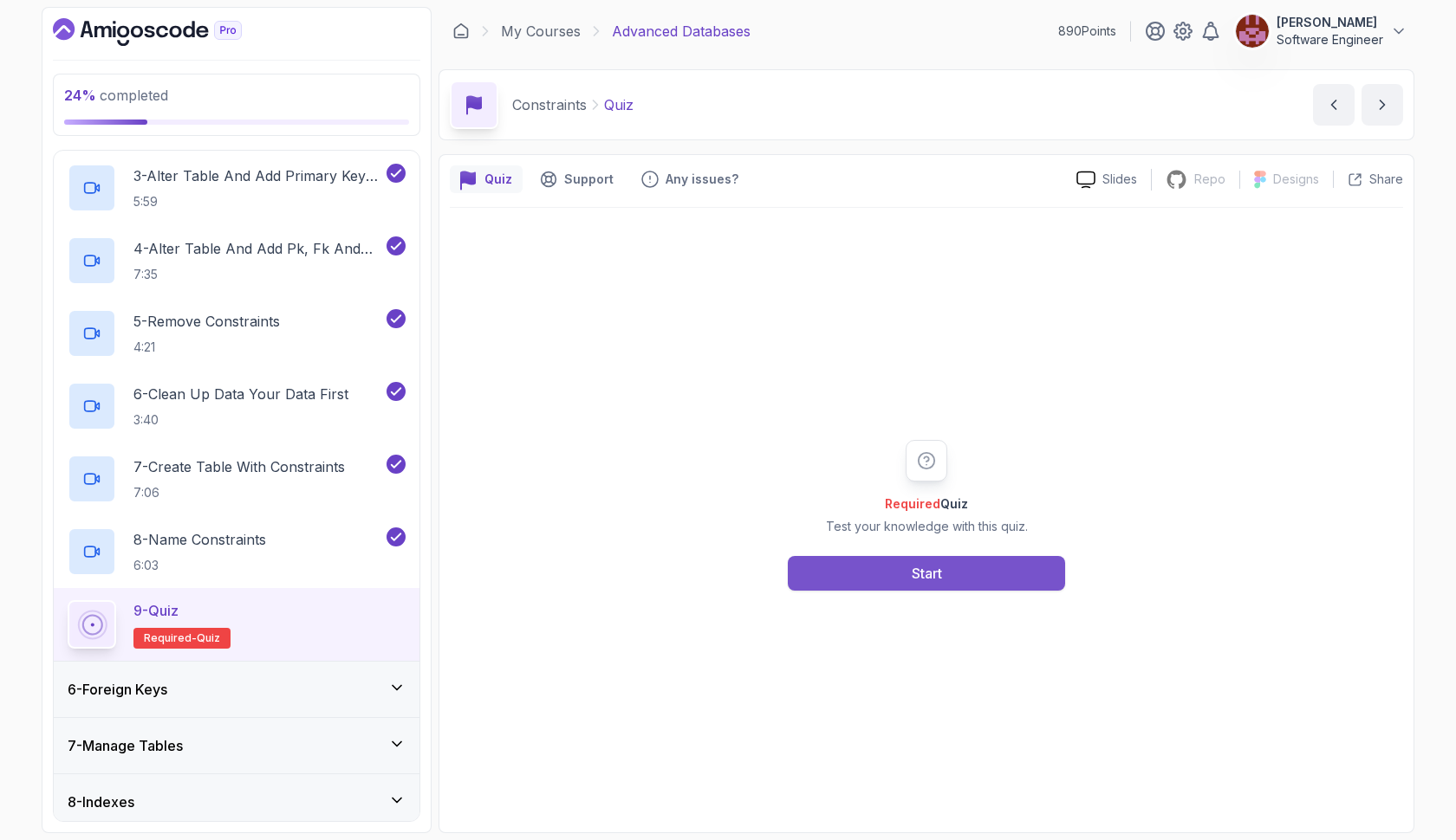
click at [918, 567] on div "Start" at bounding box center [927, 574] width 31 height 21
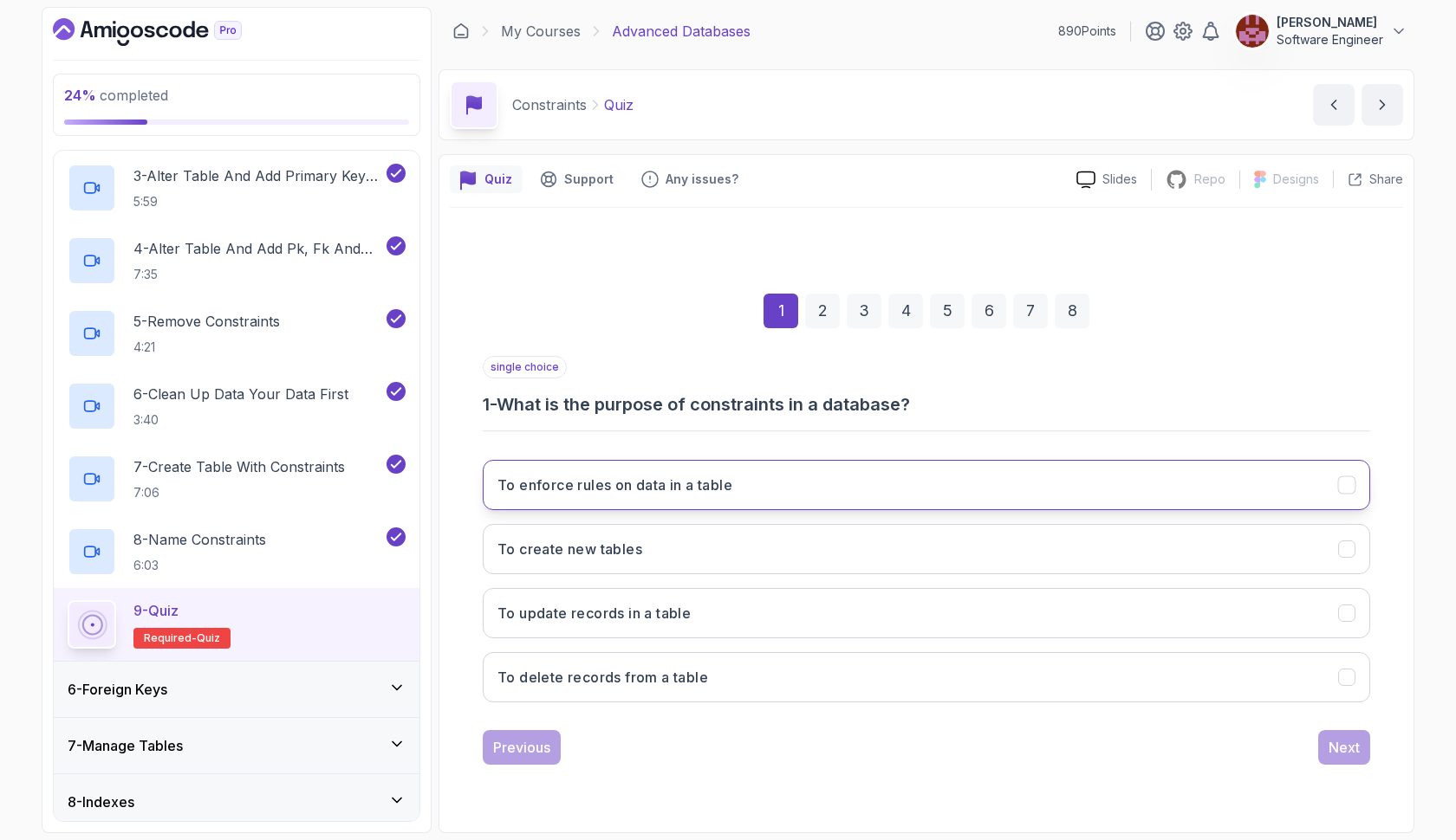
click at [877, 473] on button "To enforce rules on data in a table" at bounding box center [925, 485] width 887 height 51
click at [1322, 747] on button "Next" at bounding box center [1343, 747] width 52 height 34
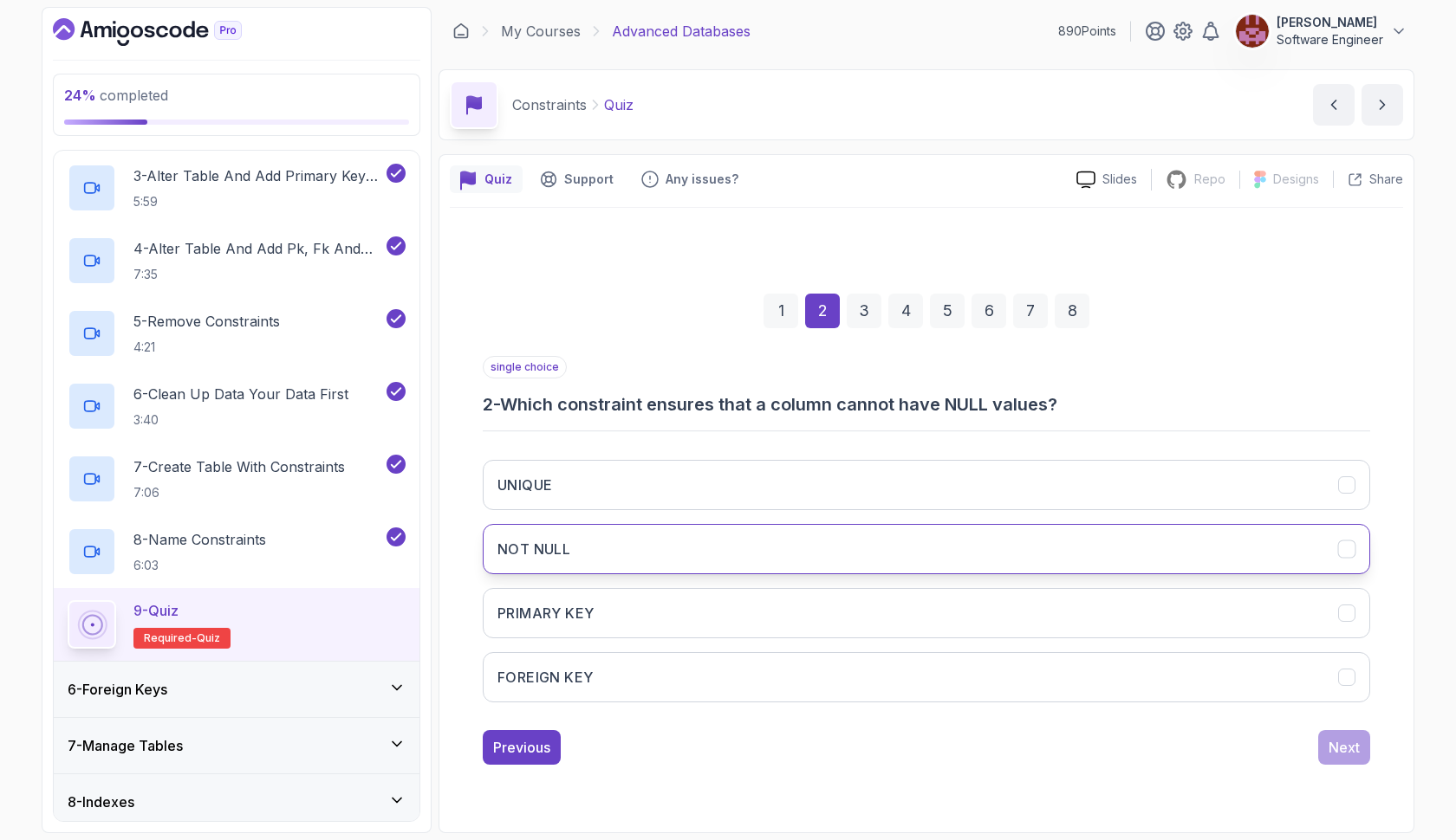
click at [1124, 554] on button "NOT NULL" at bounding box center [925, 549] width 887 height 51
click at [1342, 758] on button "Next" at bounding box center [1343, 747] width 52 height 34
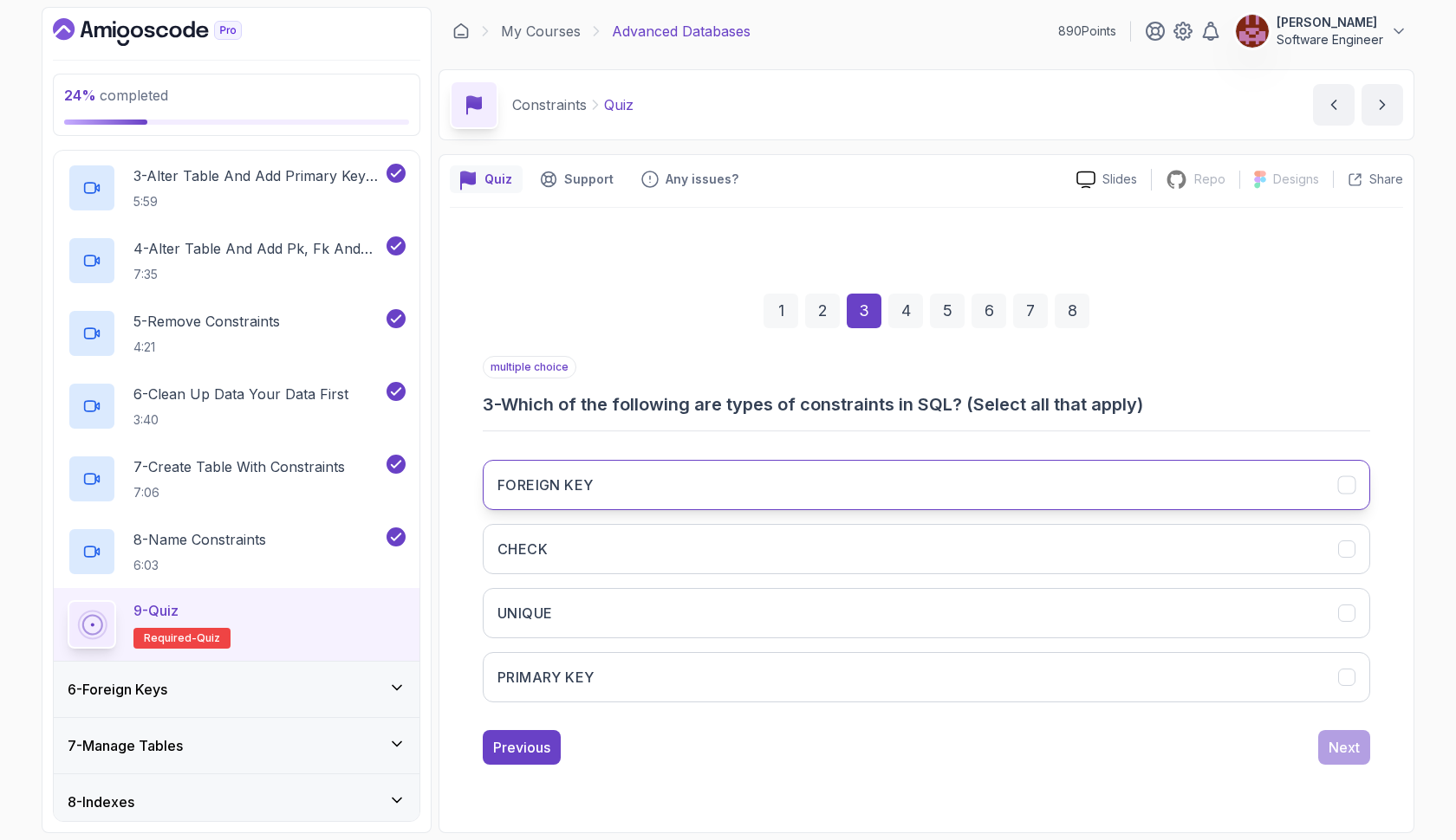
click at [1053, 497] on button "FOREIGN KEY" at bounding box center [925, 485] width 887 height 51
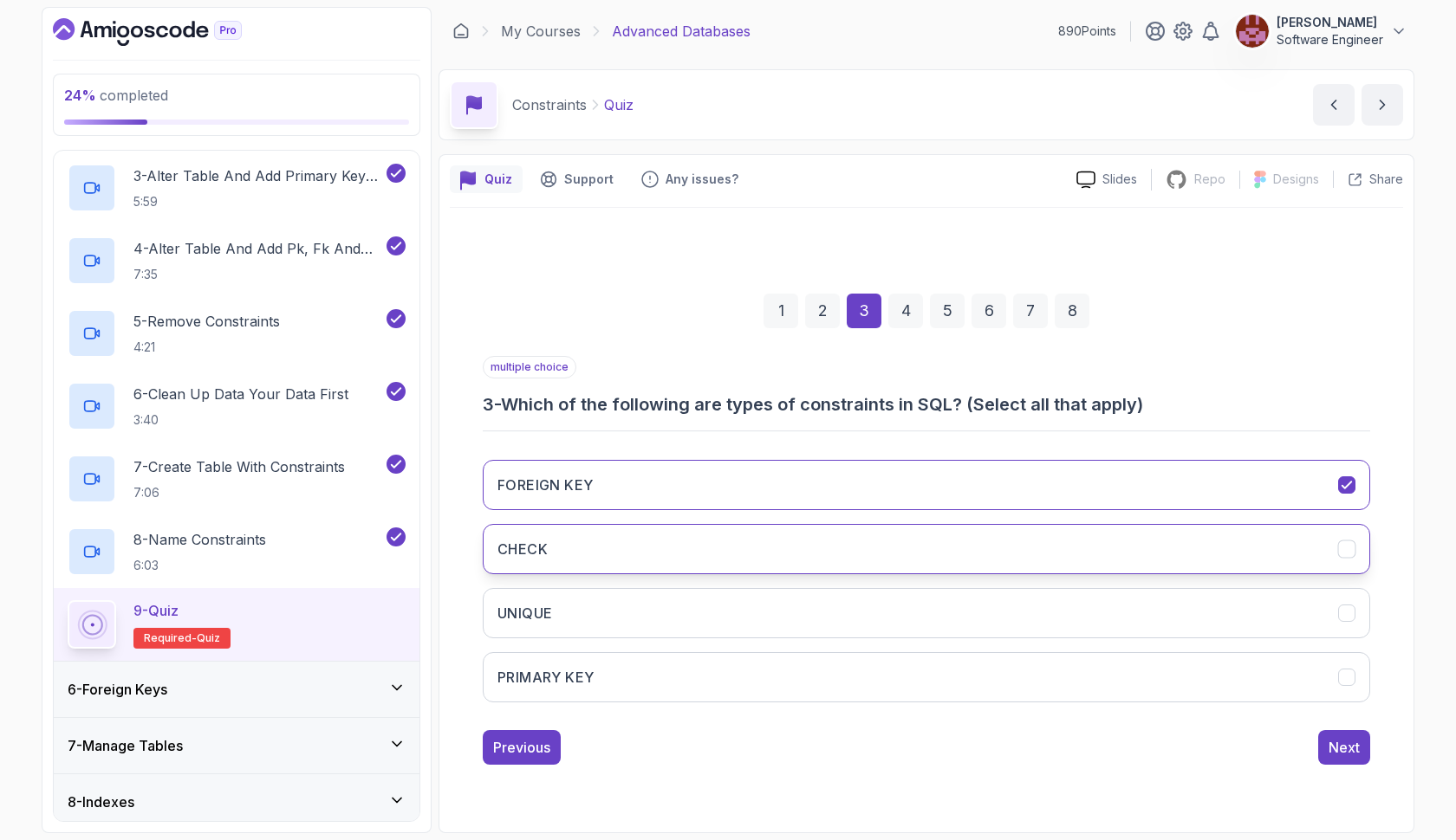
click at [1029, 560] on button "CHECK" at bounding box center [925, 549] width 887 height 51
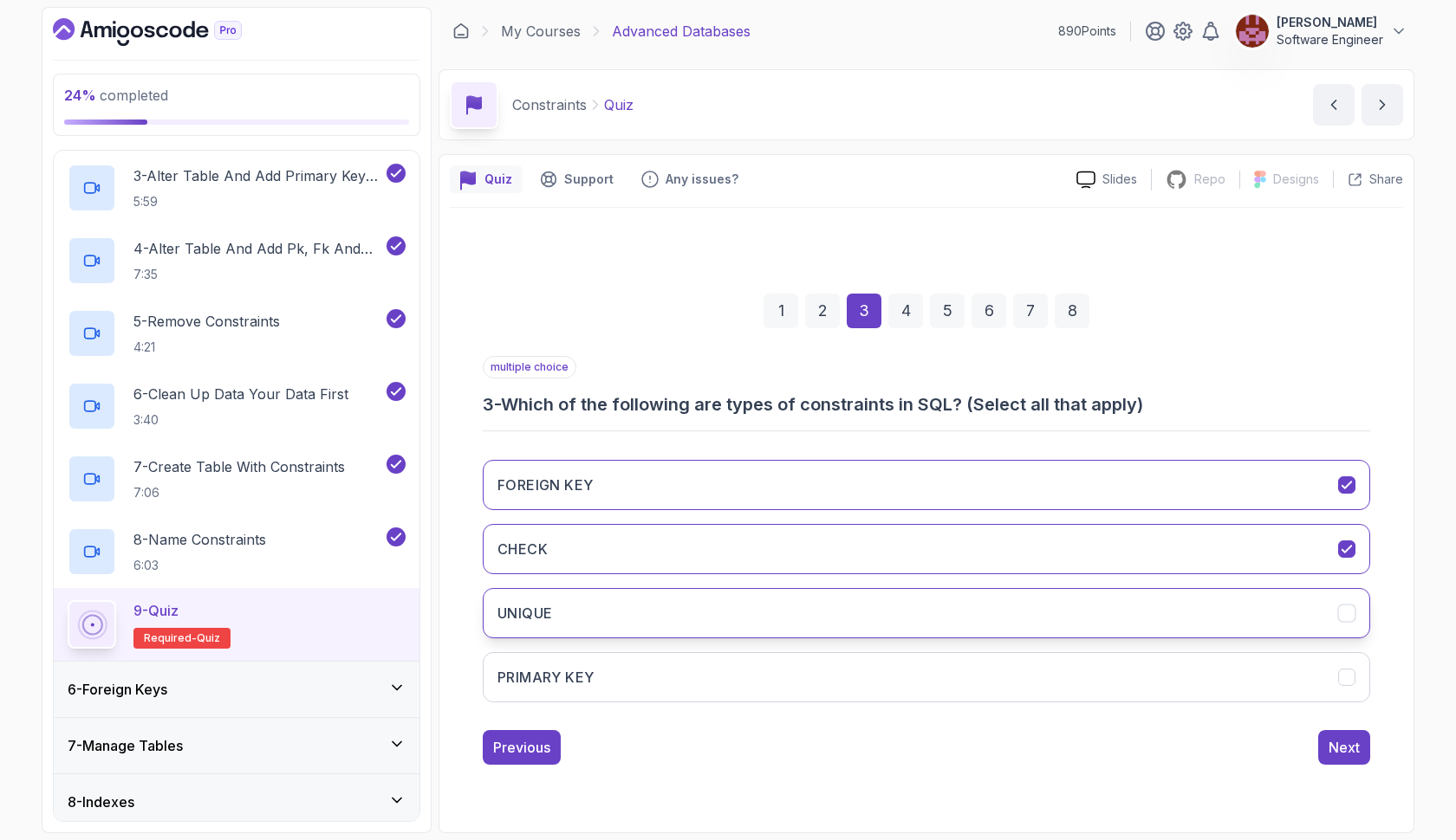
click at [1018, 611] on button "UNIQUE" at bounding box center [925, 613] width 887 height 51
click at [1026, 673] on button "PRIMARY KEY" at bounding box center [925, 677] width 887 height 51
click at [1322, 750] on button "Next" at bounding box center [1343, 747] width 52 height 34
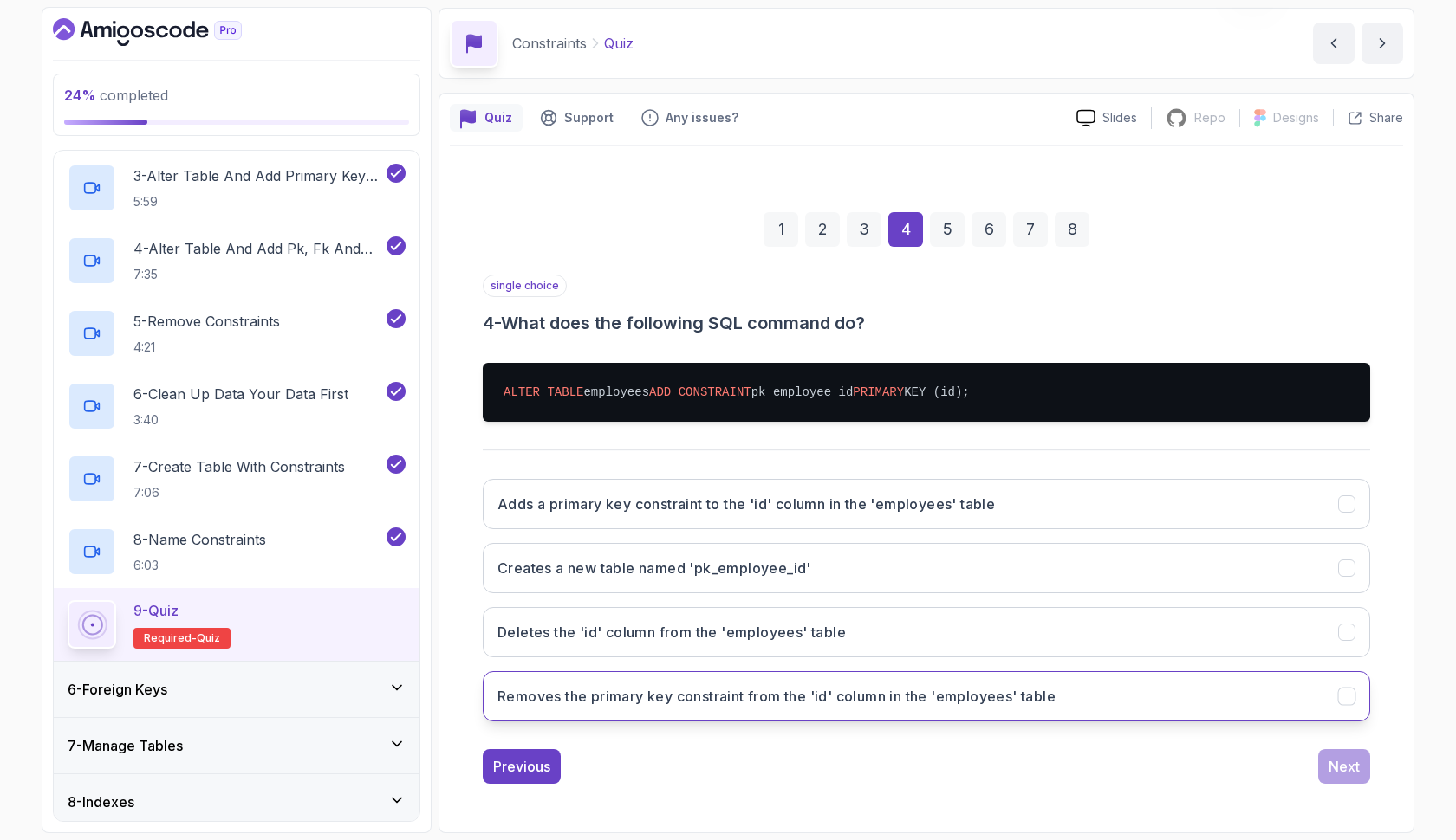
scroll to position [61, 0]
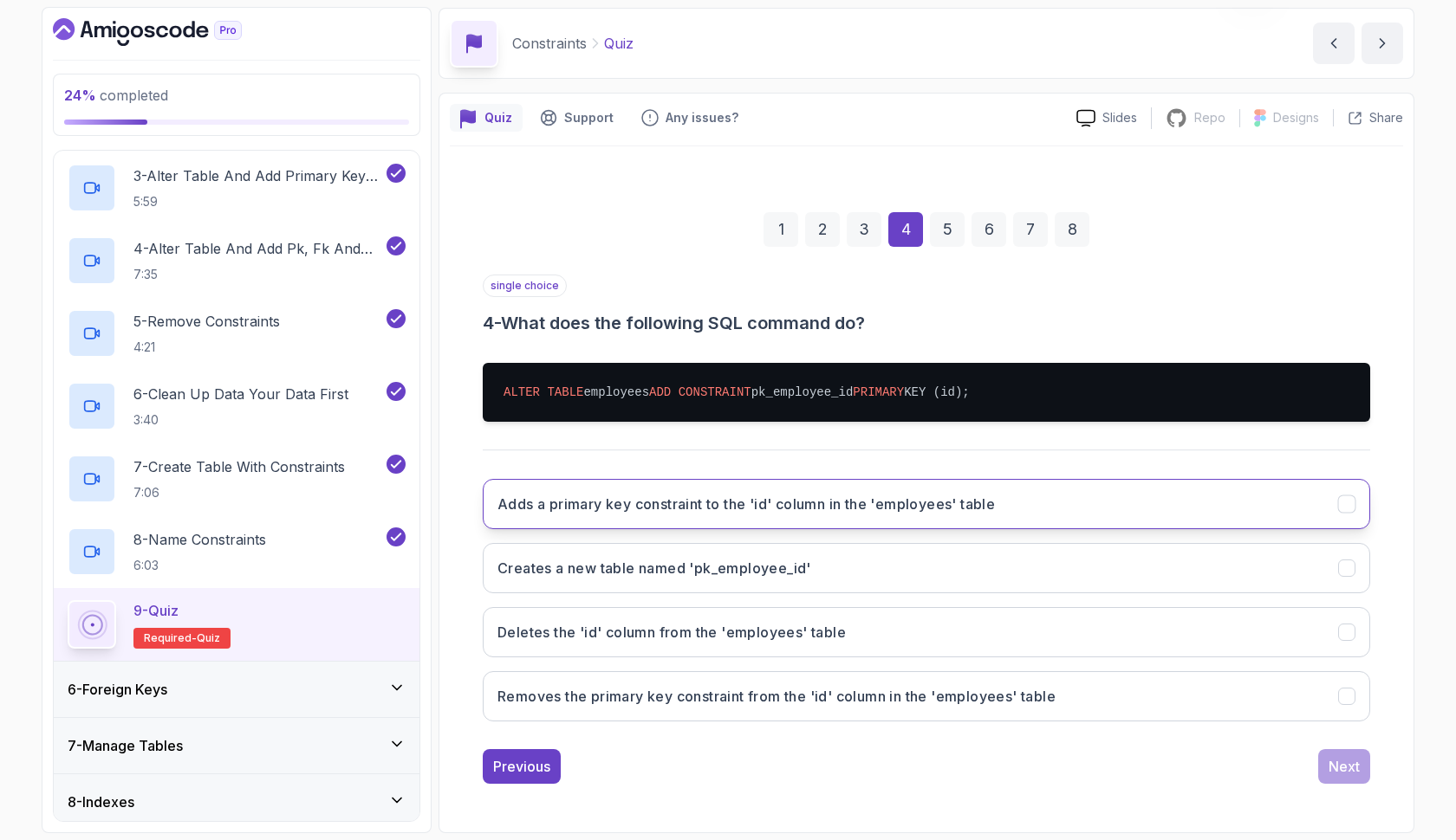
click at [770, 496] on h3 "Adds a primary key constraint to the 'id' column in the 'employees' table" at bounding box center [746, 504] width 497 height 21
click at [1332, 758] on div "Next" at bounding box center [1343, 766] width 32 height 21
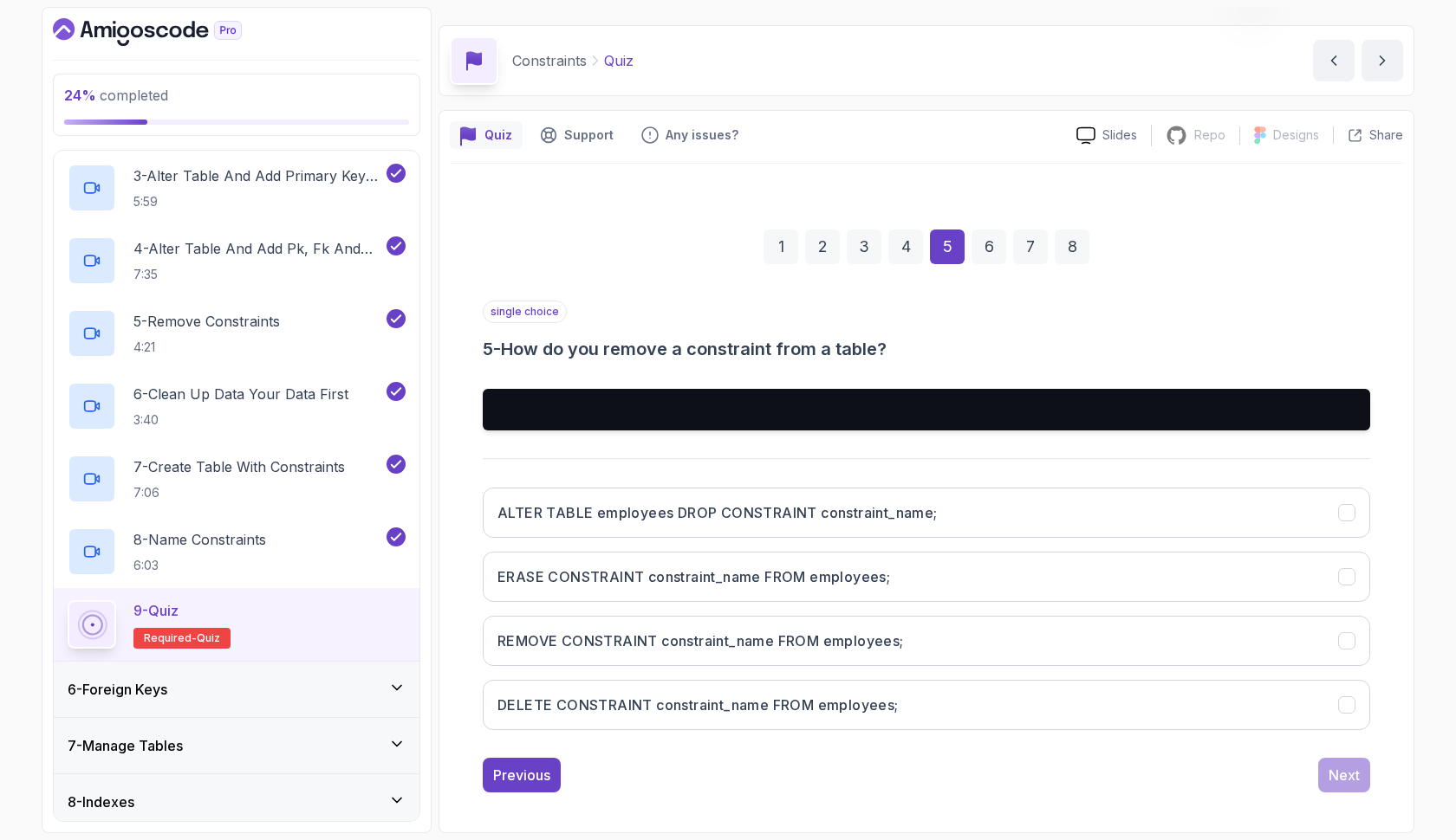
scroll to position [44, 0]
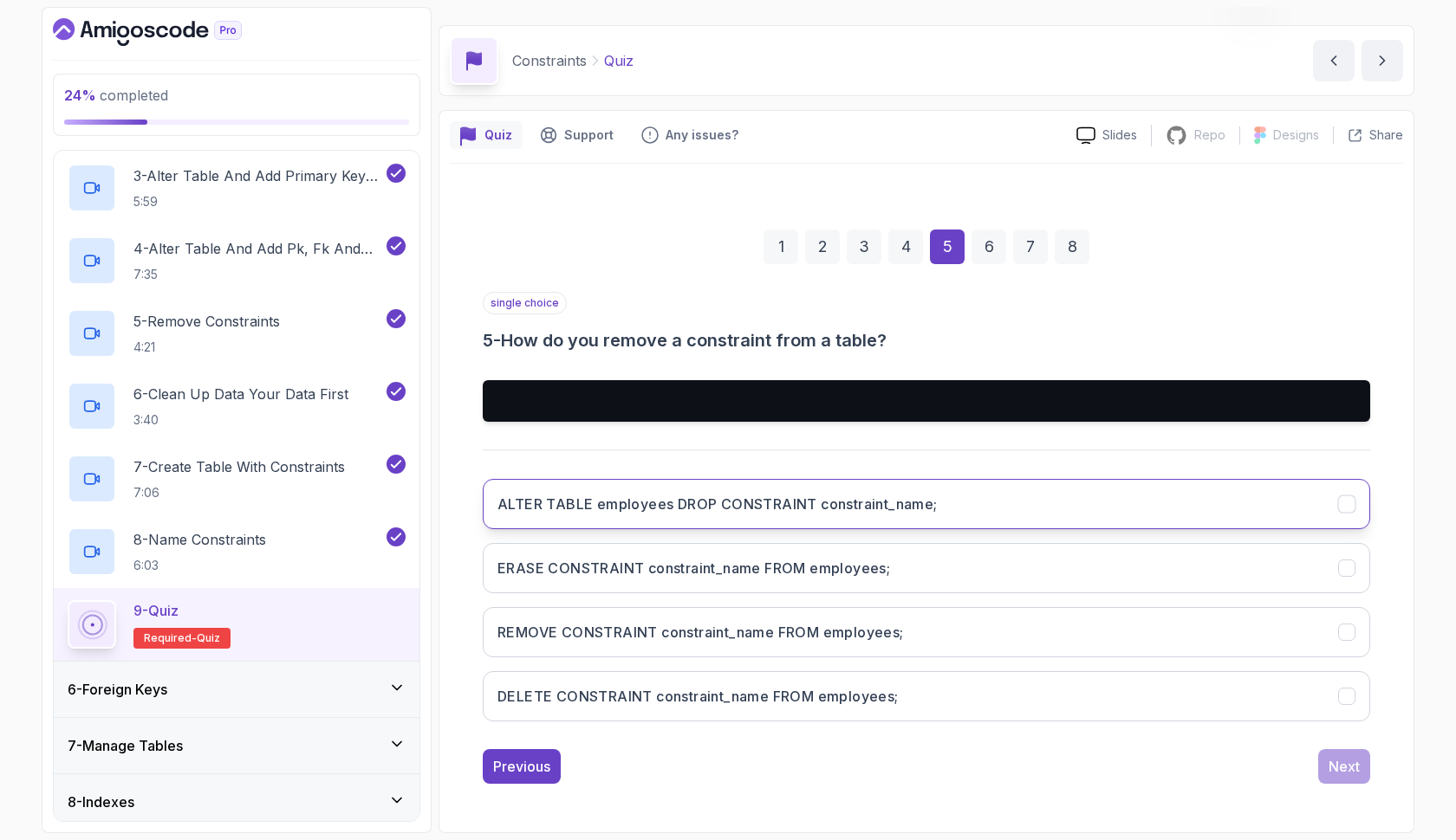
click at [1001, 508] on button "ALTER TABLE employees DROP CONSTRAINT constraint_name;" at bounding box center [925, 504] width 887 height 51
click at [1346, 767] on div "Next" at bounding box center [1343, 766] width 32 height 21
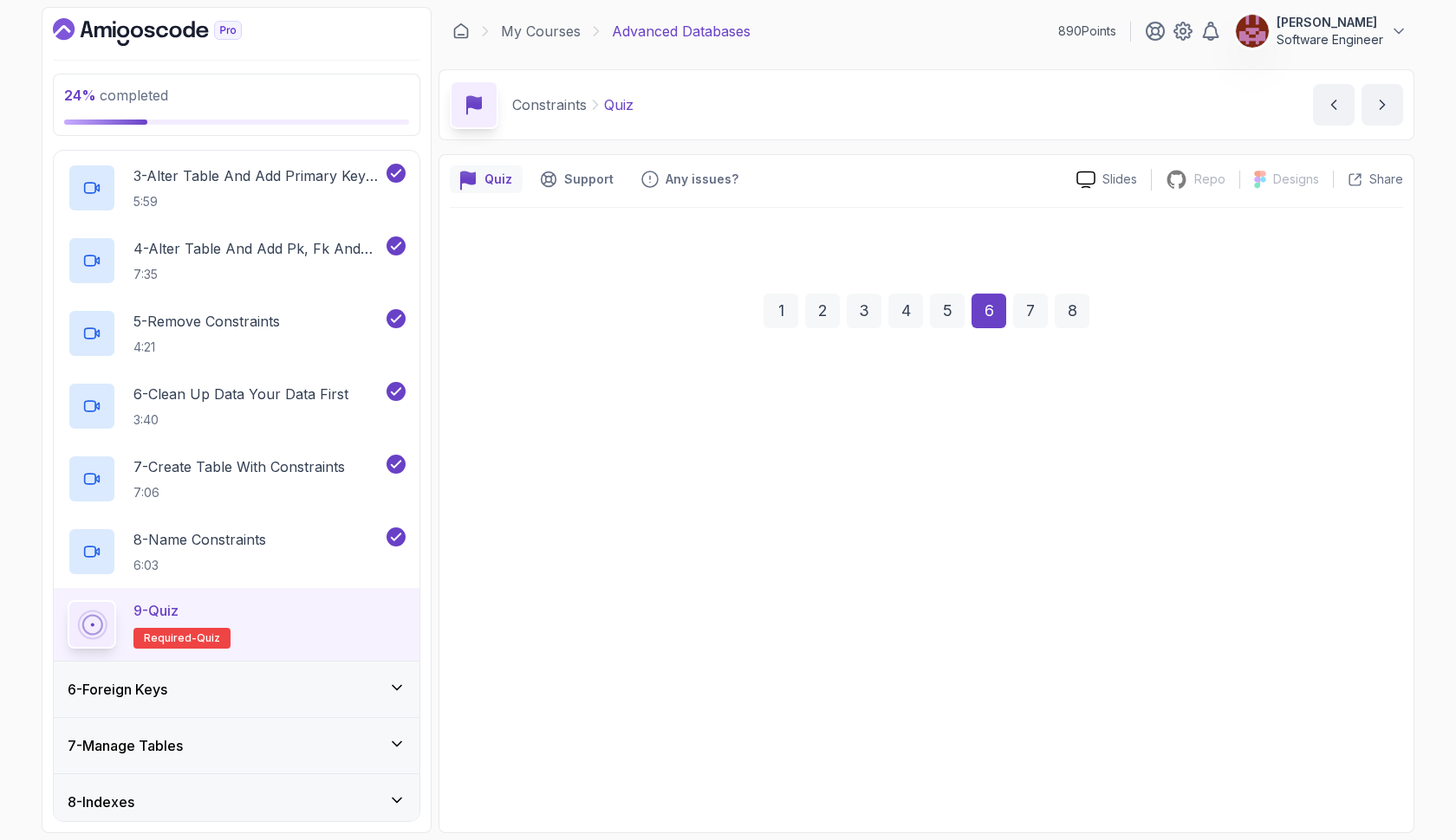
scroll to position [0, 0]
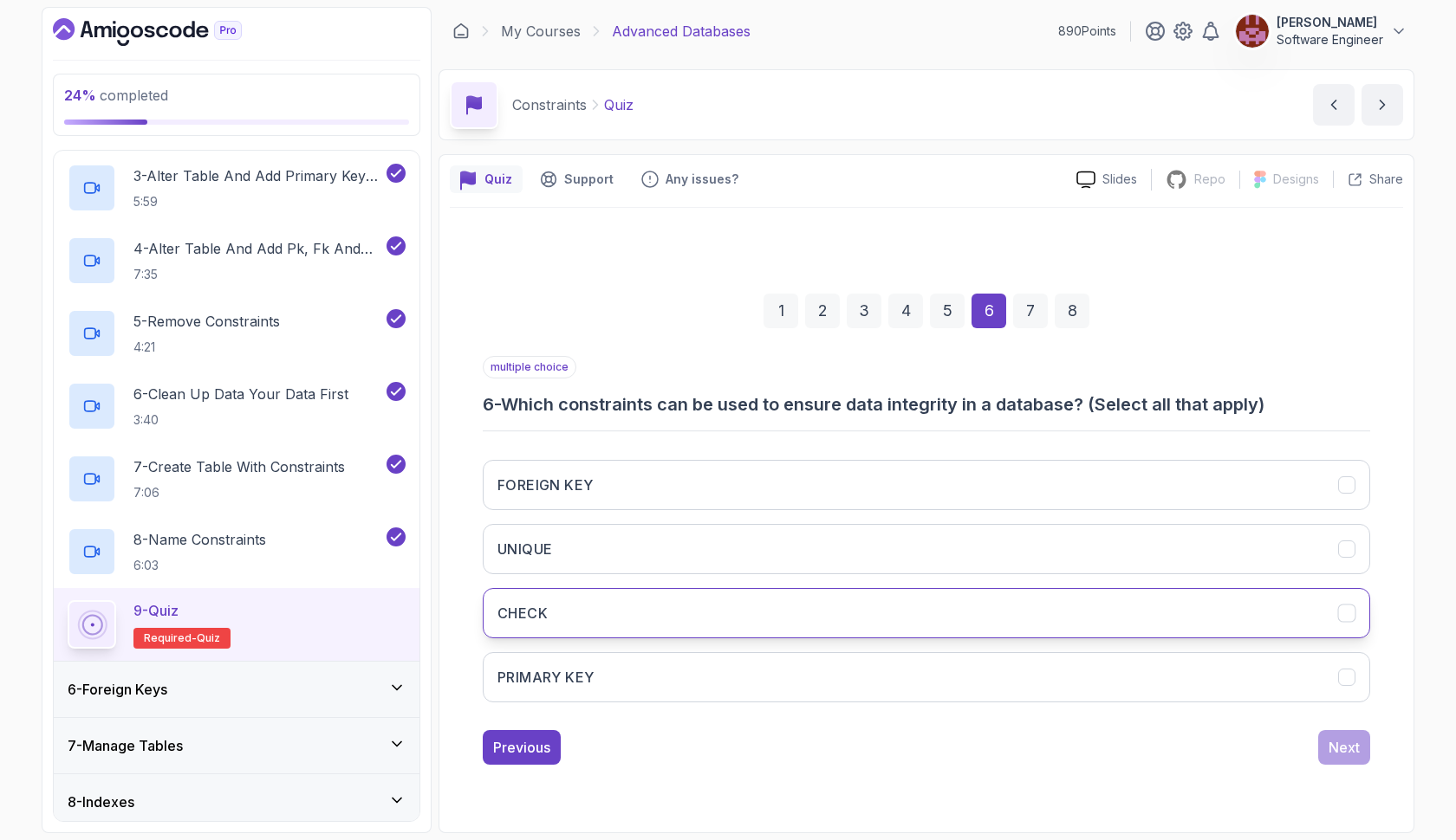
click at [1168, 616] on button "CHECK" at bounding box center [925, 613] width 887 height 51
click at [1148, 668] on button "PRIMARY KEY" at bounding box center [925, 677] width 887 height 51
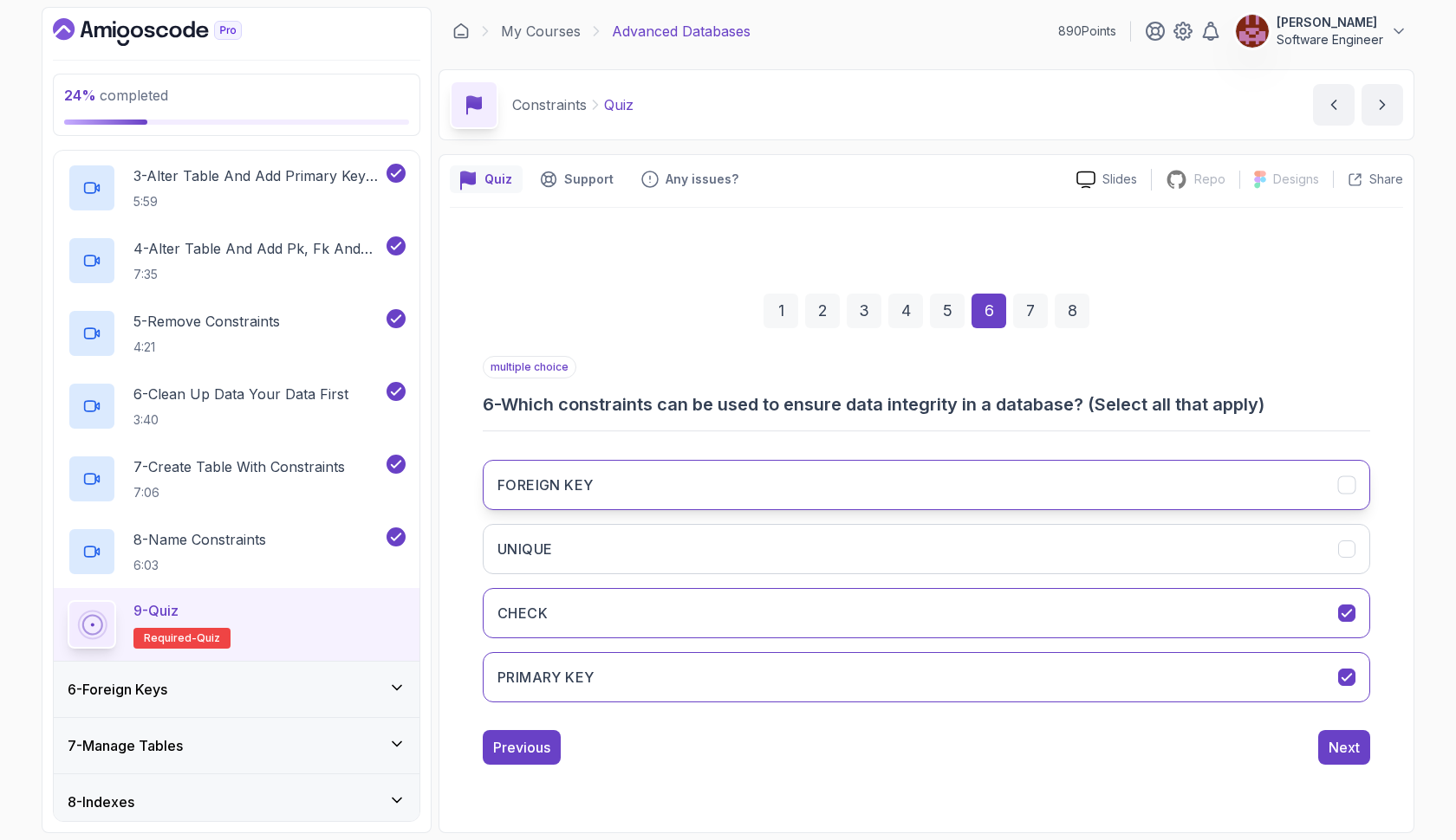
click at [1210, 499] on button "FOREIGN KEY" at bounding box center [925, 485] width 887 height 51
click at [1333, 754] on div "Next" at bounding box center [1343, 747] width 32 height 21
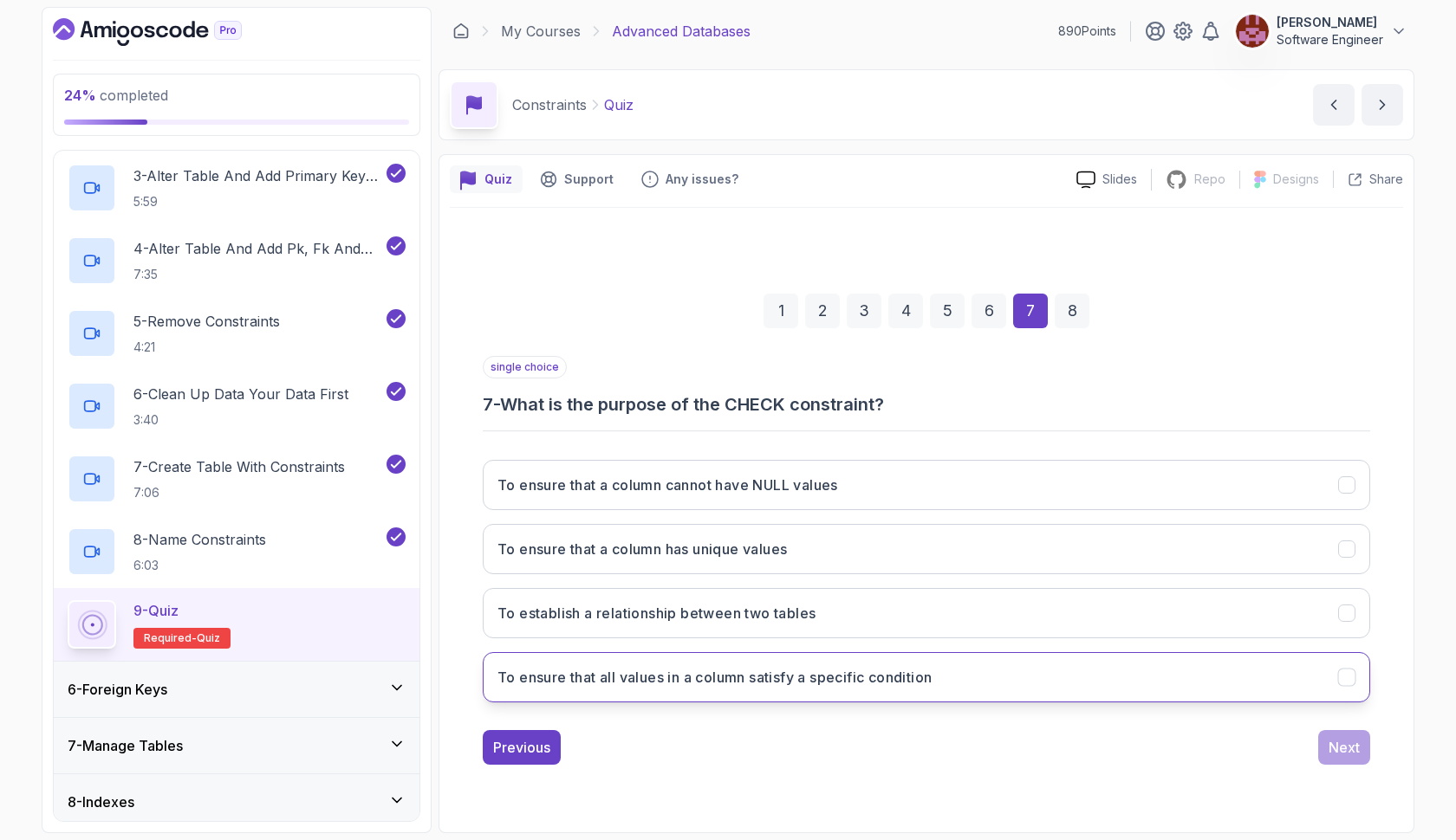
click at [1038, 680] on button "To ensure that all values in a column satisfy a specific condition" at bounding box center [925, 677] width 887 height 51
click at [1341, 753] on div "Next" at bounding box center [1343, 747] width 32 height 21
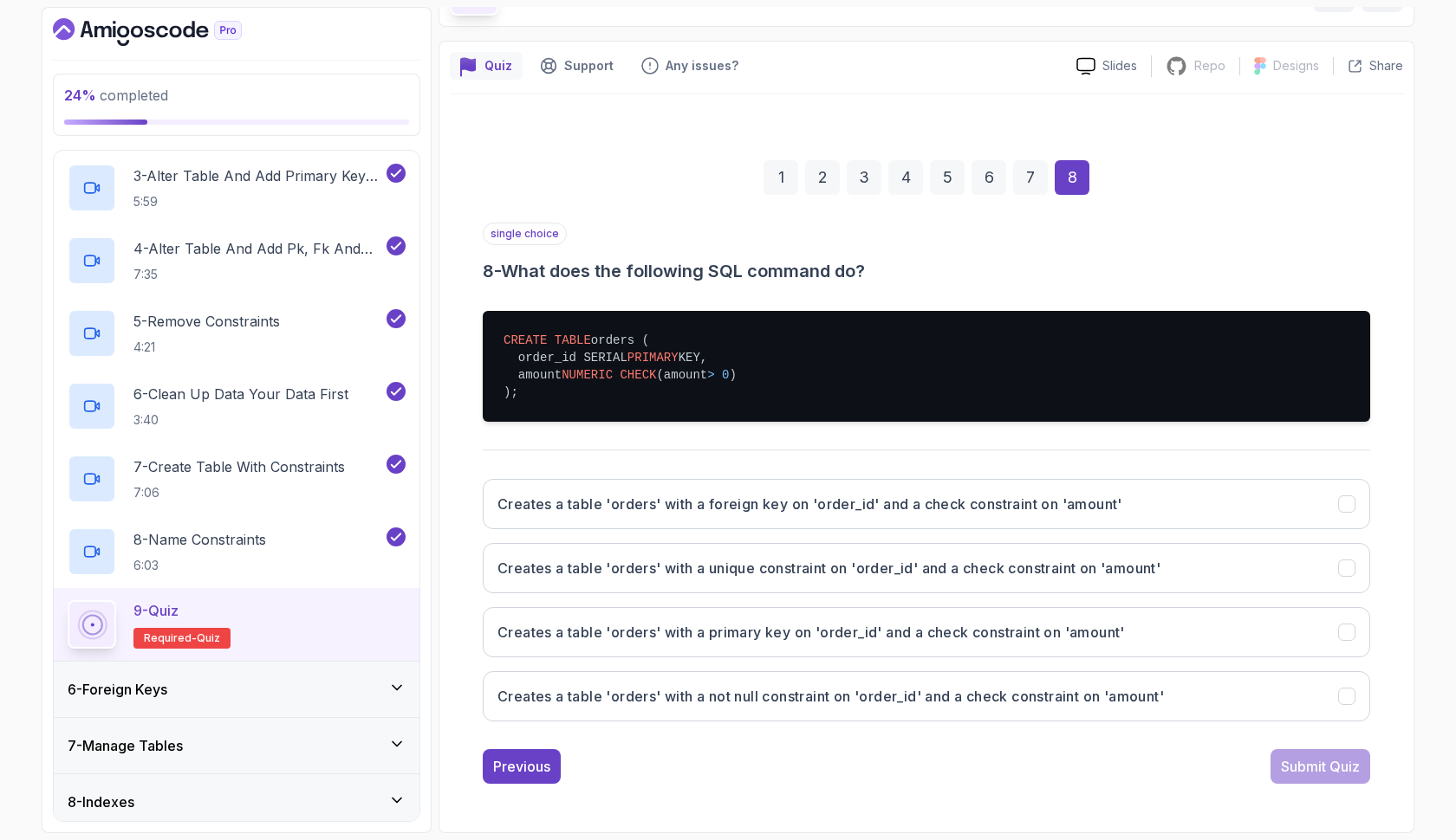
scroll to position [114, 0]
click at [1327, 625] on button "Creates a table 'orders' with a primary key on 'order_id' and a check constrain…" at bounding box center [925, 632] width 887 height 51
click at [1325, 755] on button "Submit Quiz" at bounding box center [1319, 766] width 99 height 34
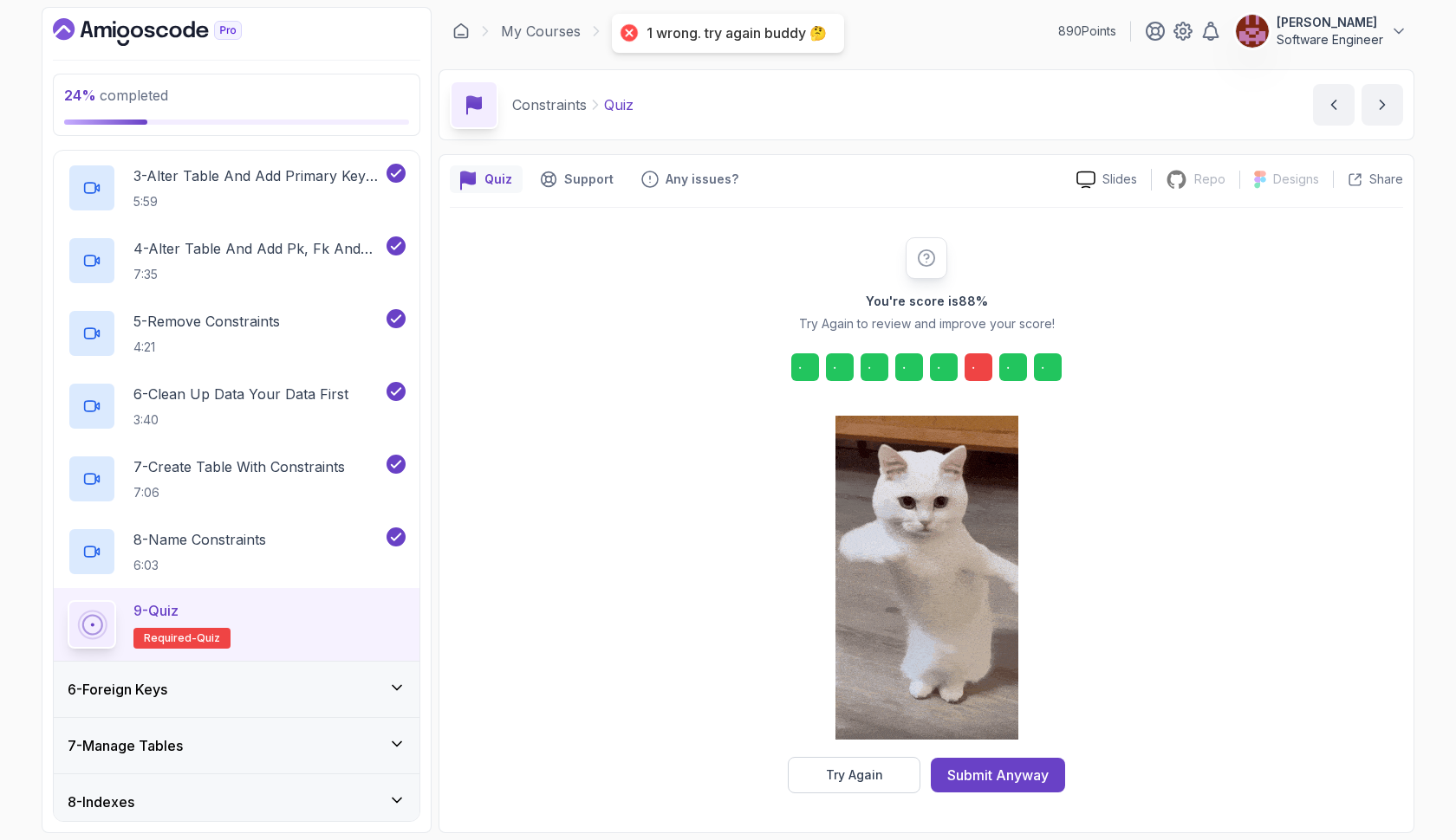
scroll to position [0, 0]
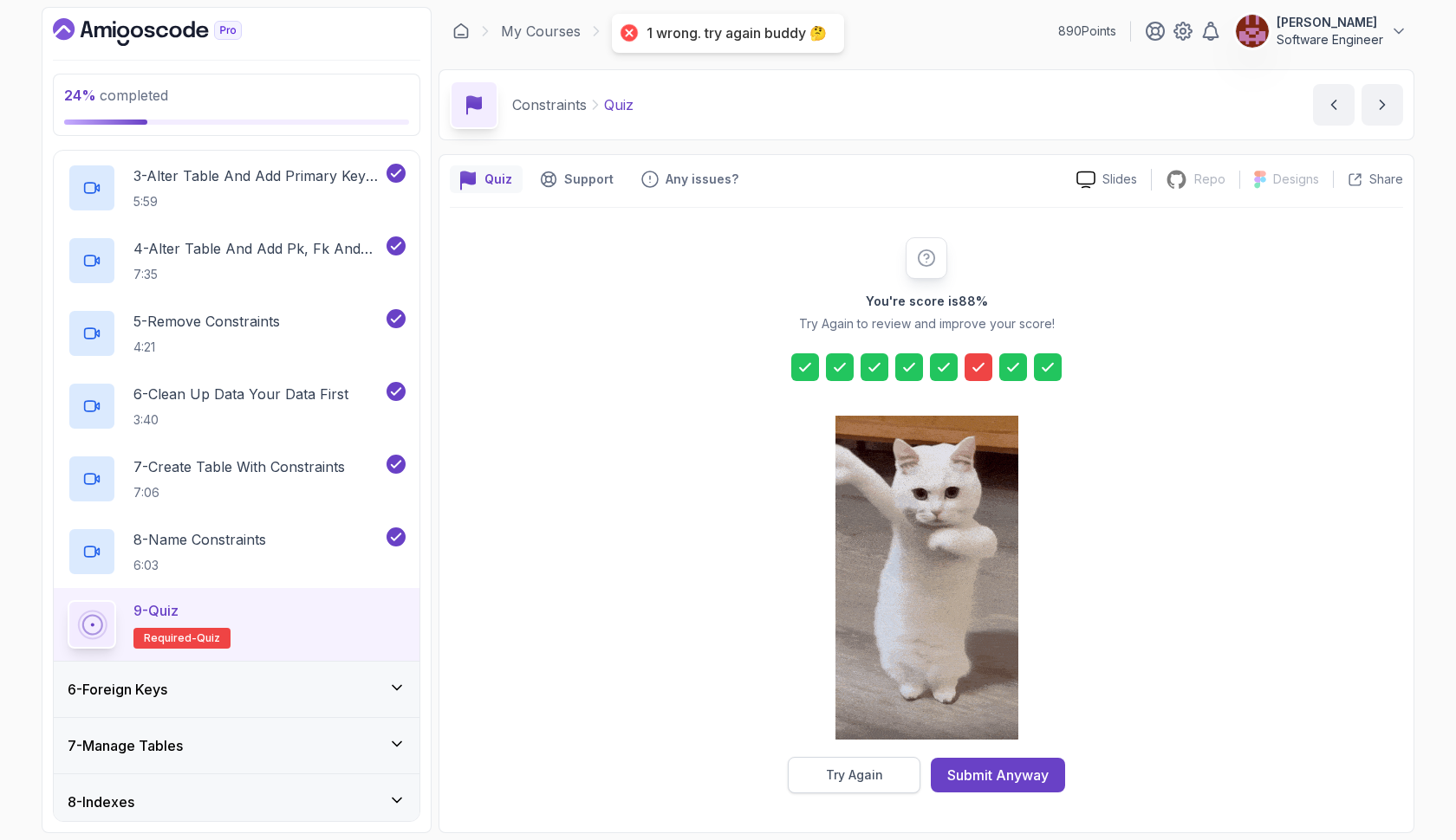
click at [893, 766] on button "Try Again" at bounding box center [854, 775] width 133 height 36
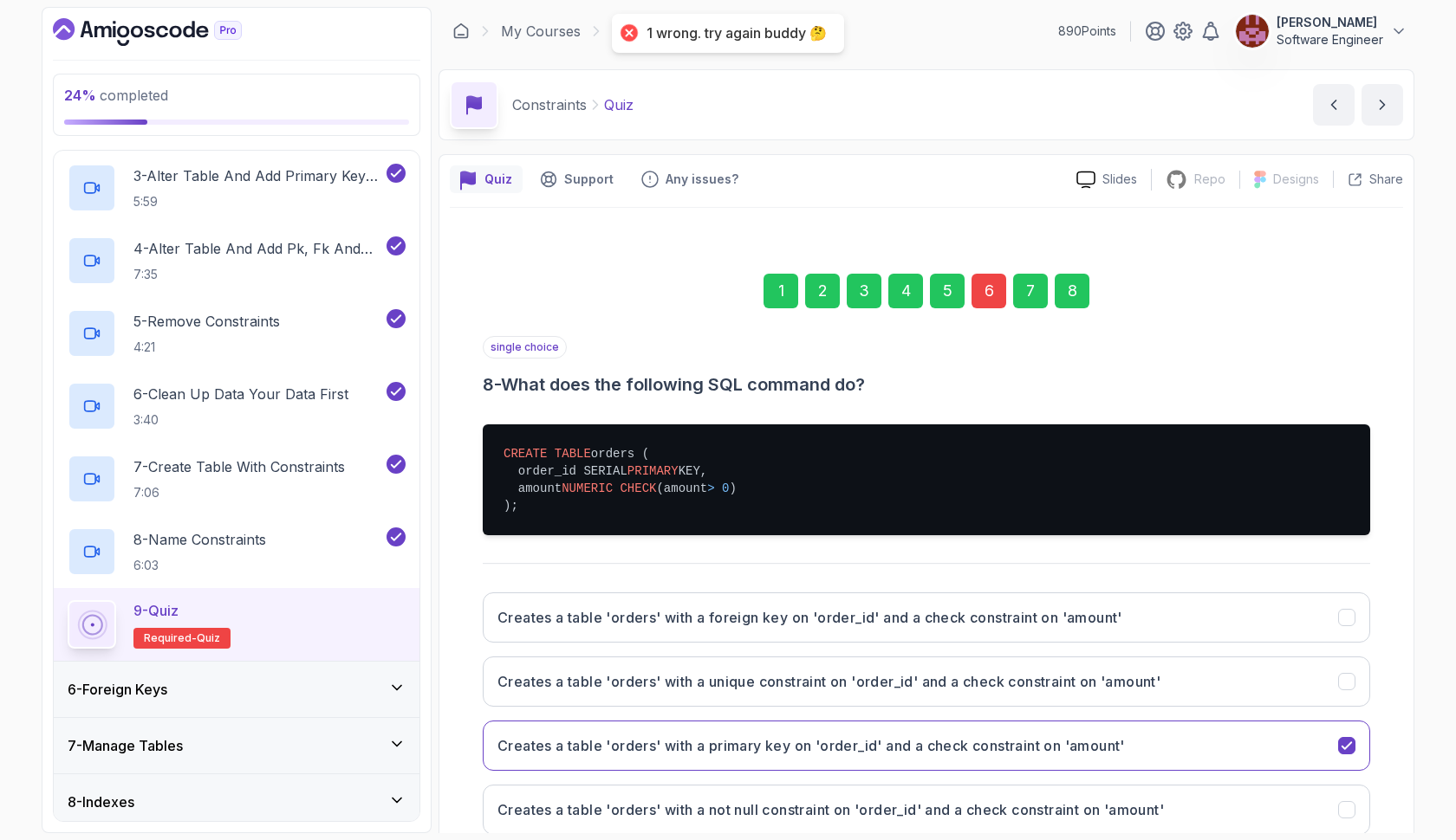
click at [992, 290] on div "6" at bounding box center [988, 291] width 34 height 34
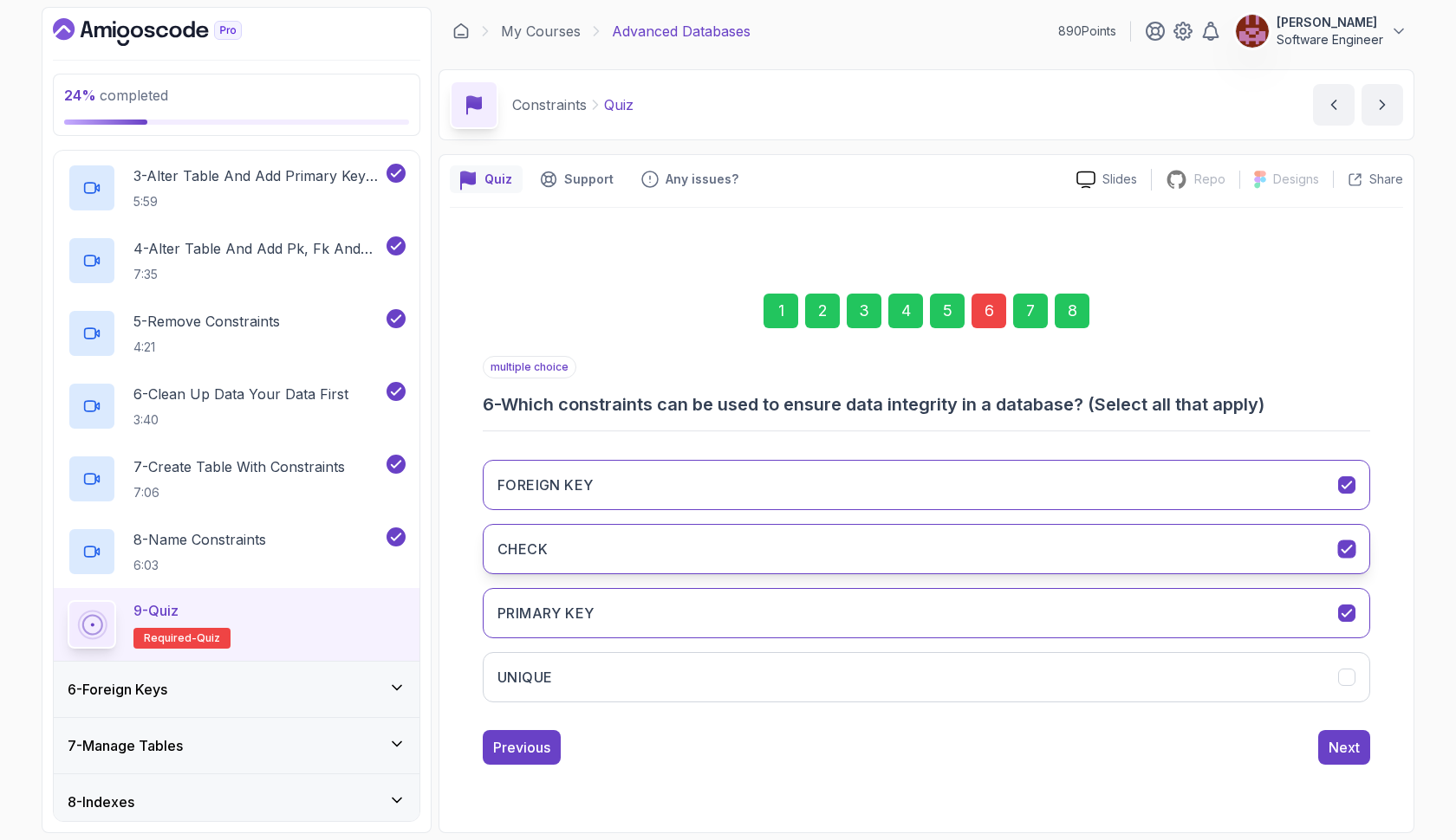
click at [909, 555] on button "CHECK" at bounding box center [925, 549] width 887 height 51
click at [1075, 307] on div "8" at bounding box center [1071, 311] width 34 height 34
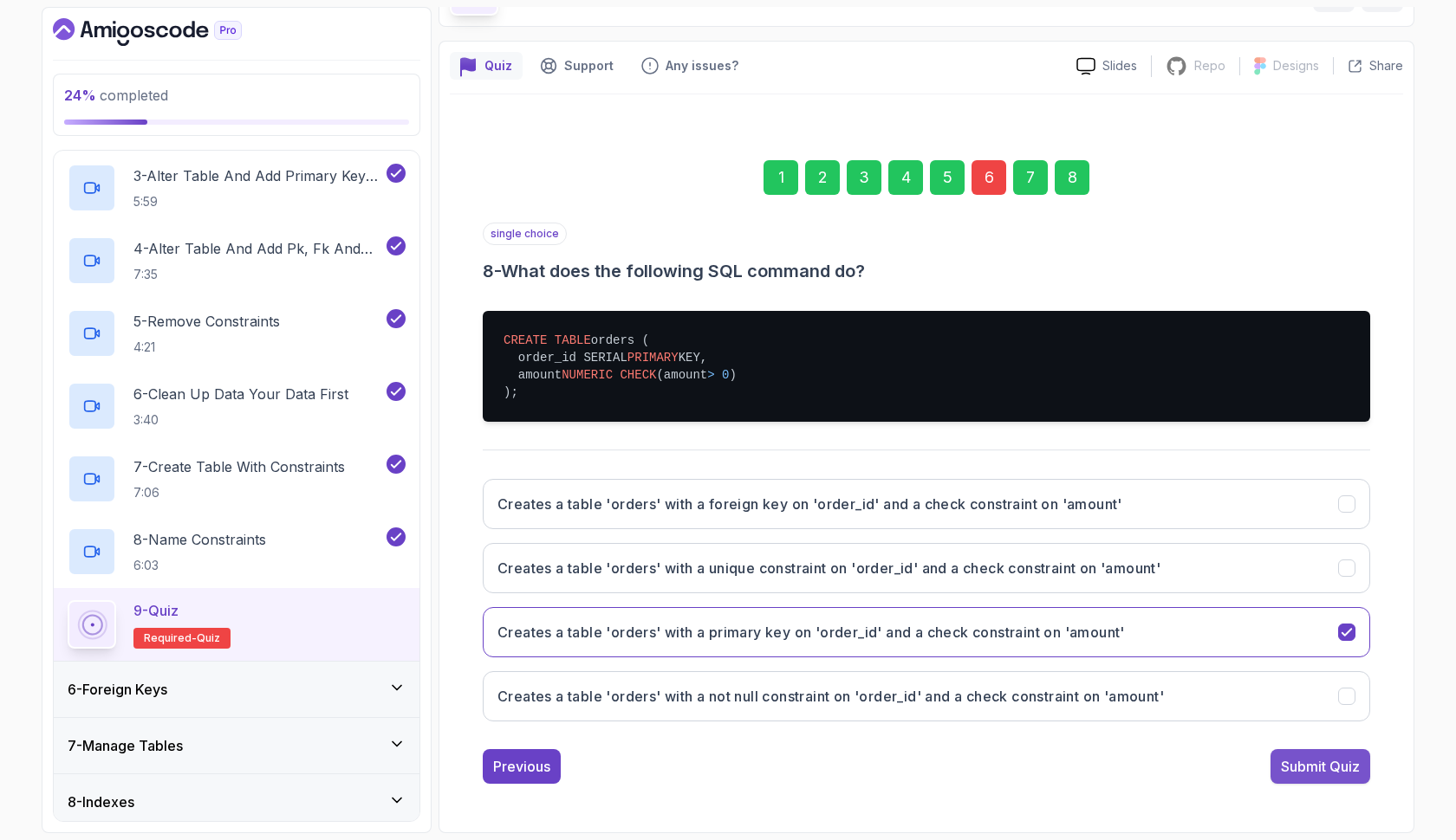
scroll to position [114, 0]
click at [1307, 756] on div "Submit Quiz" at bounding box center [1319, 766] width 79 height 21
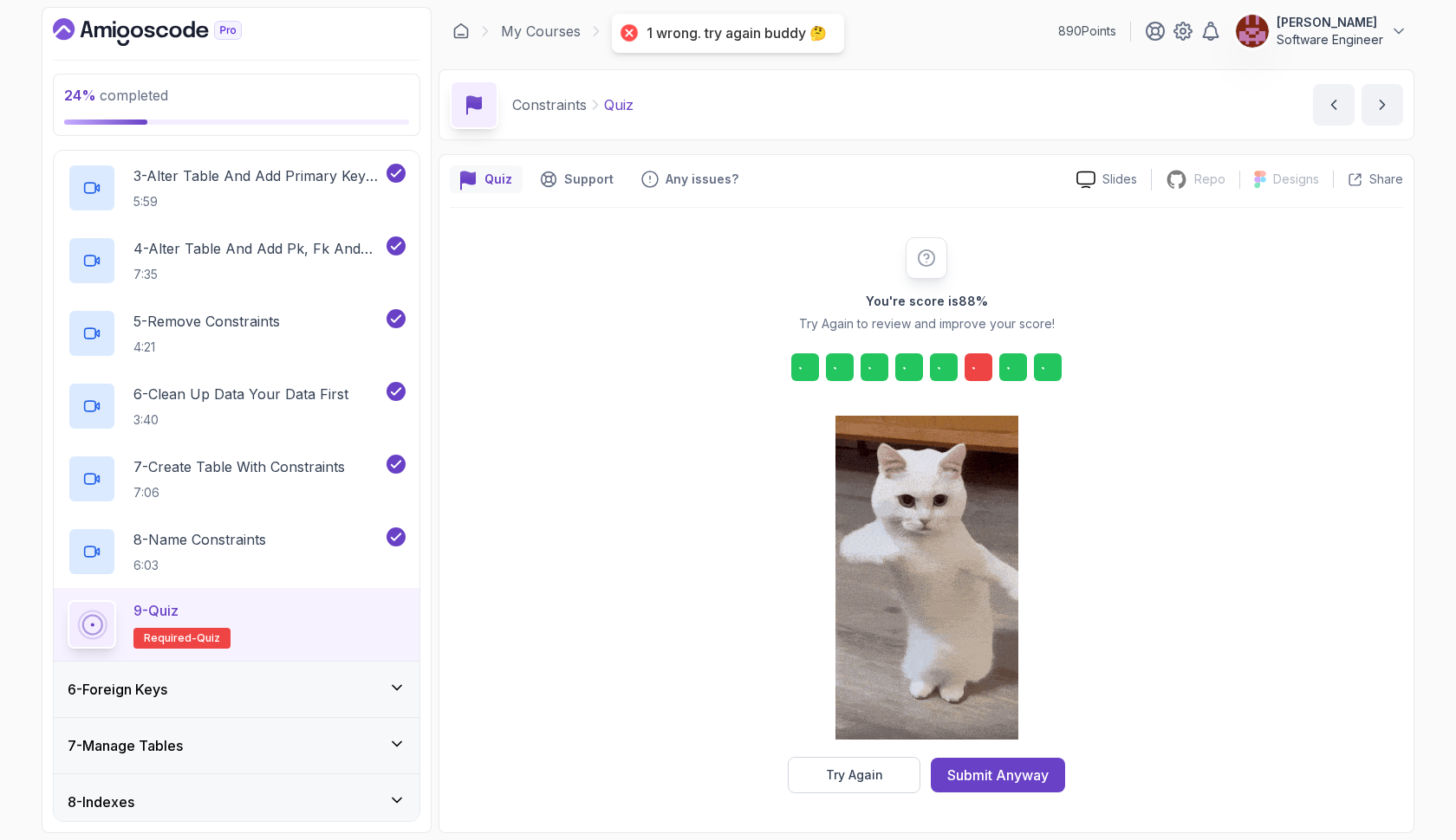
scroll to position [0, 0]
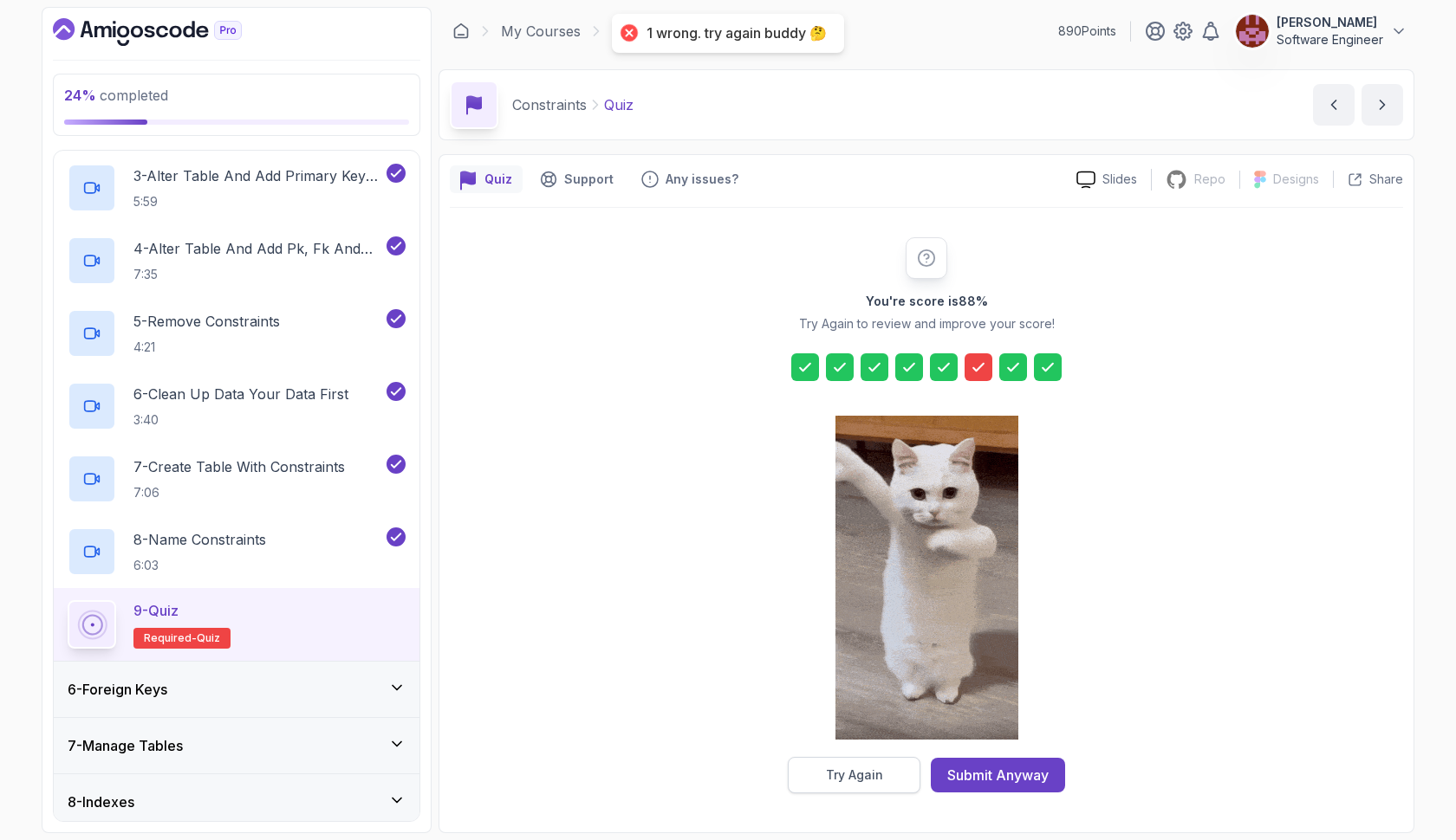
click at [869, 758] on button "Try Again" at bounding box center [854, 775] width 133 height 36
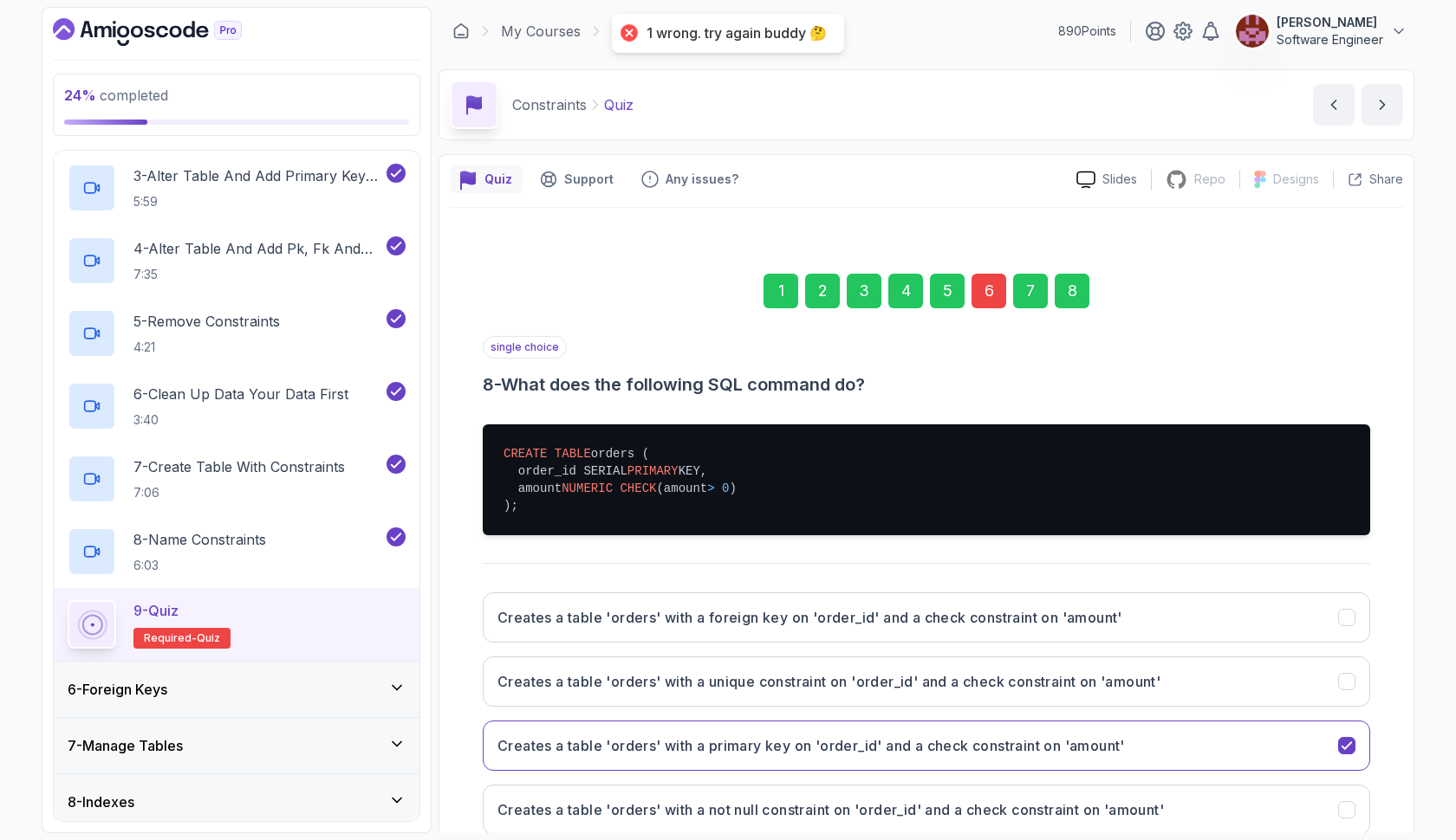
click at [981, 299] on div "6" at bounding box center [988, 291] width 34 height 34
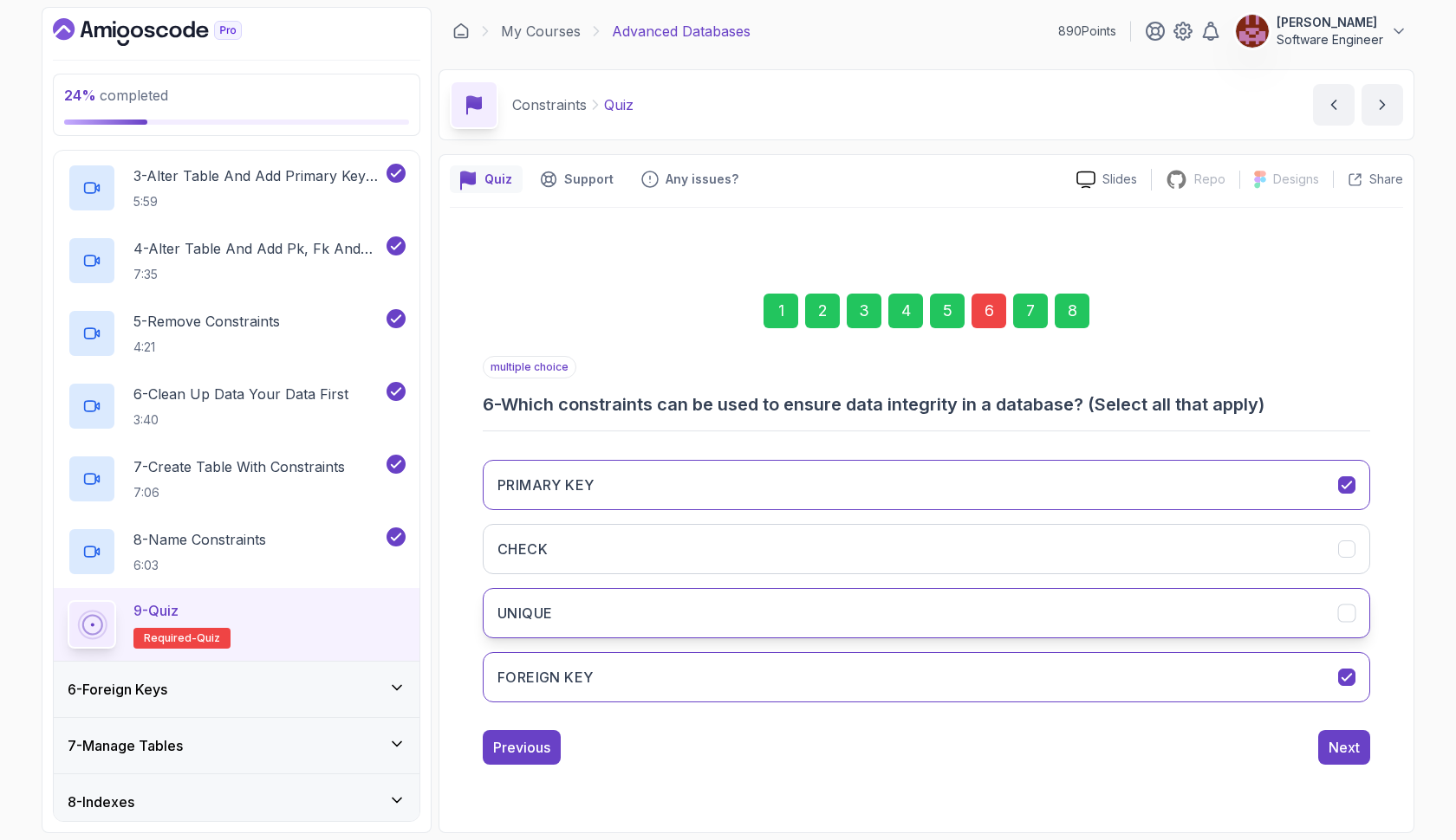
click at [771, 607] on button "UNIQUE" at bounding box center [925, 613] width 887 height 51
click at [880, 548] on button "CHECK" at bounding box center [925, 549] width 887 height 51
click at [1072, 297] on div "8" at bounding box center [1071, 311] width 34 height 34
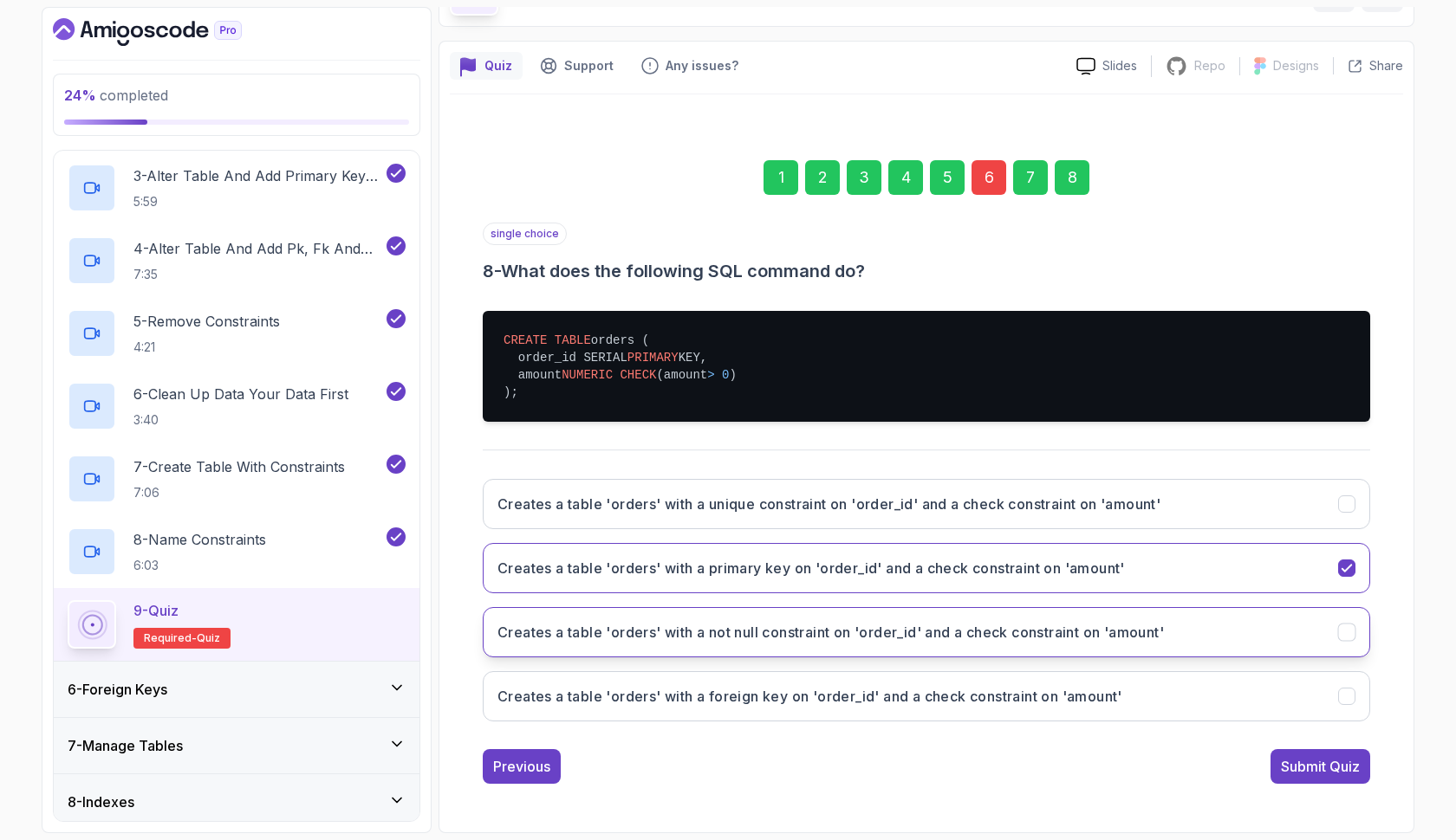
scroll to position [114, 0]
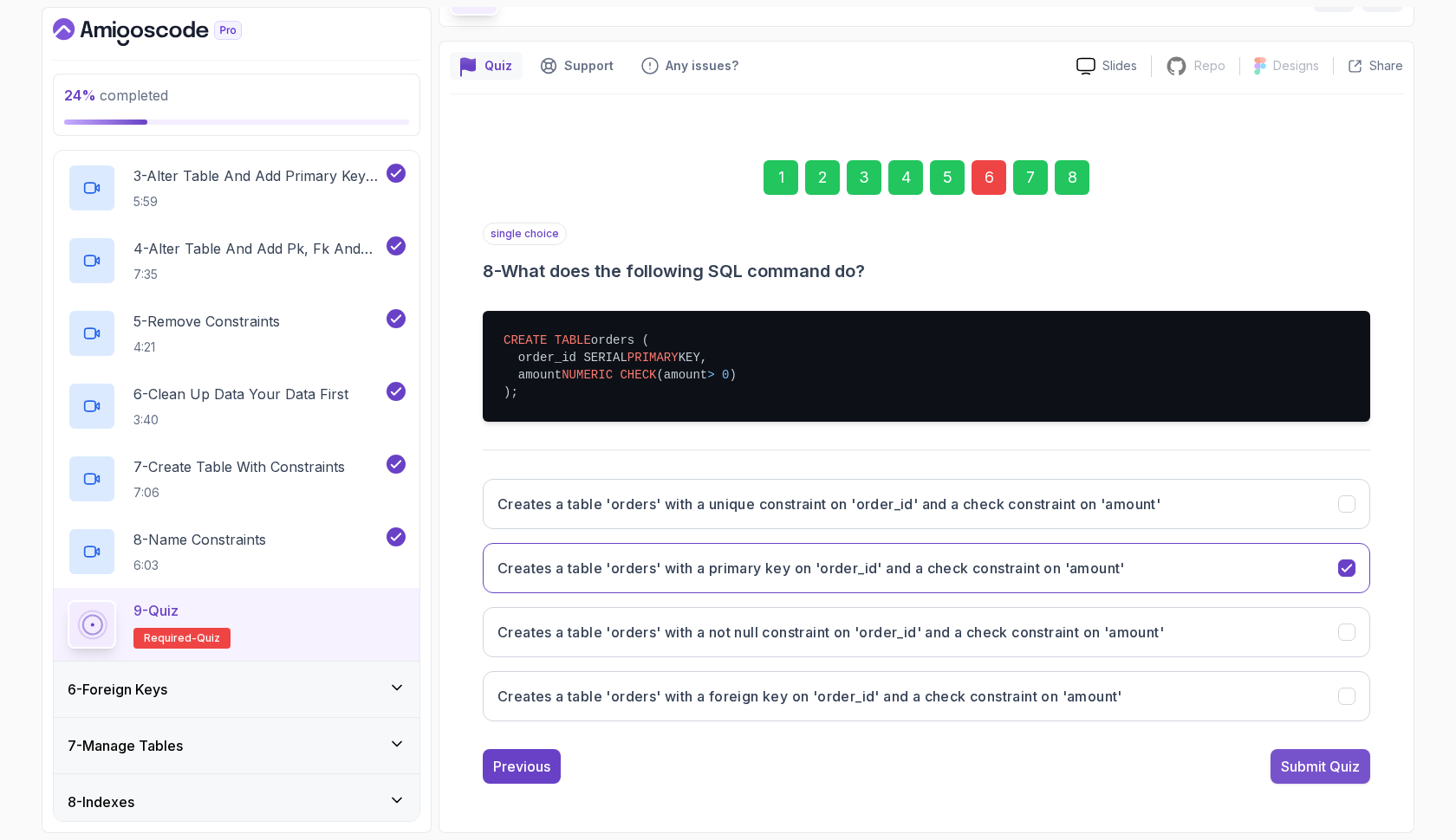
click at [1307, 771] on div "Submit Quiz" at bounding box center [1319, 766] width 79 height 21
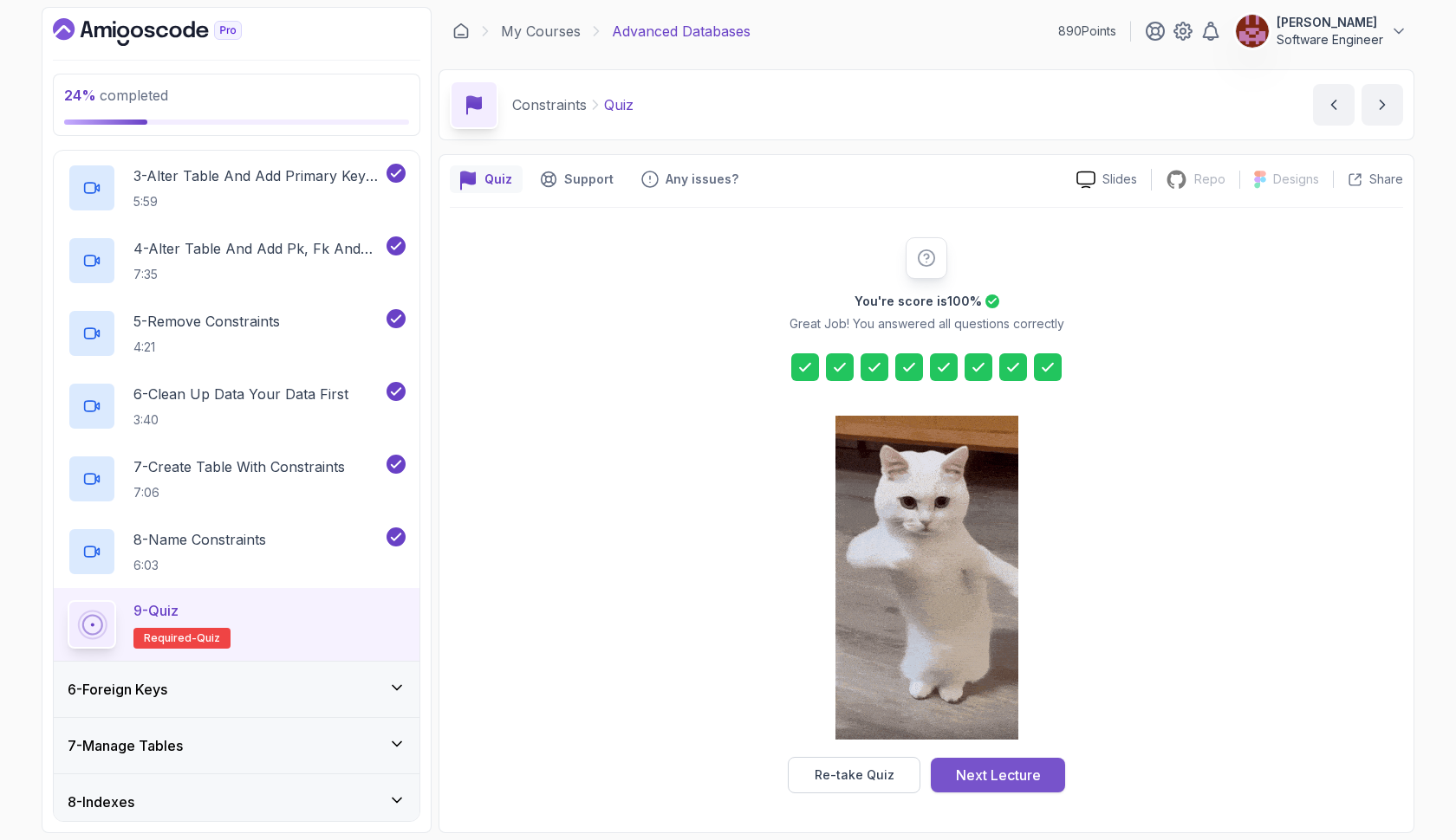
click at [1017, 768] on div "Next Lecture" at bounding box center [998, 775] width 85 height 21
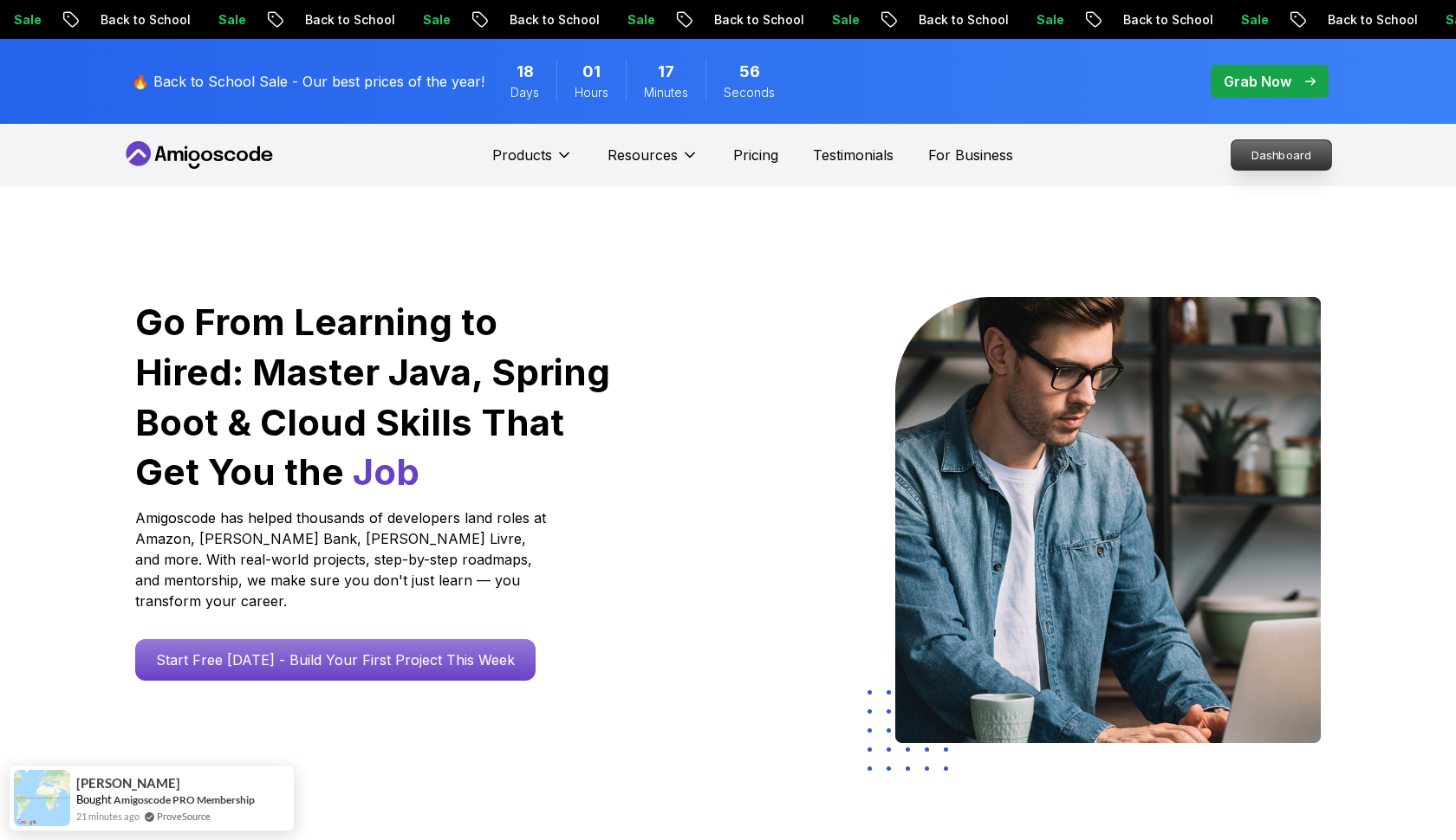
click at [1254, 152] on p "Dashboard" at bounding box center [1281, 155] width 99 height 30
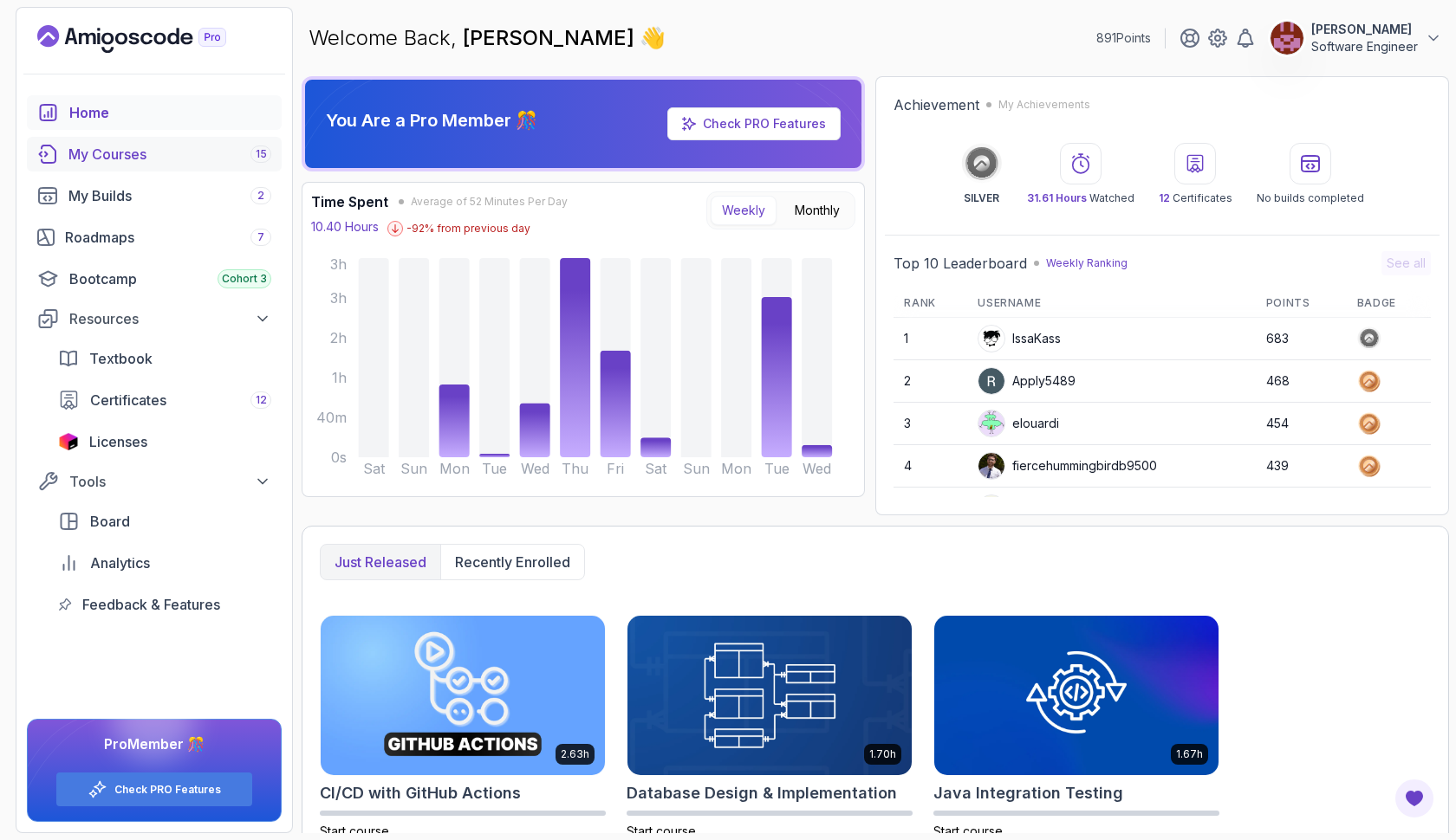
click at [206, 147] on div "My Courses 15" at bounding box center [170, 155] width 202 height 21
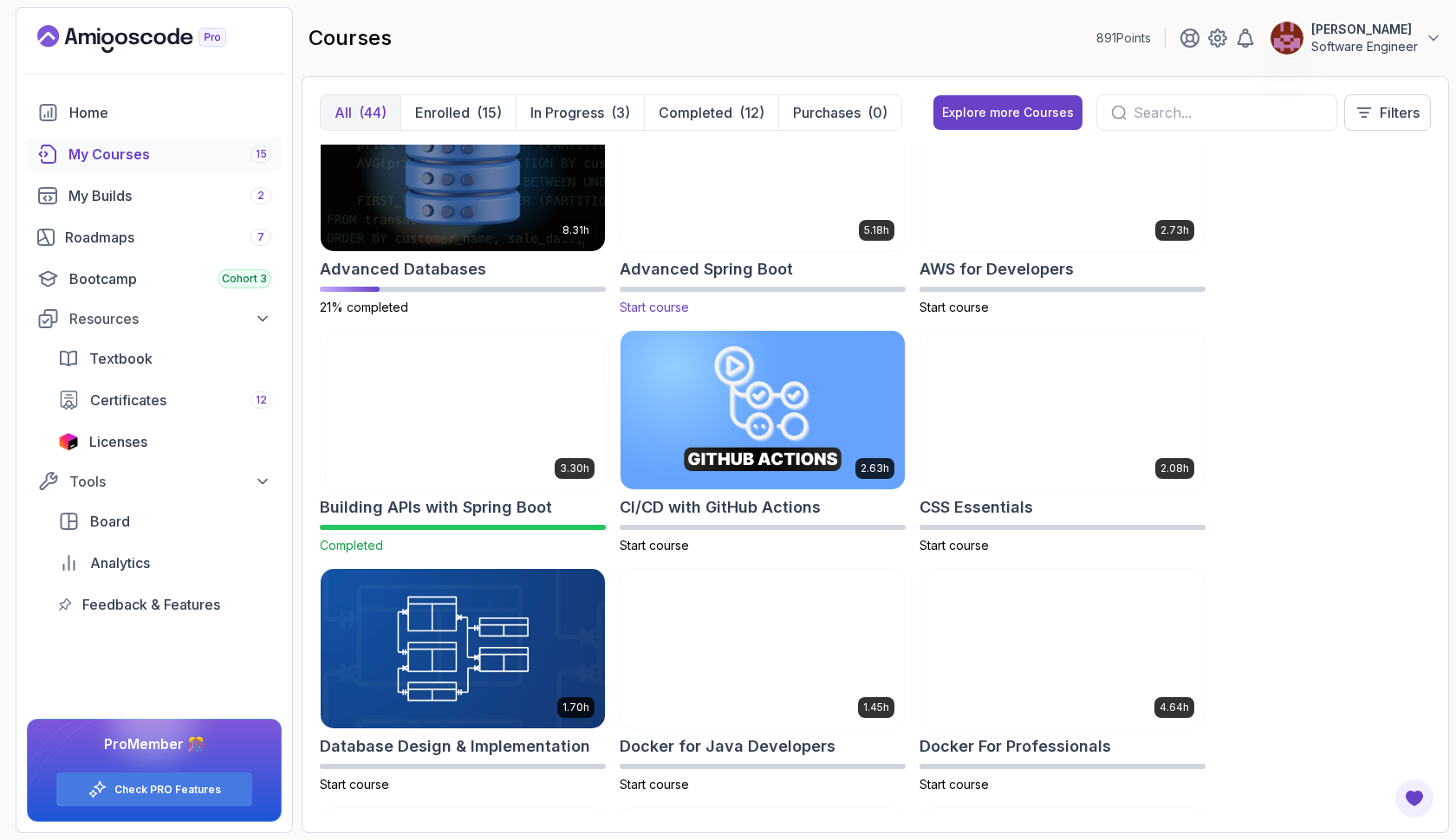
scroll to position [55, 0]
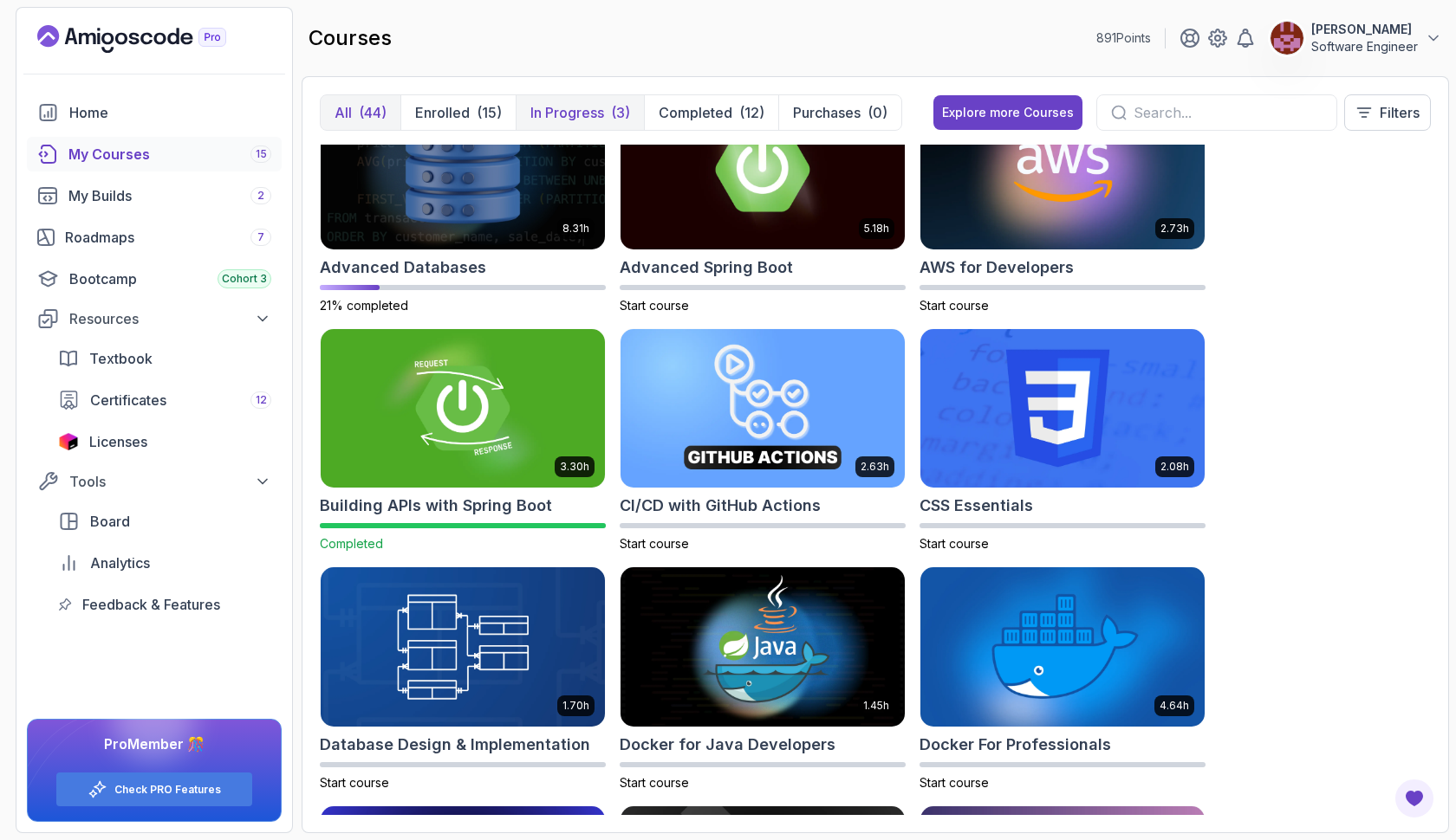
click at [589, 117] on p "In Progress" at bounding box center [566, 113] width 74 height 21
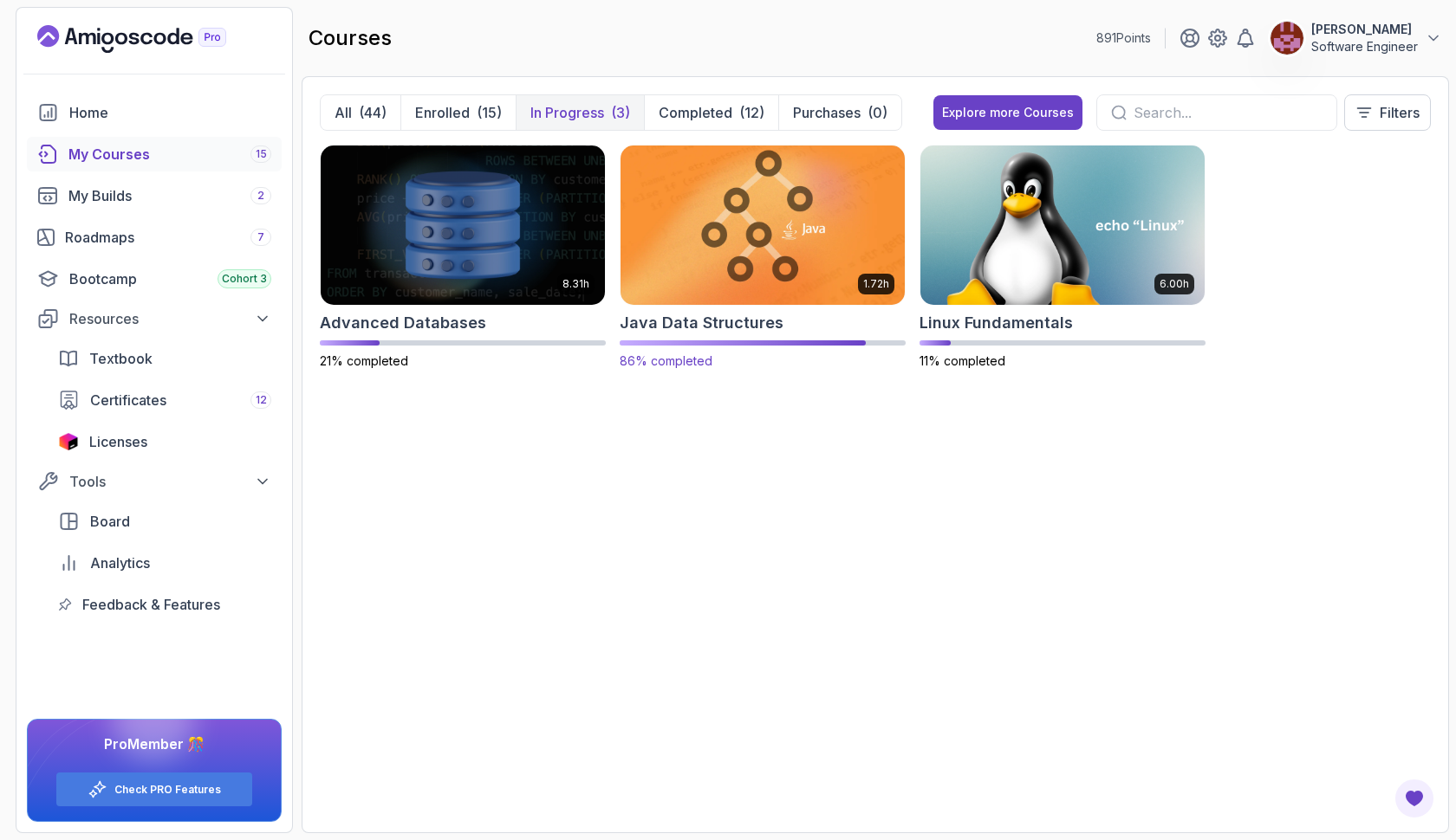
click at [801, 223] on img at bounding box center [763, 224] width 298 height 167
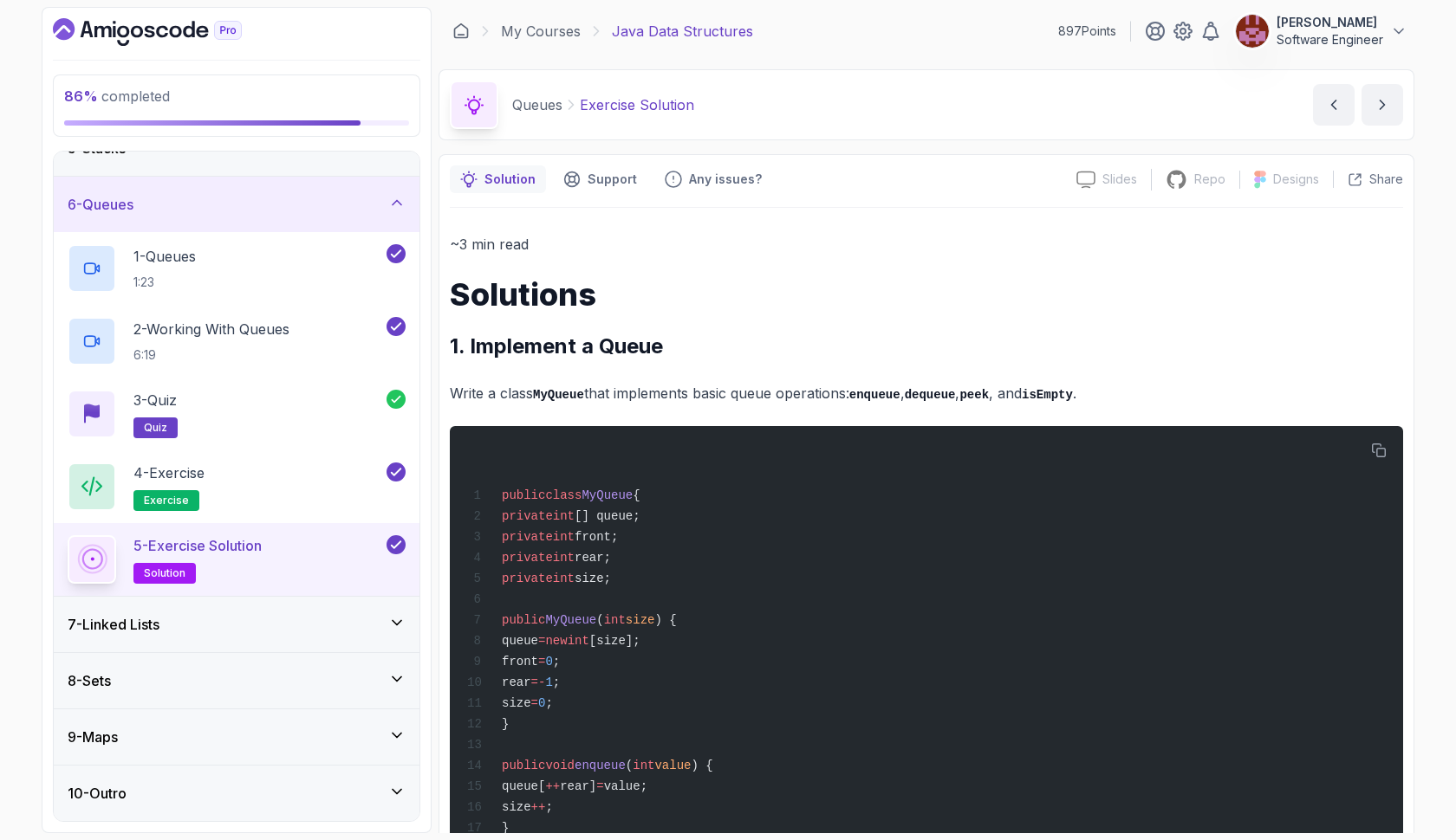
scroll to position [257, 0]
click at [390, 734] on icon at bounding box center [397, 735] width 17 height 17
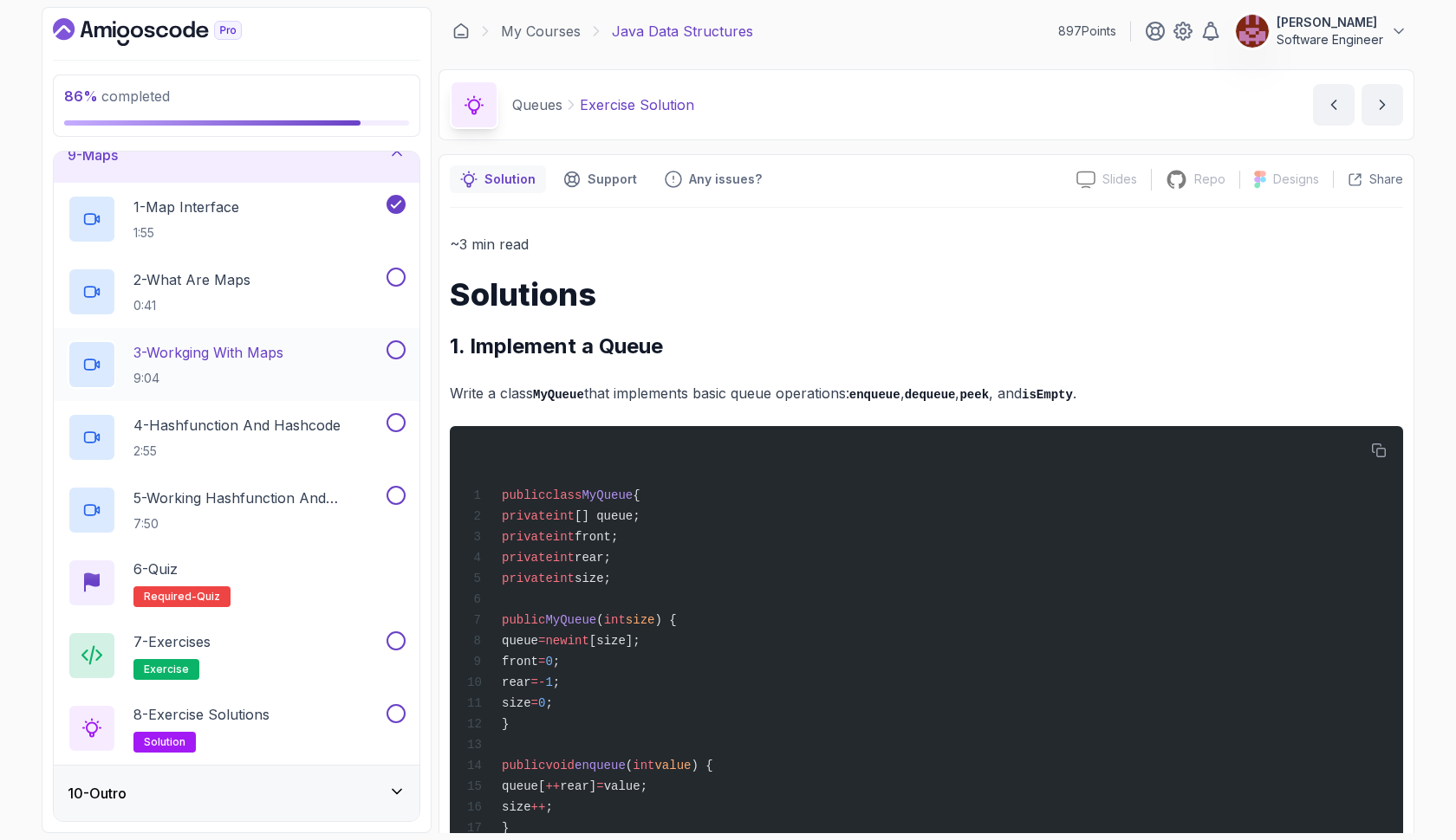
scroll to position [474, 0]
click at [390, 283] on button at bounding box center [396, 277] width 19 height 19
click at [398, 353] on button at bounding box center [396, 350] width 19 height 19
click at [391, 425] on button at bounding box center [396, 423] width 19 height 19
click at [397, 494] on button at bounding box center [396, 495] width 19 height 19
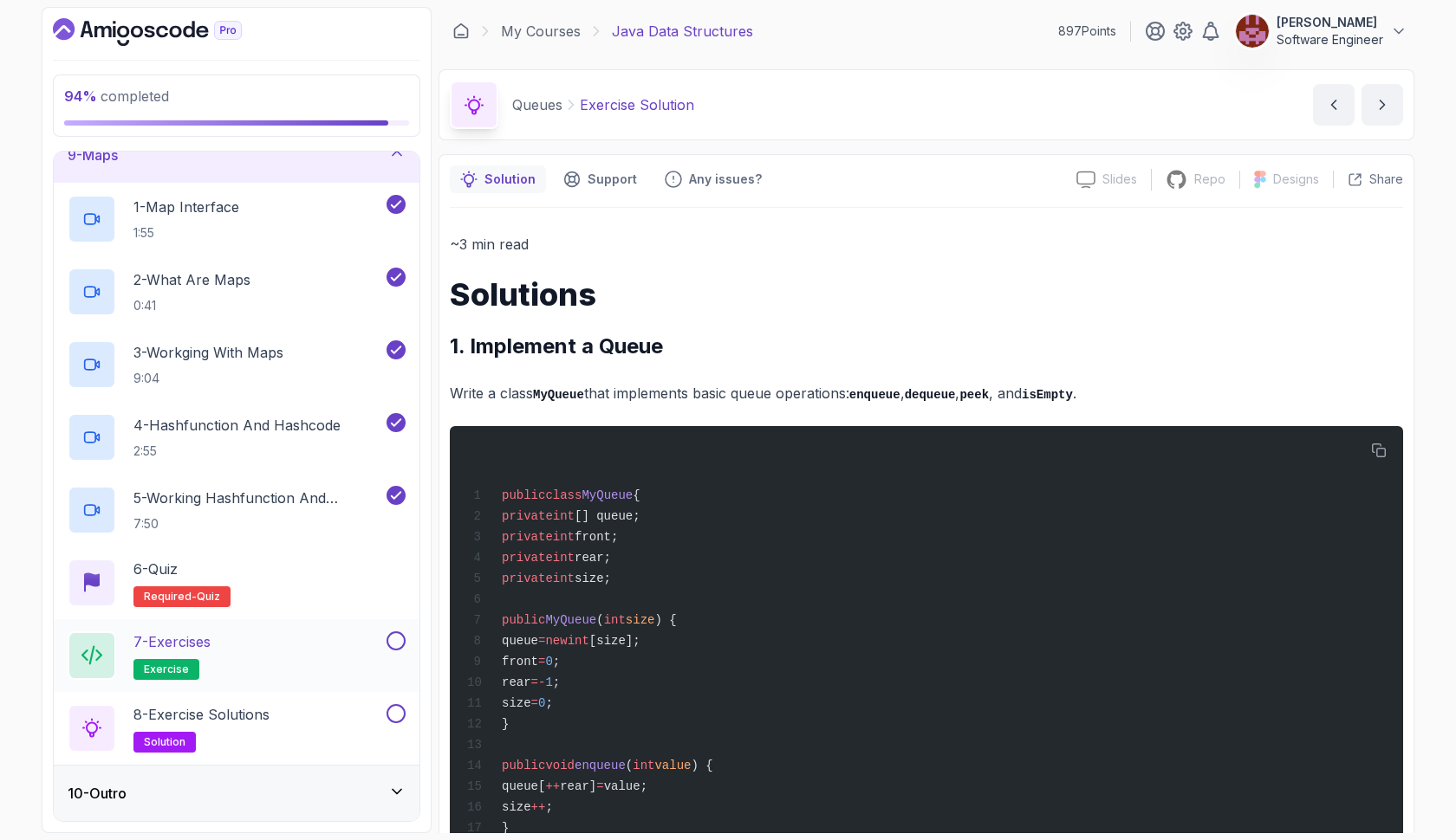
click at [392, 645] on button at bounding box center [396, 641] width 19 height 19
click at [393, 714] on button at bounding box center [396, 714] width 19 height 19
click at [274, 564] on div "6 - Quiz Required- quiz" at bounding box center [237, 582] width 338 height 49
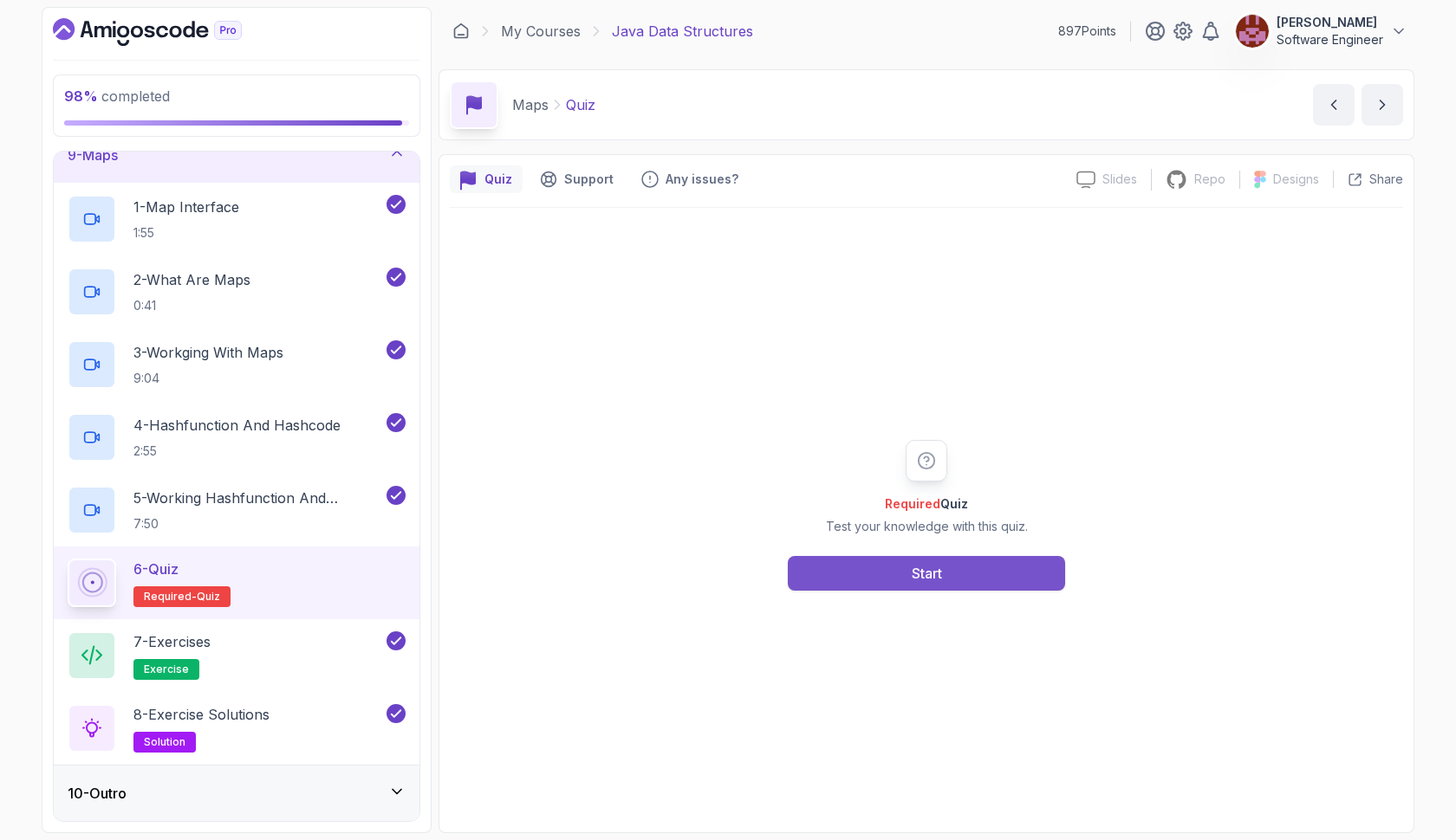
click at [812, 570] on button "Start" at bounding box center [926, 574] width 277 height 34
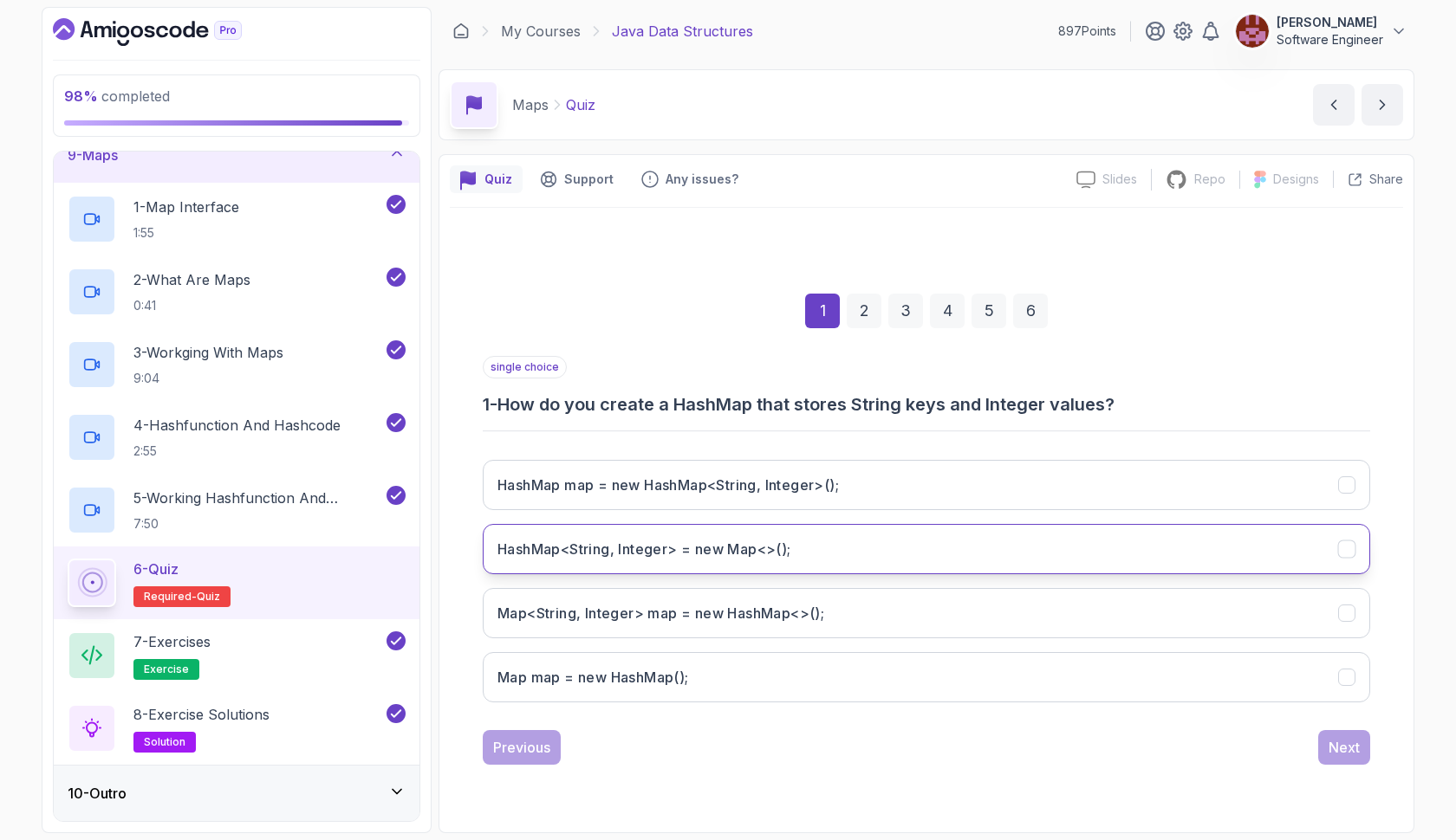
click at [787, 560] on button "HashMap<String, Integer> = new Map<>();" at bounding box center [925, 549] width 887 height 51
click at [1354, 750] on div "Next" at bounding box center [1343, 747] width 32 height 21
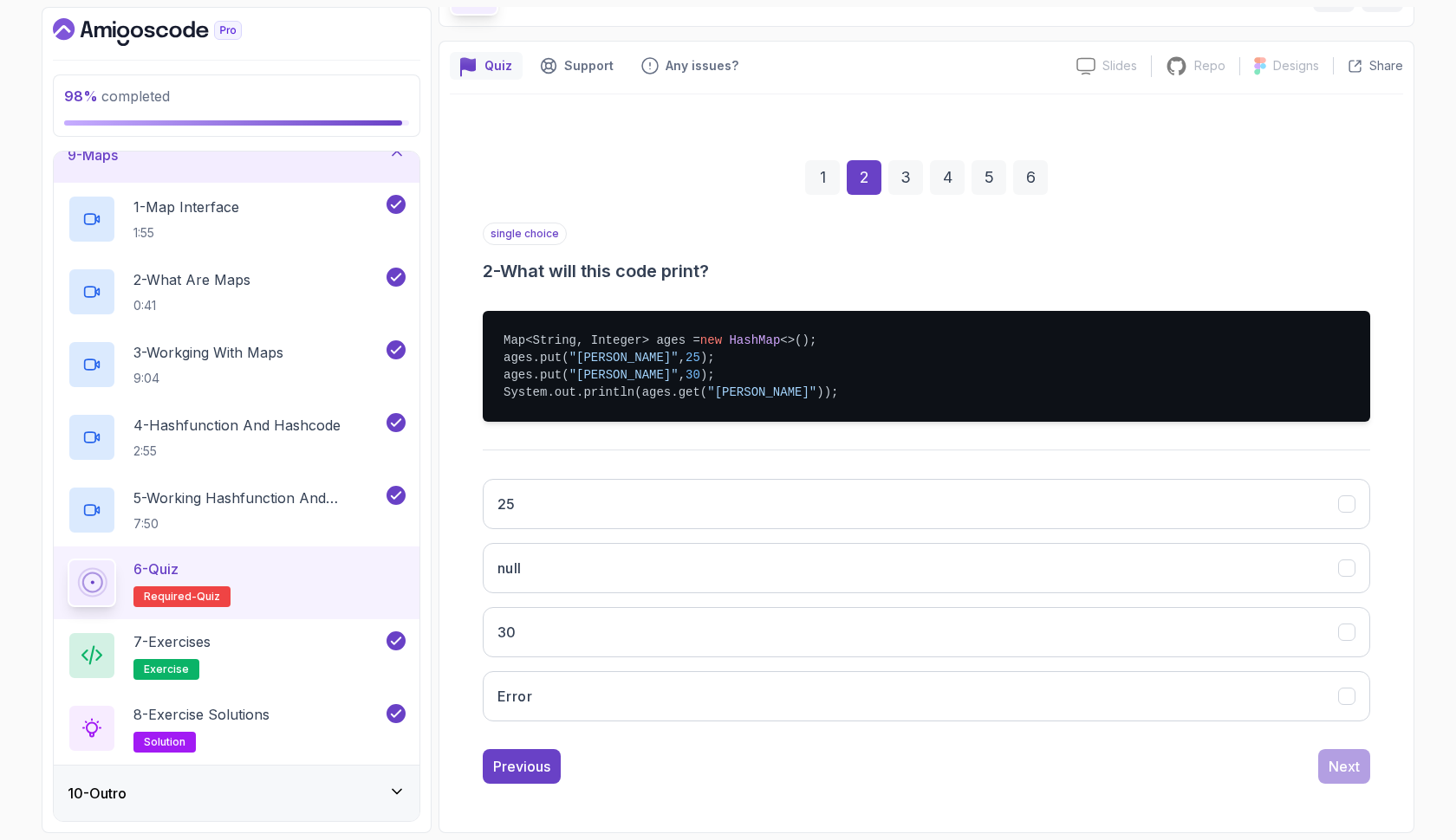
scroll to position [114, 0]
click at [618, 696] on button "Error" at bounding box center [925, 696] width 887 height 51
click at [1337, 767] on div "Next" at bounding box center [1343, 766] width 32 height 21
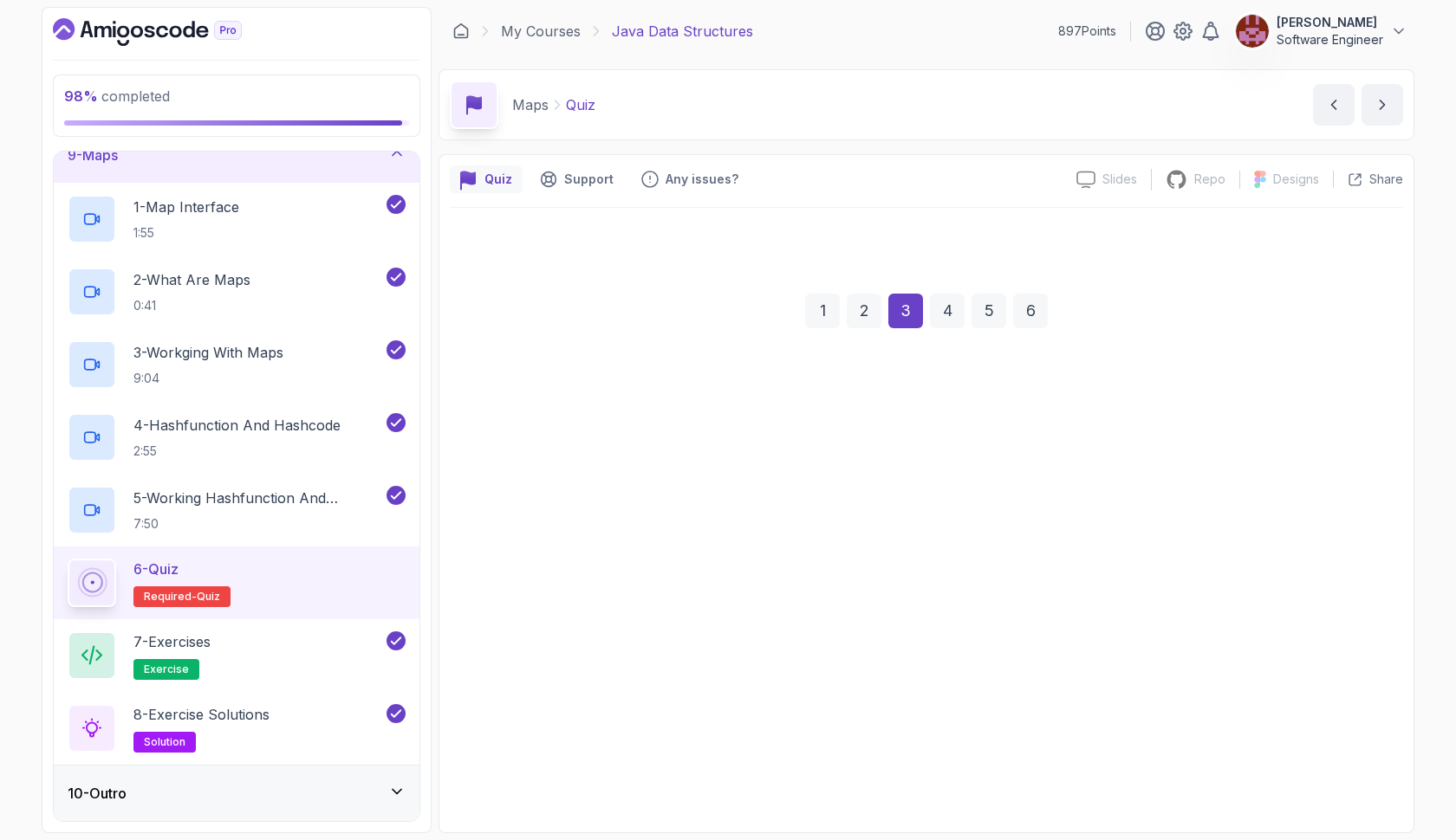
scroll to position [0, 0]
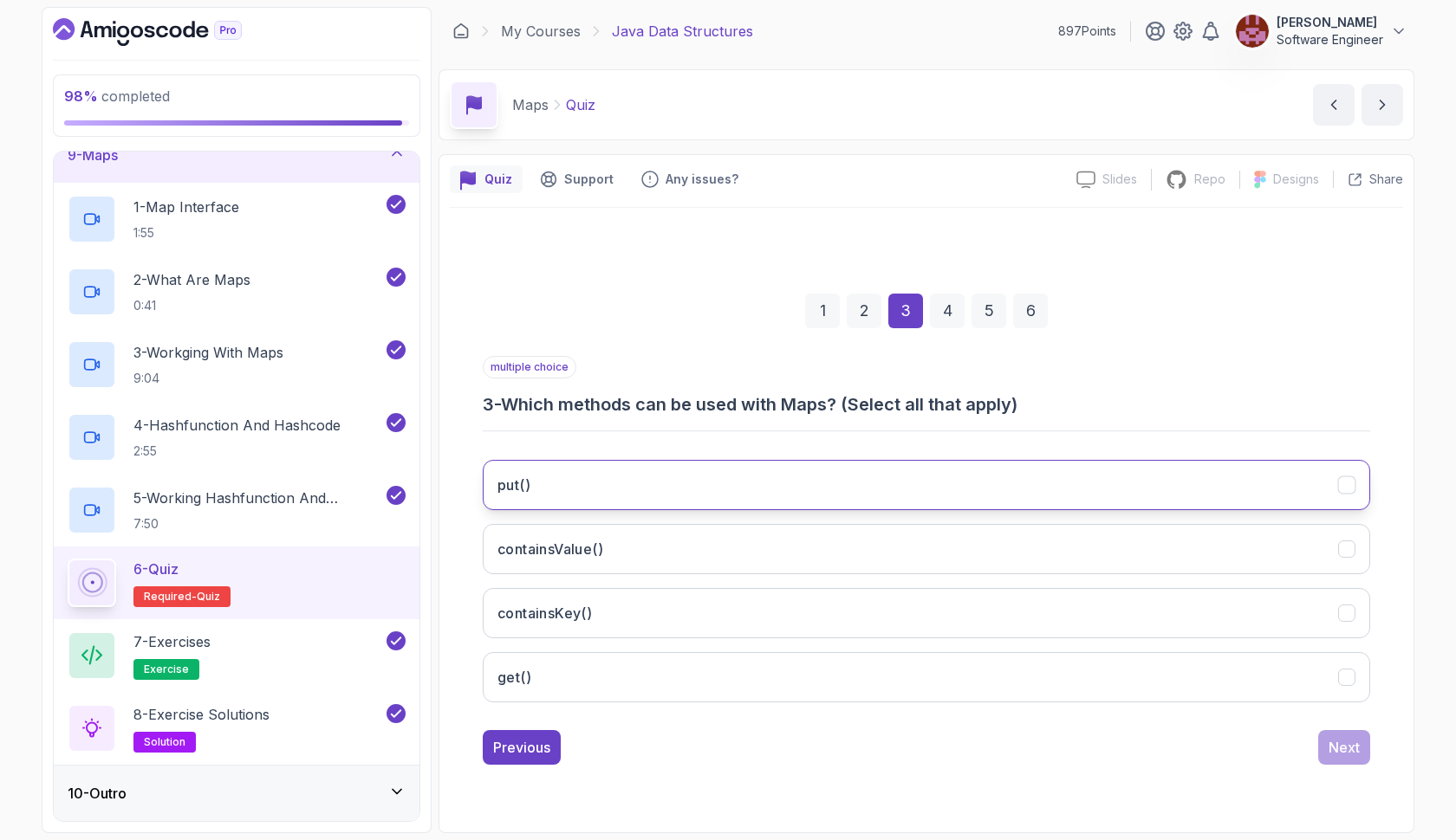
click at [908, 498] on button "put()" at bounding box center [925, 485] width 887 height 51
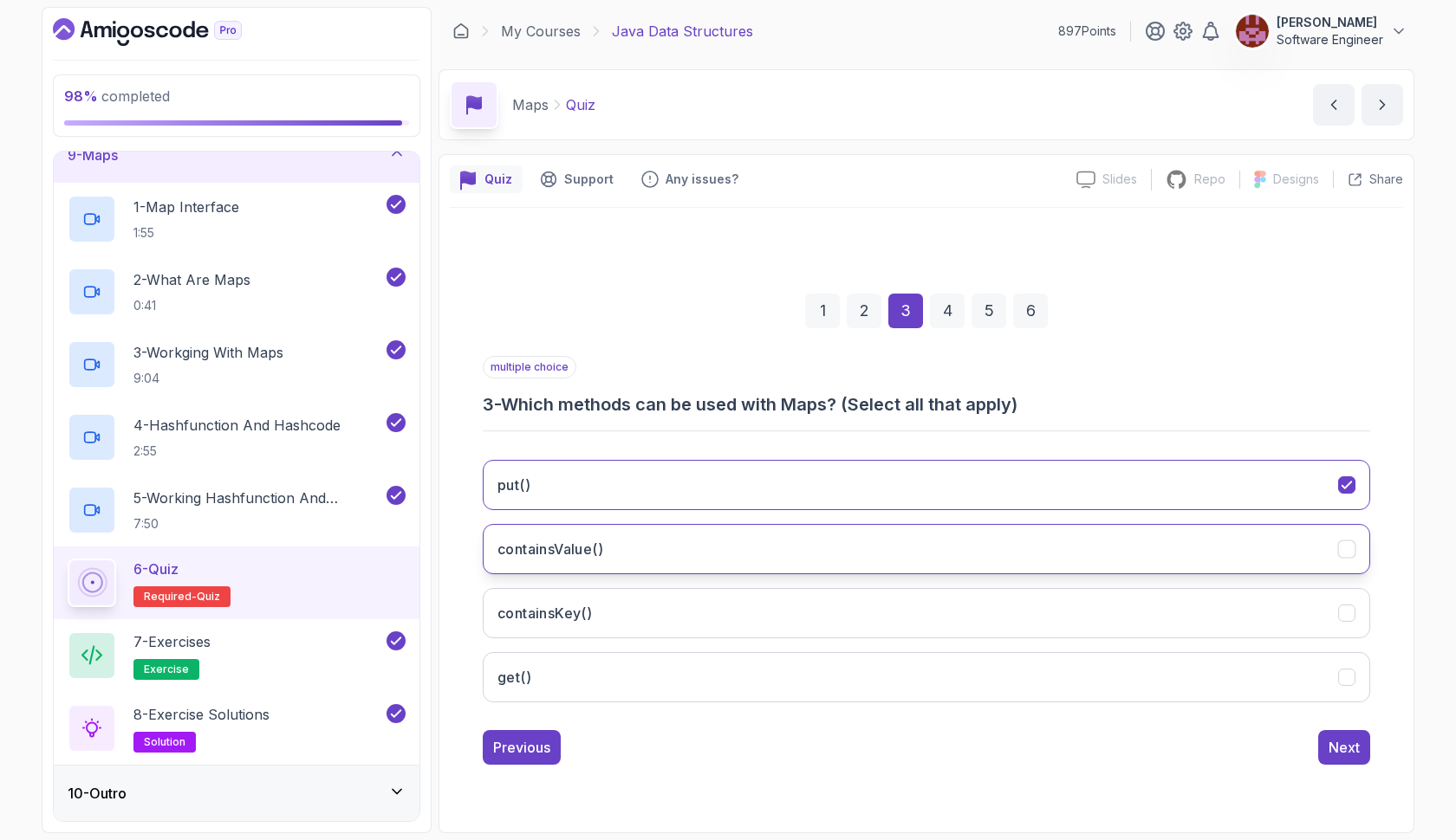
click at [905, 552] on button "containsValue()" at bounding box center [925, 549] width 887 height 51
click at [903, 658] on button "get()" at bounding box center [925, 677] width 887 height 51
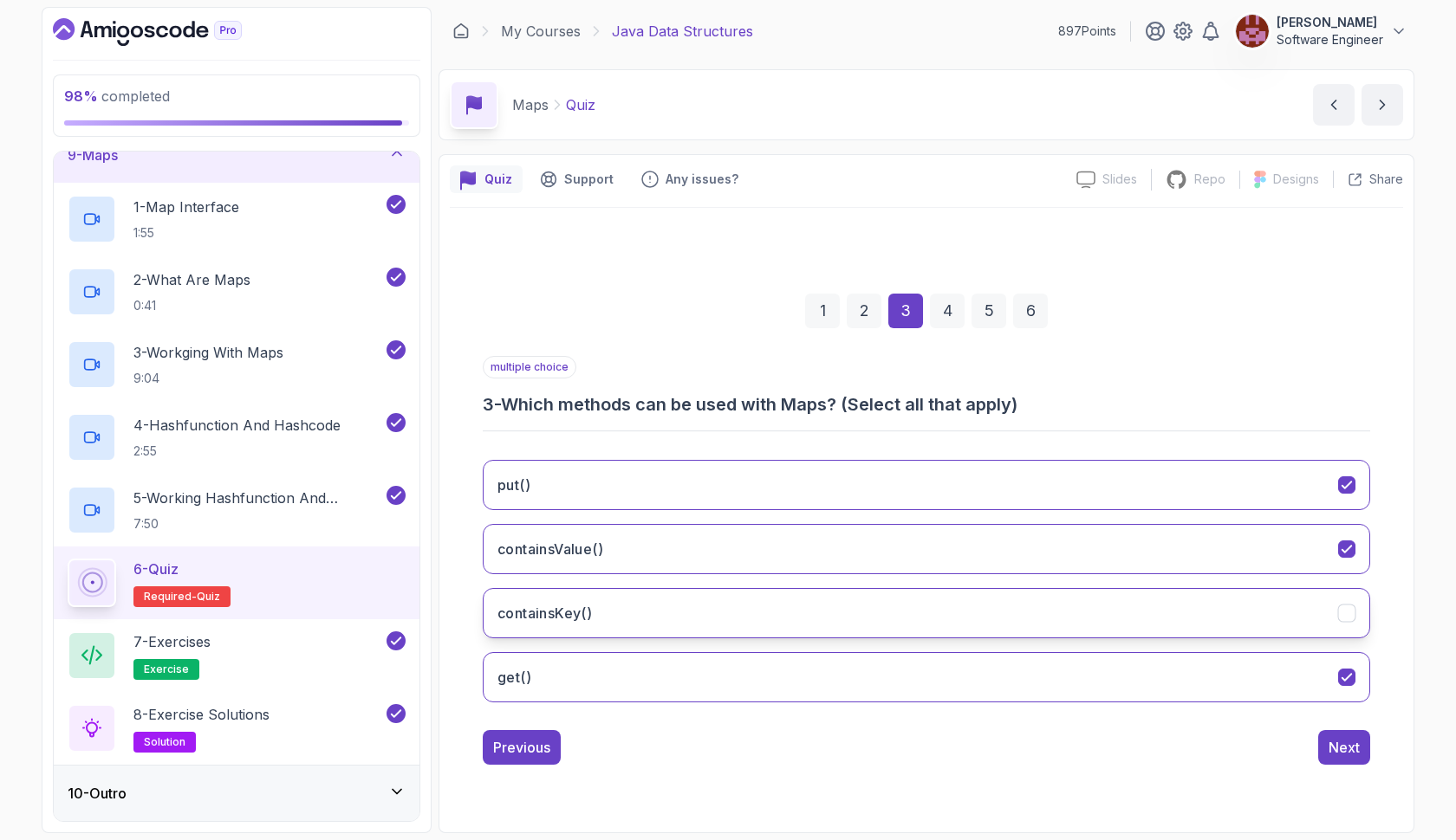
click at [909, 604] on button "containsKey()" at bounding box center [925, 613] width 887 height 51
click at [1324, 744] on button "Next" at bounding box center [1343, 747] width 52 height 34
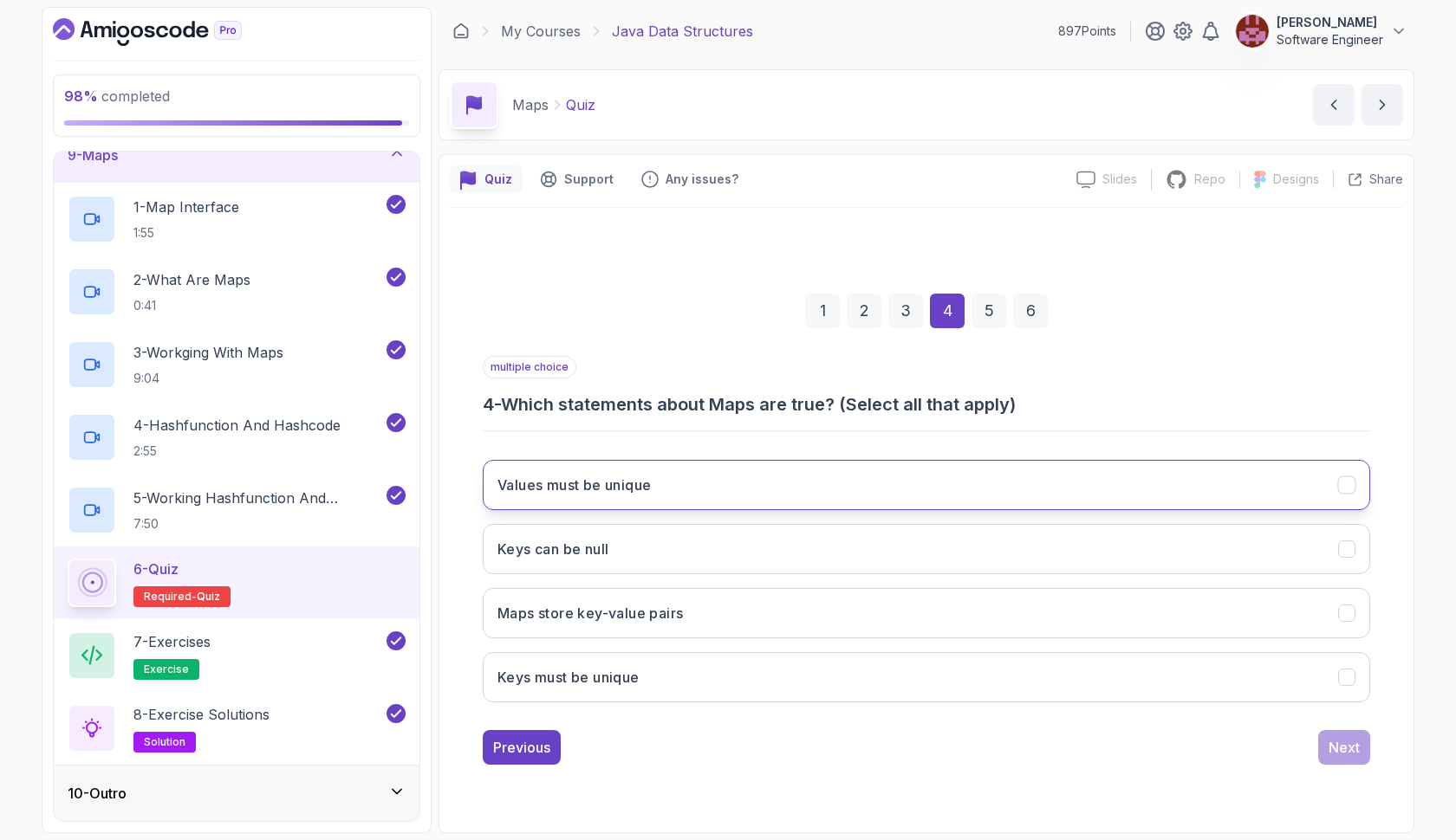
click at [810, 496] on button "Values must be unique" at bounding box center [925, 485] width 887 height 51
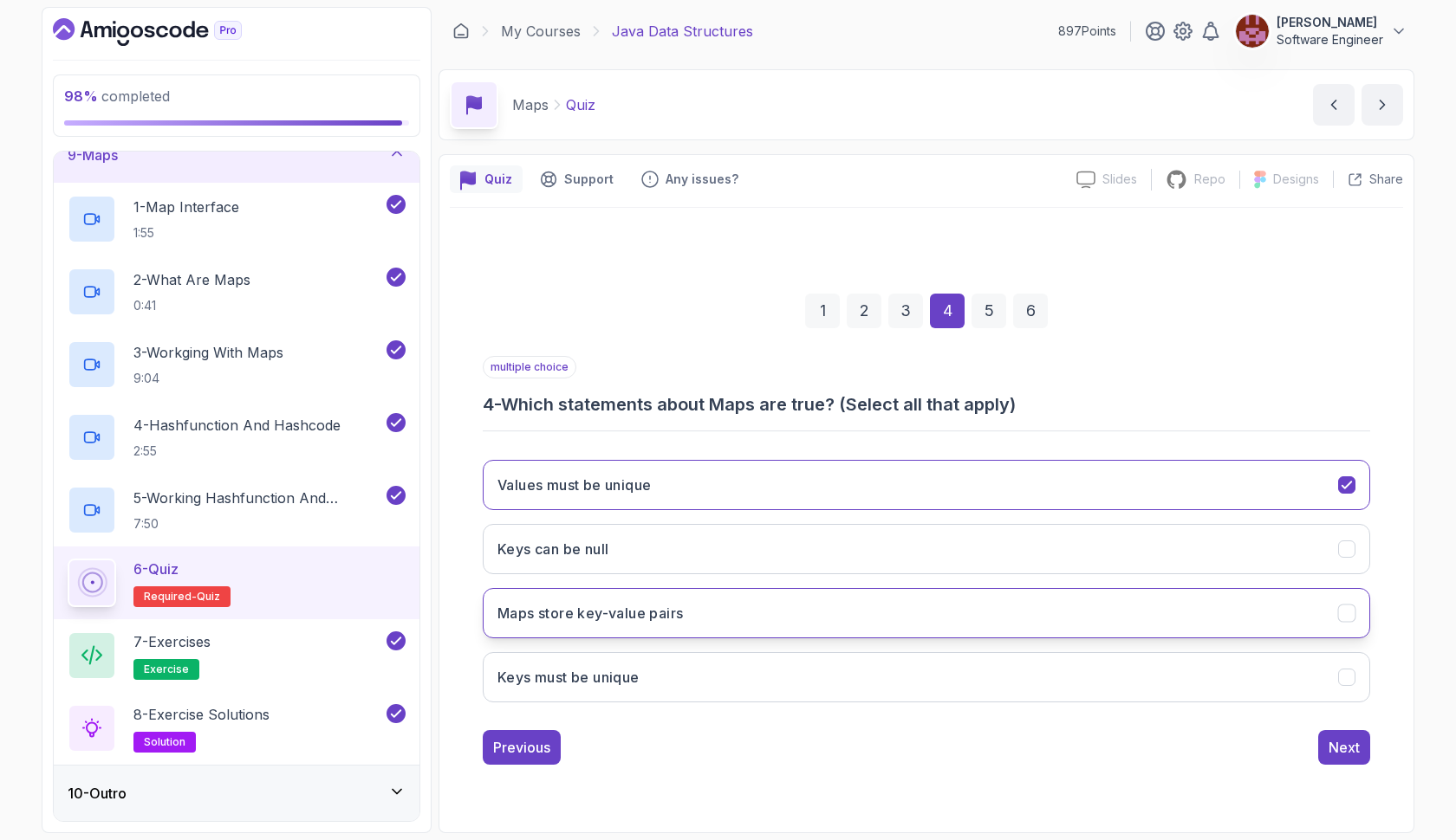
click at [781, 610] on button "Maps store key-value pairs" at bounding box center [925, 613] width 887 height 51
click at [904, 671] on button "Keys must be unique" at bounding box center [925, 677] width 887 height 51
click at [1233, 500] on button "Values must be unique" at bounding box center [925, 485] width 887 height 51
click at [1359, 760] on button "Next" at bounding box center [1343, 747] width 52 height 34
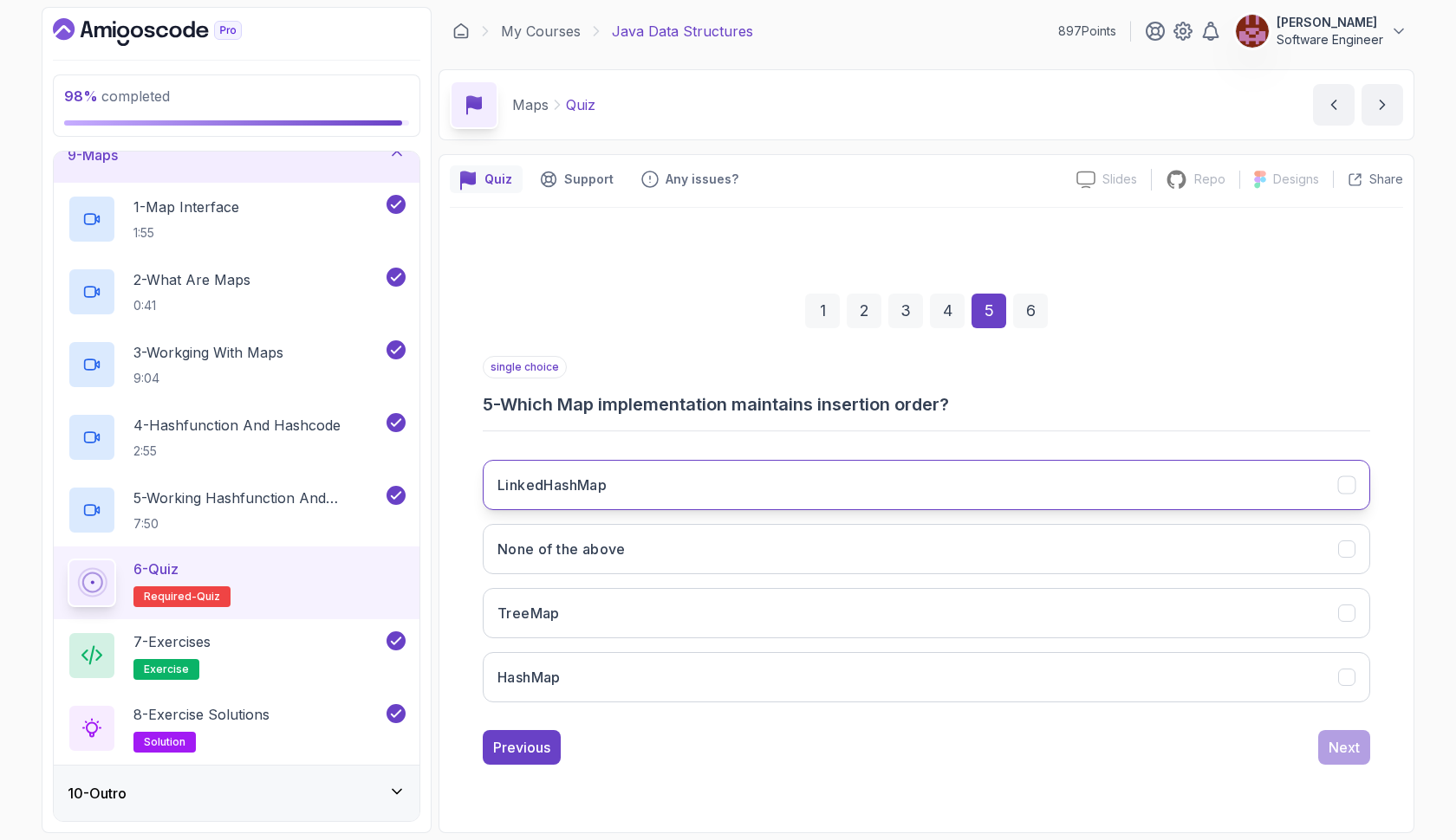
click at [903, 485] on button "LinkedHashMap" at bounding box center [925, 485] width 887 height 51
click at [1338, 744] on div "Next" at bounding box center [1343, 747] width 32 height 21
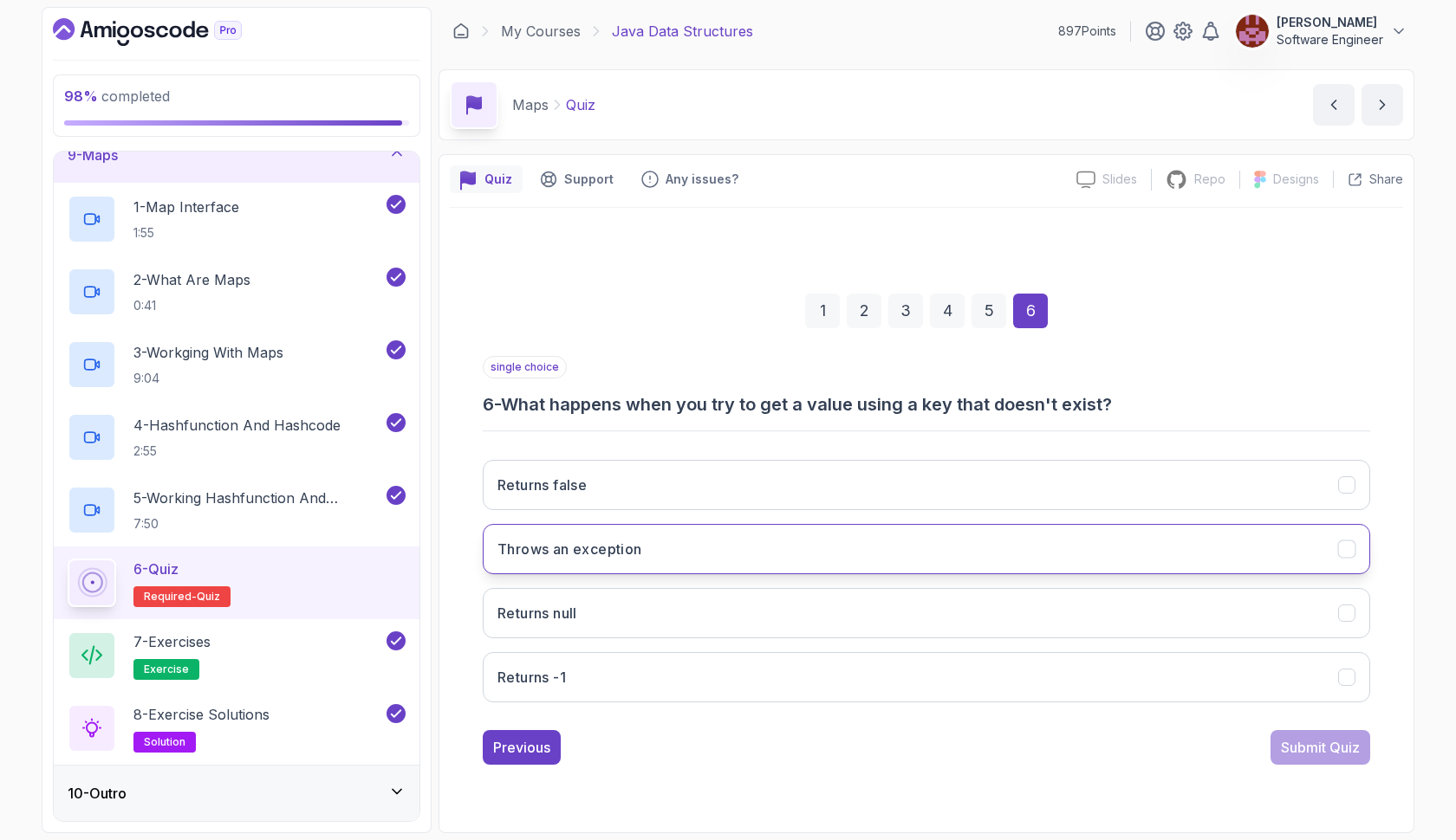
click at [788, 546] on button "Throws an exception" at bounding box center [925, 549] width 887 height 51
click at [1296, 756] on div "Submit Quiz" at bounding box center [1319, 747] width 79 height 21
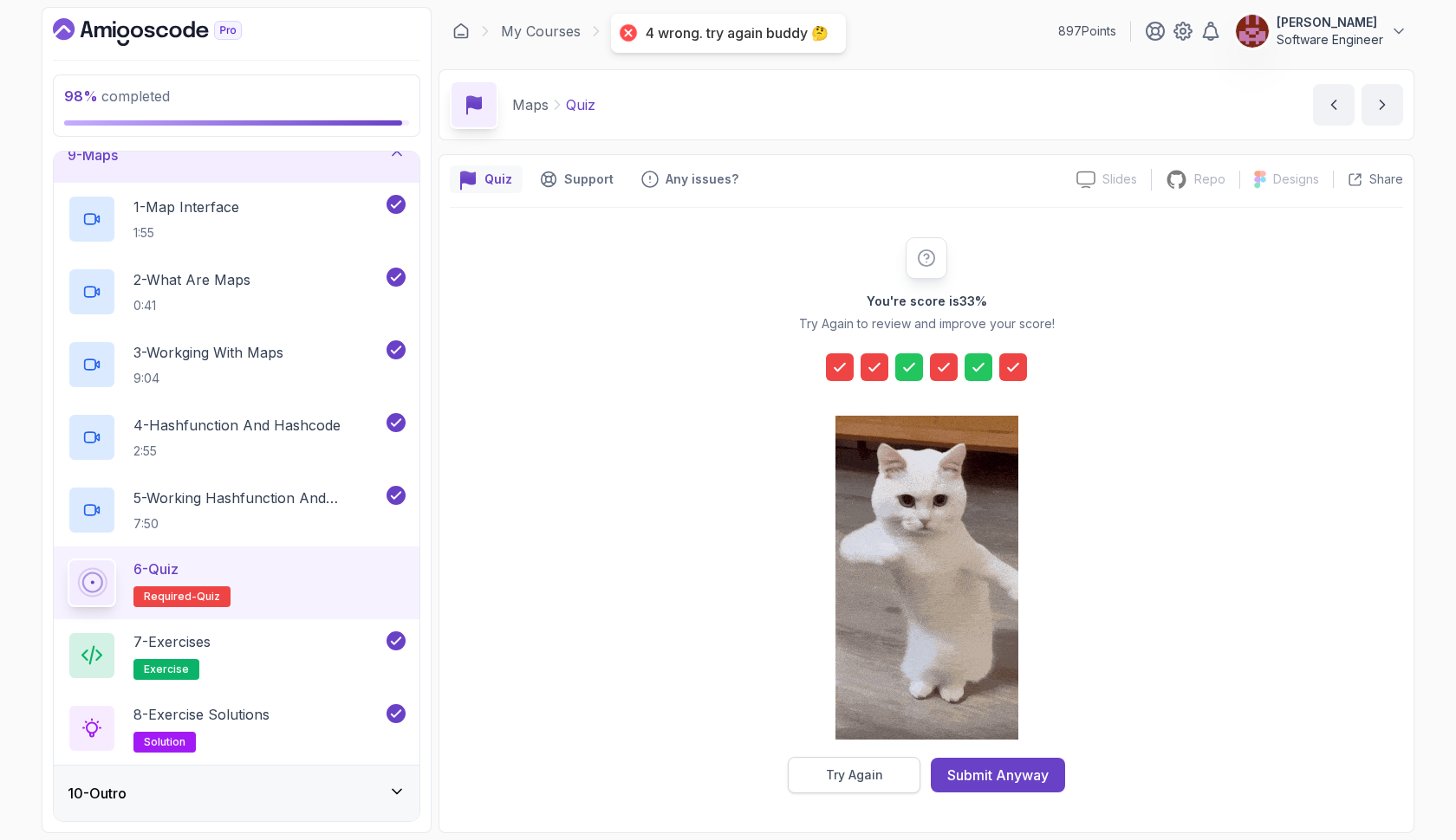
click at [826, 776] on div "Try Again" at bounding box center [855, 775] width 57 height 17
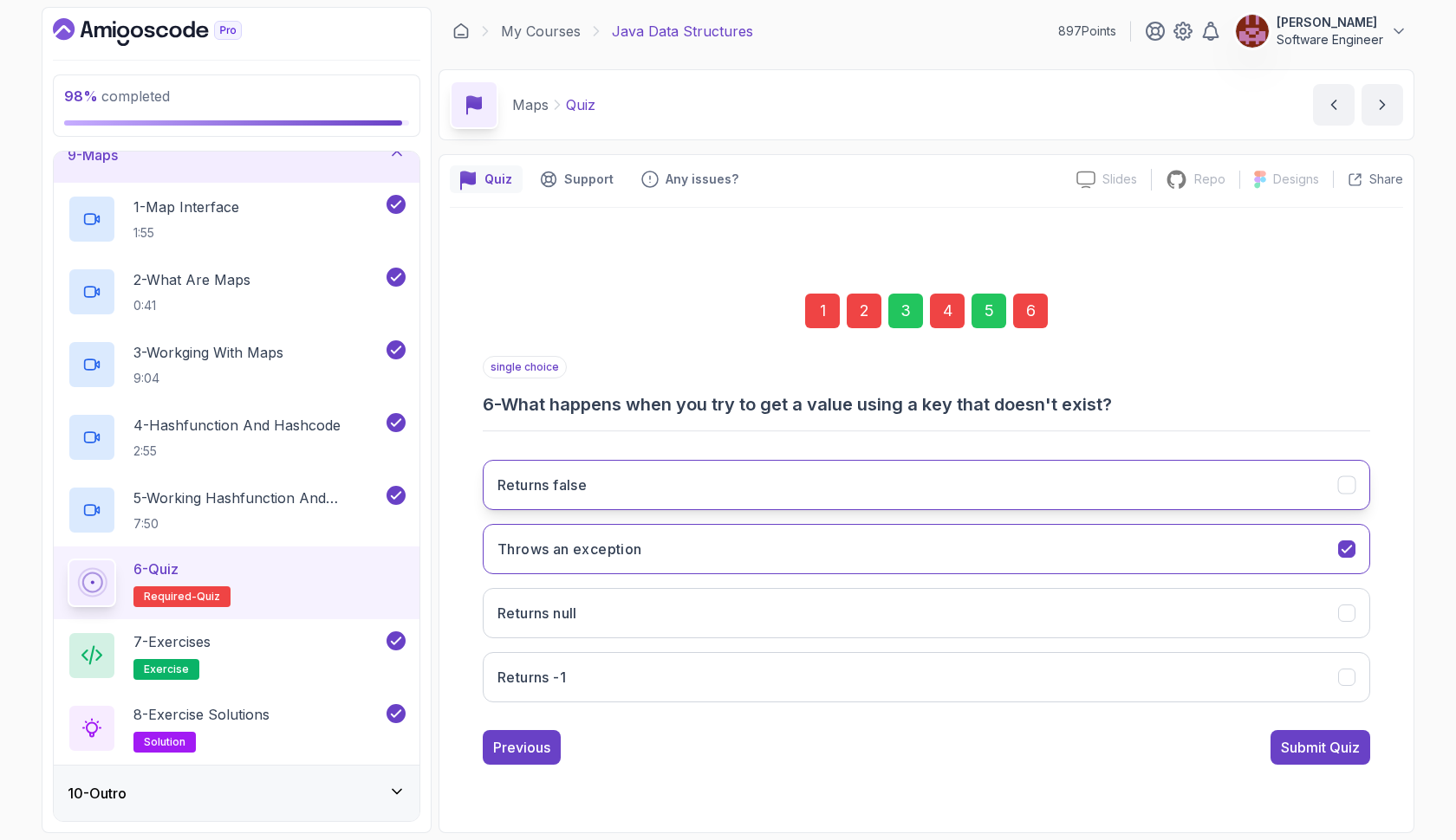
click at [865, 482] on button "Returns false" at bounding box center [925, 485] width 887 height 51
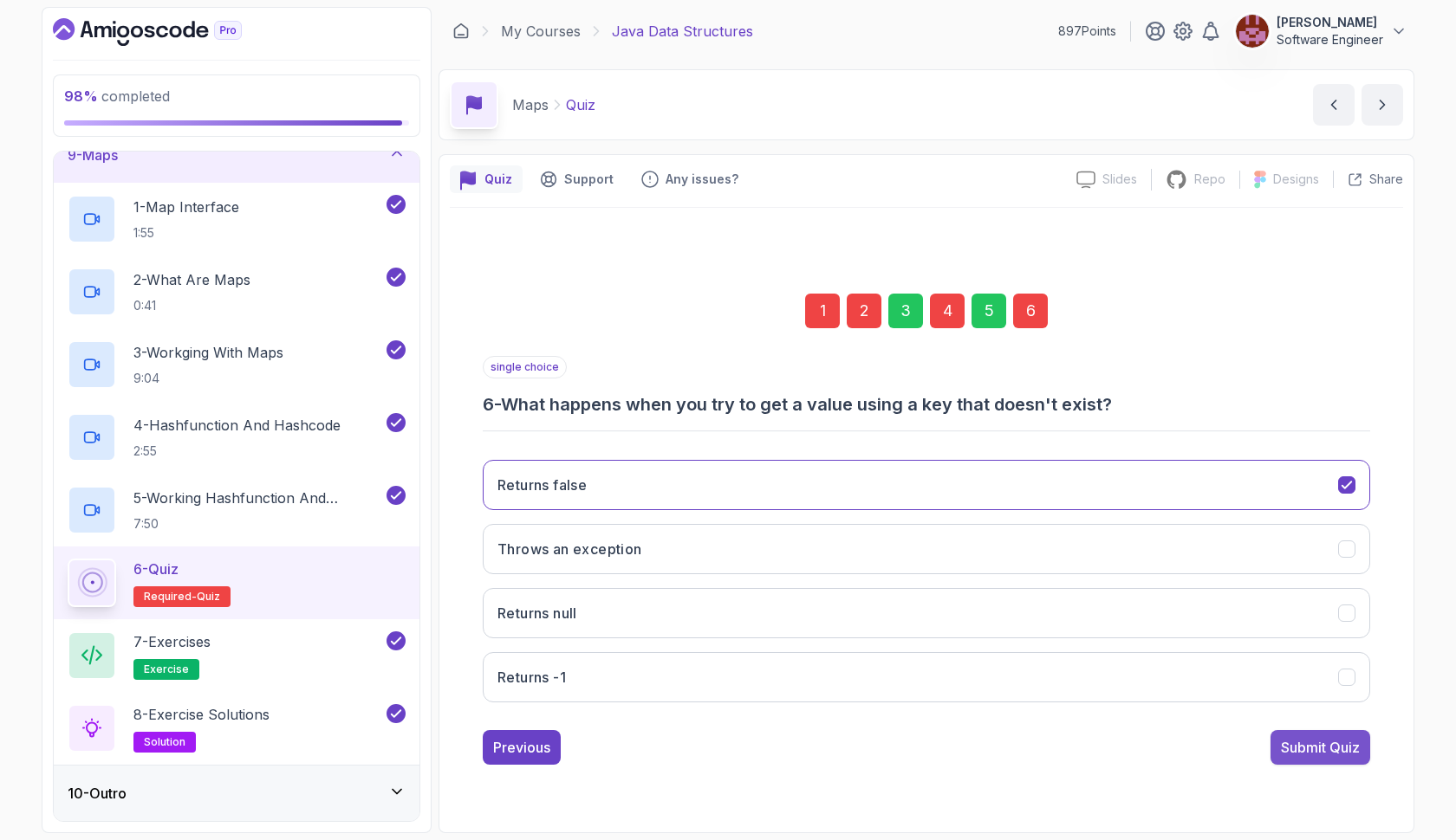
click at [1294, 742] on div "Submit Quiz" at bounding box center [1319, 747] width 79 height 21
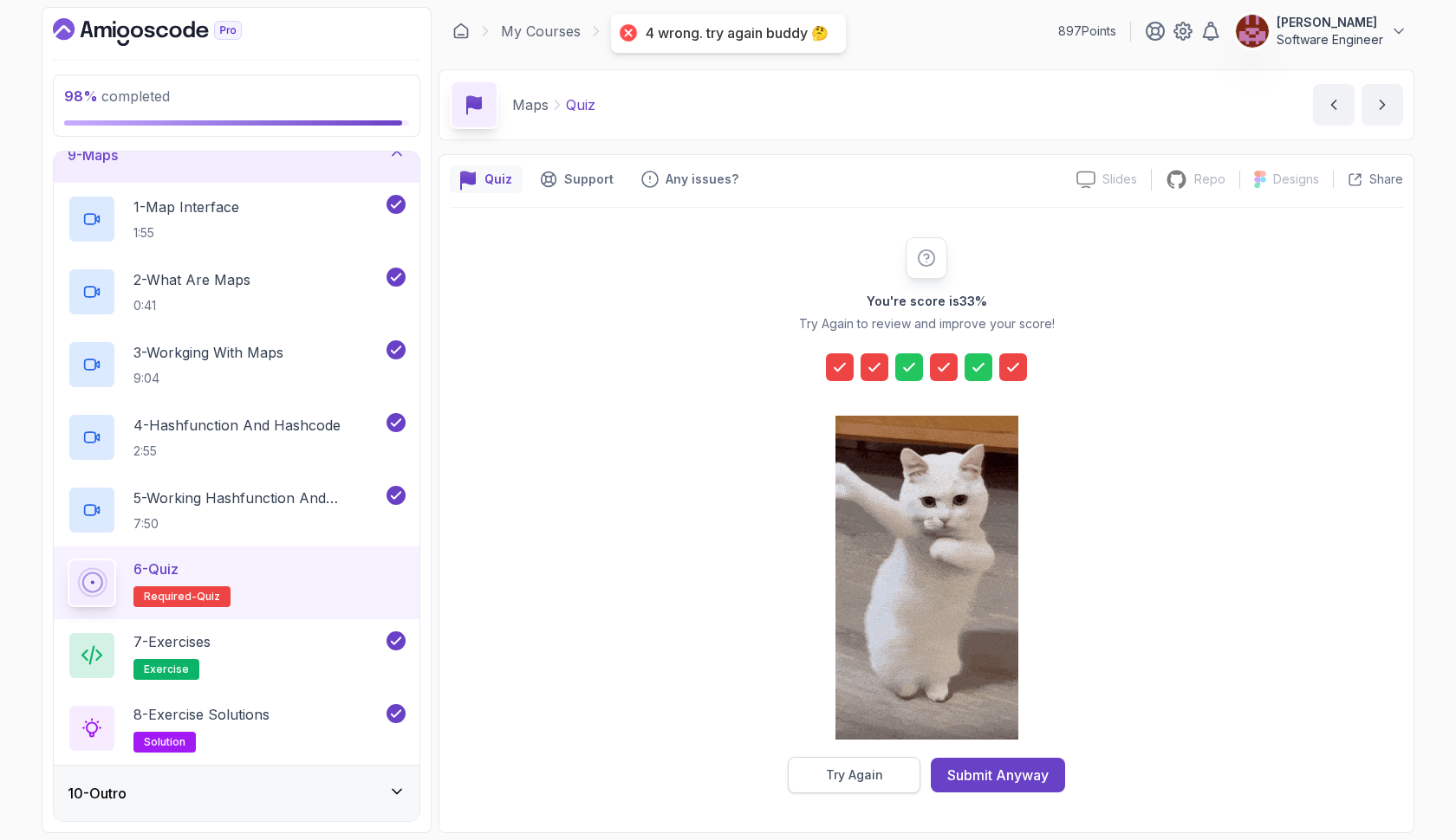
click at [912, 780] on button "Try Again" at bounding box center [854, 775] width 133 height 36
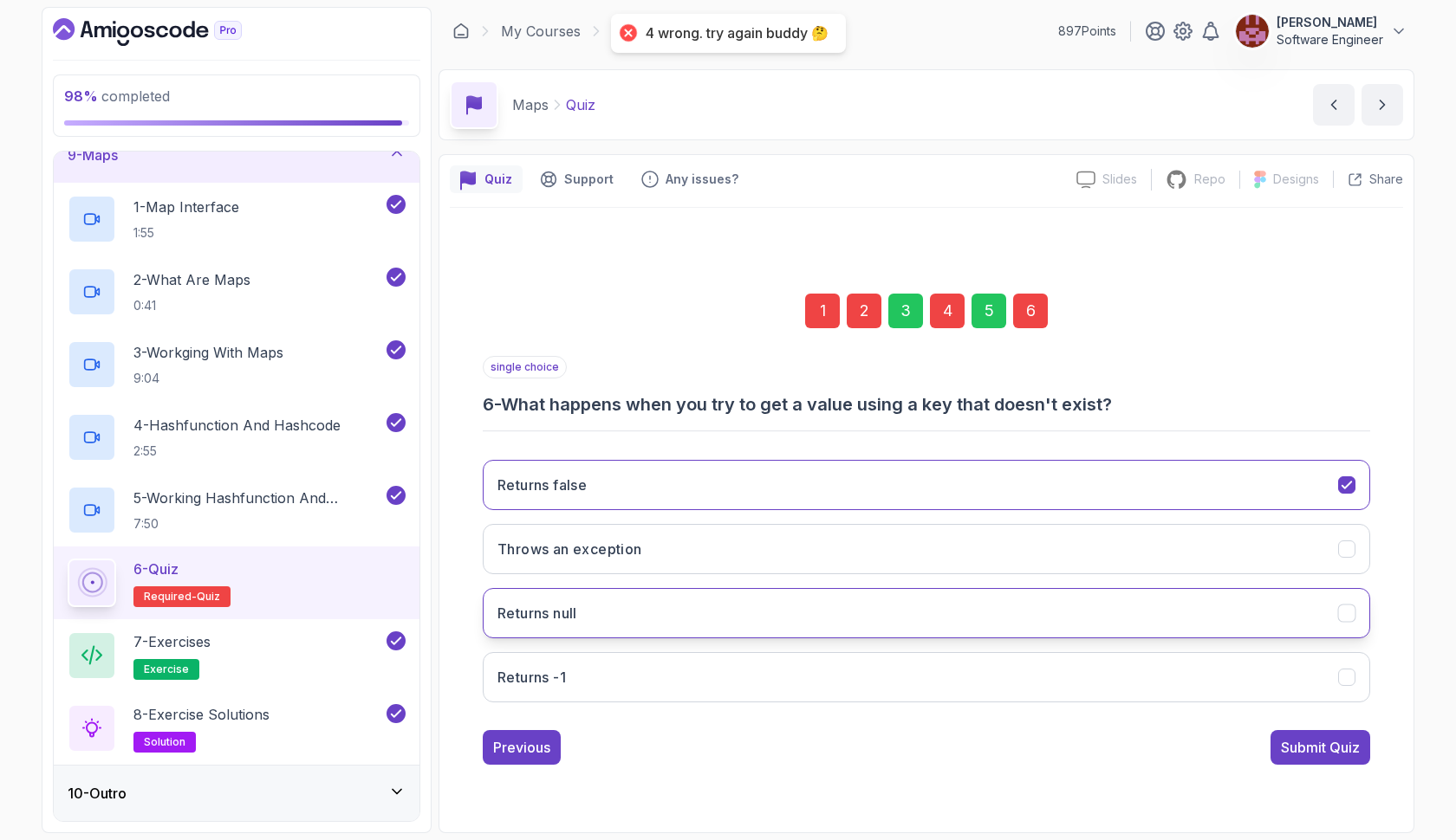
click at [941, 614] on button "Returns null" at bounding box center [925, 613] width 887 height 51
click at [1288, 735] on button "Submit Quiz" at bounding box center [1319, 747] width 99 height 34
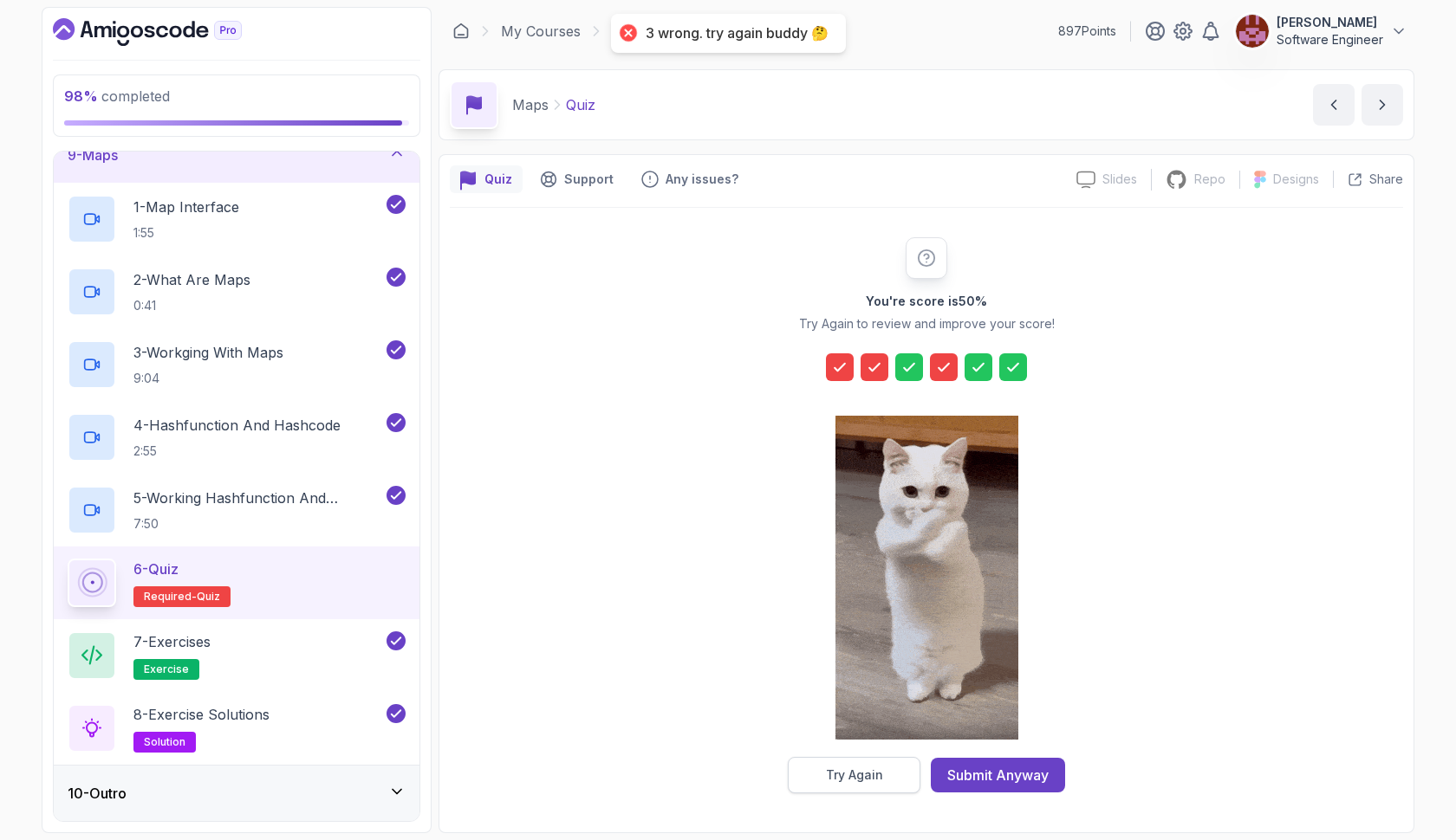
click at [817, 783] on button "Try Again" at bounding box center [854, 775] width 133 height 36
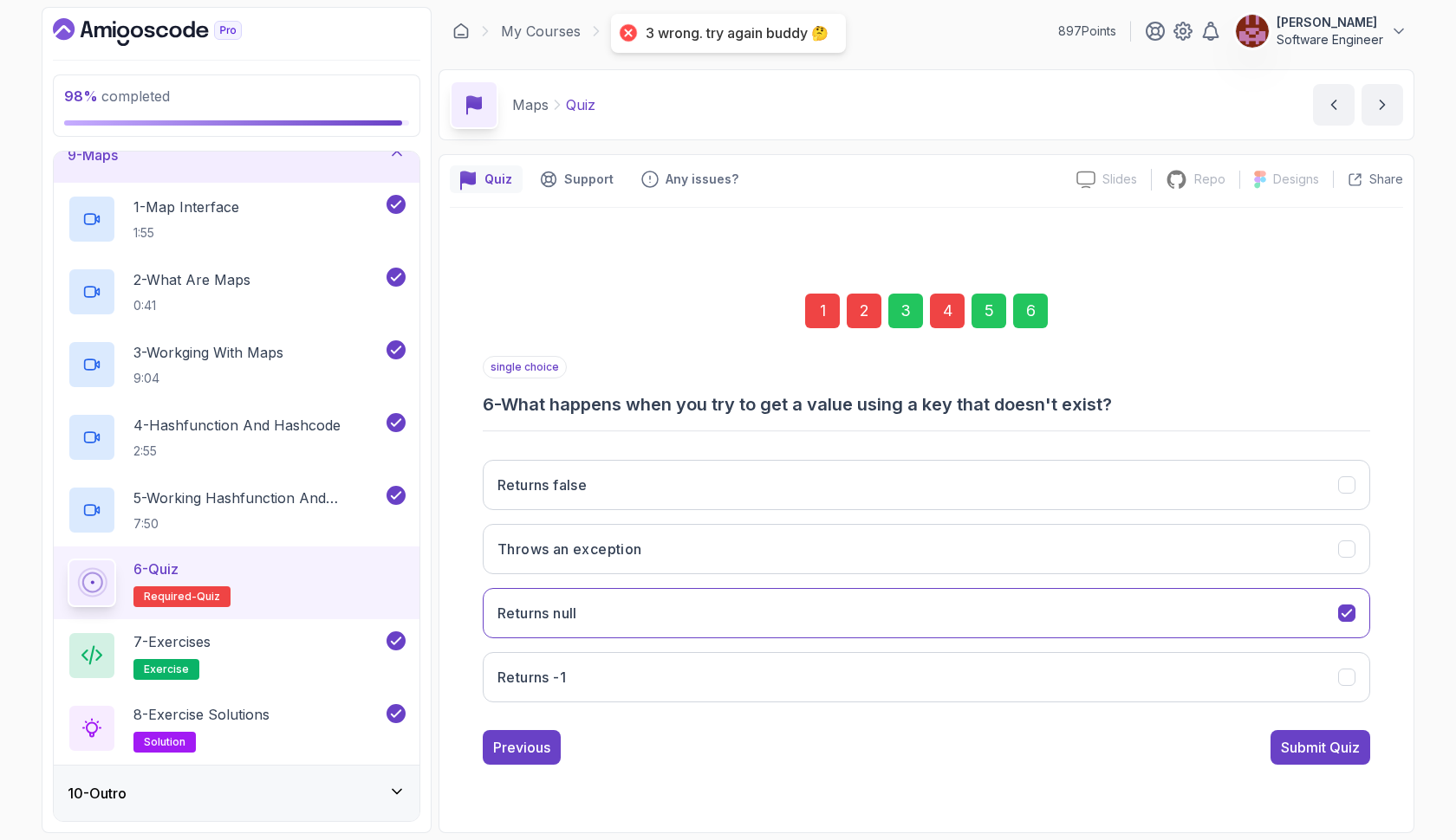
click at [951, 314] on div "4" at bounding box center [947, 311] width 34 height 34
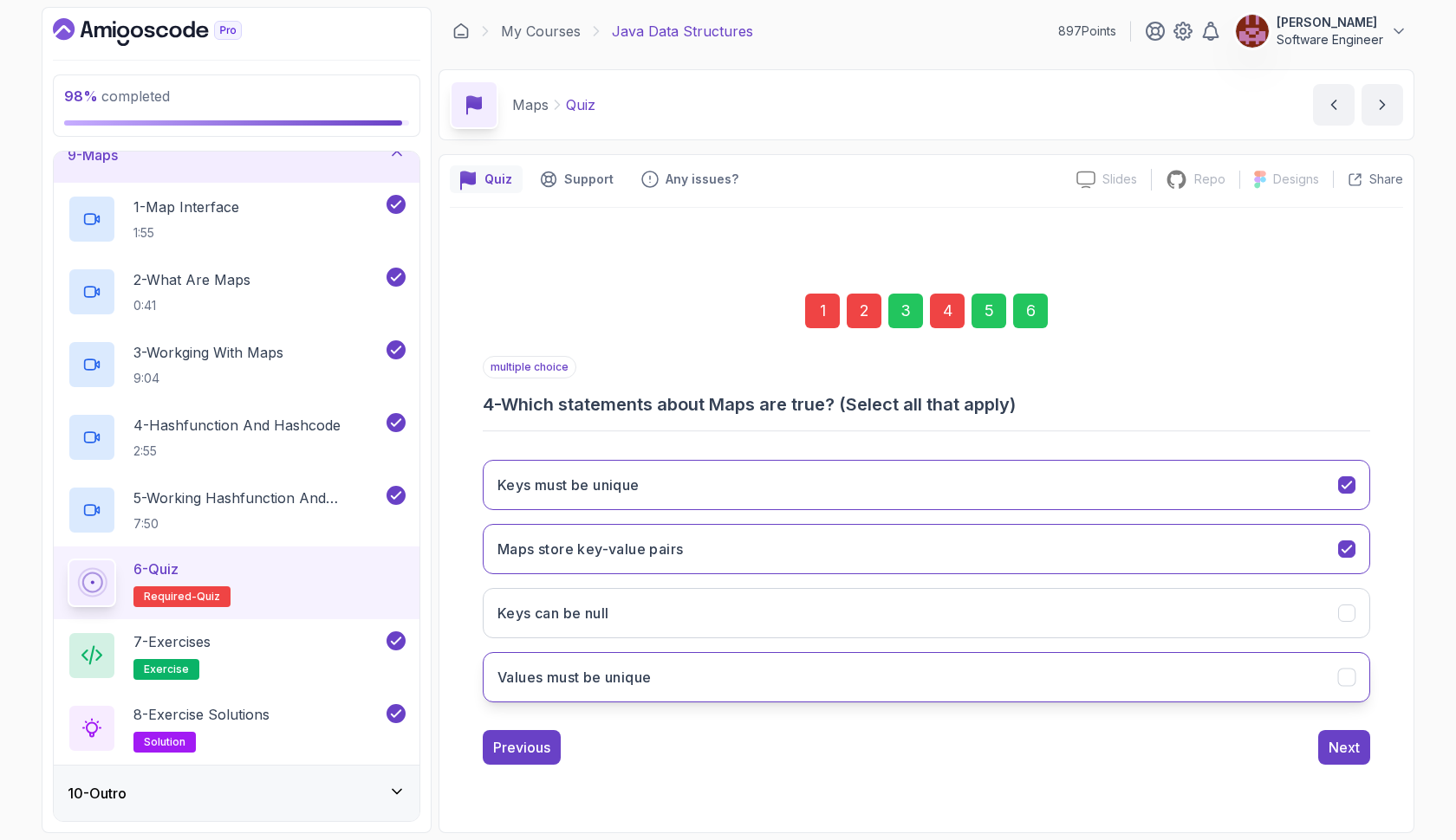
click at [801, 688] on button "Values must be unique" at bounding box center [925, 677] width 887 height 51
click at [871, 325] on div "2" at bounding box center [864, 311] width 34 height 34
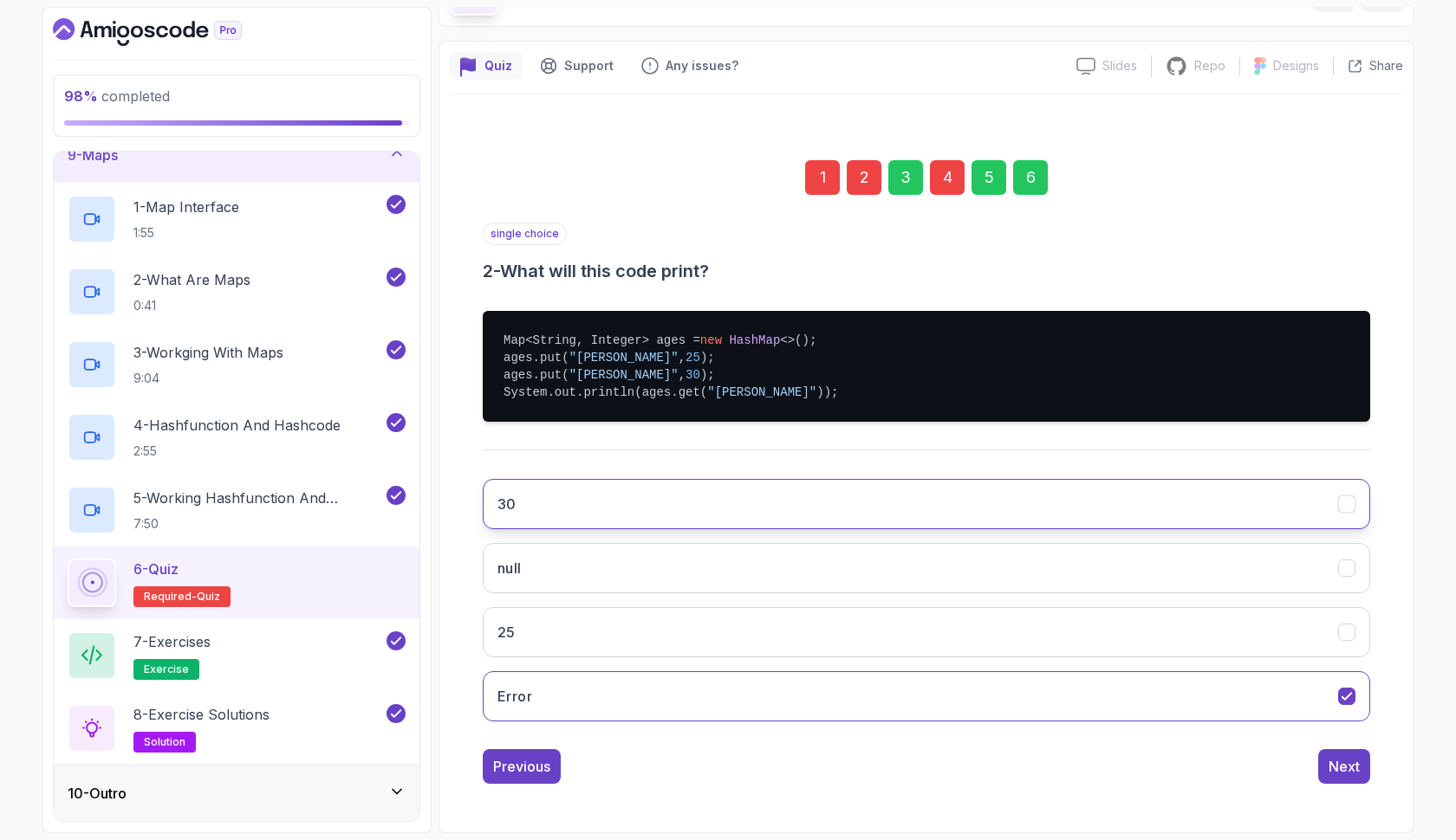
scroll to position [114, 0]
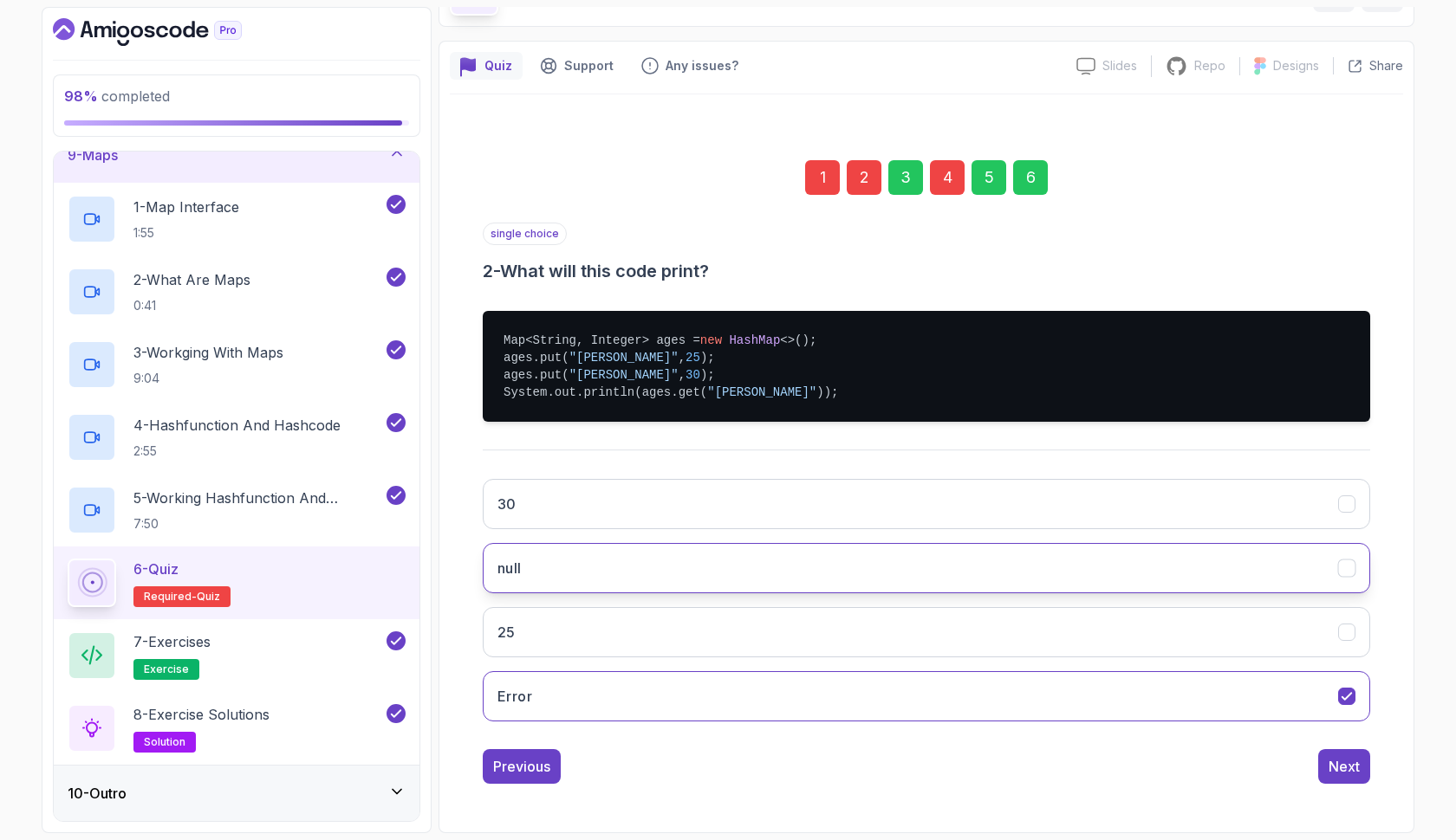
click at [815, 564] on button "null" at bounding box center [925, 568] width 887 height 51
click at [830, 182] on div "1" at bounding box center [822, 178] width 34 height 34
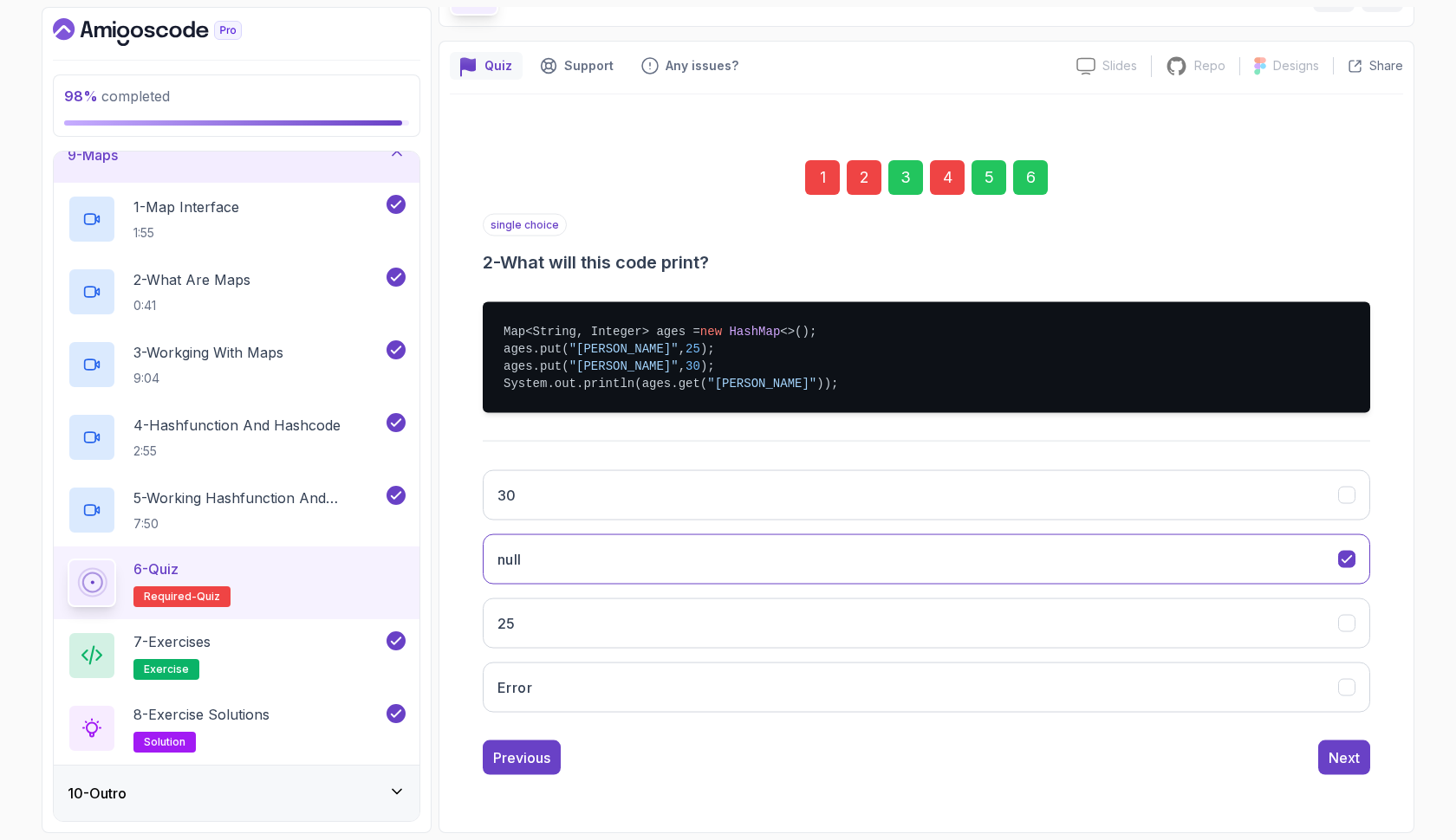
scroll to position [0, 0]
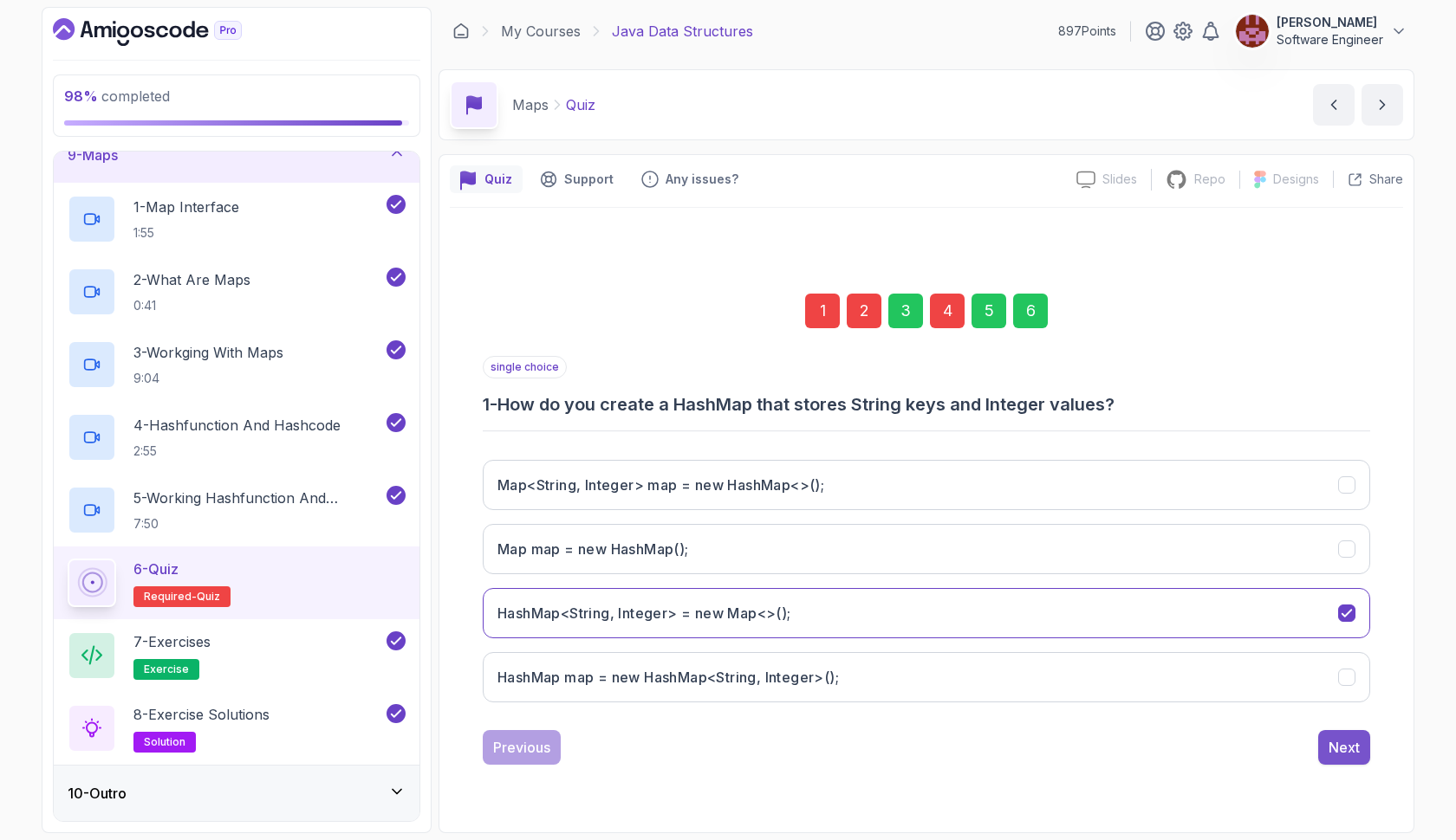
click at [1336, 740] on div "Next" at bounding box center [1343, 747] width 32 height 21
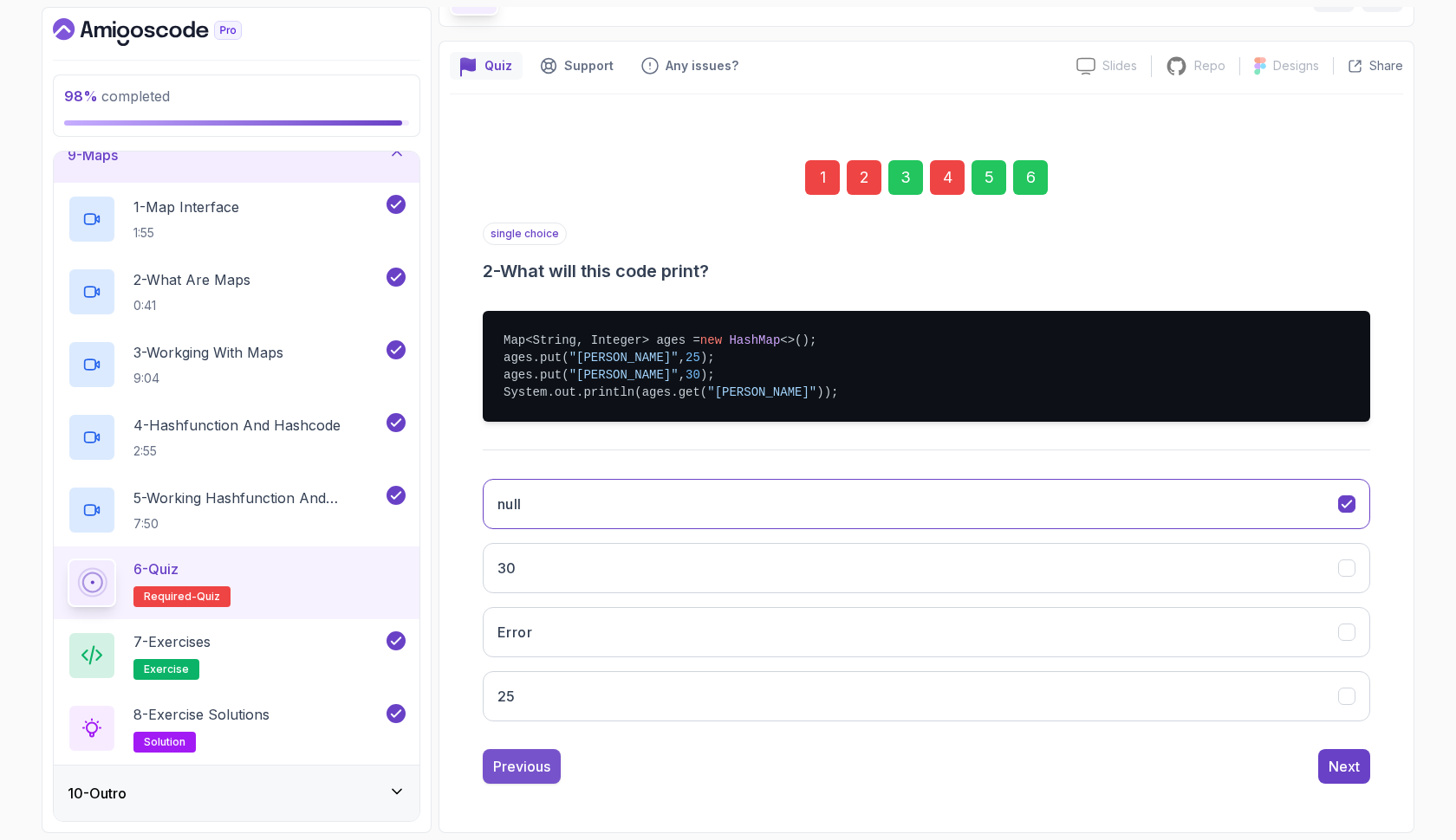
scroll to position [114, 0]
click at [525, 767] on div "Previous" at bounding box center [521, 766] width 57 height 21
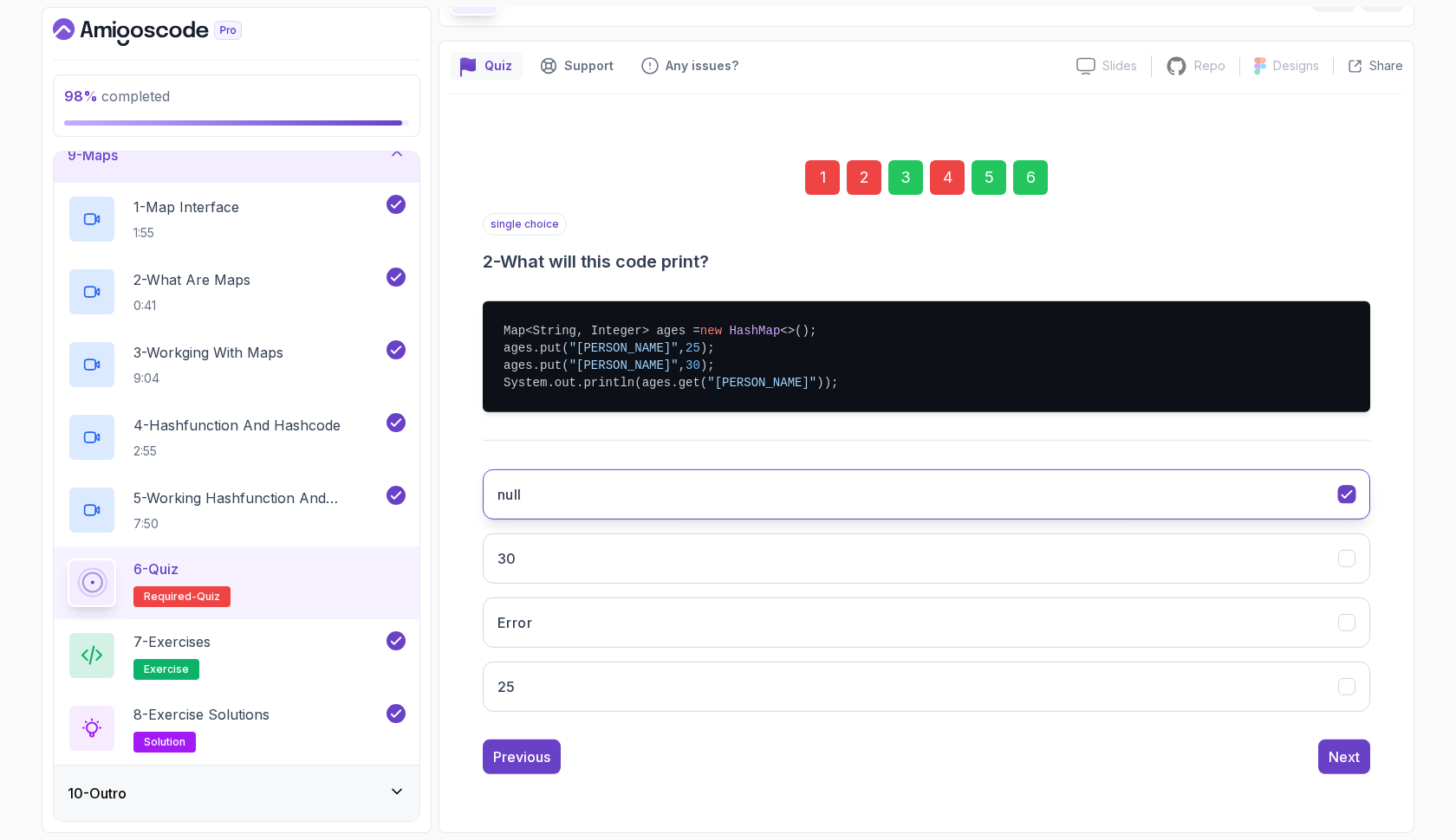
scroll to position [0, 0]
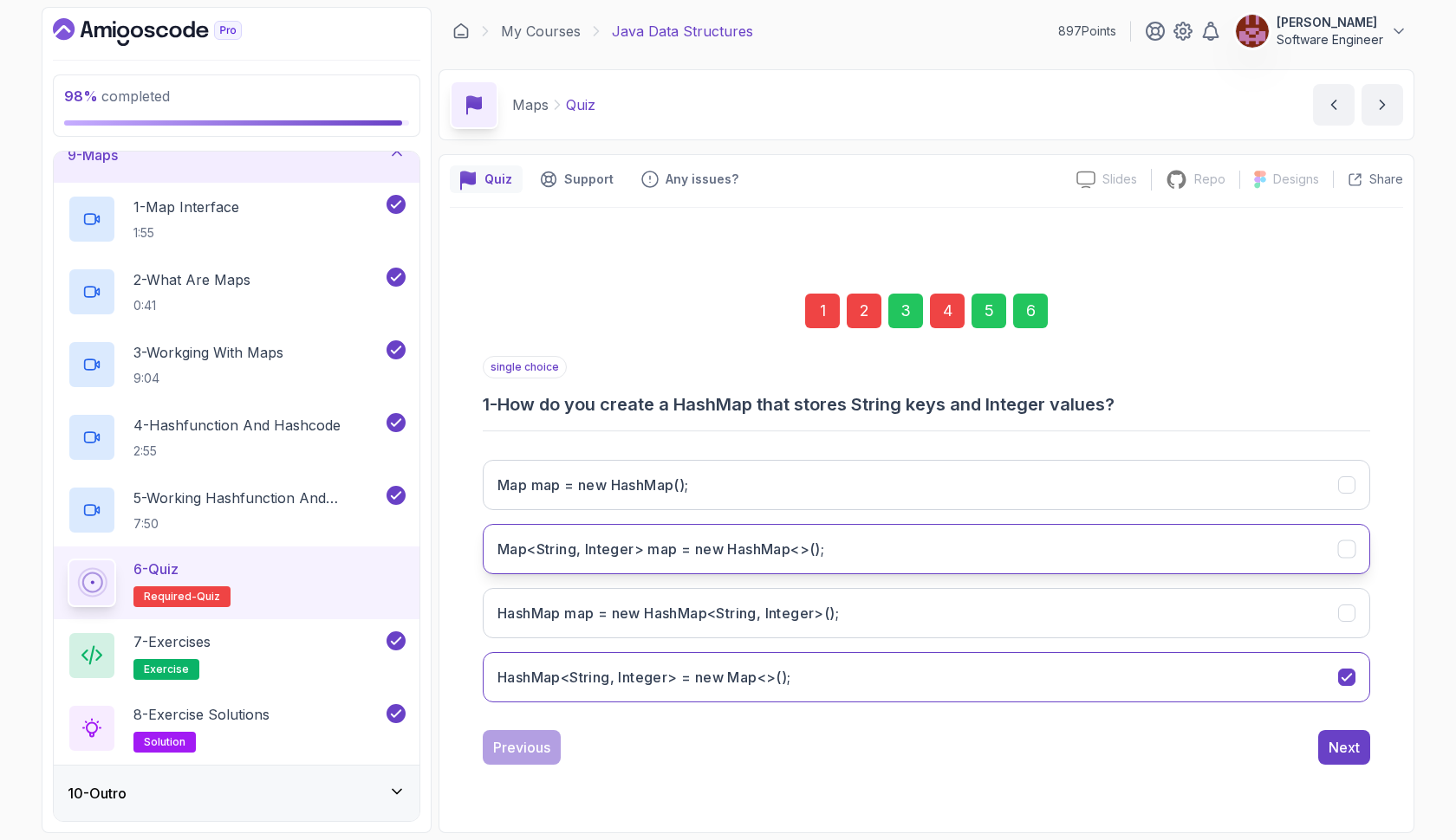
click at [668, 552] on h3 "Map<String, Integer> map = new HashMap<>();" at bounding box center [661, 549] width 327 height 21
click at [1014, 306] on div "6" at bounding box center [1030, 311] width 34 height 34
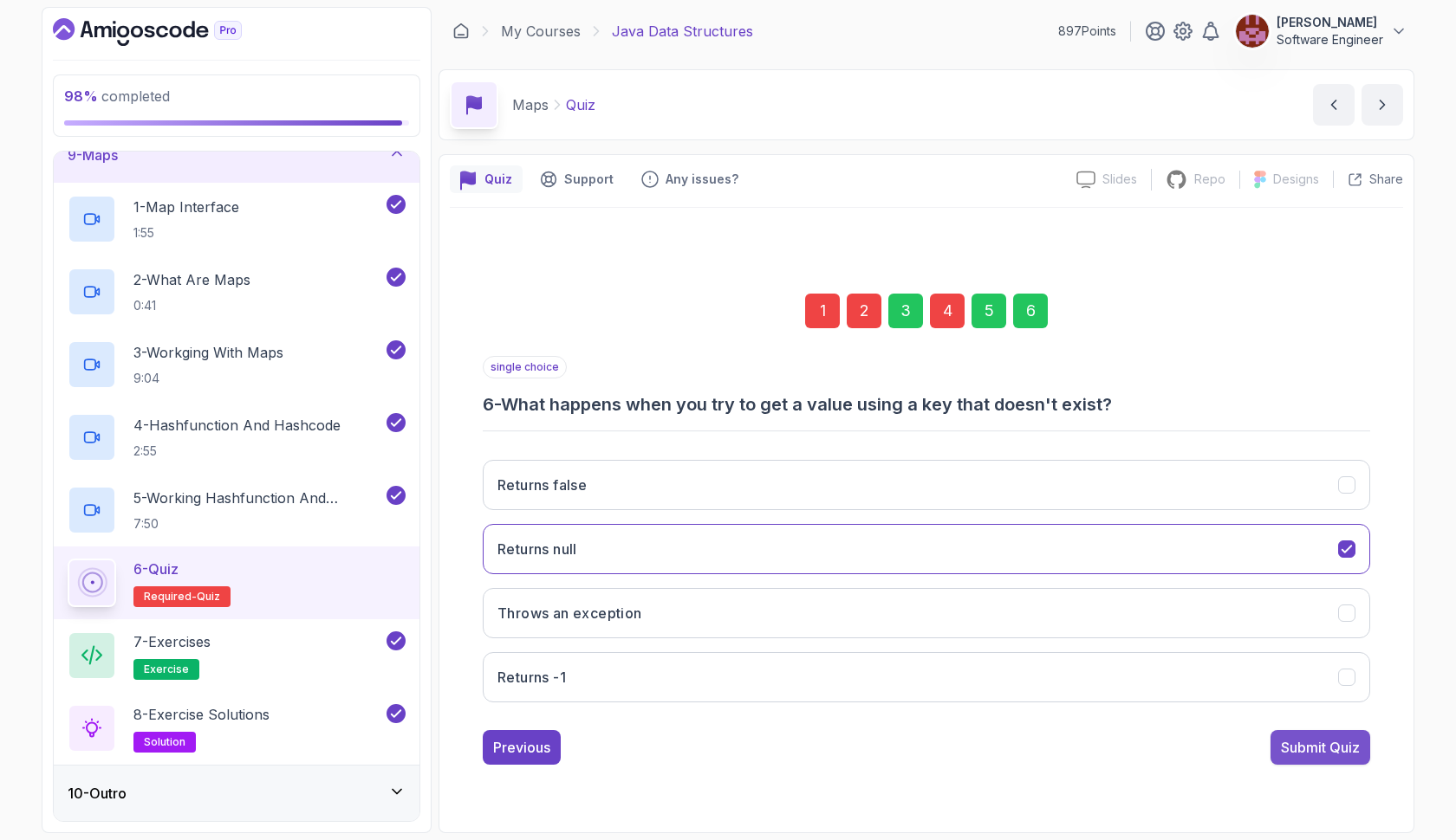
click at [1303, 754] on div "Submit Quiz" at bounding box center [1319, 747] width 79 height 21
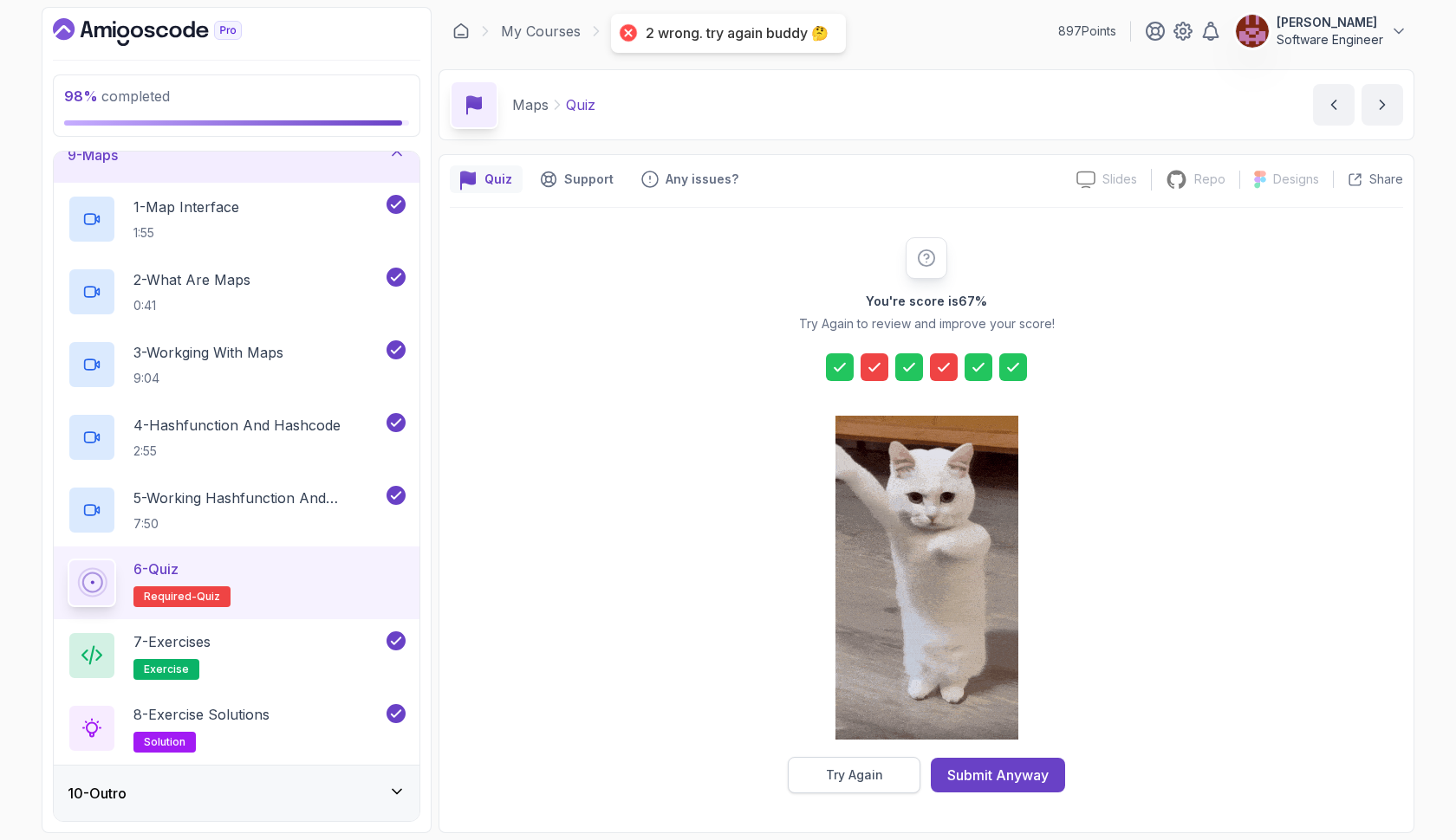
click at [904, 787] on button "Try Again" at bounding box center [854, 775] width 133 height 36
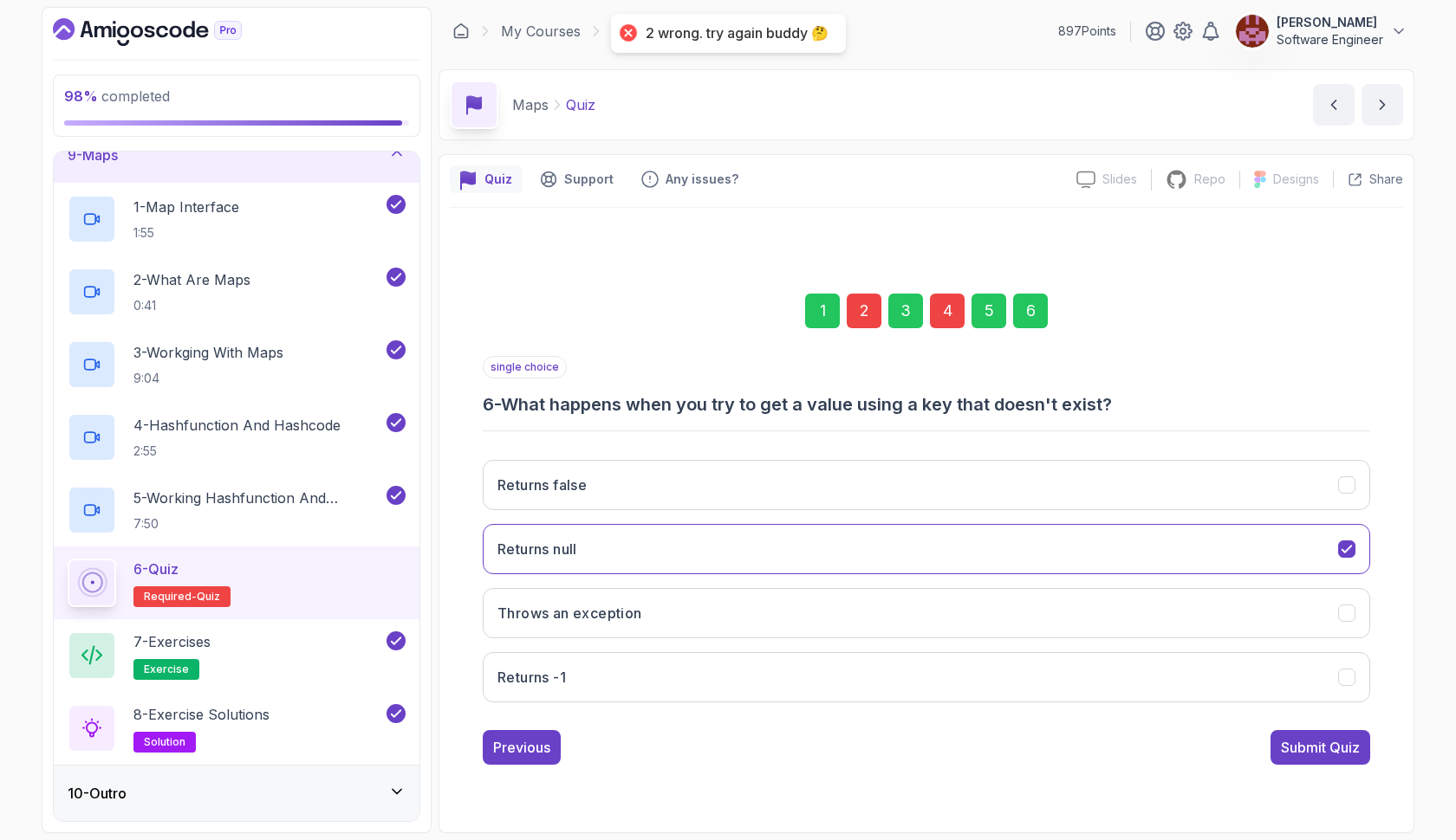
click at [863, 302] on div "2" at bounding box center [864, 311] width 34 height 34
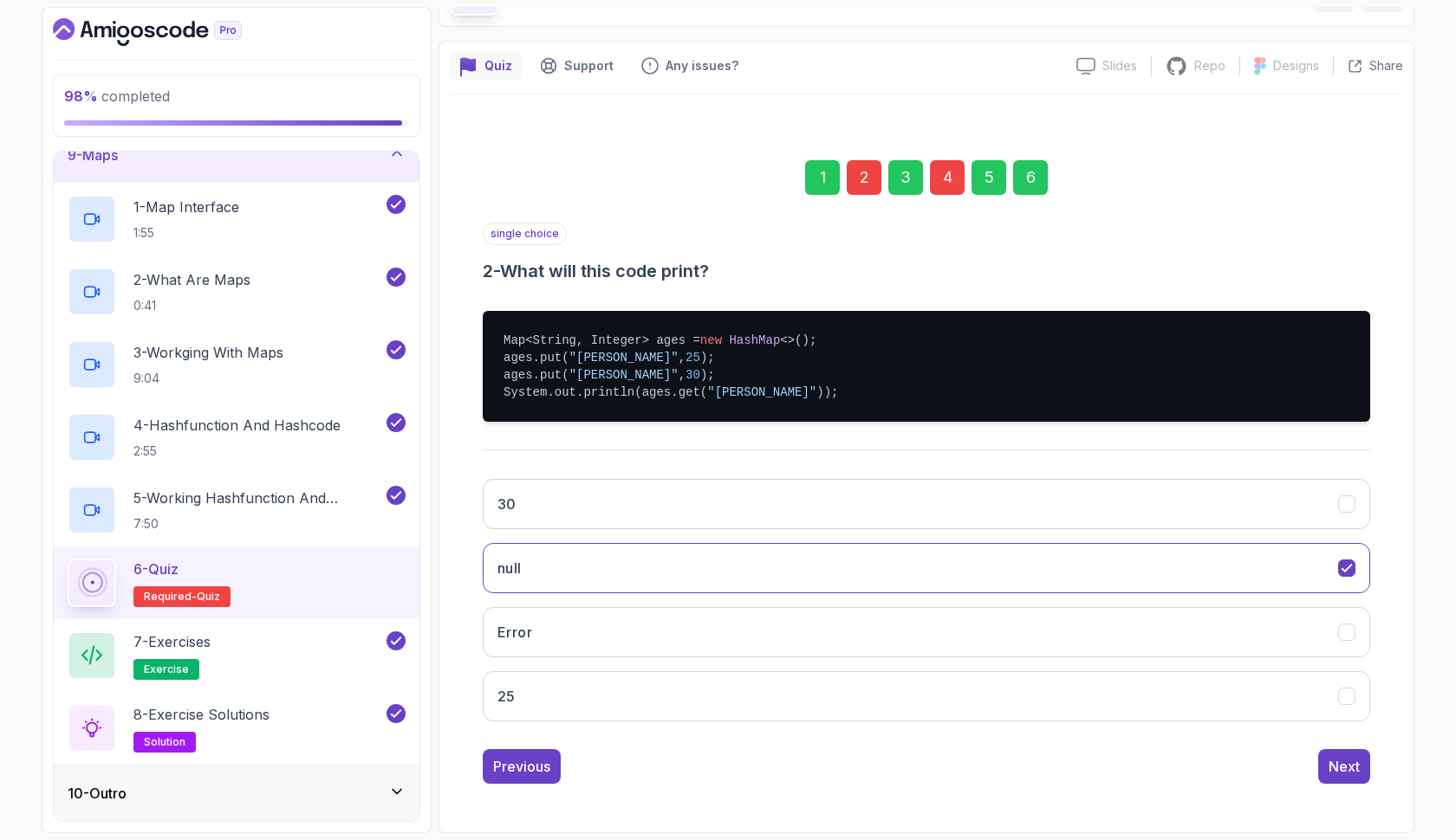
scroll to position [114, 0]
click at [774, 497] on button "30" at bounding box center [925, 504] width 887 height 51
click at [948, 174] on div "4" at bounding box center [947, 178] width 34 height 34
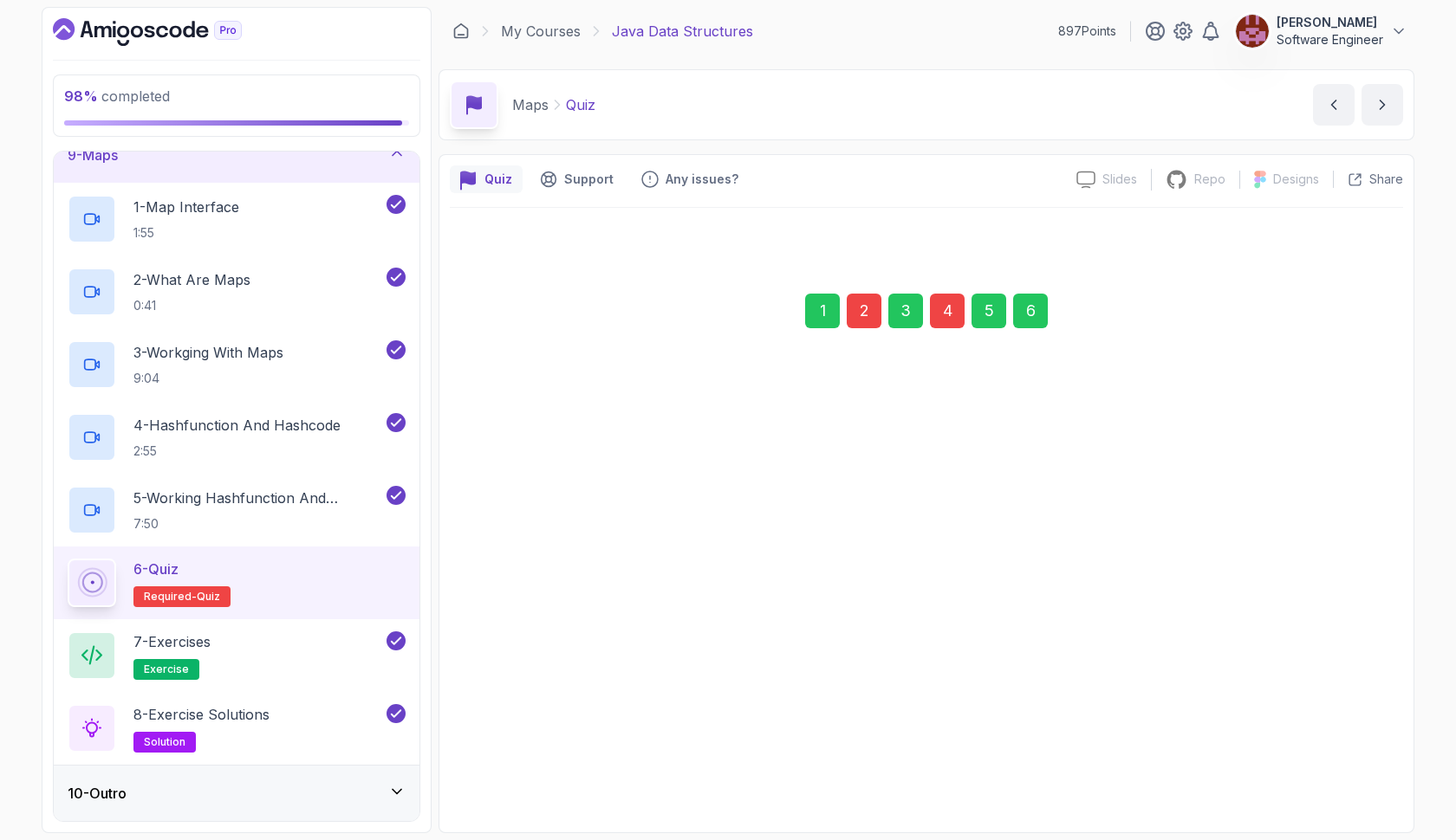
scroll to position [0, 0]
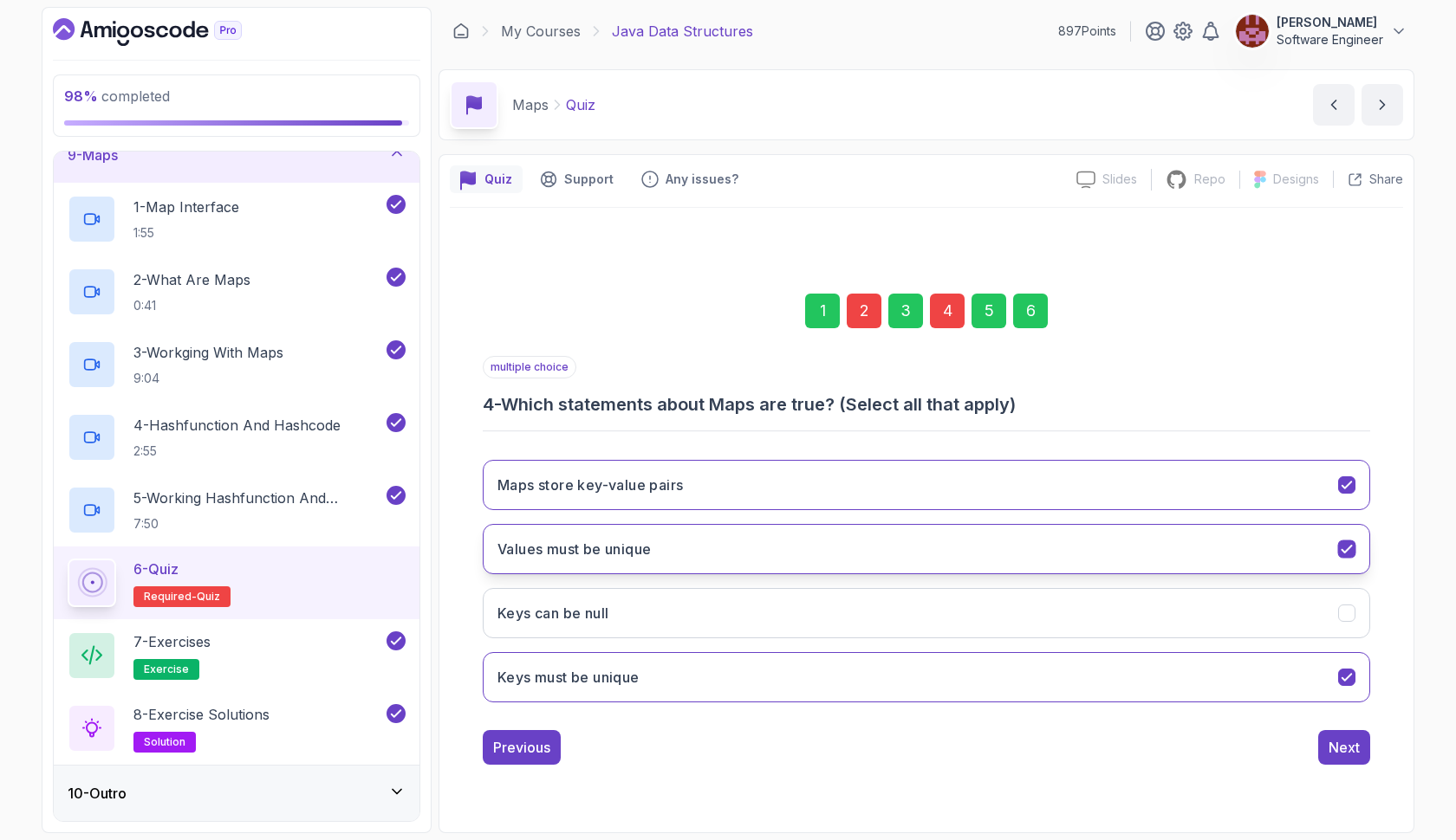
click at [966, 558] on button "Values must be unique" at bounding box center [925, 549] width 887 height 51
click at [950, 680] on button "Keys must be unique" at bounding box center [925, 677] width 887 height 51
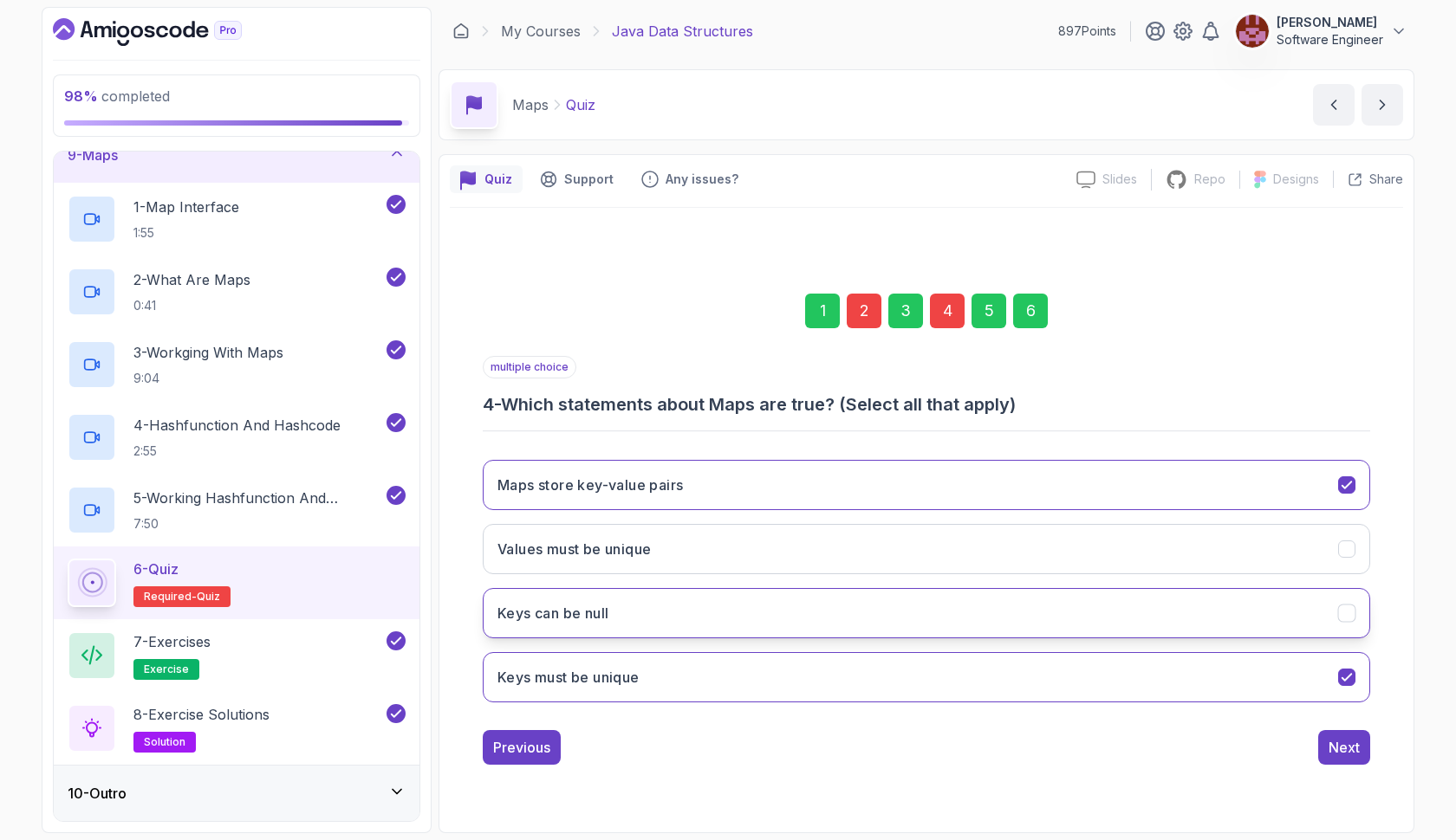
click at [954, 617] on button "Keys can be null" at bounding box center [925, 613] width 887 height 51
click at [957, 677] on button "Keys must be unique" at bounding box center [925, 677] width 887 height 51
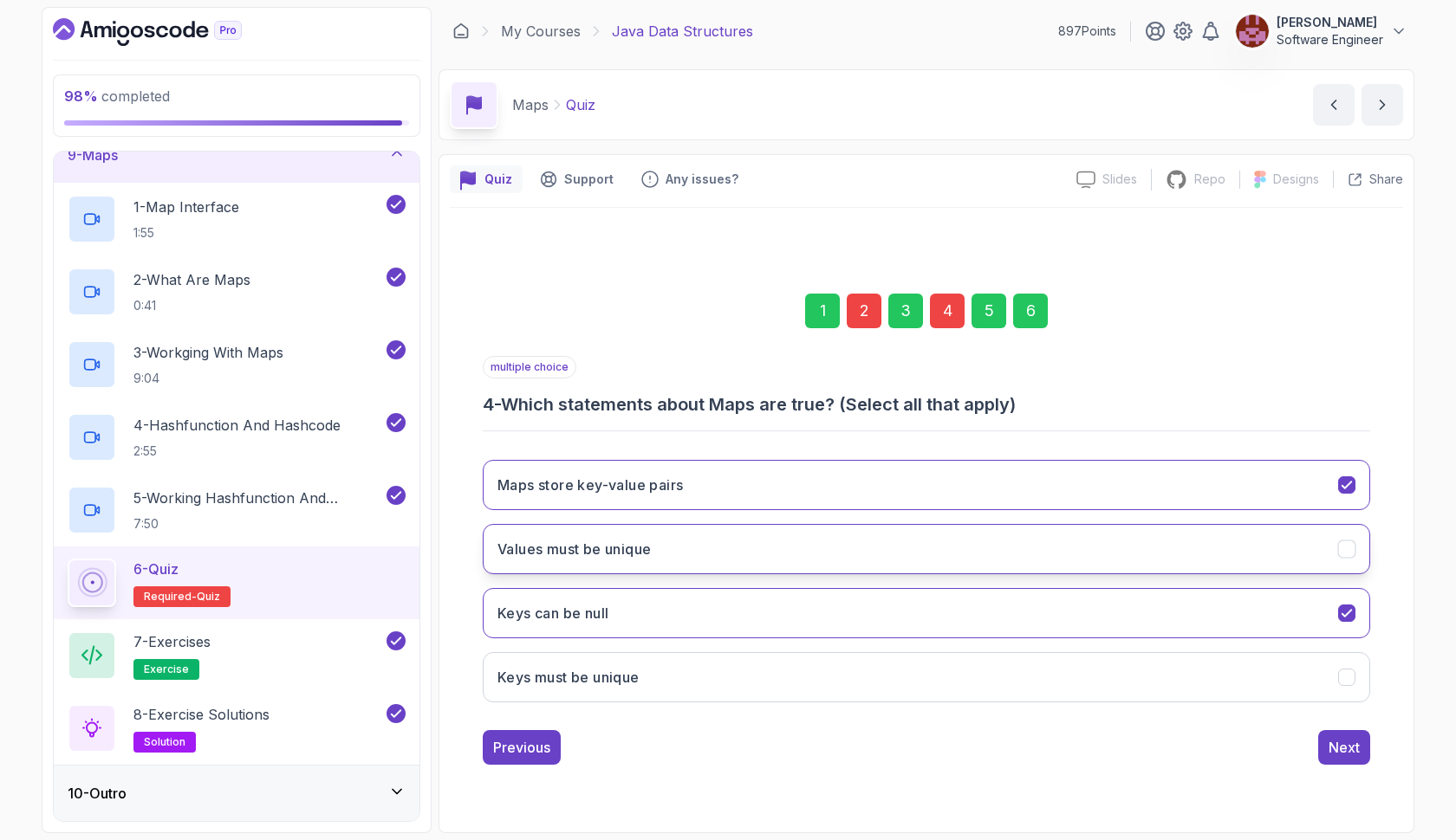
click at [951, 539] on button "Values must be unique" at bounding box center [925, 549] width 887 height 51
click at [1036, 308] on div "6" at bounding box center [1030, 311] width 34 height 34
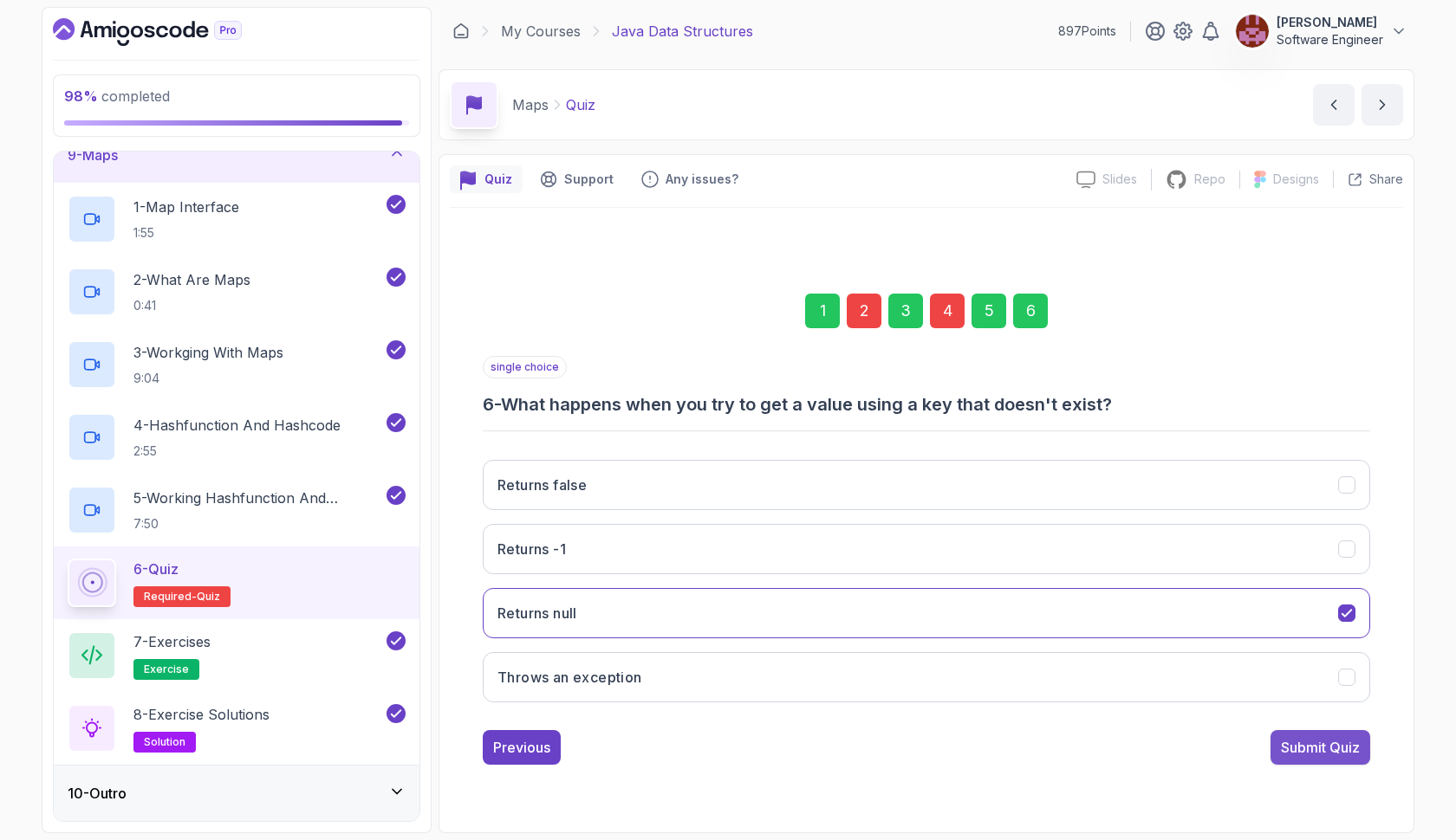
click at [1344, 745] on div "Submit Quiz" at bounding box center [1319, 747] width 79 height 21
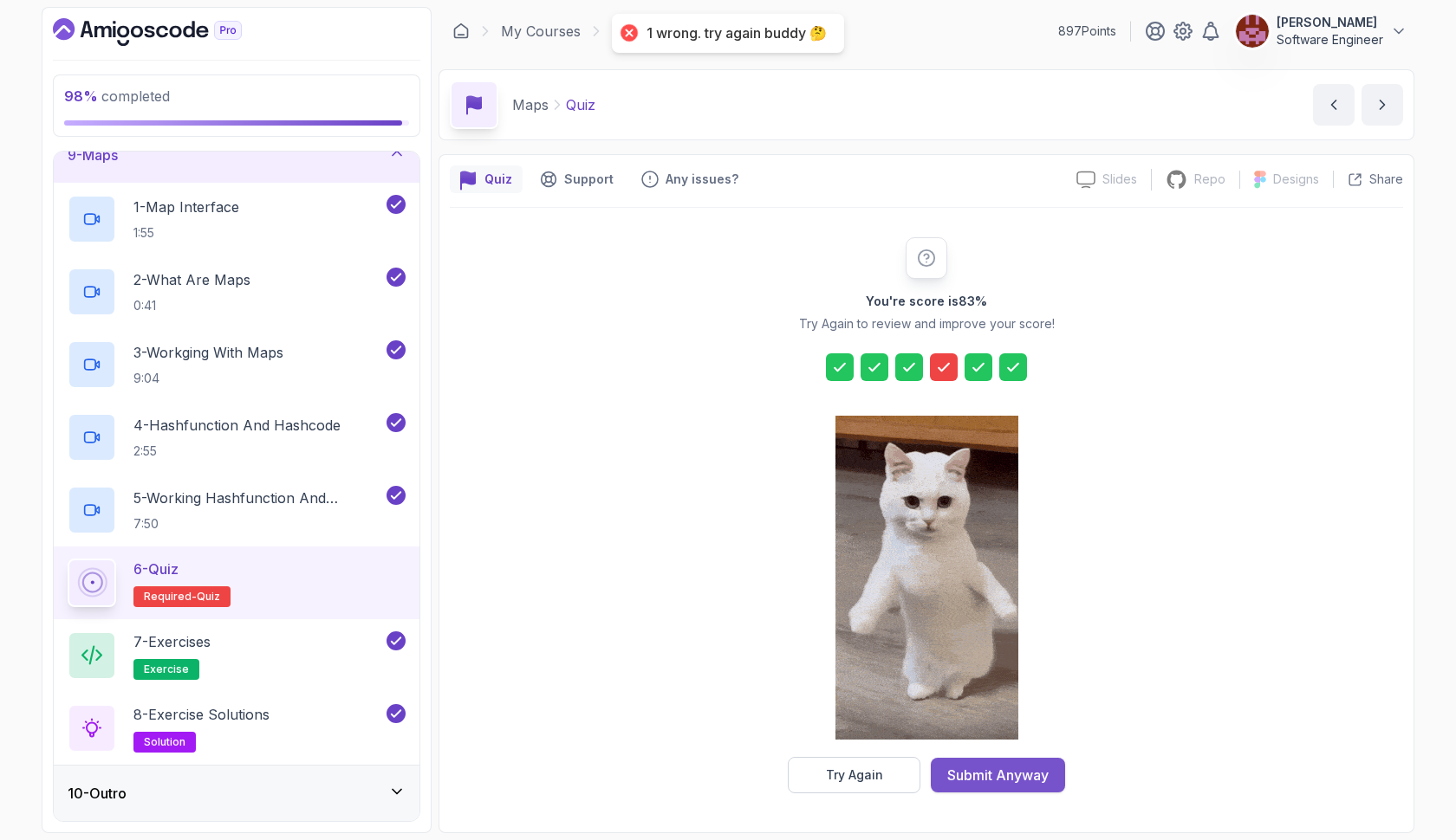
click at [1062, 777] on button "Submit Anyway" at bounding box center [998, 775] width 135 height 34
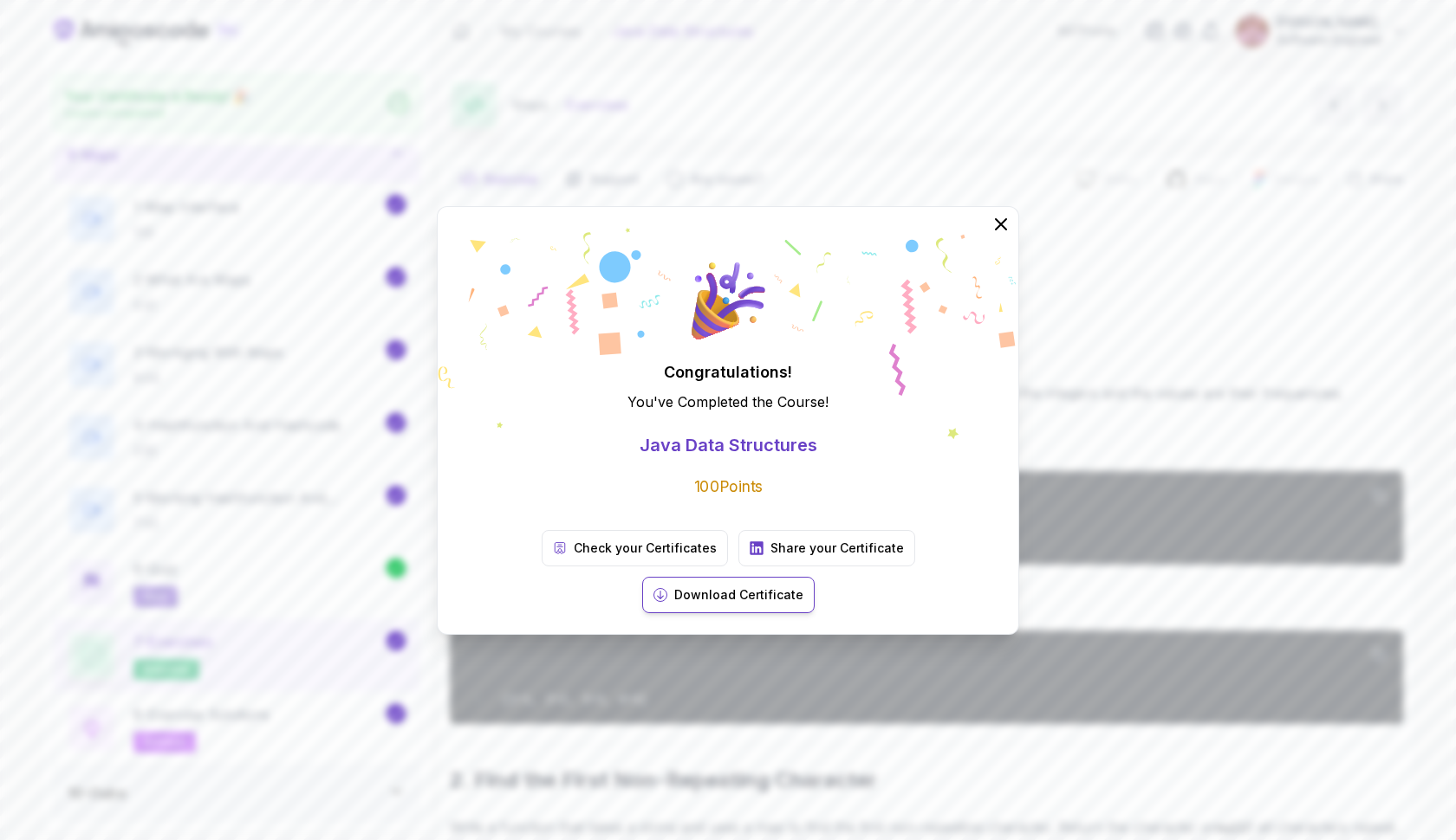
click at [803, 586] on p "Download Certificate" at bounding box center [738, 595] width 129 height 17
click at [1002, 229] on icon at bounding box center [1001, 224] width 11 height 11
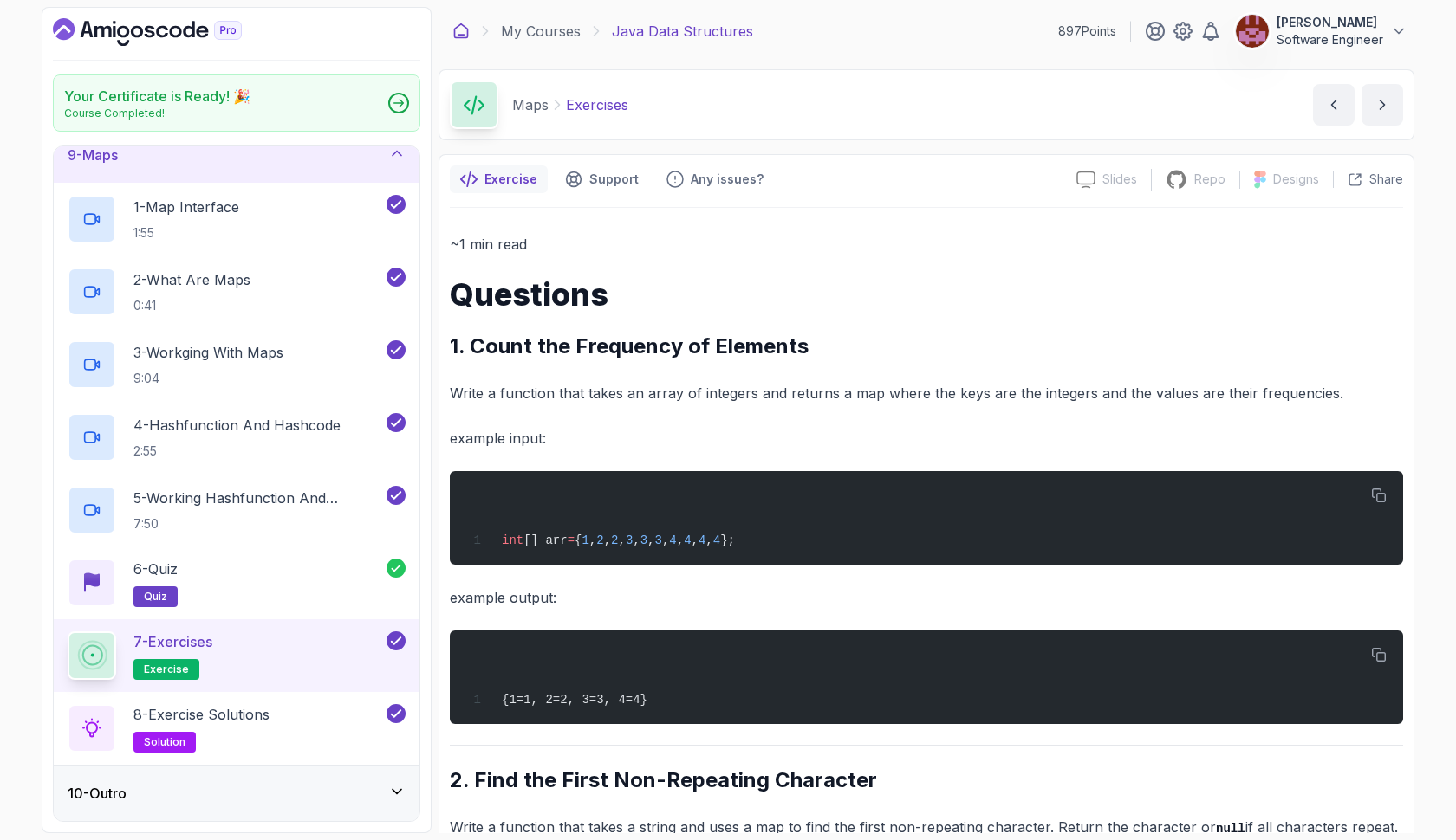
click at [468, 29] on icon at bounding box center [461, 32] width 17 height 17
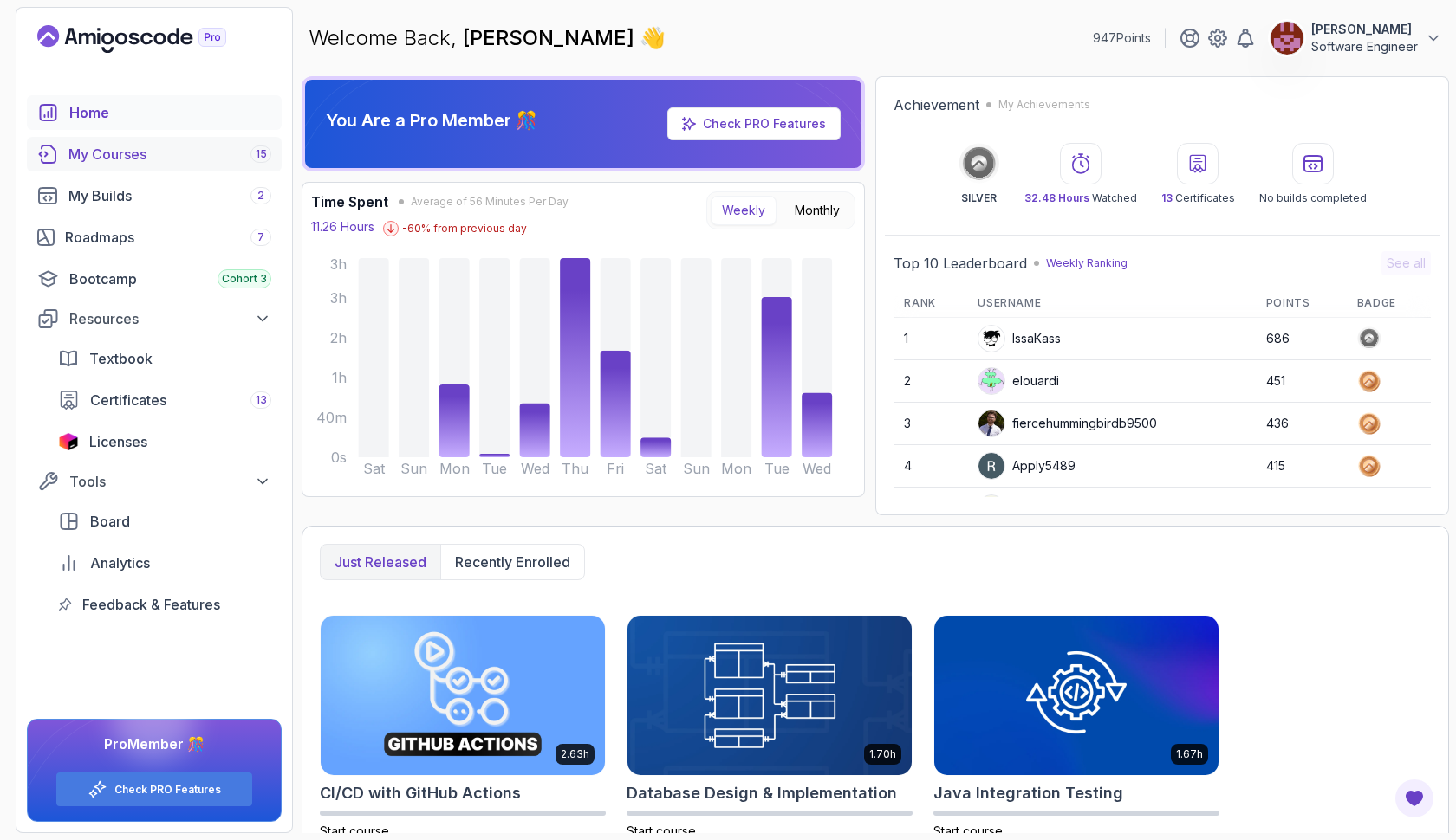
click at [217, 156] on div "My Courses 15" at bounding box center [170, 155] width 202 height 21
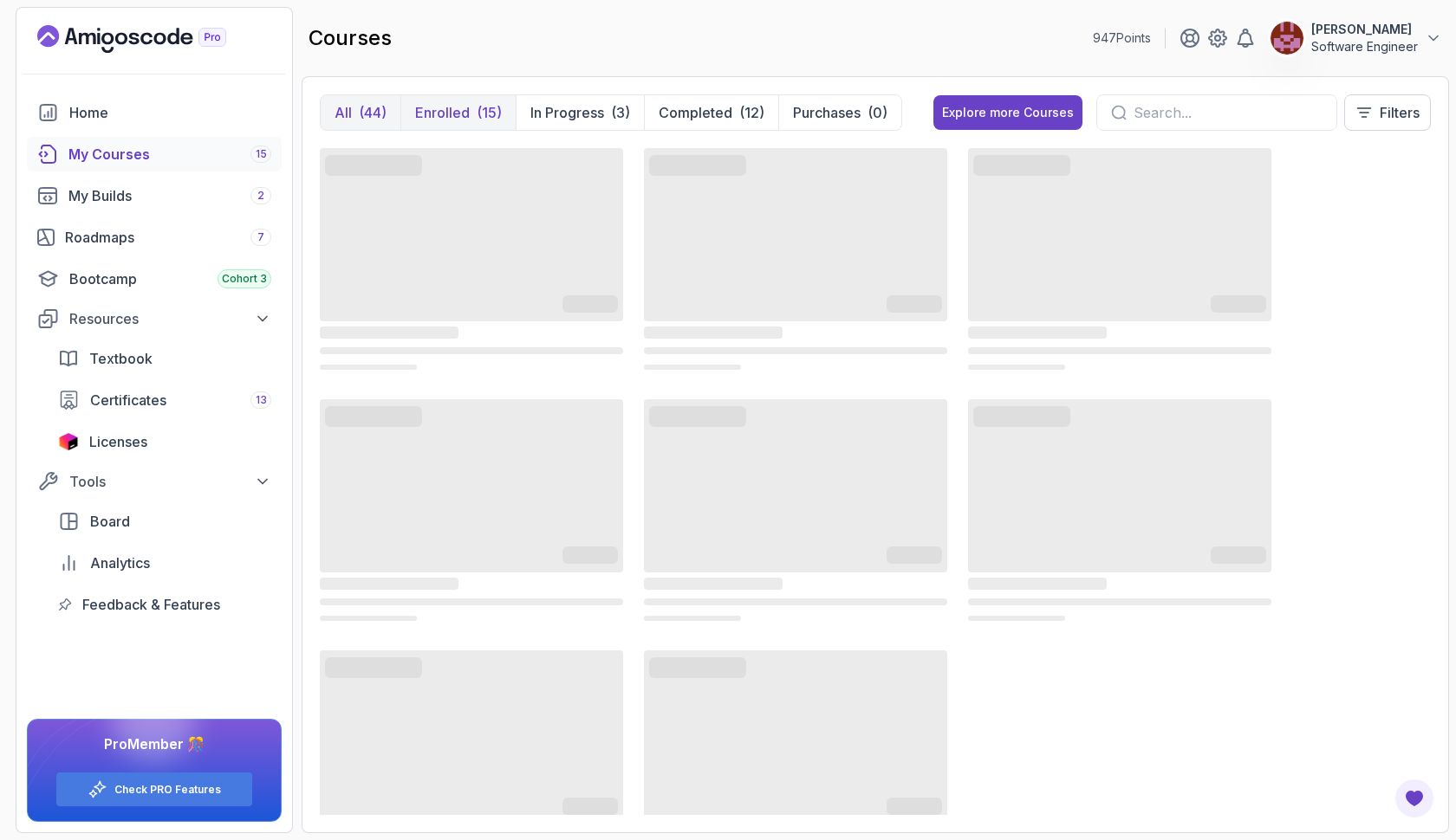
click at [489, 117] on div "(15)" at bounding box center [489, 113] width 25 height 21
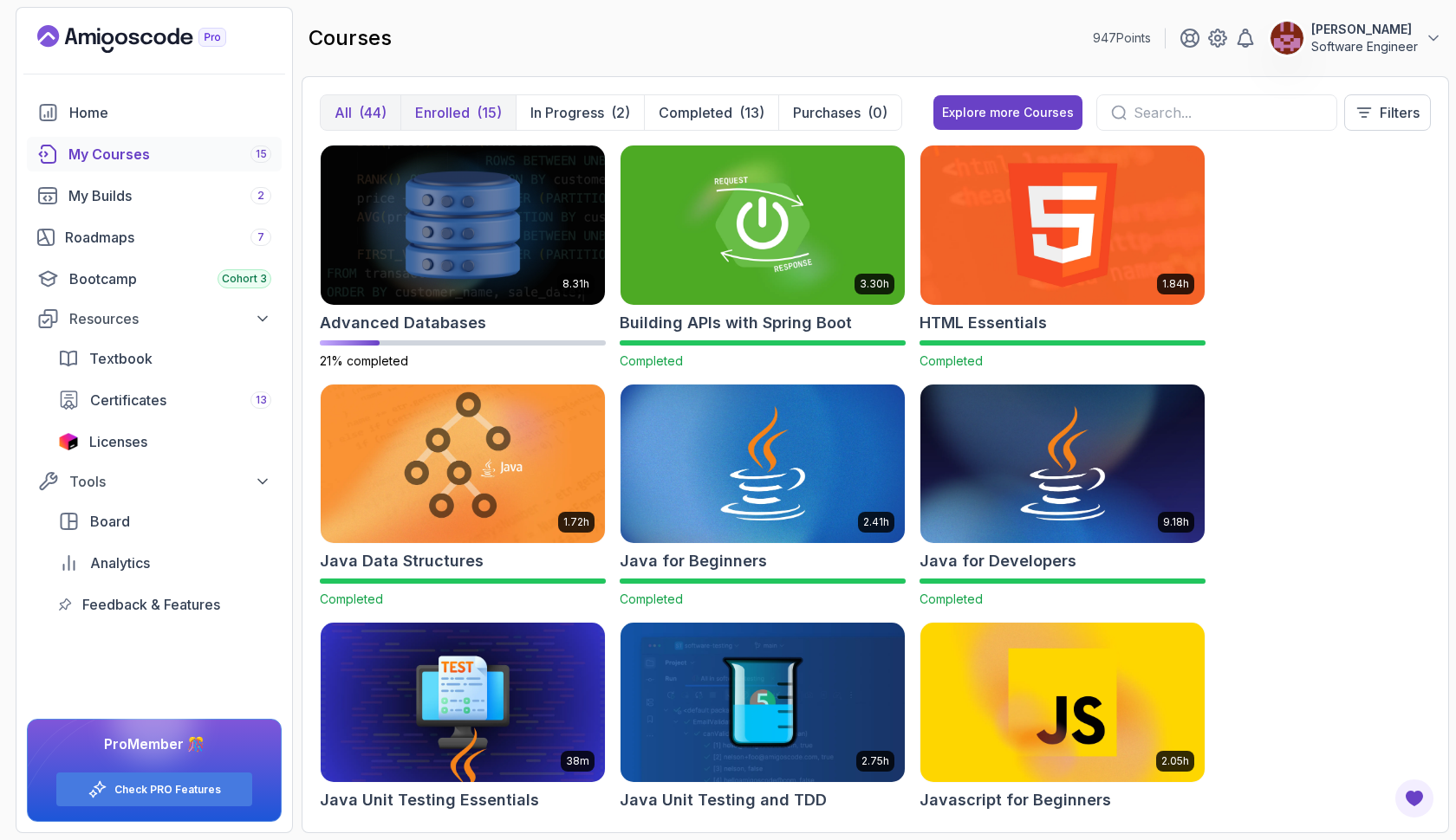
click at [389, 108] on button "All (44)" at bounding box center [360, 113] width 79 height 34
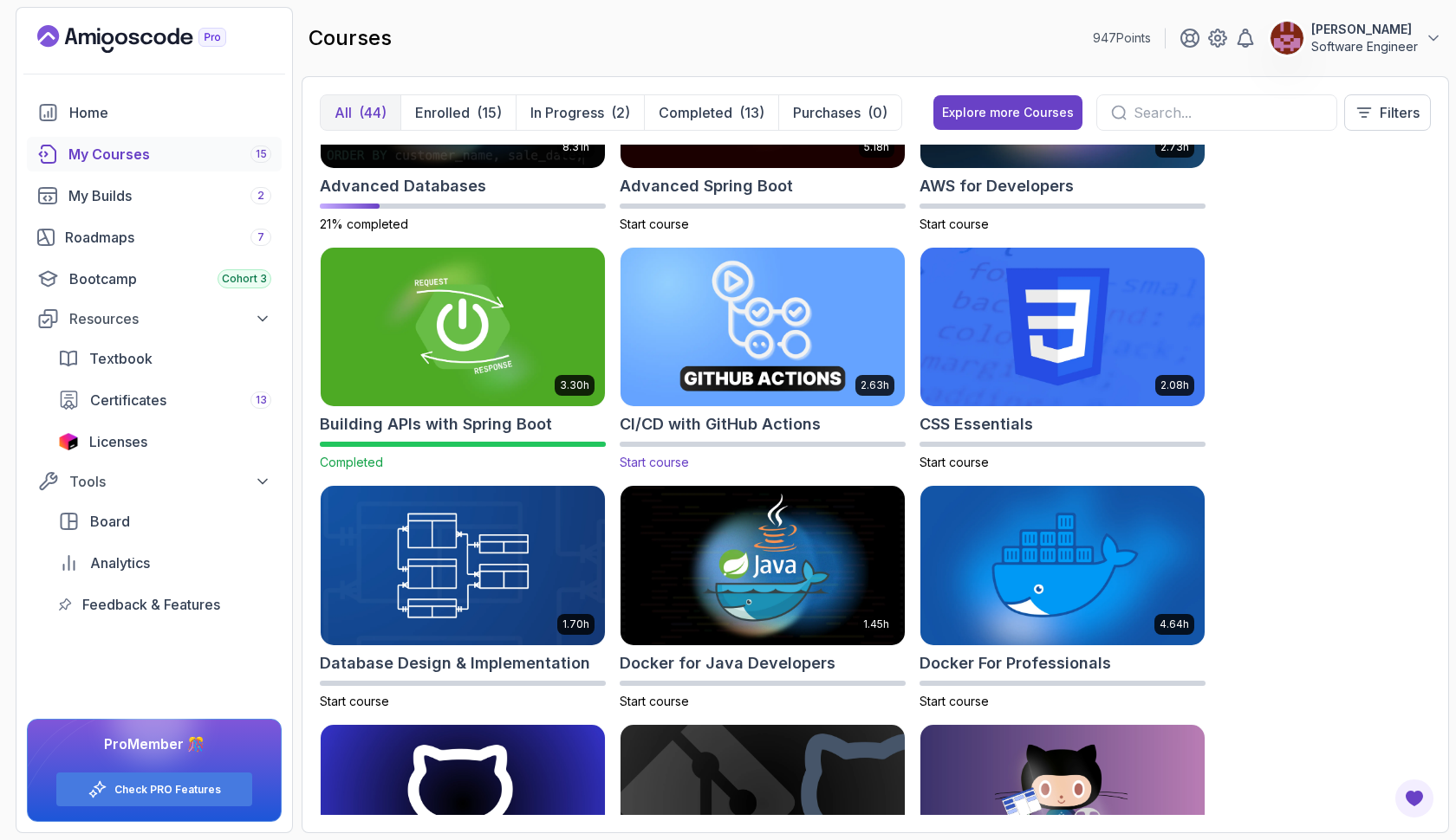
scroll to position [138, 0]
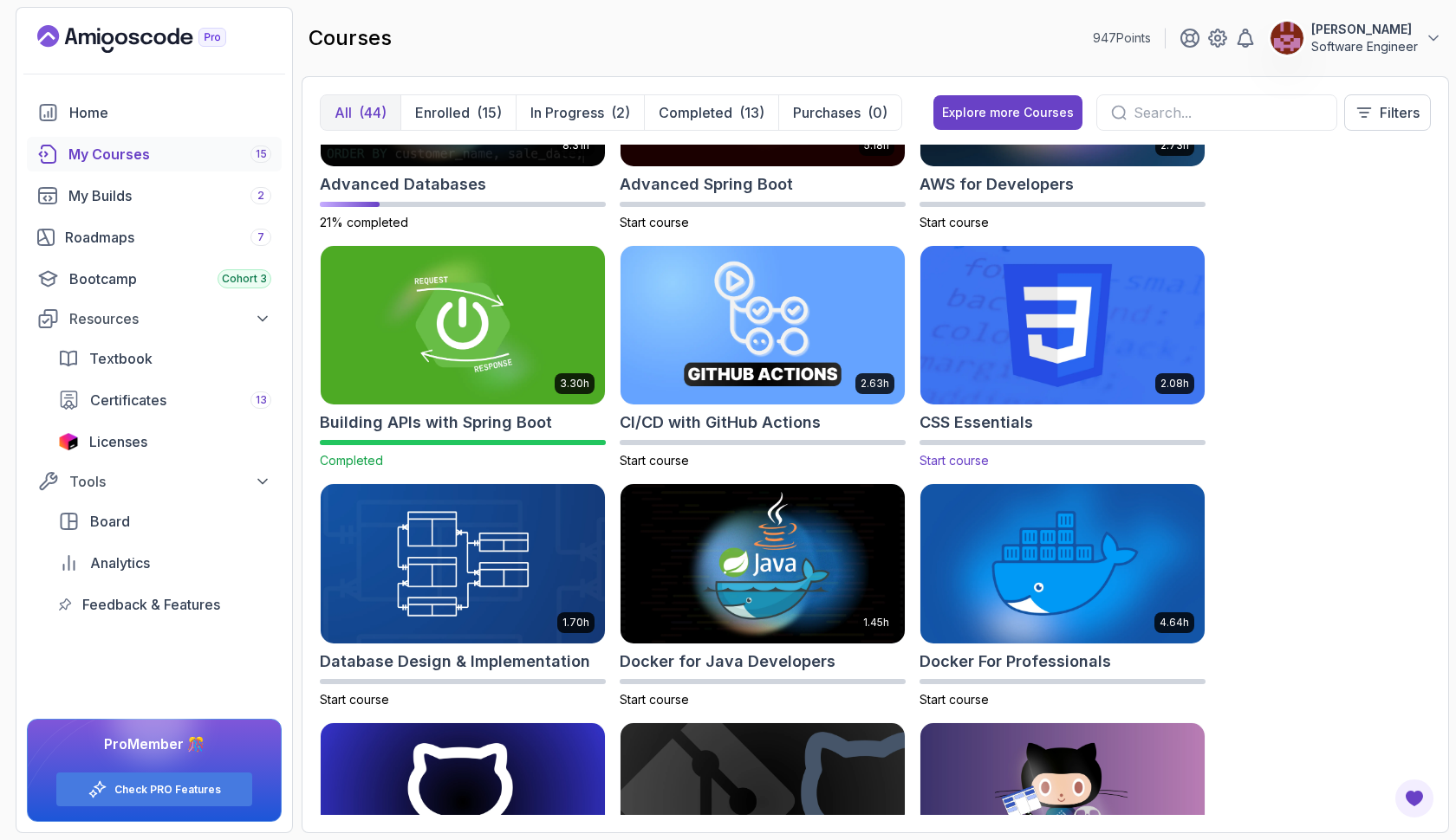
click at [1006, 335] on img at bounding box center [1063, 325] width 298 height 167
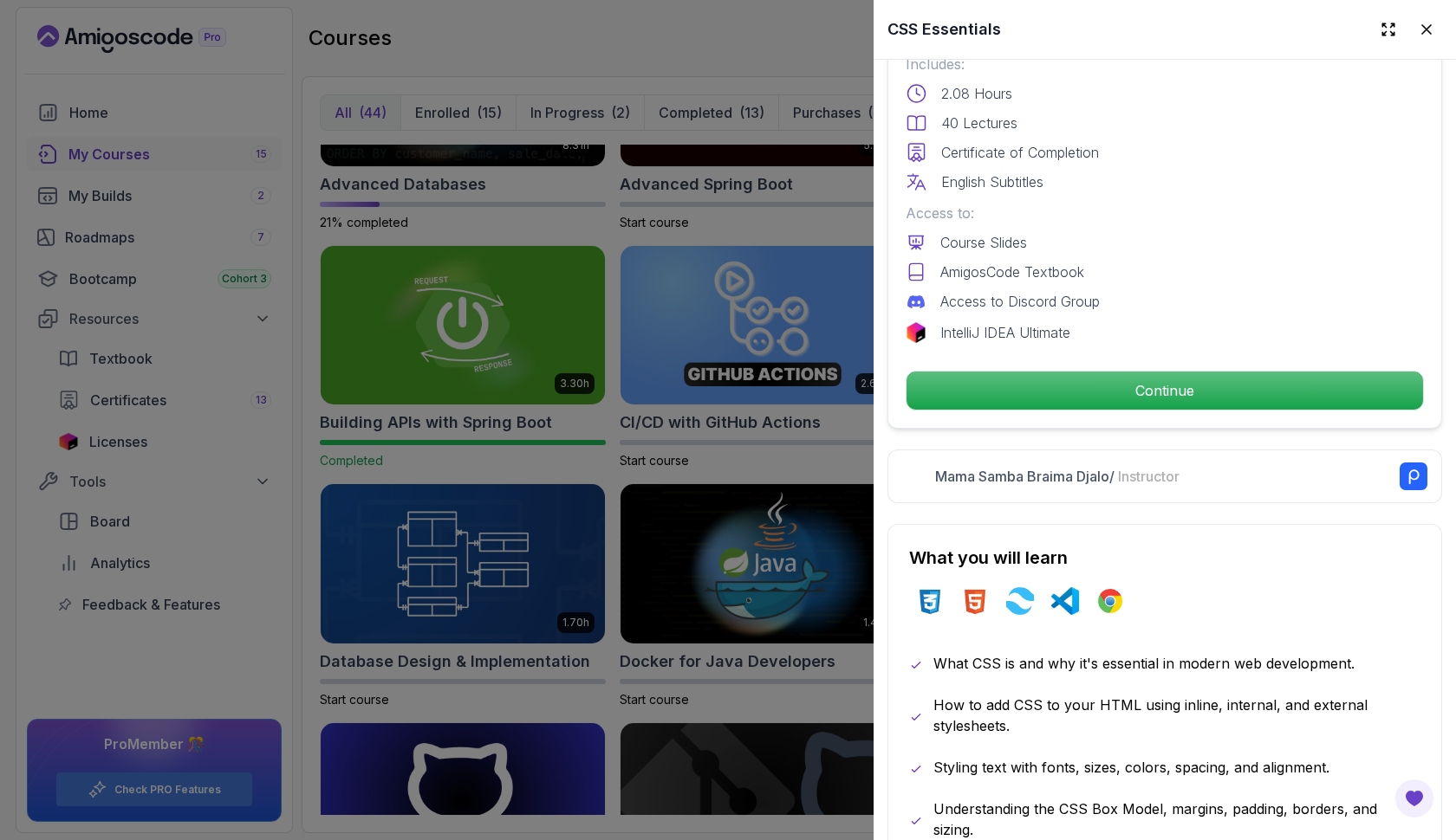
scroll to position [794, 0]
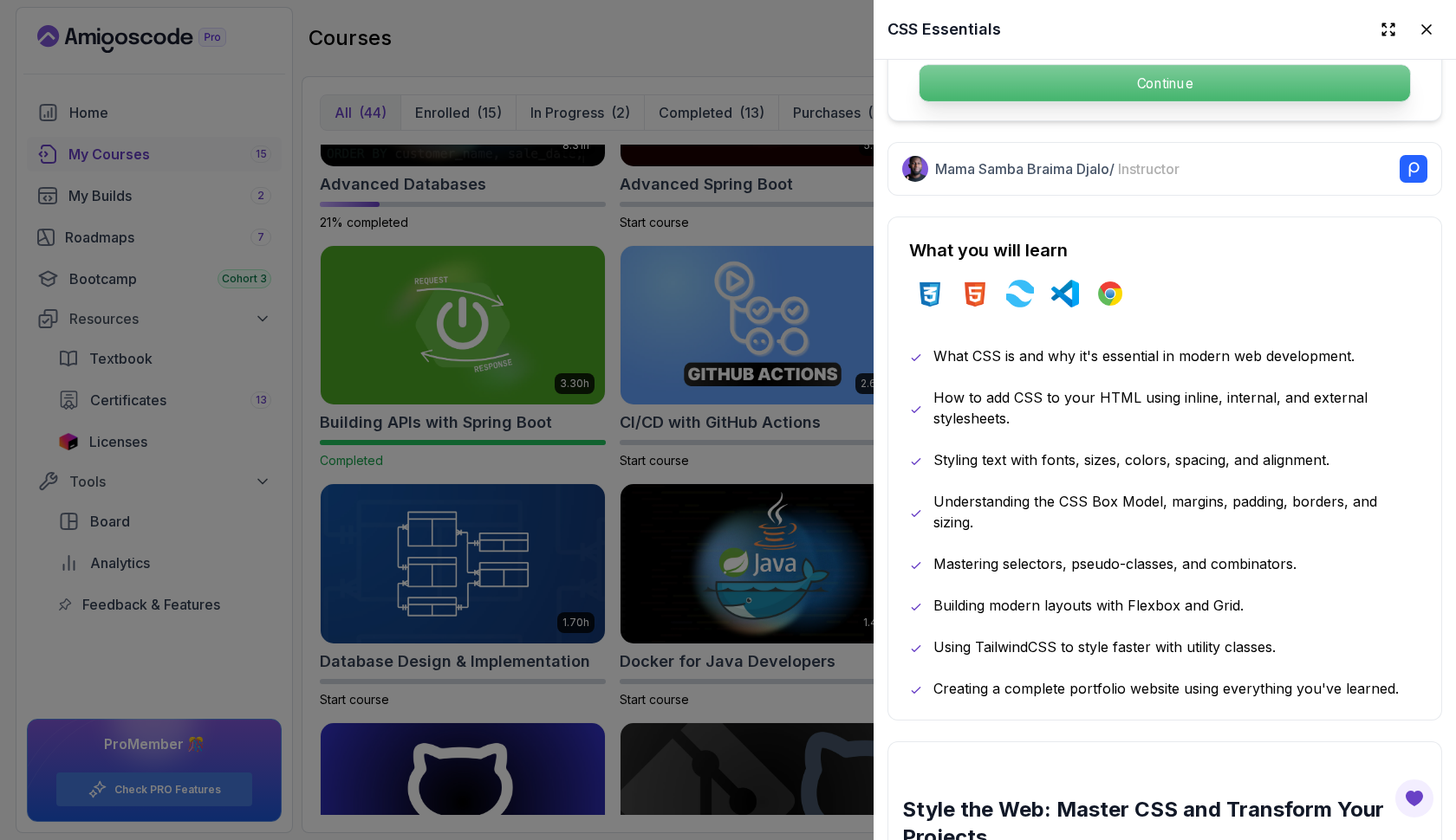
click at [1077, 92] on p "Continue" at bounding box center [1165, 83] width 491 height 36
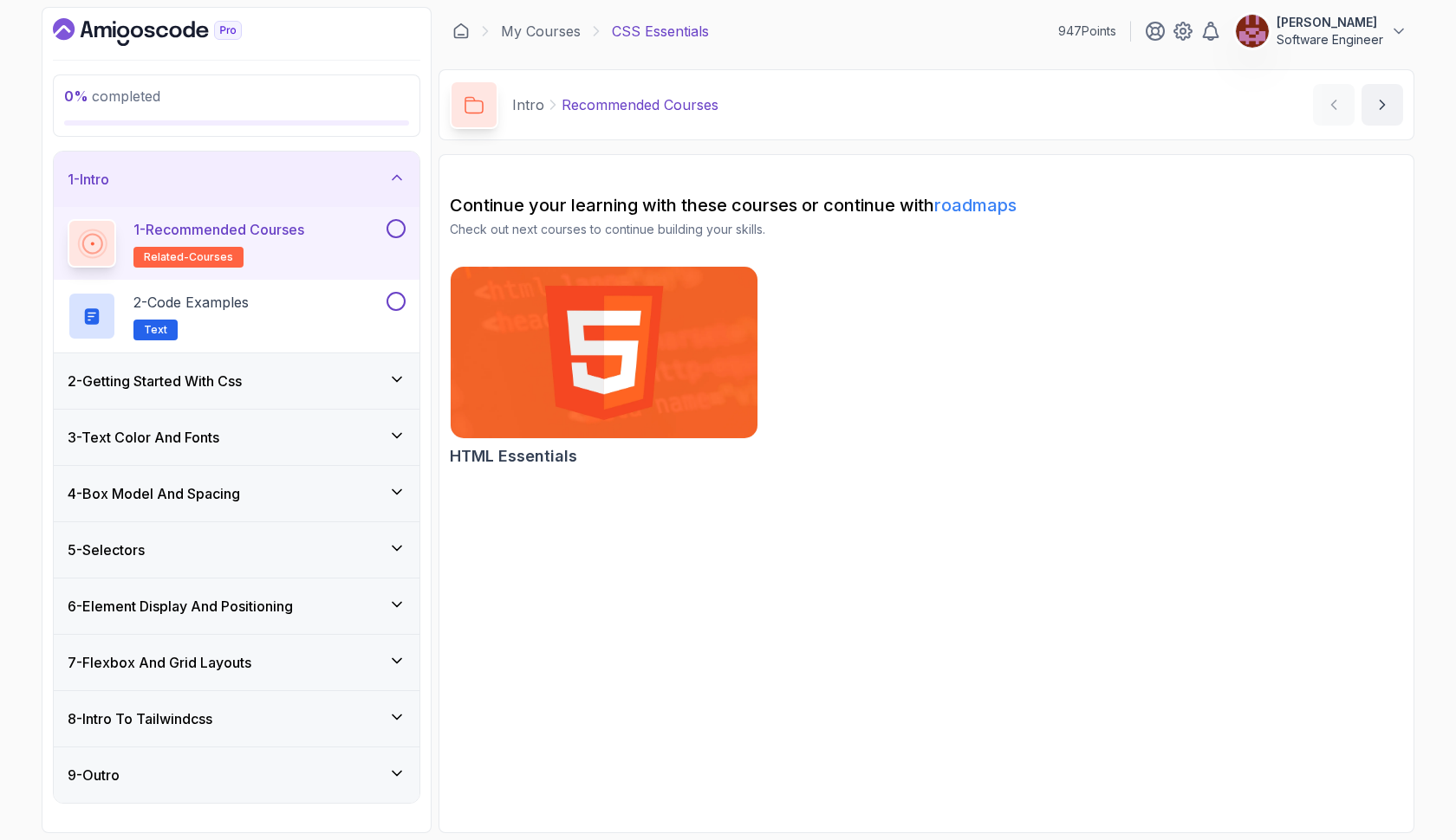
click at [392, 230] on button at bounding box center [396, 229] width 19 height 19
click at [559, 35] on link "My Courses" at bounding box center [540, 32] width 79 height 21
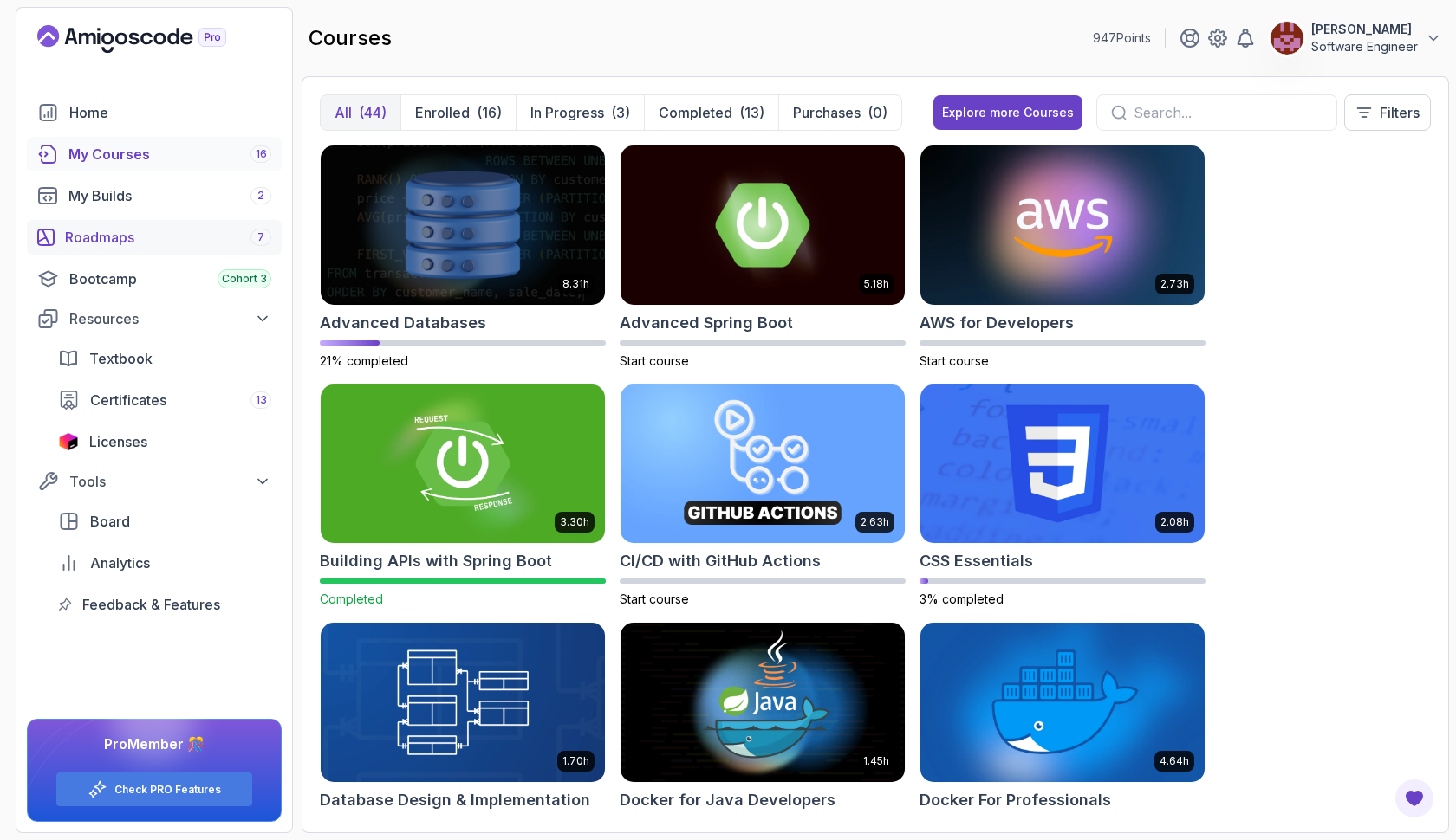
click at [219, 241] on div "Roadmaps 7" at bounding box center [168, 238] width 206 height 21
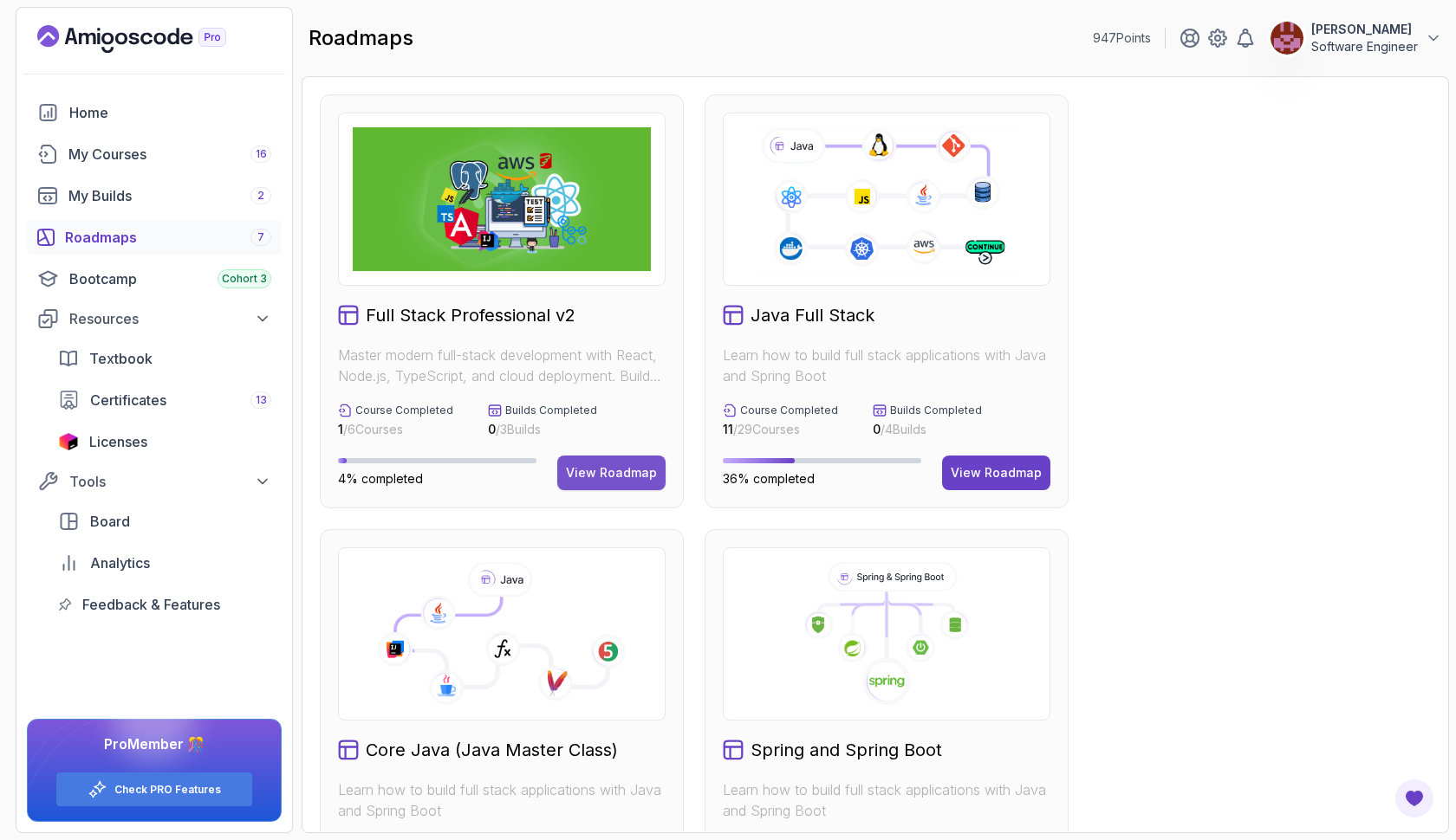
click at [600, 477] on div "View Roadmap" at bounding box center [611, 472] width 91 height 17
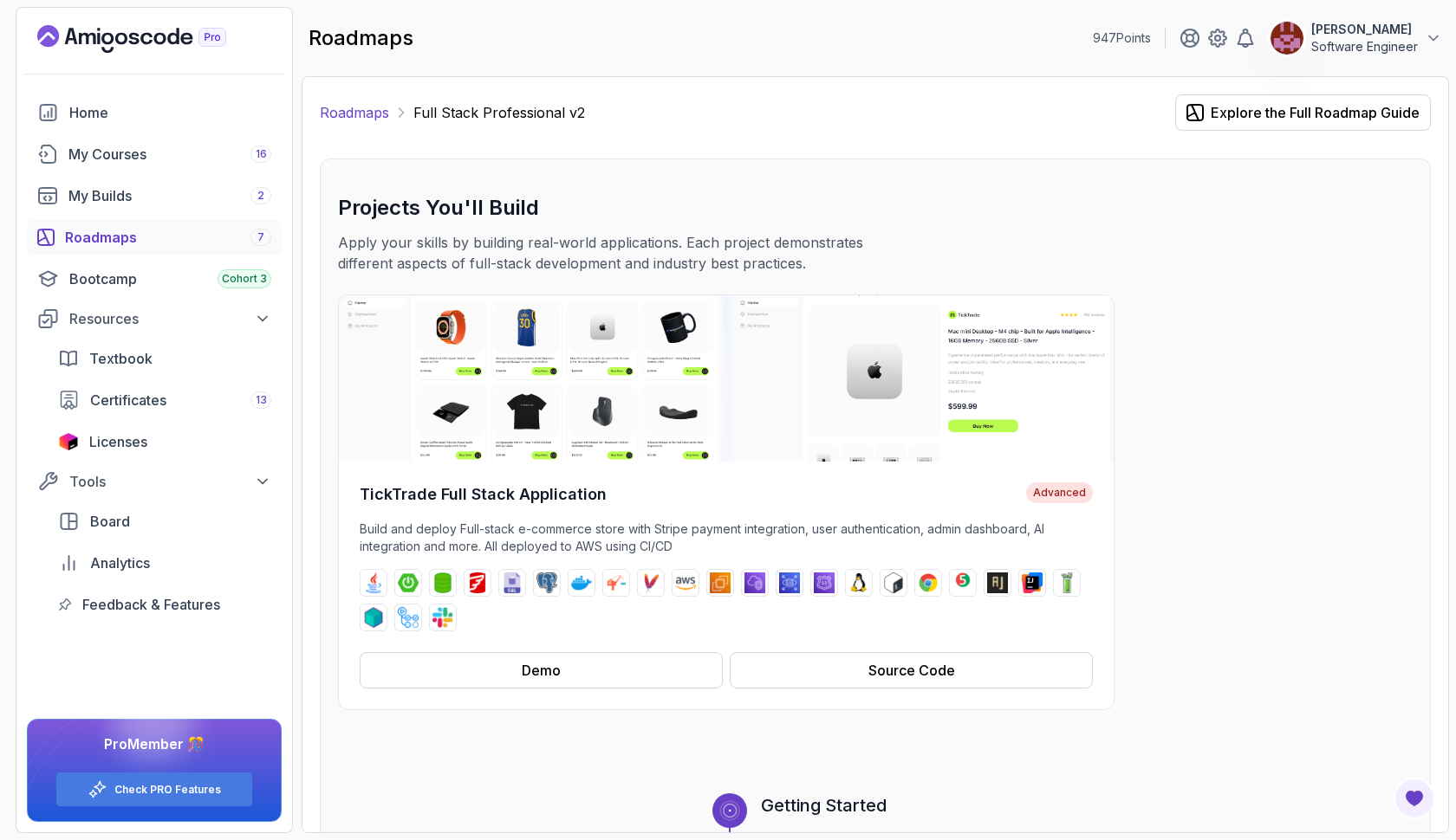
click at [342, 108] on link "Roadmaps" at bounding box center [354, 113] width 70 height 21
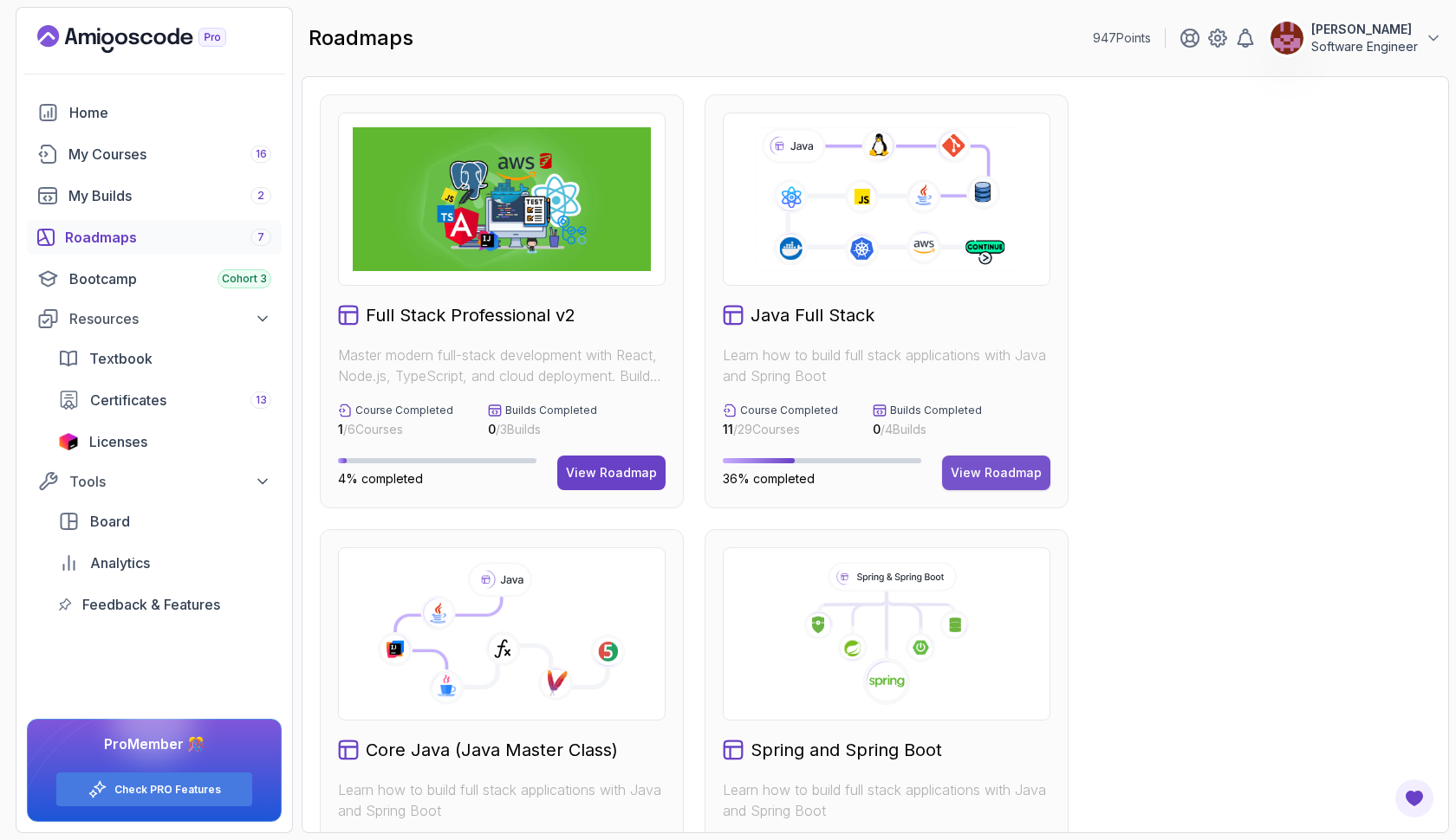
click at [950, 469] on button "View Roadmap" at bounding box center [995, 472] width 108 height 34
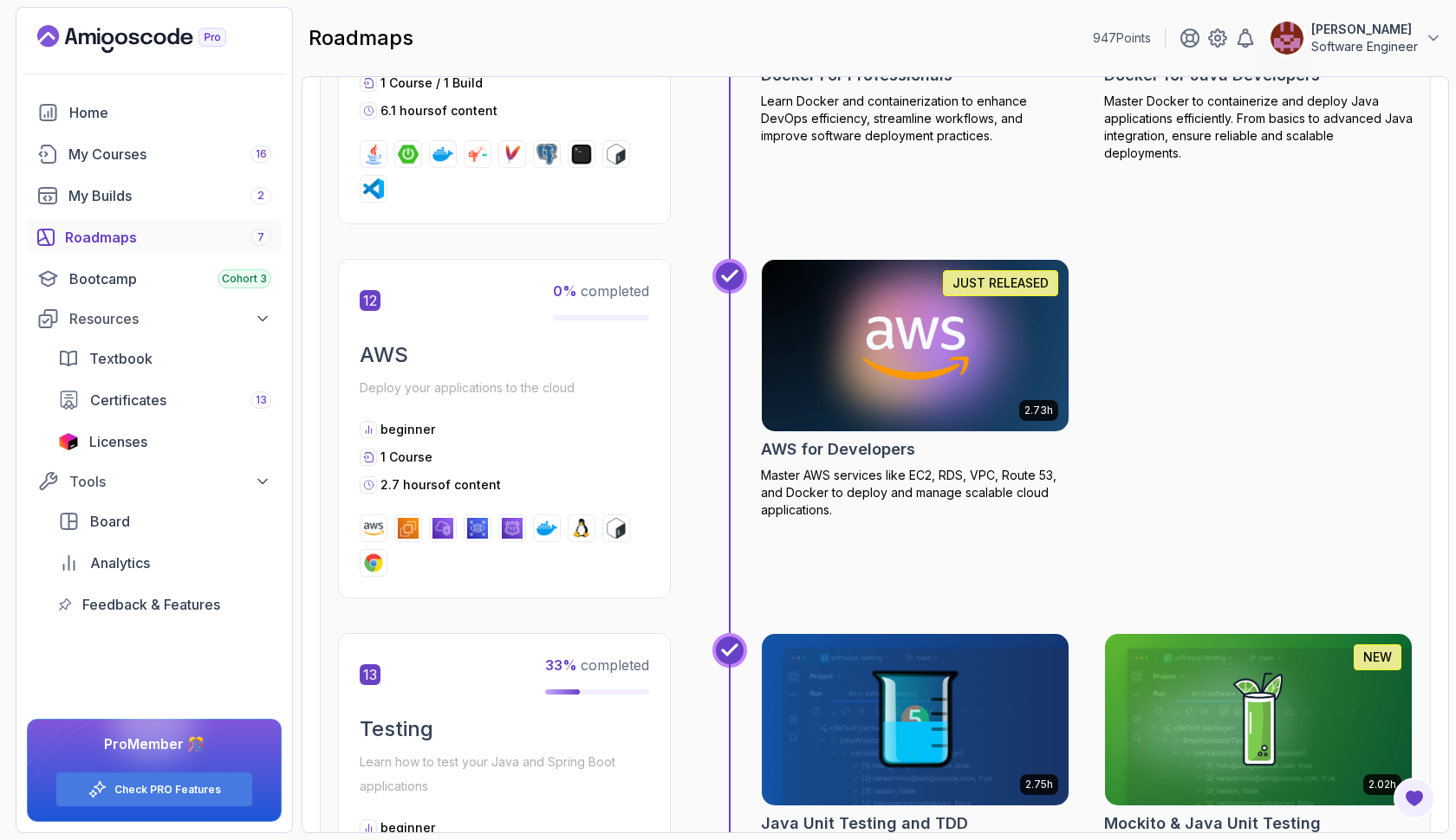
scroll to position [4881, 0]
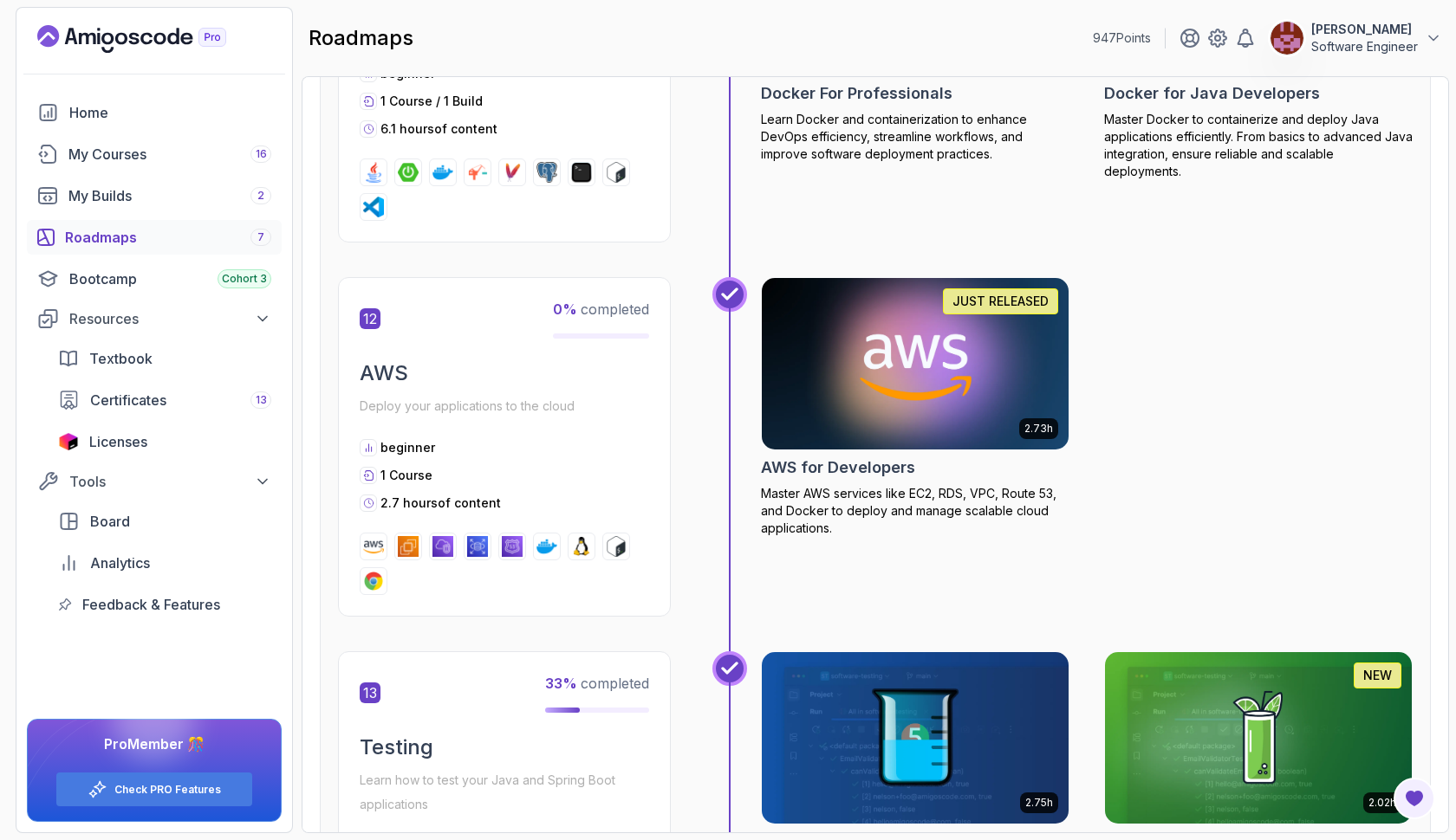
click at [1014, 361] on img at bounding box center [916, 364] width 323 height 180
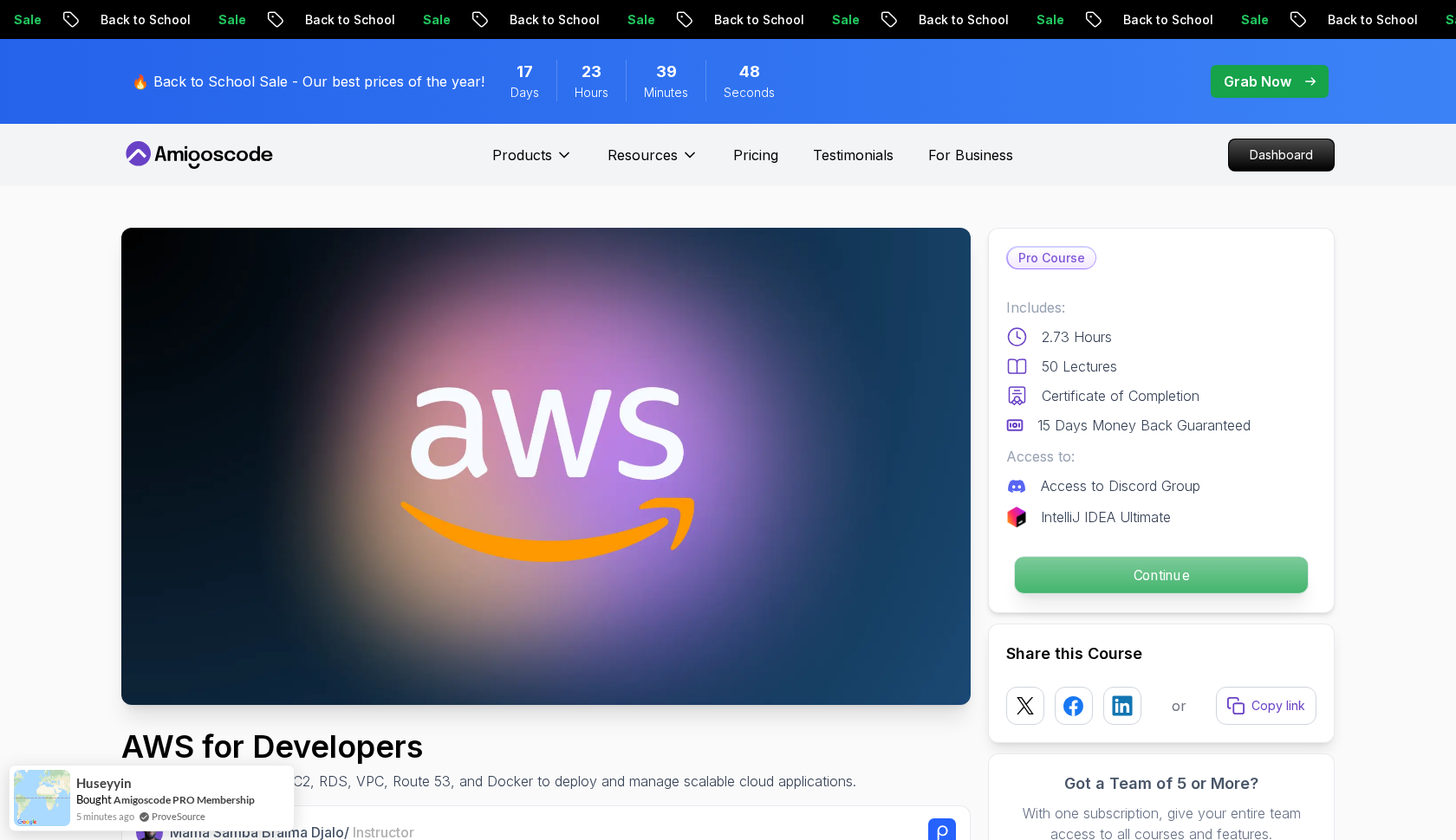
click at [1237, 587] on p "Continue" at bounding box center [1161, 576] width 293 height 36
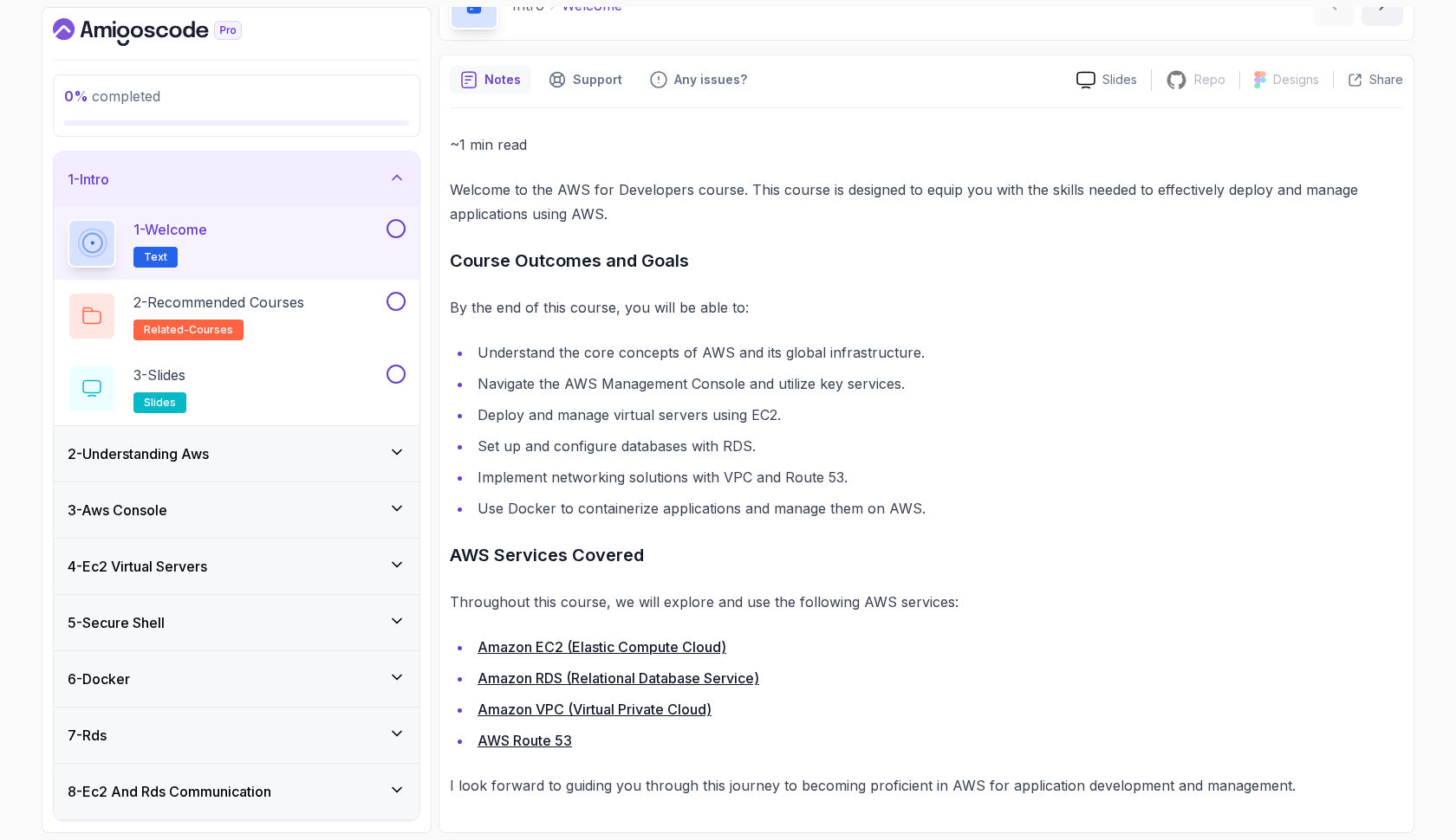
click at [389, 228] on button at bounding box center [396, 229] width 19 height 19
click at [327, 319] on div "2 - Recommended Courses related-courses" at bounding box center [225, 316] width 315 height 49
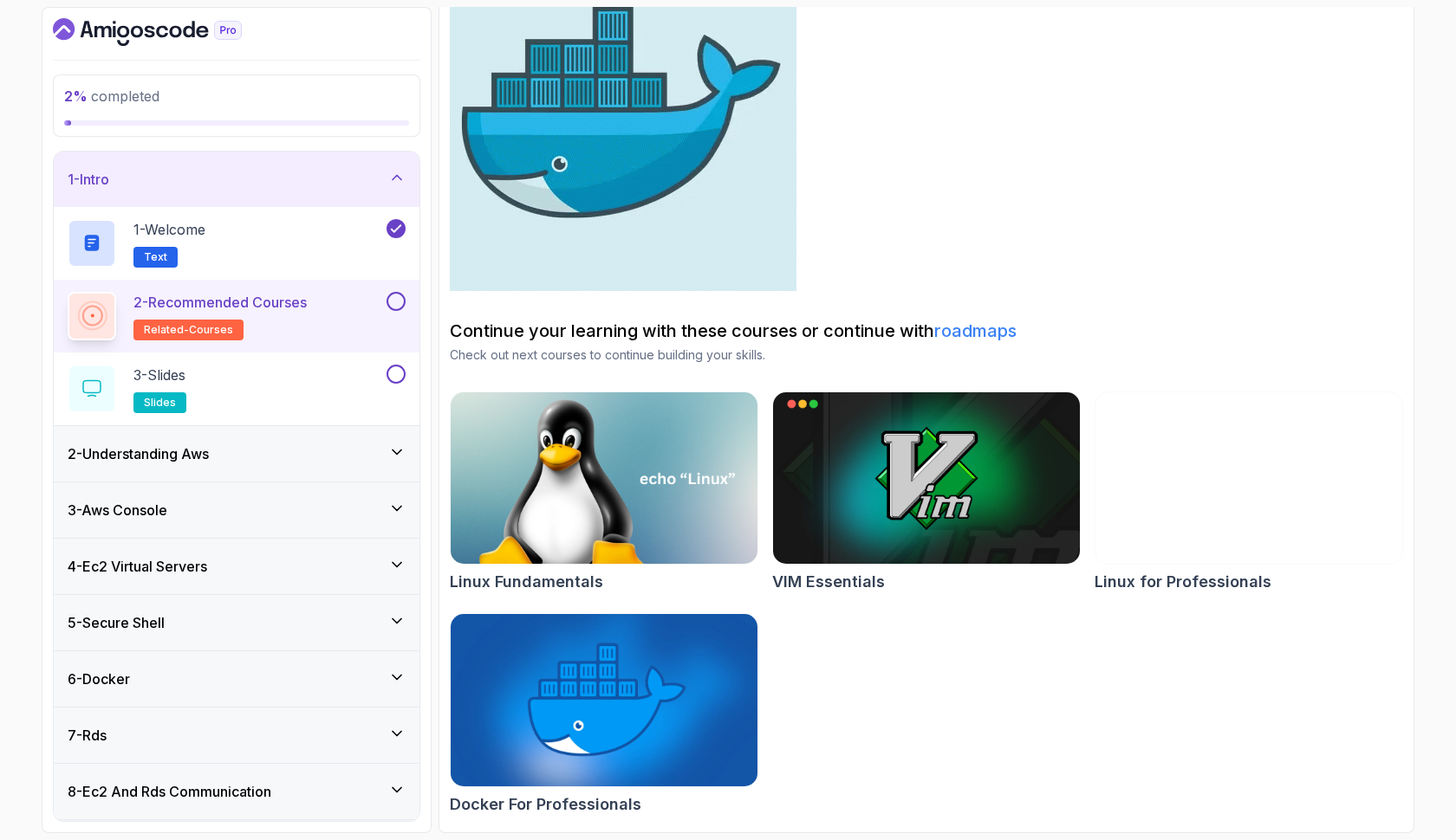
scroll to position [277, 0]
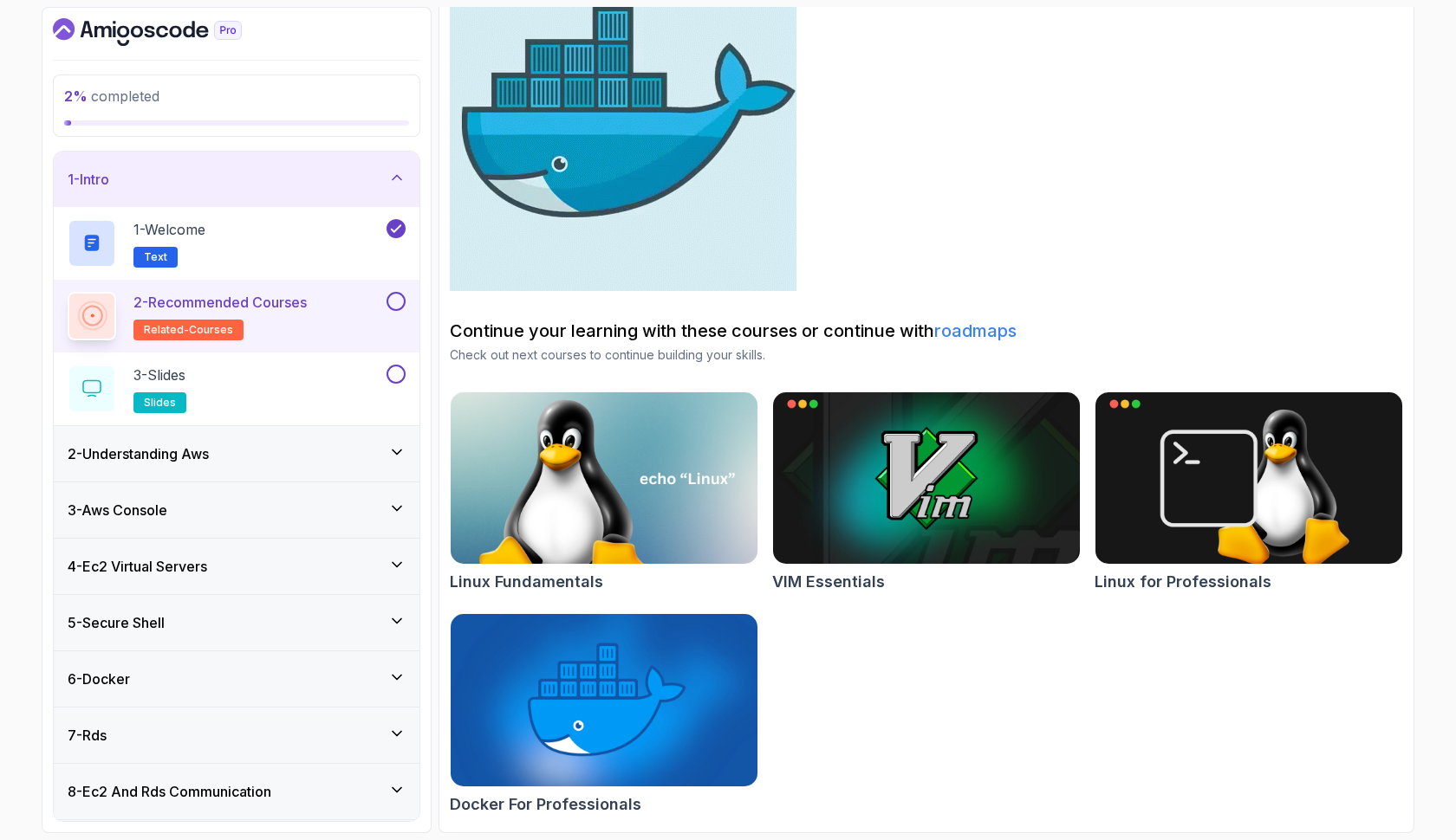
click at [392, 299] on button at bounding box center [396, 302] width 19 height 19
click at [349, 379] on div "3 - Slides slides" at bounding box center [225, 388] width 315 height 49
